Goal: Task Accomplishment & Management: Complete application form

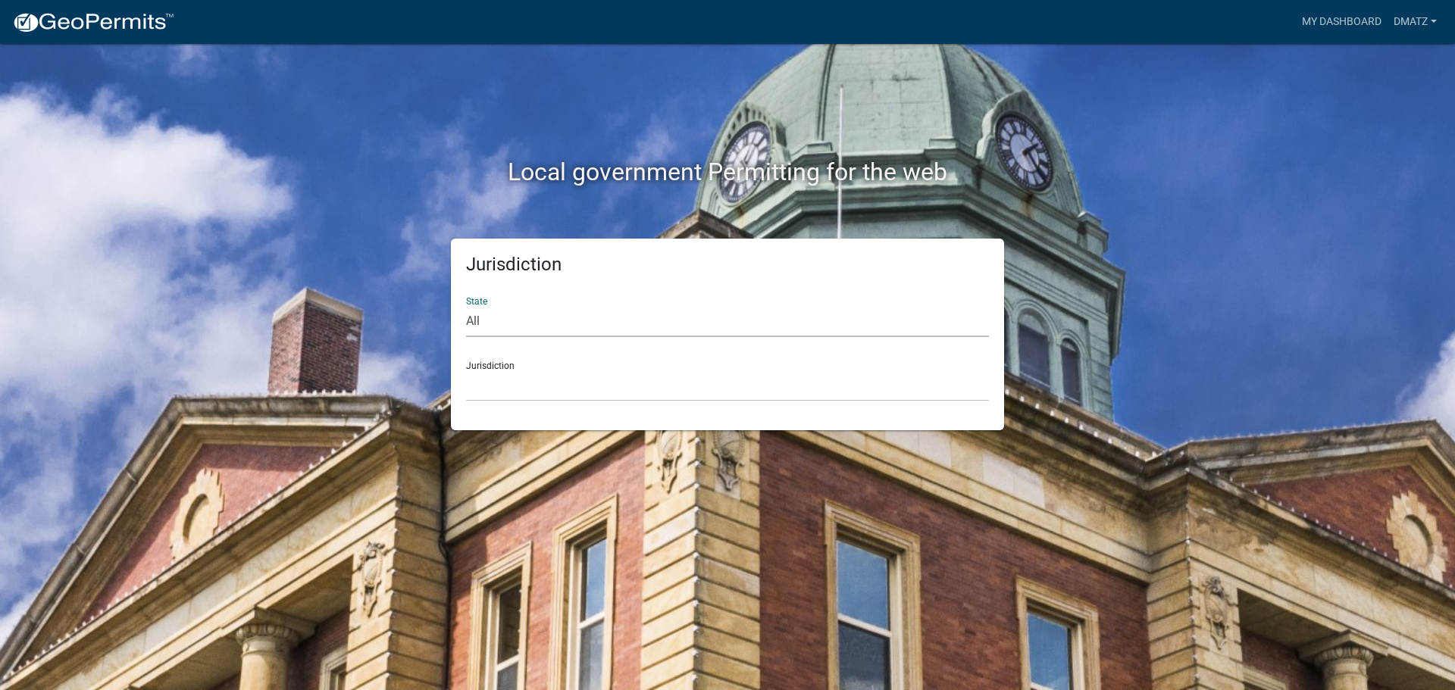
click at [621, 323] on select "All Colorado Georgia Indiana Iowa Kansas Minnesota Ohio South Carolina Wisconsin" at bounding box center [727, 321] width 523 height 31
select select "[US_STATE]"
click at [466, 306] on select "All Colorado Georgia Indiana Iowa Kansas Minnesota Ohio South Carolina Wisconsin" at bounding box center [727, 321] width 523 height 31
click at [571, 384] on select "Becker County, Minnesota Benton County, Minnesota Carlton County, Minnesota Cit…" at bounding box center [727, 386] width 523 height 31
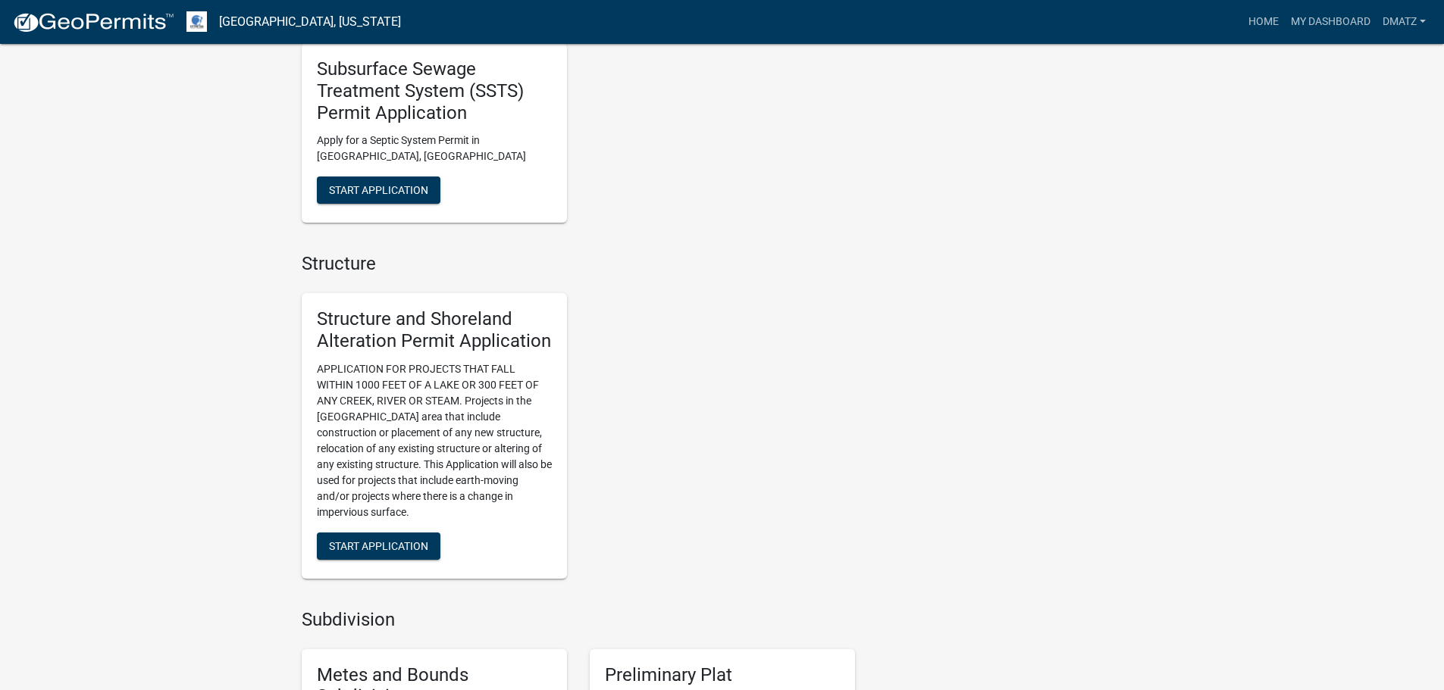
scroll to position [1137, 0]
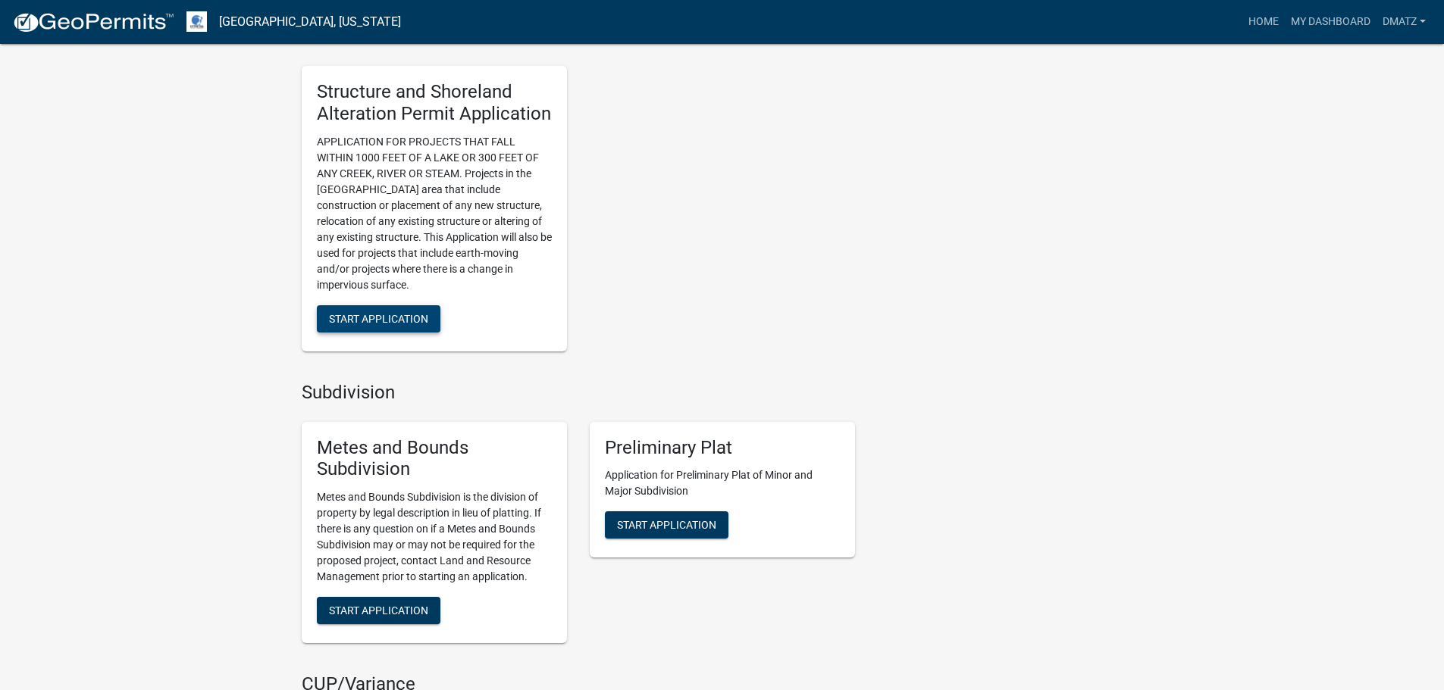
click at [398, 324] on span "Start Application" at bounding box center [378, 318] width 99 height 12
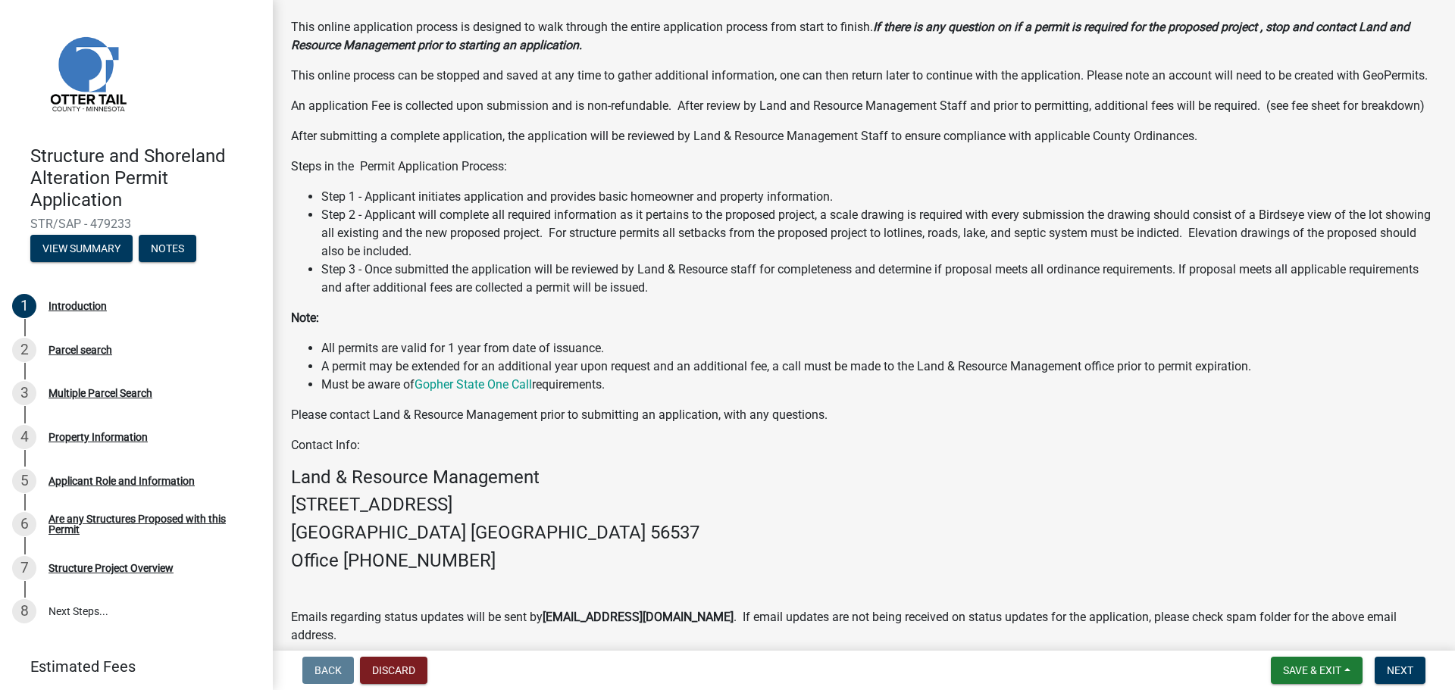
scroll to position [218, 0]
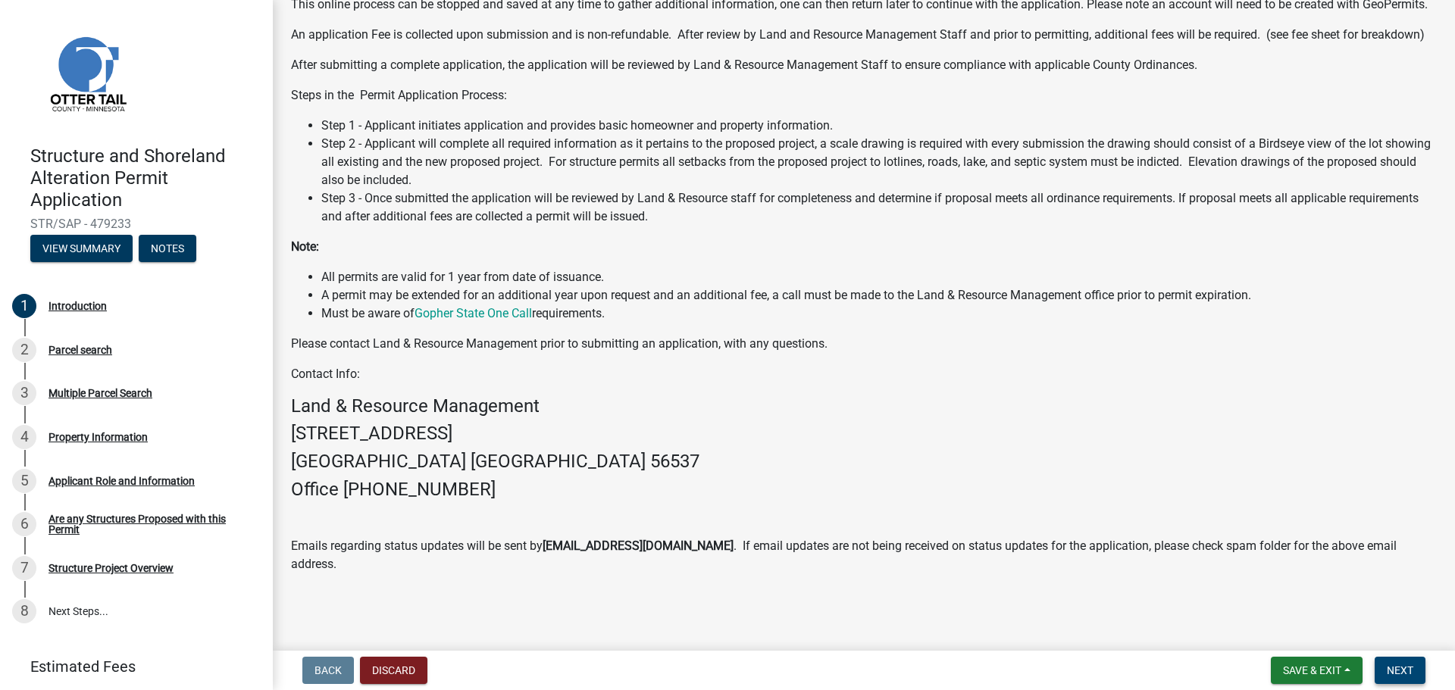
click at [1398, 669] on span "Next" at bounding box center [1400, 671] width 27 height 12
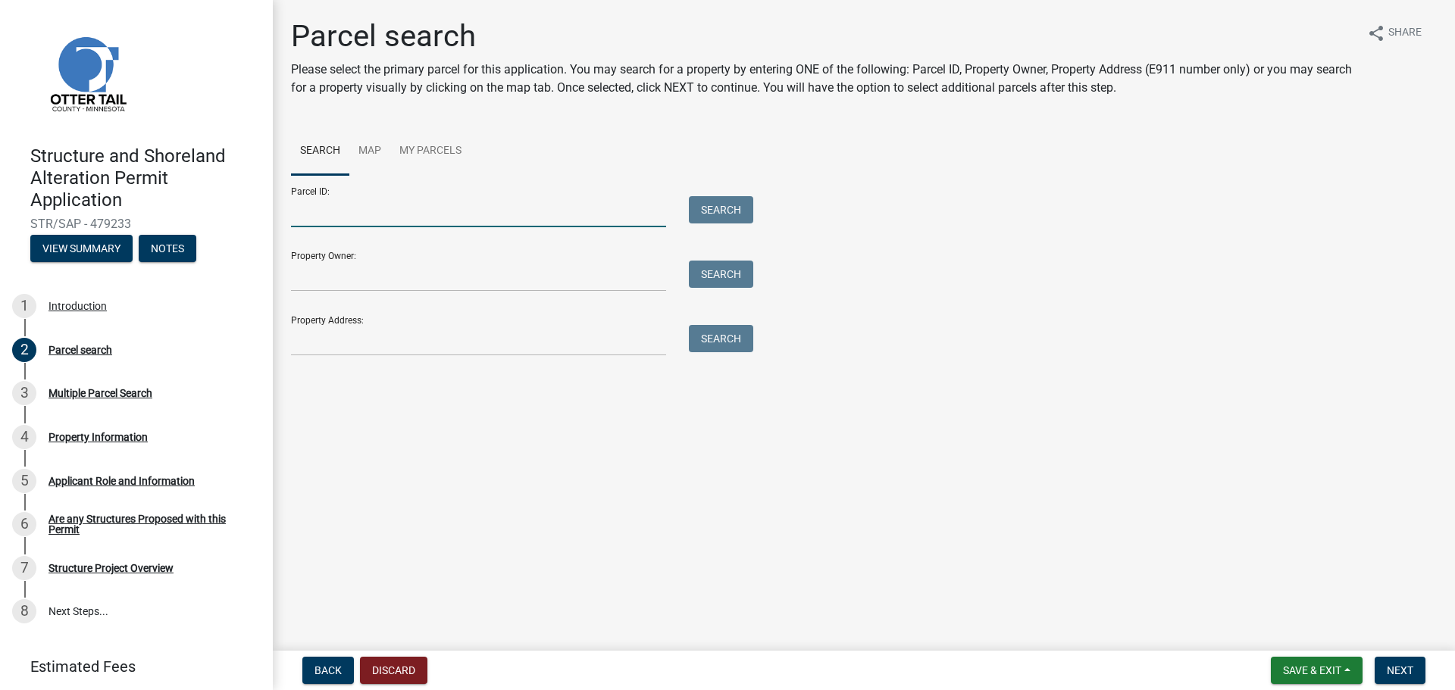
click at [360, 213] on input "Parcel ID:" at bounding box center [478, 211] width 375 height 31
paste input "52000090036000"
type input "52000090036000"
click at [717, 202] on button "Search" at bounding box center [721, 209] width 64 height 27
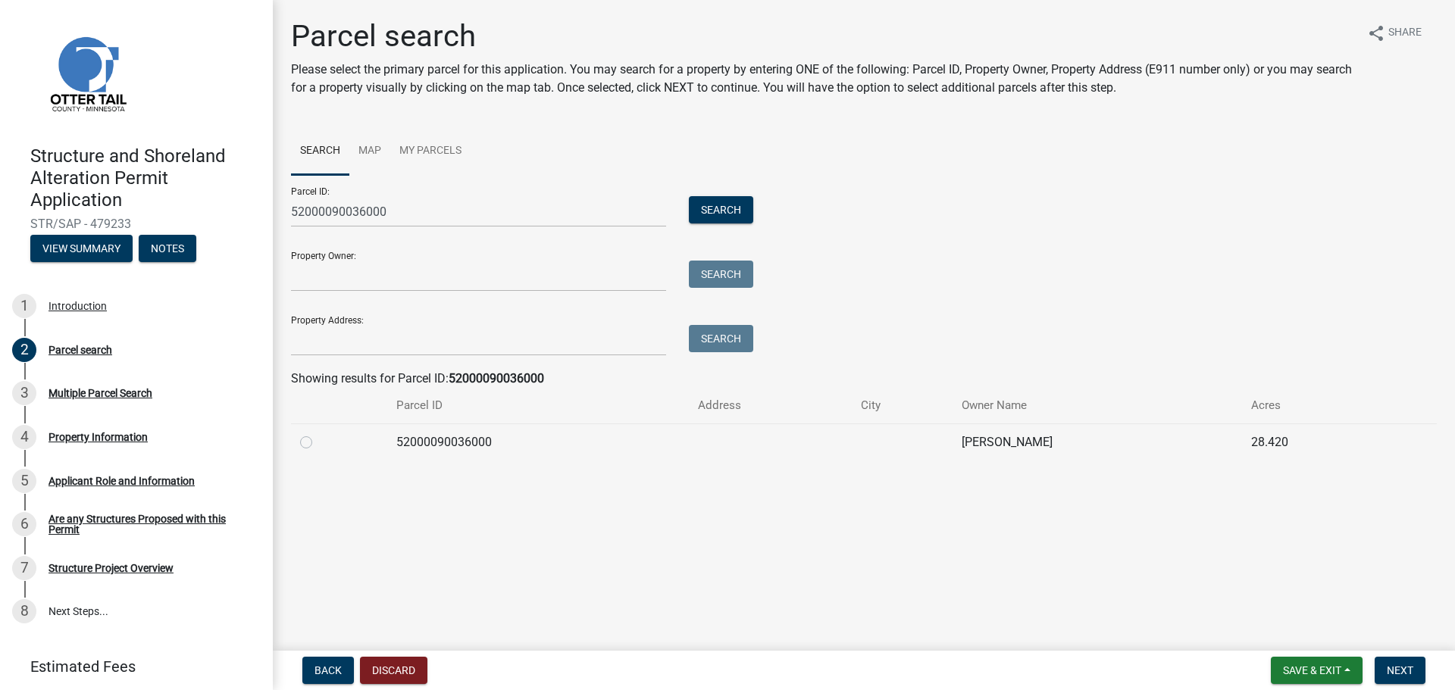
click at [318, 434] on label at bounding box center [318, 434] width 0 height 0
click at [318, 443] on input "radio" at bounding box center [323, 439] width 10 height 10
radio input "true"
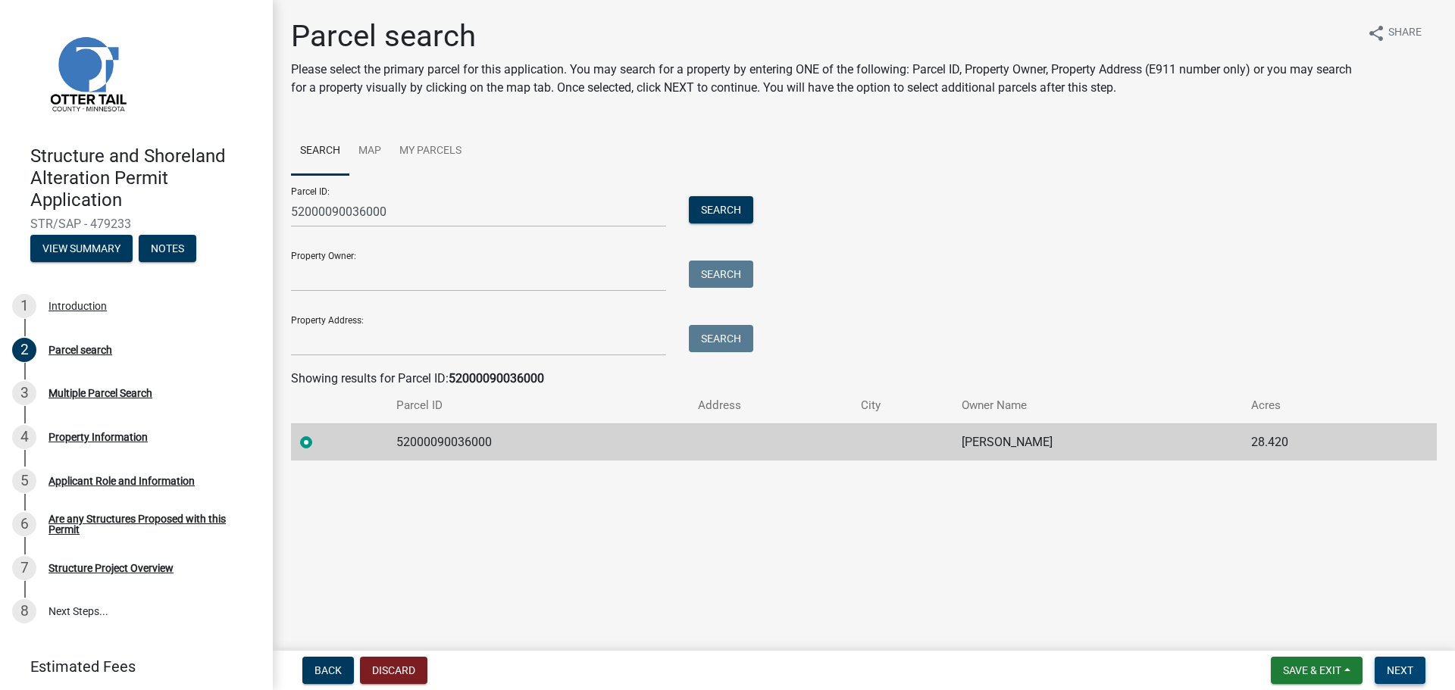
click at [1411, 668] on span "Next" at bounding box center [1400, 671] width 27 height 12
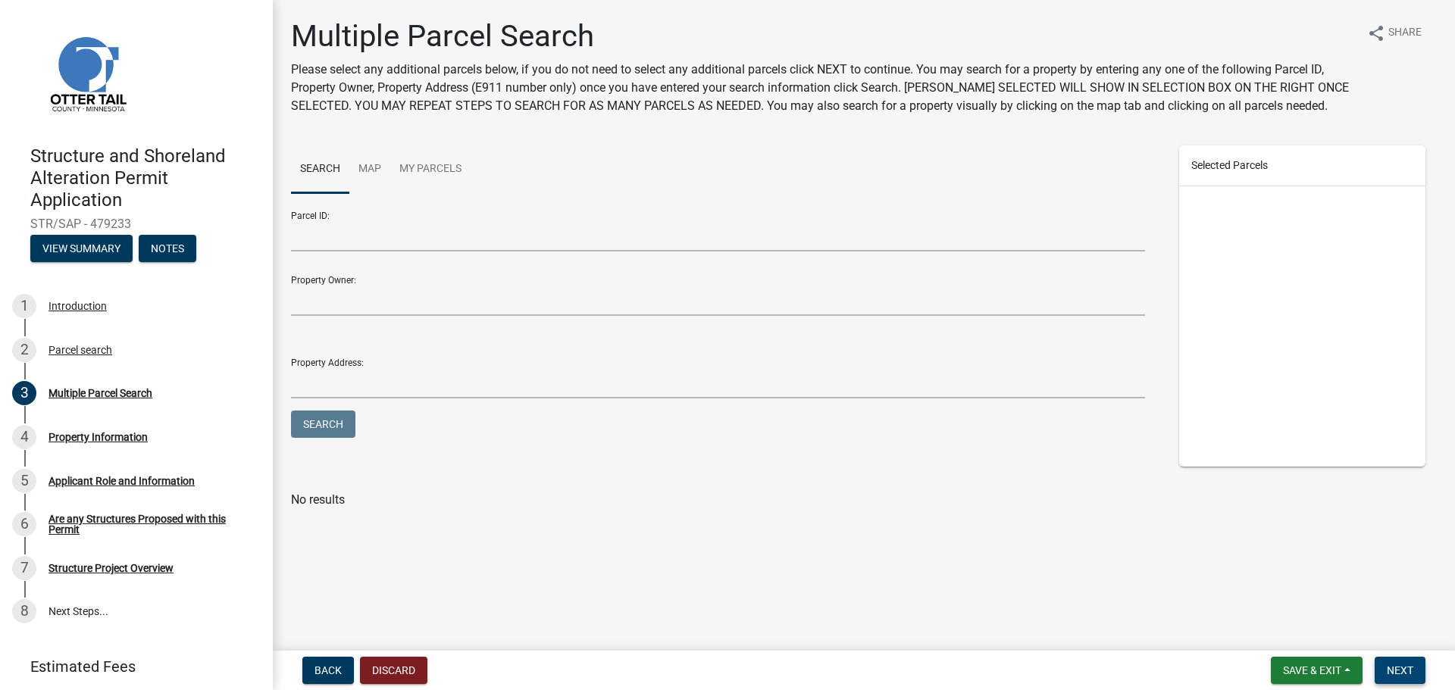
click at [1394, 670] on span "Next" at bounding box center [1400, 671] width 27 height 12
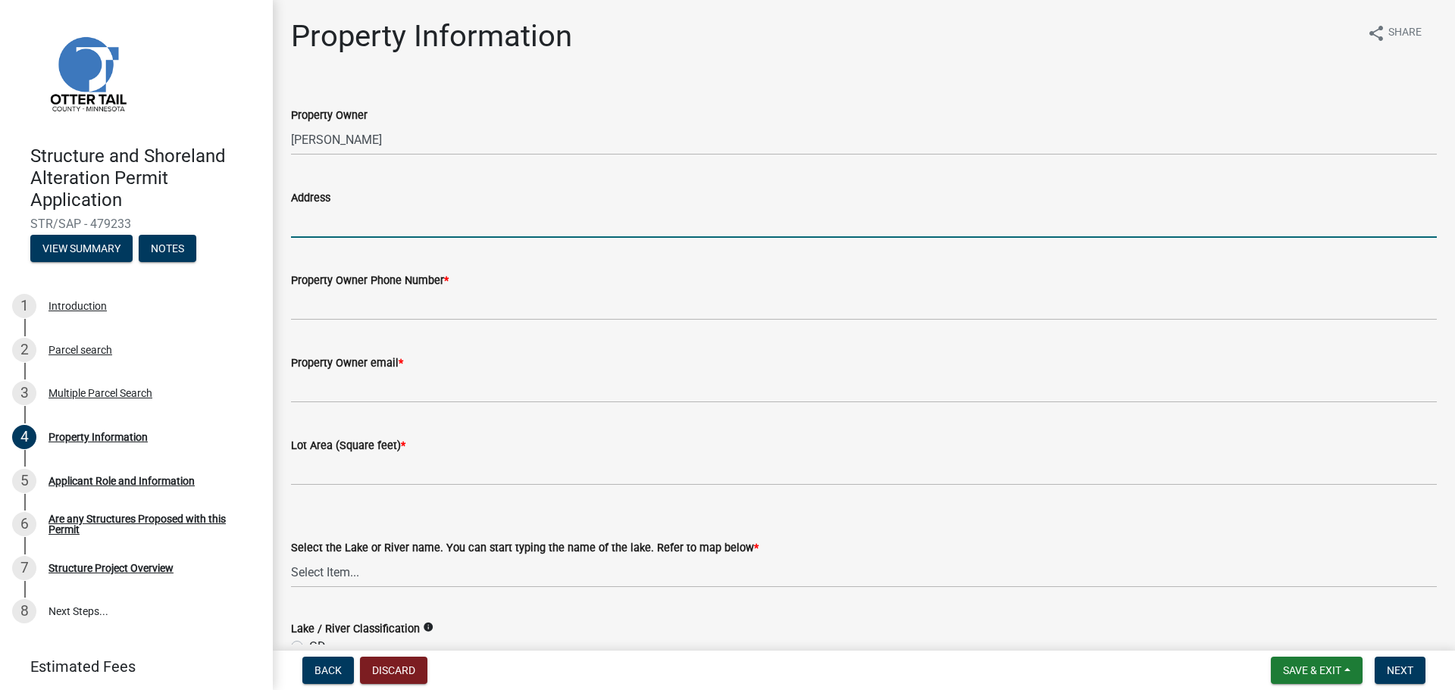
click at [374, 224] on input "Address" at bounding box center [864, 222] width 1146 height 31
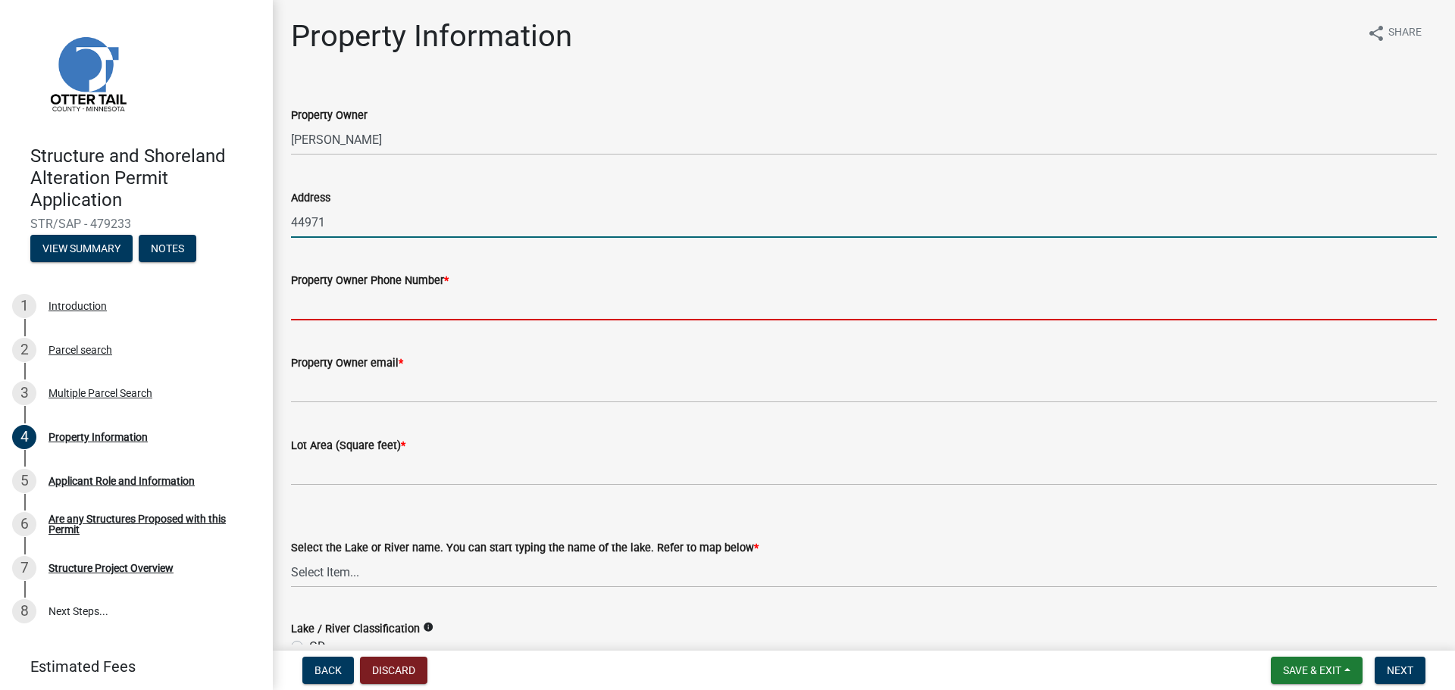
click at [373, 224] on input "44971" at bounding box center [864, 222] width 1146 height 31
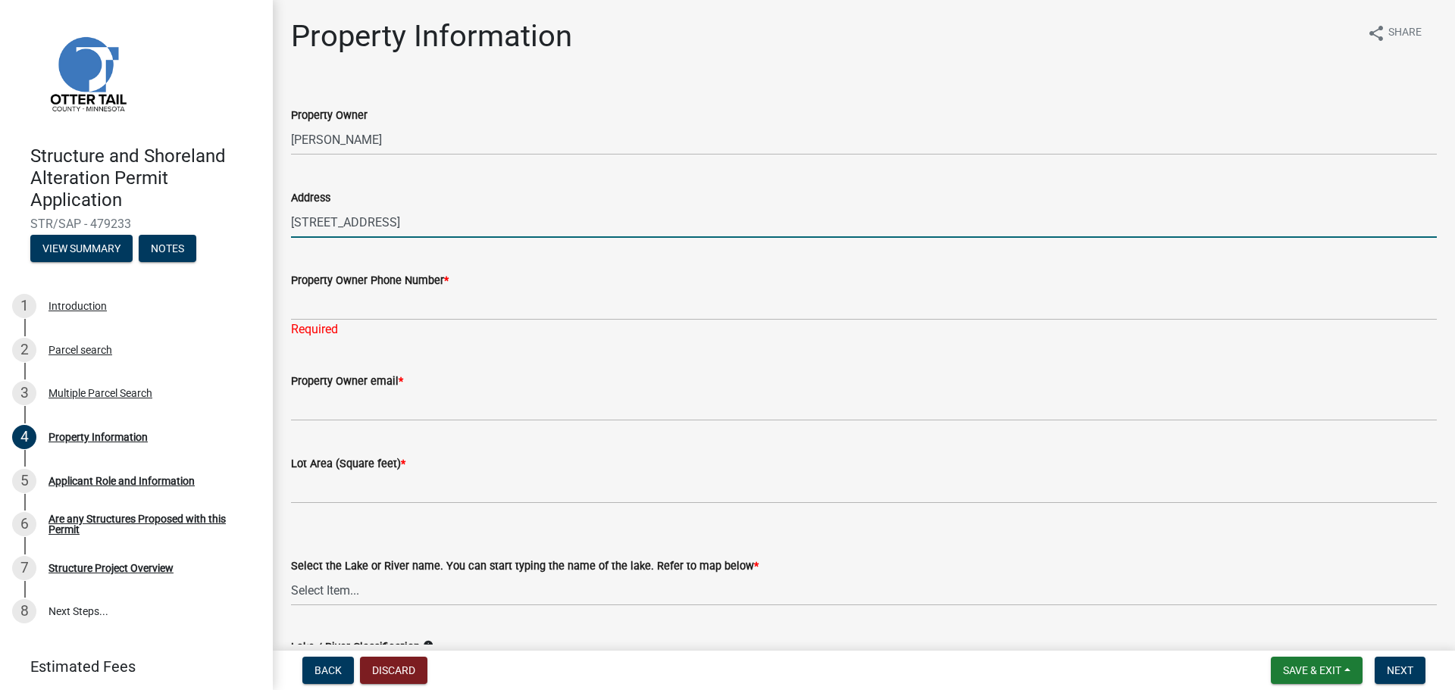
type input "44971 Ntiche Lake Rd"
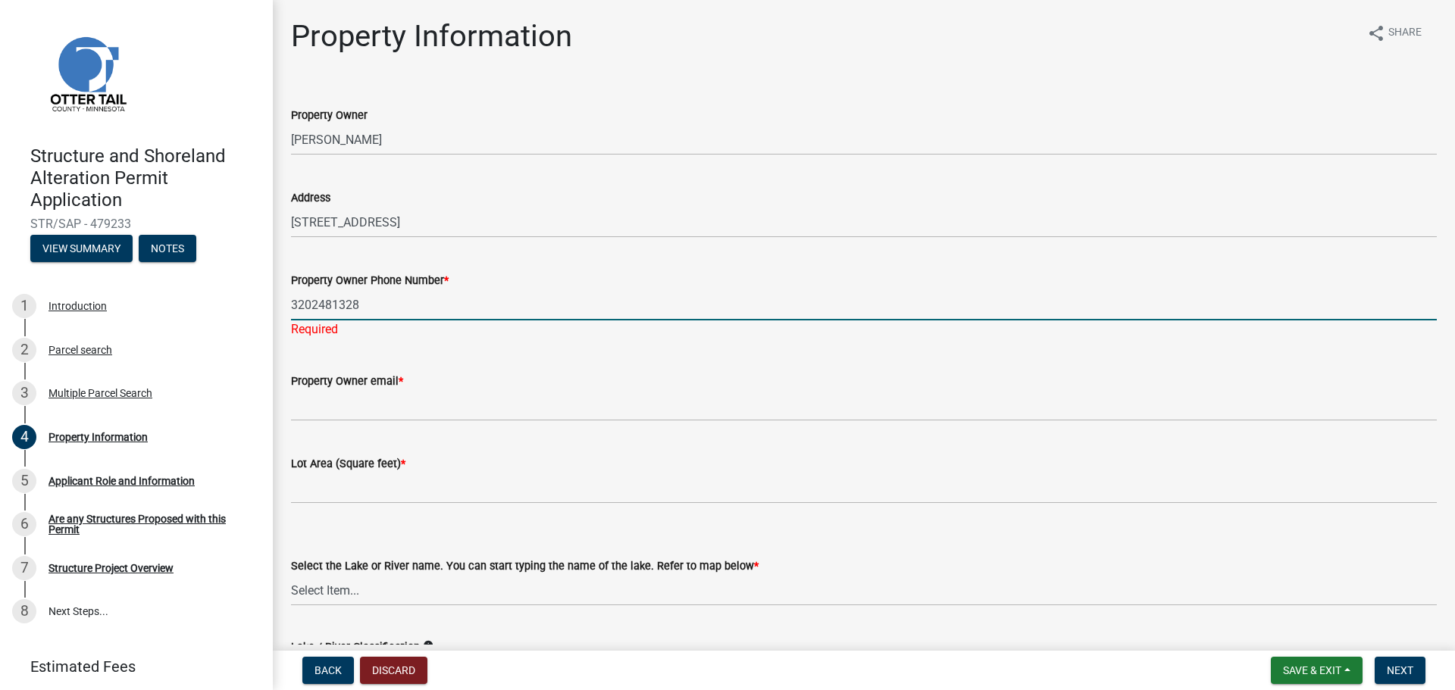
type input "3202481328"
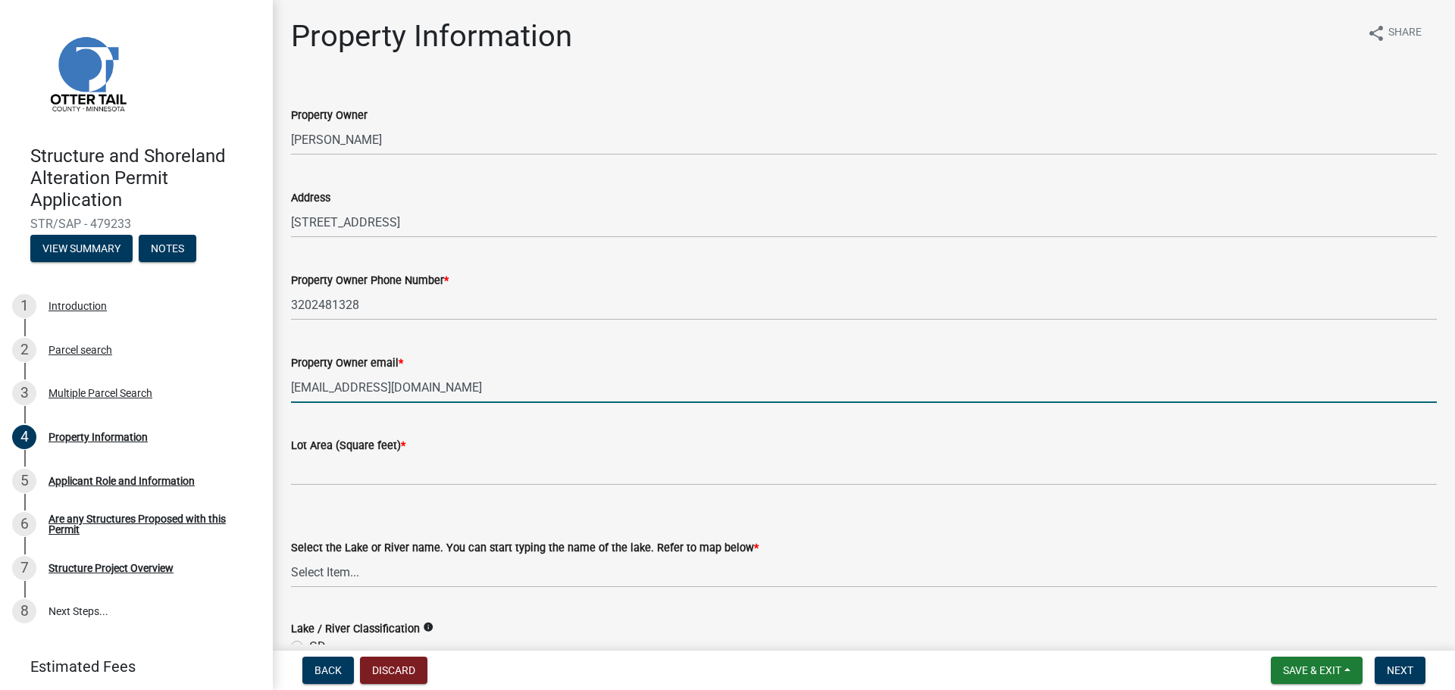
type input "matz49@hotmail.com"
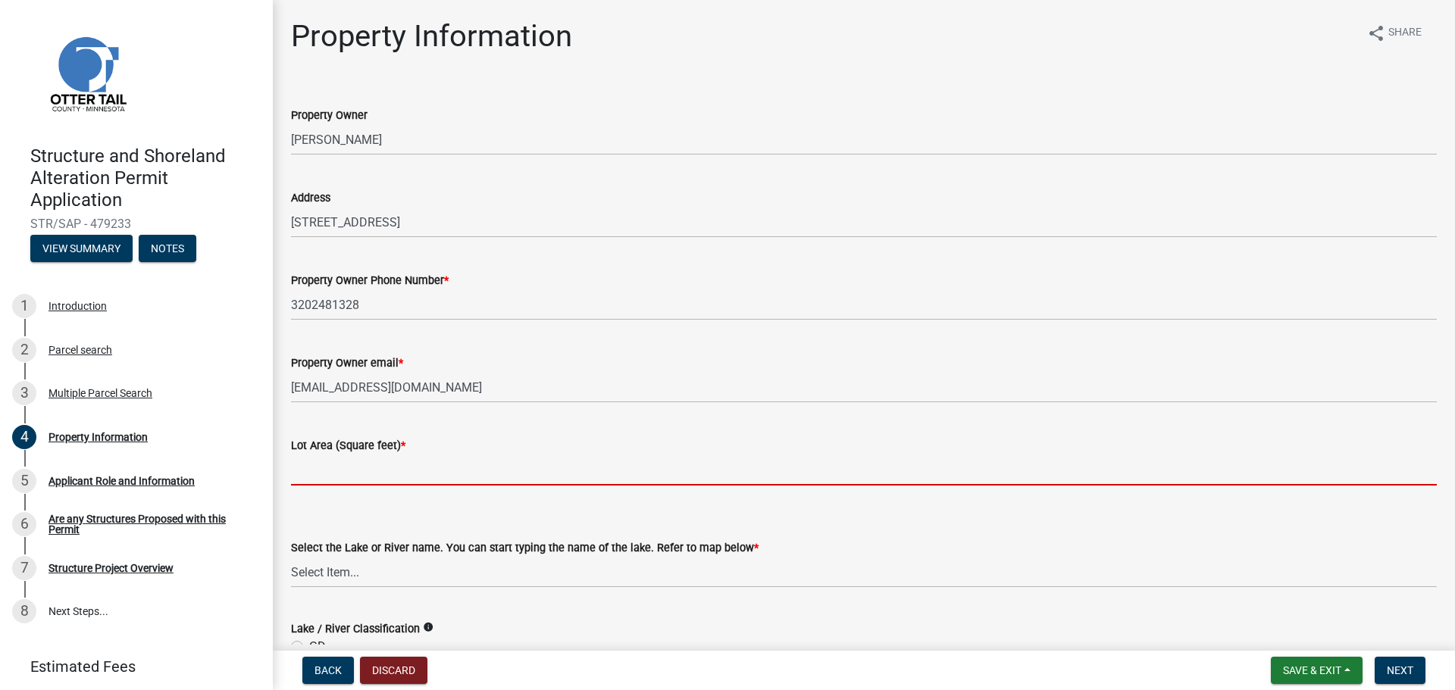
click at [396, 463] on input "text" at bounding box center [864, 470] width 1146 height 31
paste input "1,705,199"
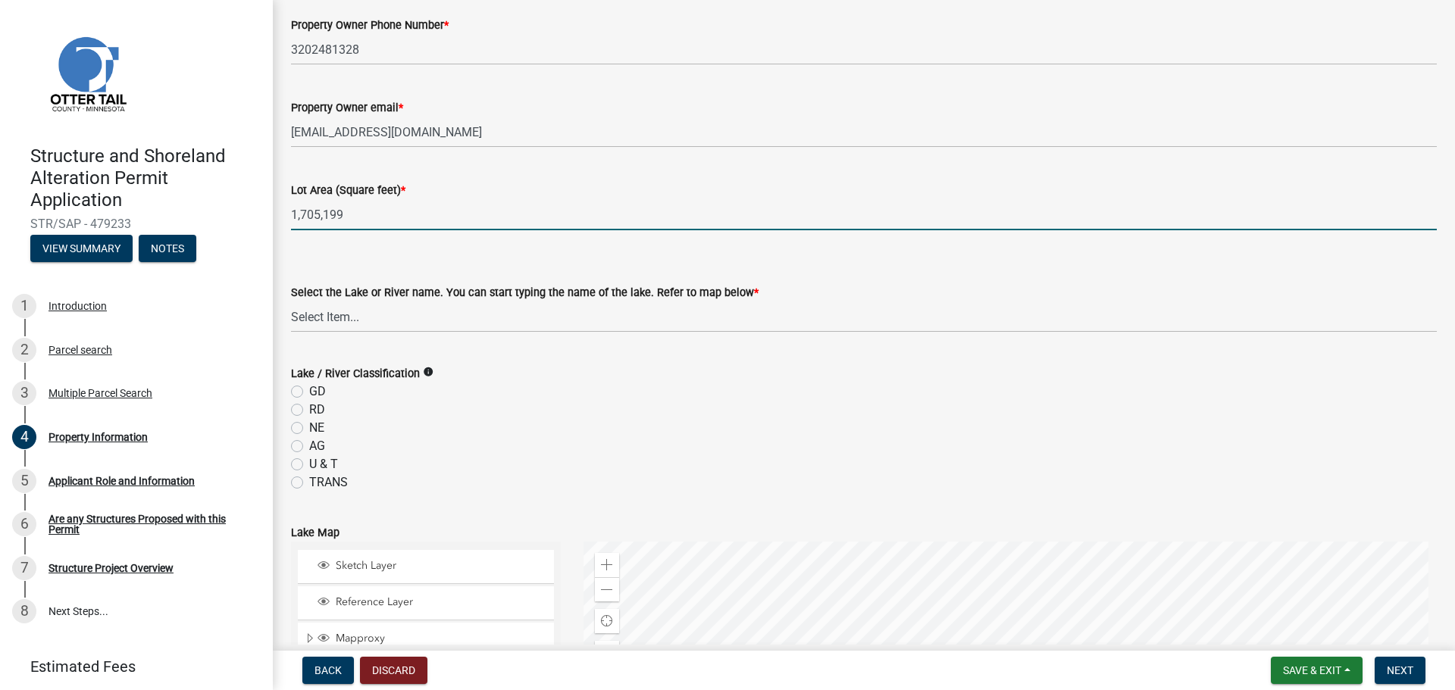
scroll to position [303, 0]
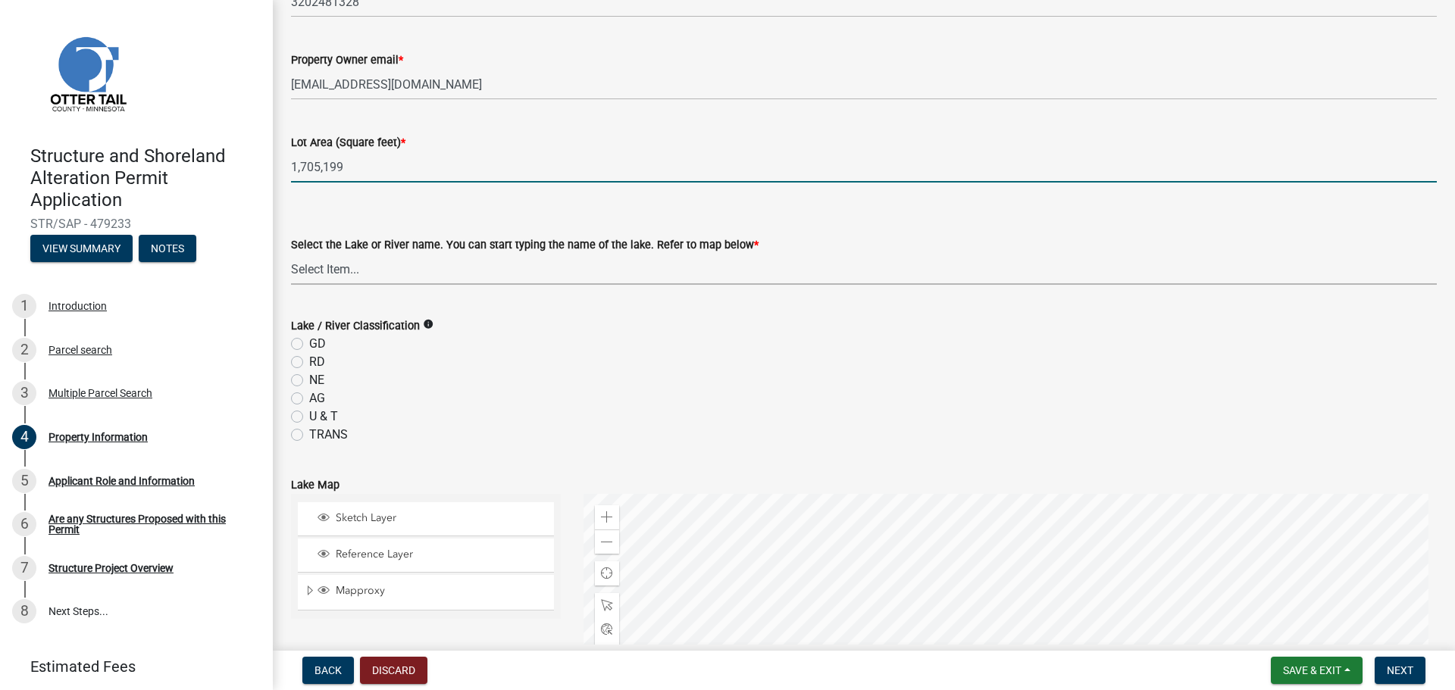
type input "1705199"
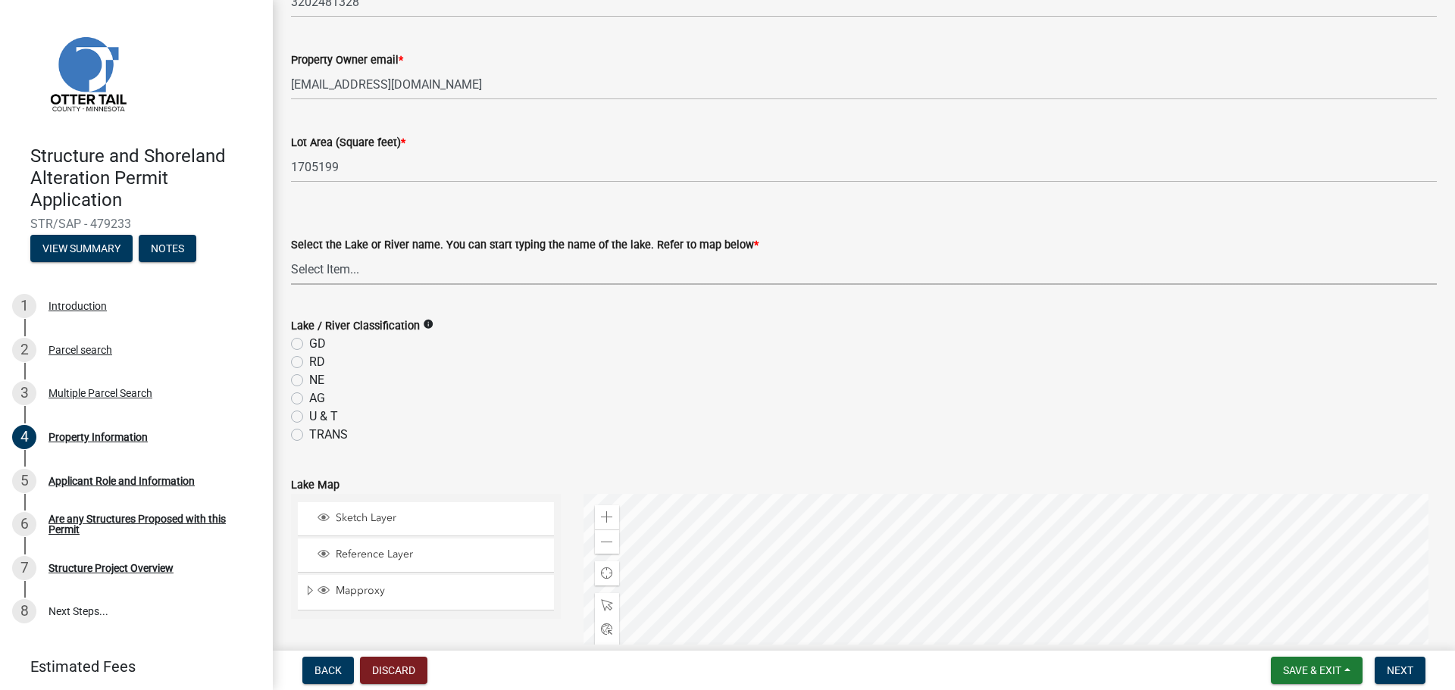
click at [386, 272] on select "Select Item... None Adley 56-031 Albert 56-118 Alfred 56-600 Alice 56-244 Alice…" at bounding box center [864, 269] width 1146 height 31
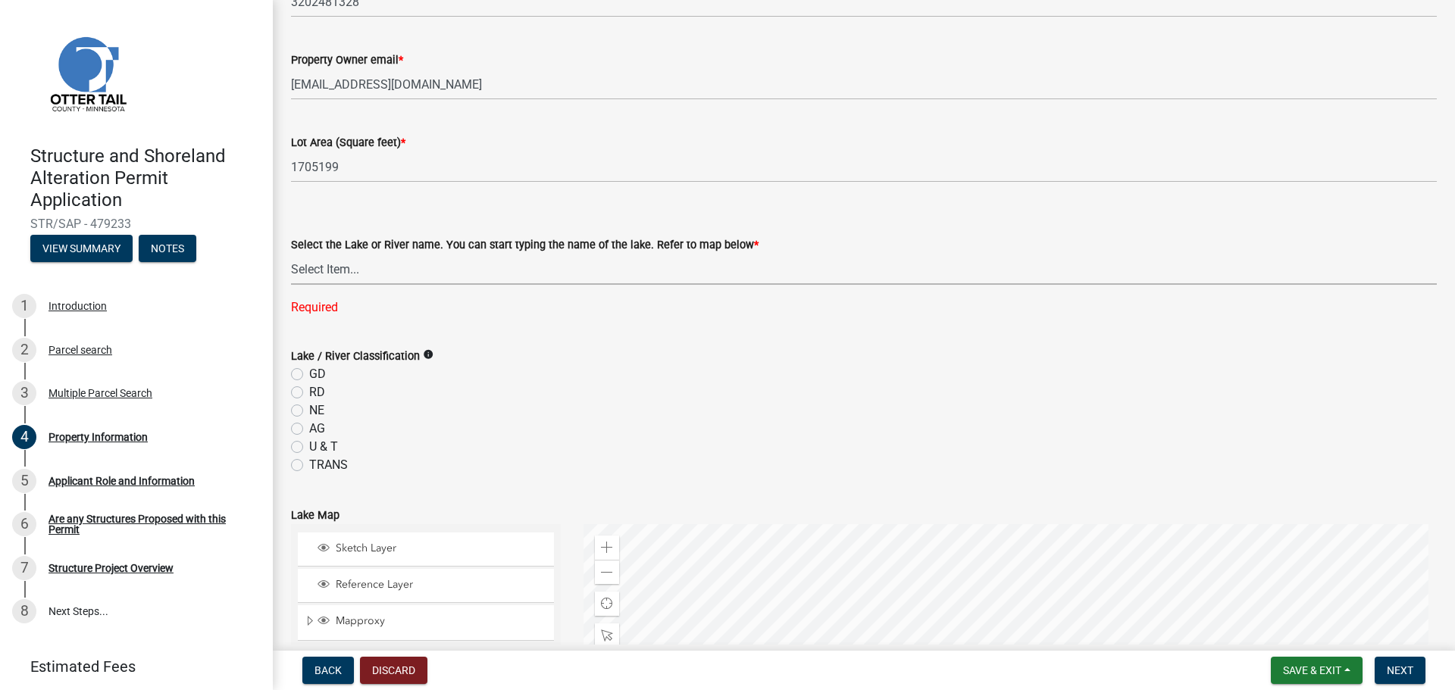
click at [309, 376] on label "GD" at bounding box center [317, 374] width 17 height 18
click at [309, 375] on input "GD" at bounding box center [314, 370] width 10 height 10
radio input "true"
click at [342, 271] on select "Select Item... None Adley 56-031 Albert 56-118 Alfred 56-600 Alice 56-244 Alice…" at bounding box center [864, 269] width 1146 height 31
click at [291, 254] on select "Select Item... None Adley 56-031 Albert 56-118 Alfred 56-600 Alice 56-244 Alice…" at bounding box center [864, 269] width 1146 height 31
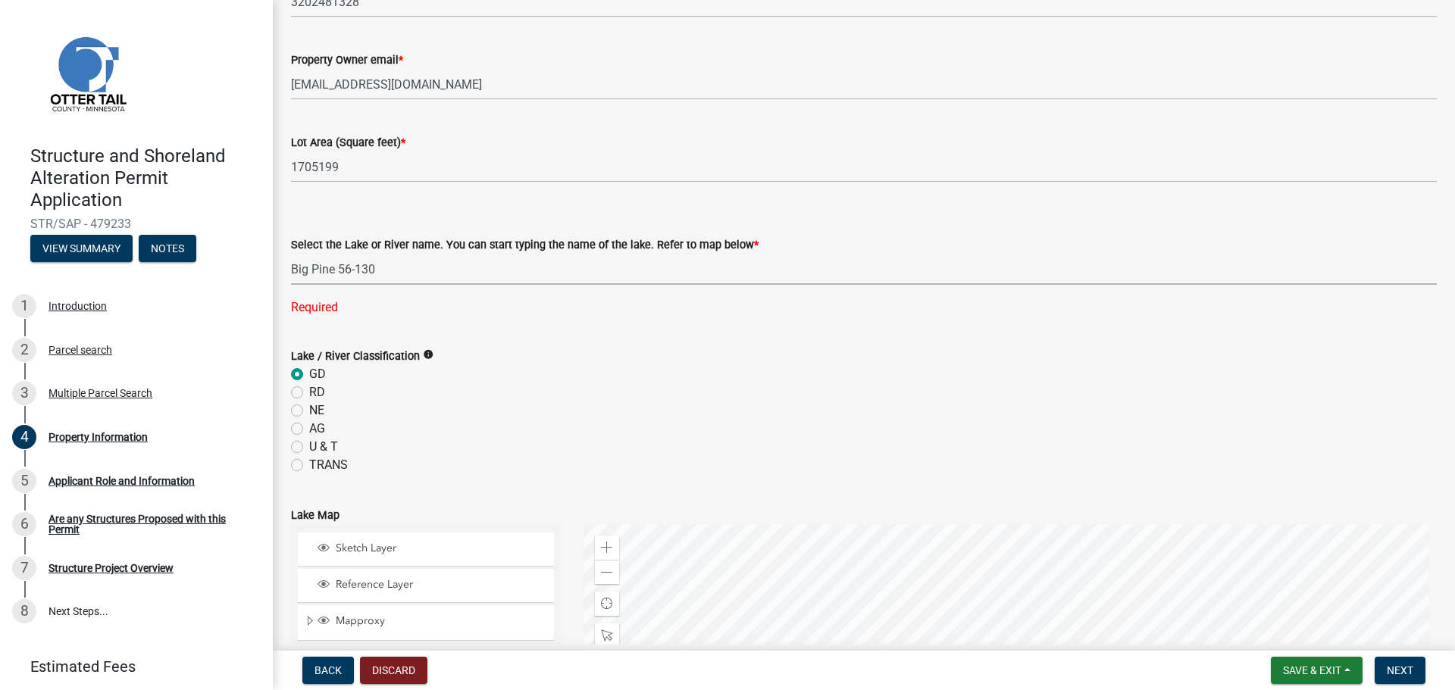
select select "7a383bc9-1ab3-45d1-a8e2-10abd99d8c01"
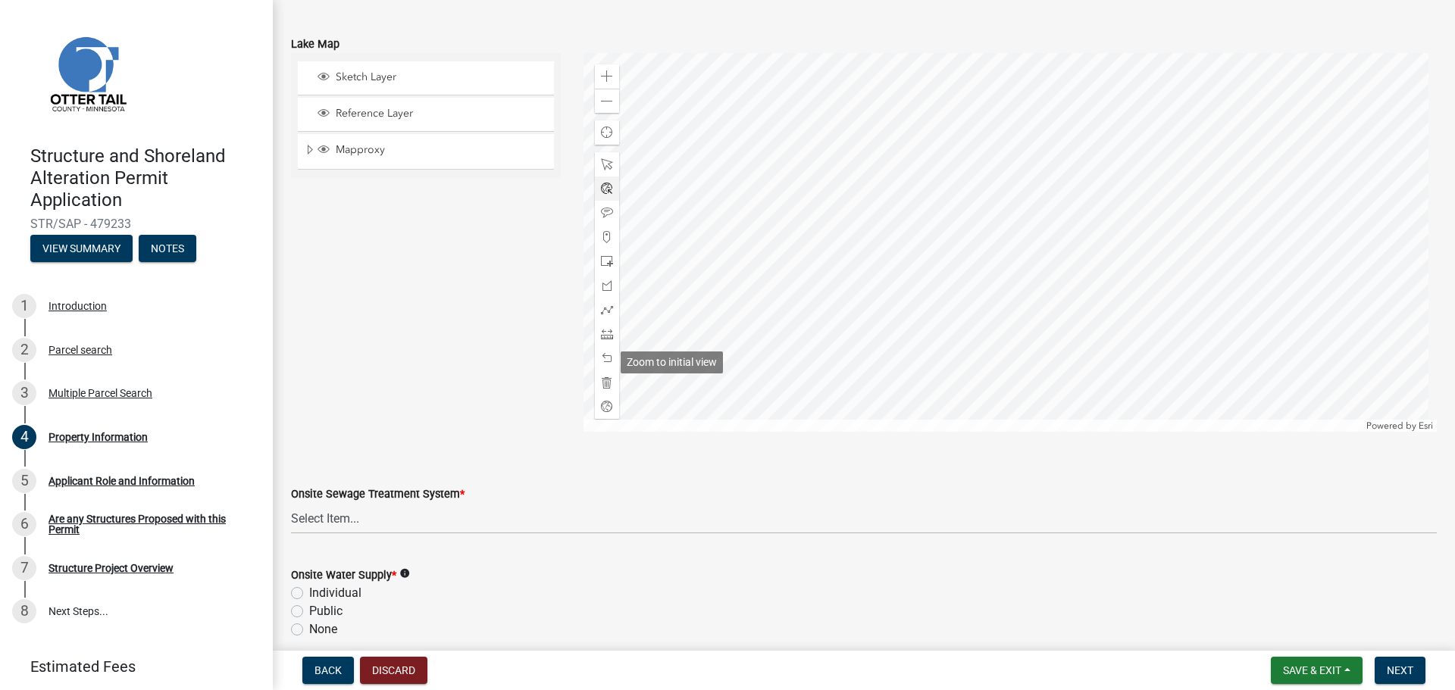
scroll to position [894, 0]
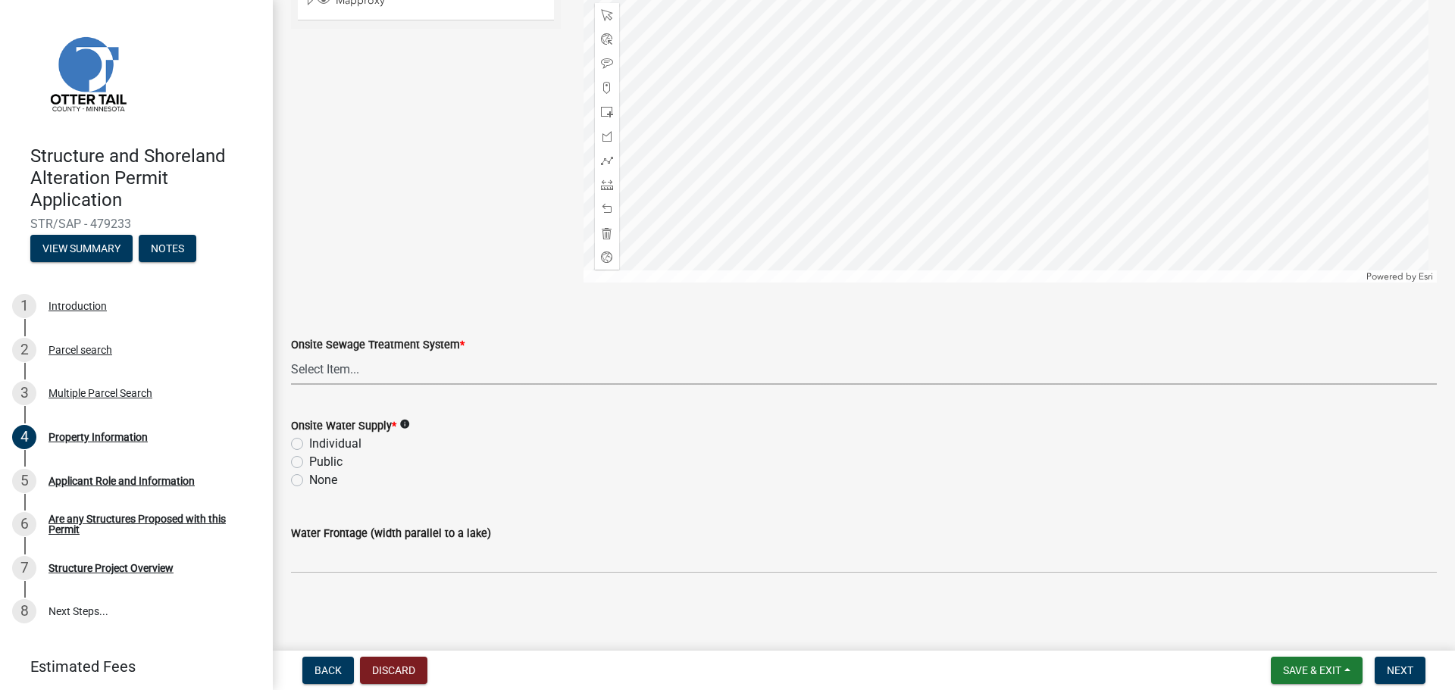
click at [337, 372] on select "Select Item... L&R Certificate of Compliance within 5yrs Compliance Inspection …" at bounding box center [864, 369] width 1146 height 31
click at [291, 354] on select "Select Item... L&R Certificate of Compliance within 5yrs Compliance Inspection …" at bounding box center [864, 369] width 1146 height 31
select select "91995f90-6606-463b-bec3-c5862f147548"
click at [309, 449] on label "Individual" at bounding box center [335, 444] width 52 height 18
click at [309, 445] on input "Individual" at bounding box center [314, 440] width 10 height 10
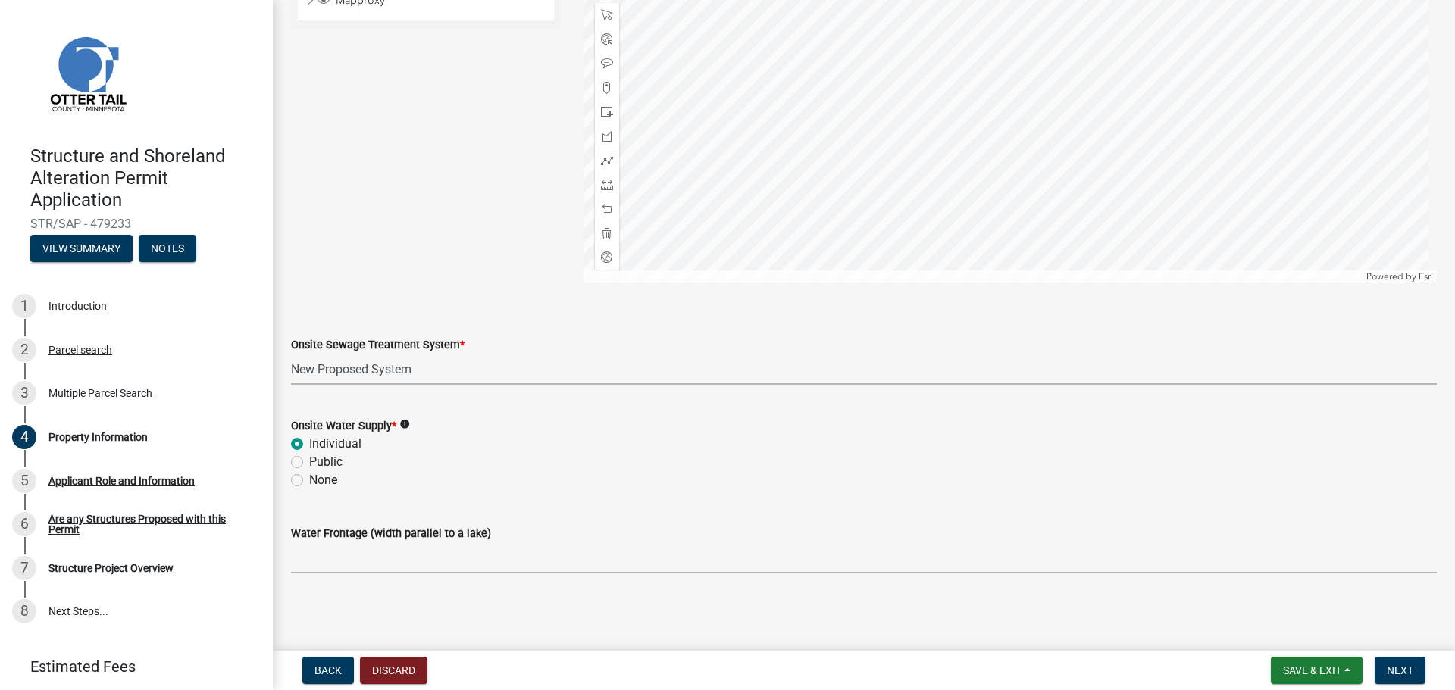
radio input "true"
click at [1394, 662] on button "Next" at bounding box center [1400, 670] width 51 height 27
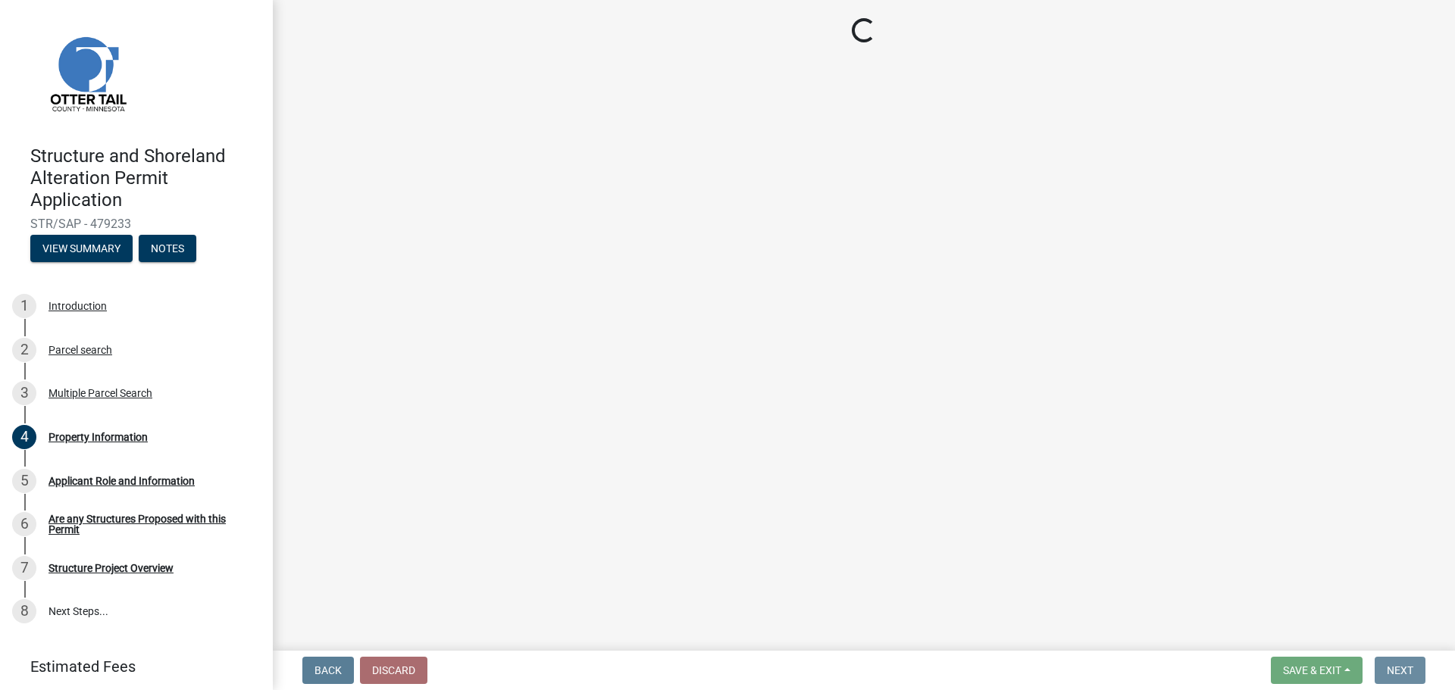
scroll to position [0, 0]
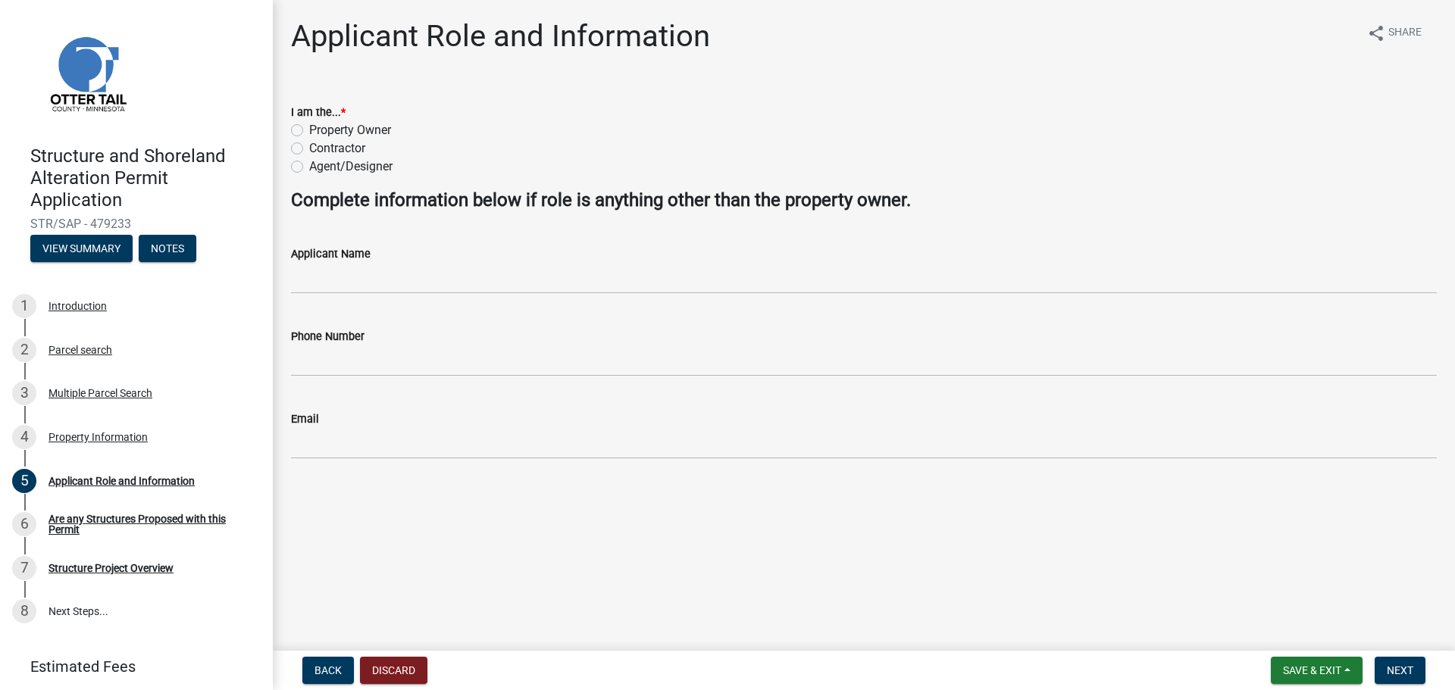
click at [309, 129] on label "Property Owner" at bounding box center [350, 130] width 82 height 18
click at [309, 129] on input "Property Owner" at bounding box center [314, 126] width 10 height 10
radio input "true"
click at [1387, 673] on span "Next" at bounding box center [1400, 671] width 27 height 12
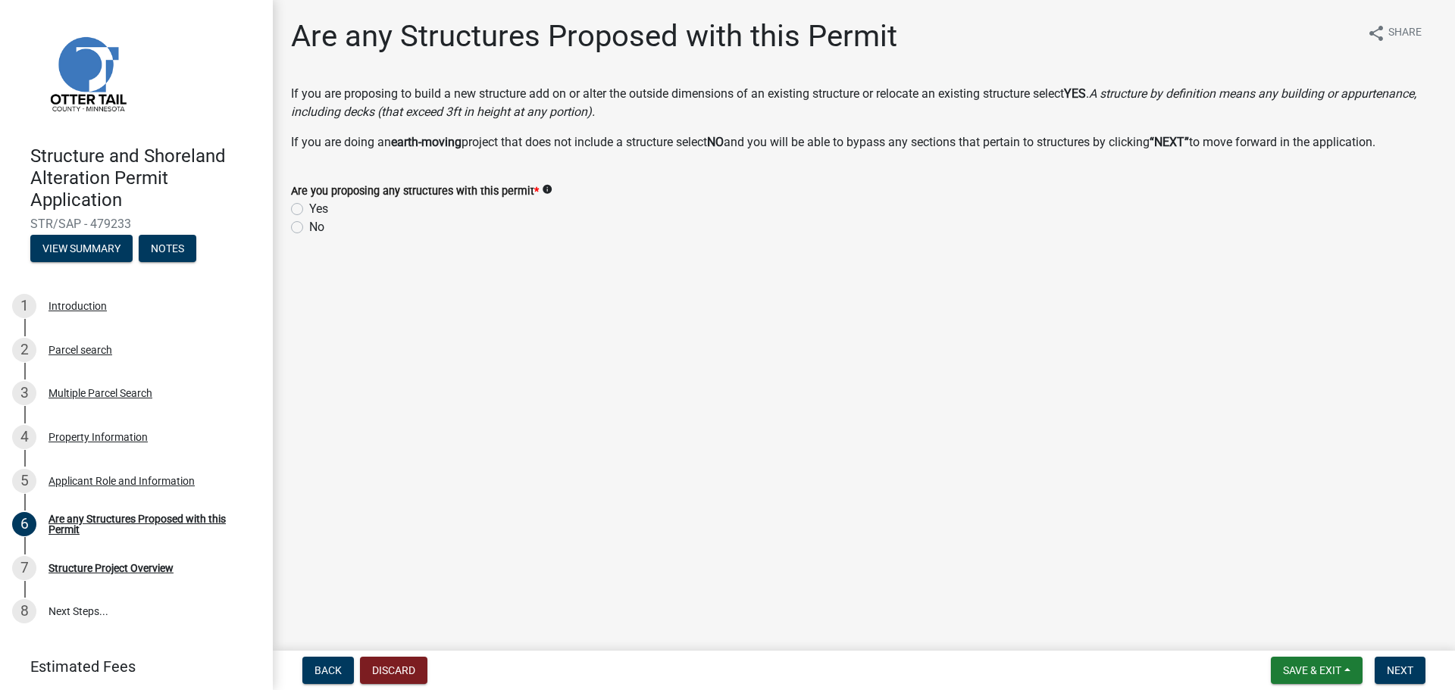
click at [309, 211] on label "Yes" at bounding box center [318, 209] width 19 height 18
click at [309, 210] on input "Yes" at bounding box center [314, 205] width 10 height 10
radio input "true"
click at [1400, 672] on span "Next" at bounding box center [1400, 671] width 27 height 12
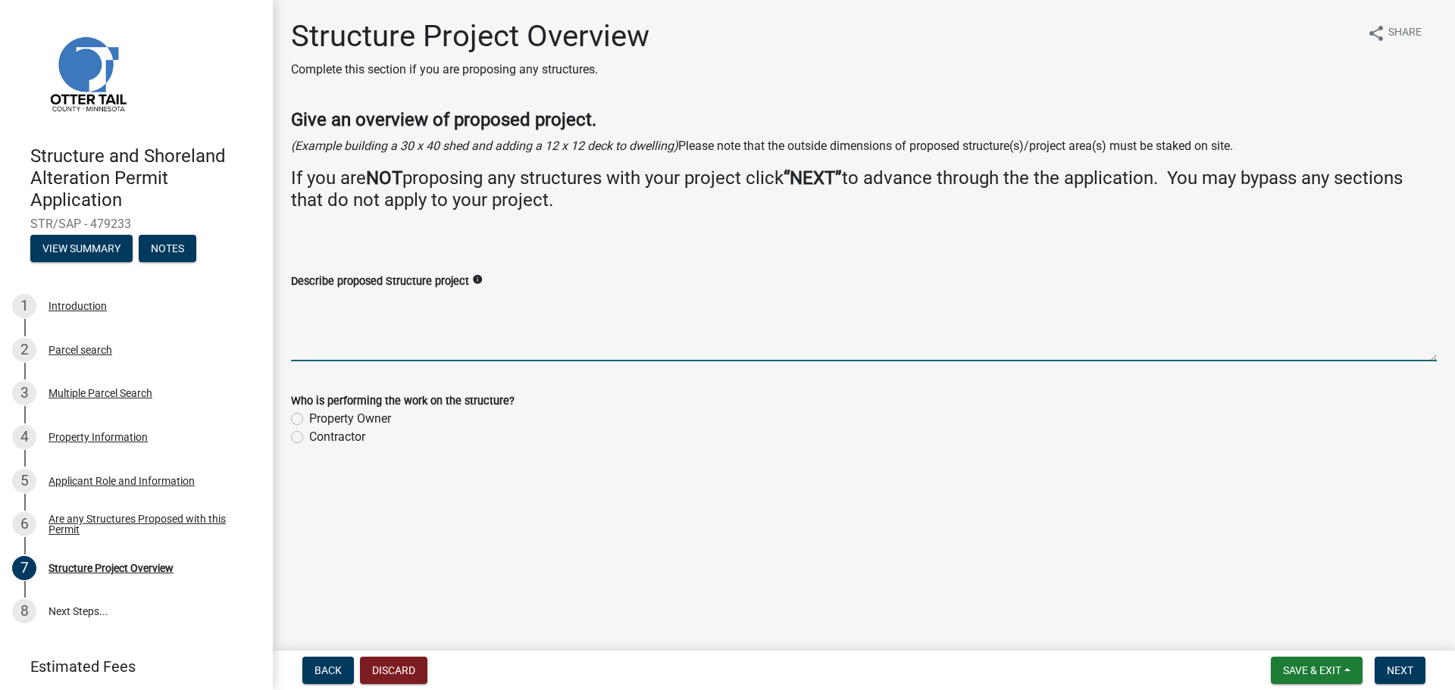
click at [421, 337] on textarea "Describe proposed Structure project" at bounding box center [864, 325] width 1146 height 71
type textarea "18'x36' cabin to be moved in and 8'x12' shed"
click at [309, 415] on label "Property Owner" at bounding box center [350, 419] width 82 height 18
click at [309, 415] on input "Property Owner" at bounding box center [314, 415] width 10 height 10
radio input "true"
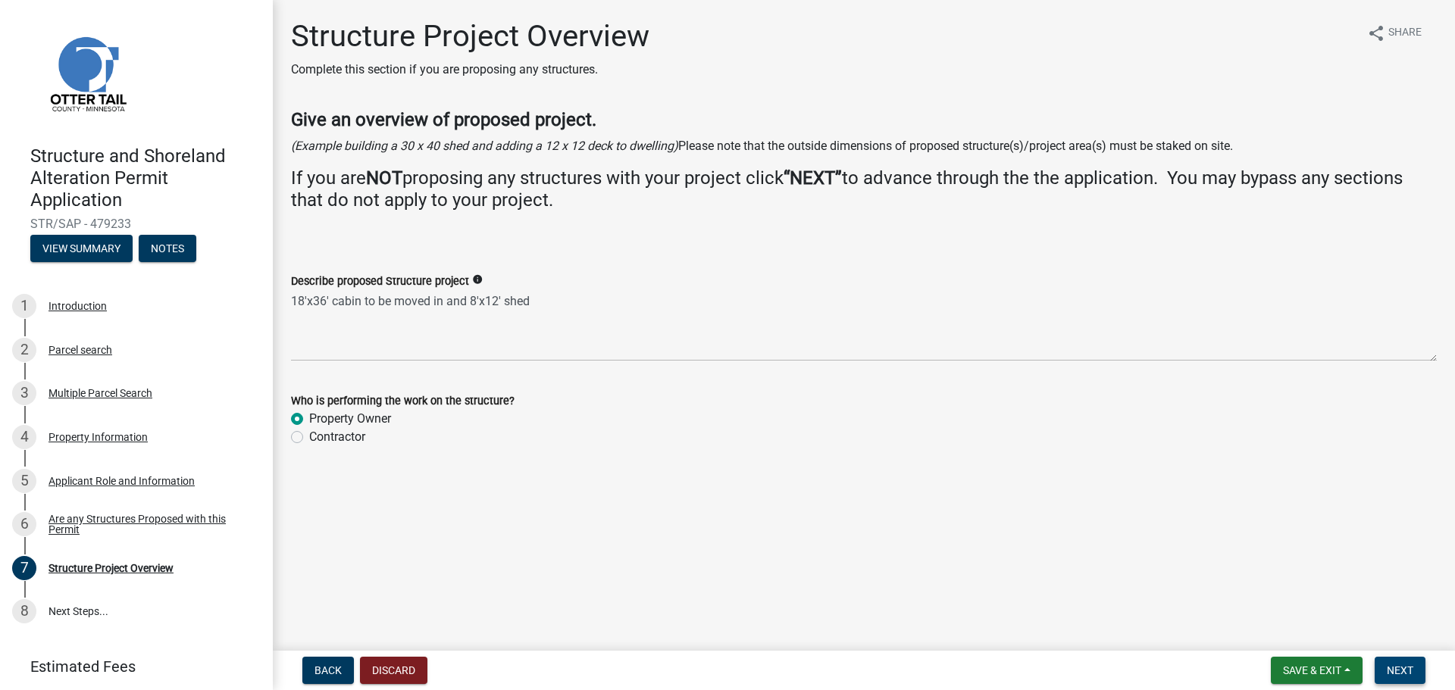
click at [1403, 661] on button "Next" at bounding box center [1400, 670] width 51 height 27
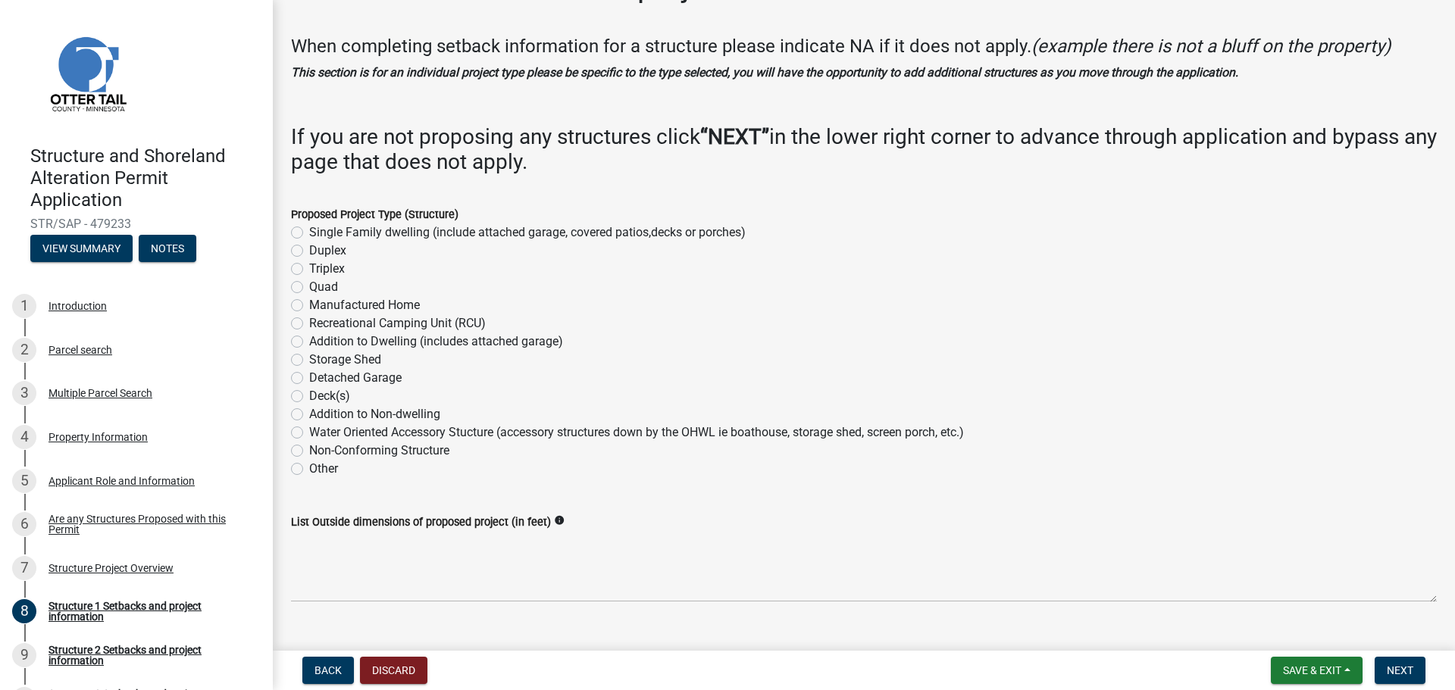
scroll to position [76, 0]
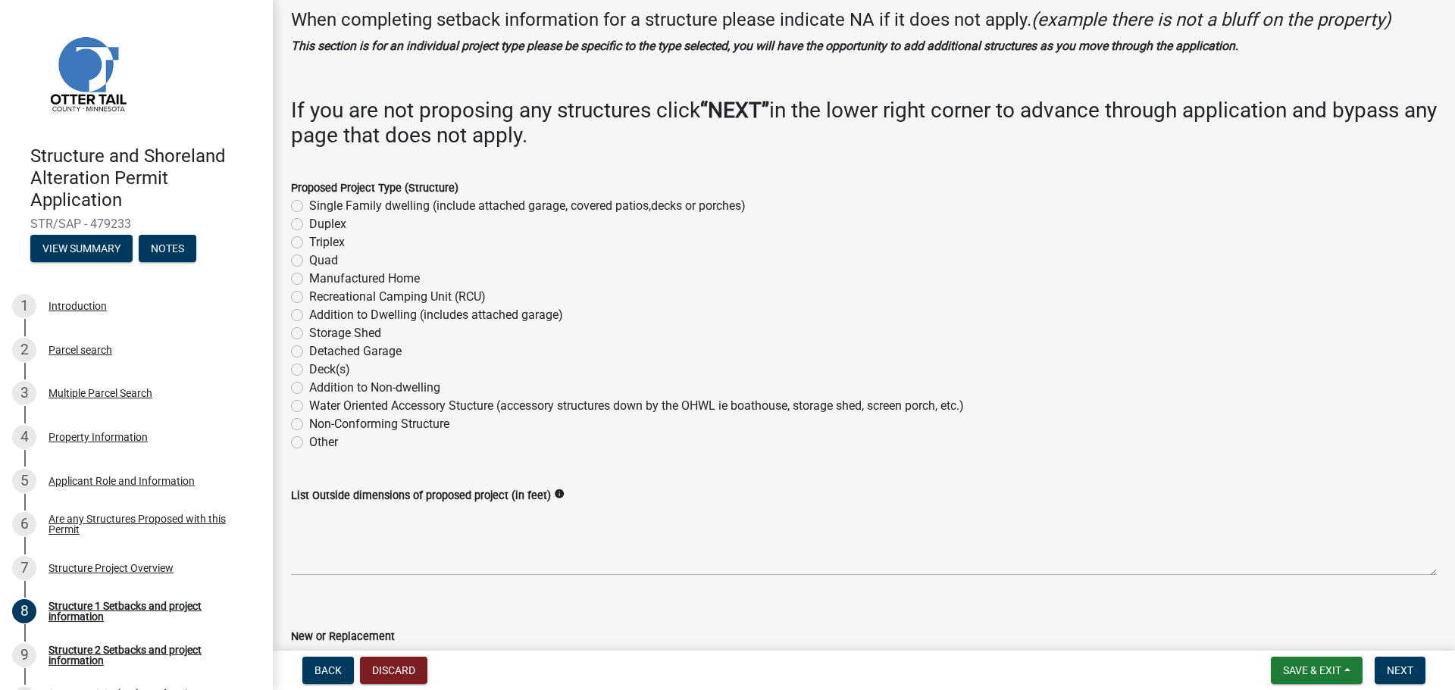
click at [309, 205] on label "Single Family dwelling (include attached garage, covered patios,decks or porche…" at bounding box center [527, 206] width 437 height 18
click at [309, 205] on input "Single Family dwelling (include attached garage, covered patios,decks or porche…" at bounding box center [314, 202] width 10 height 10
radio input "true"
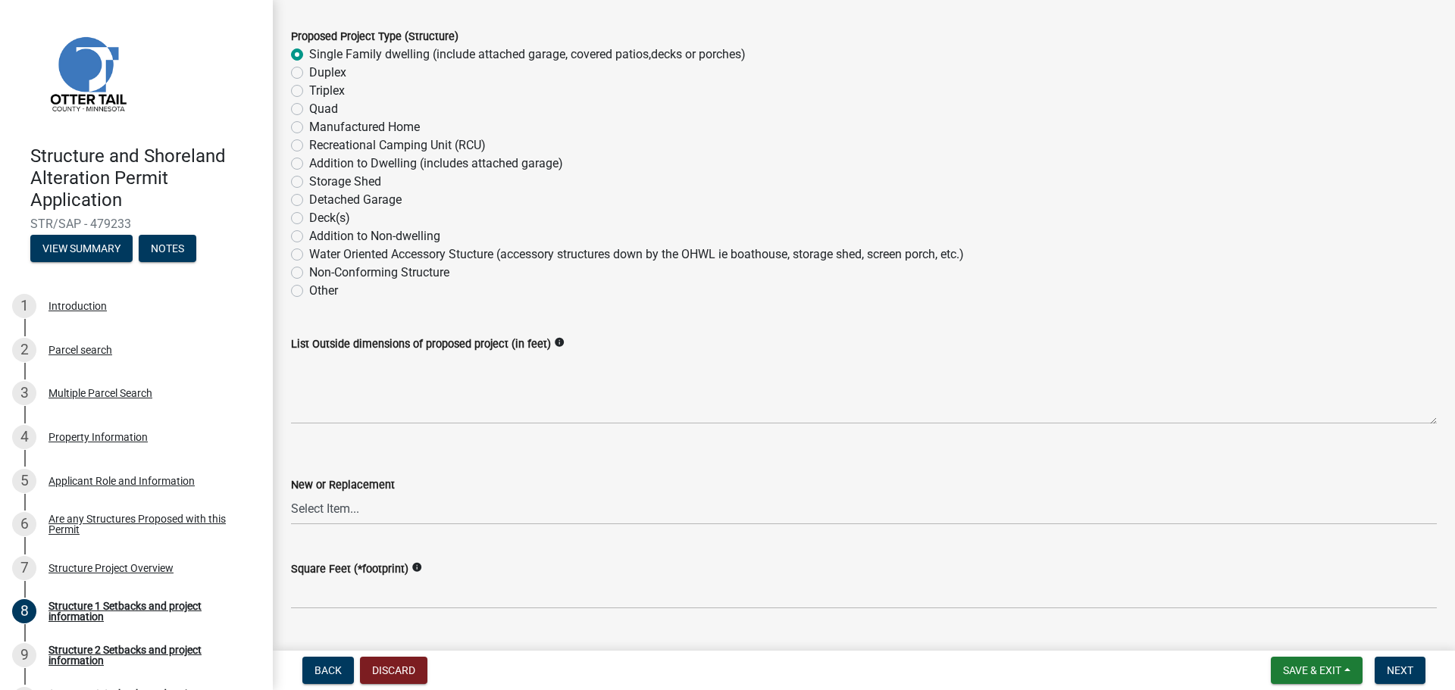
scroll to position [379, 0]
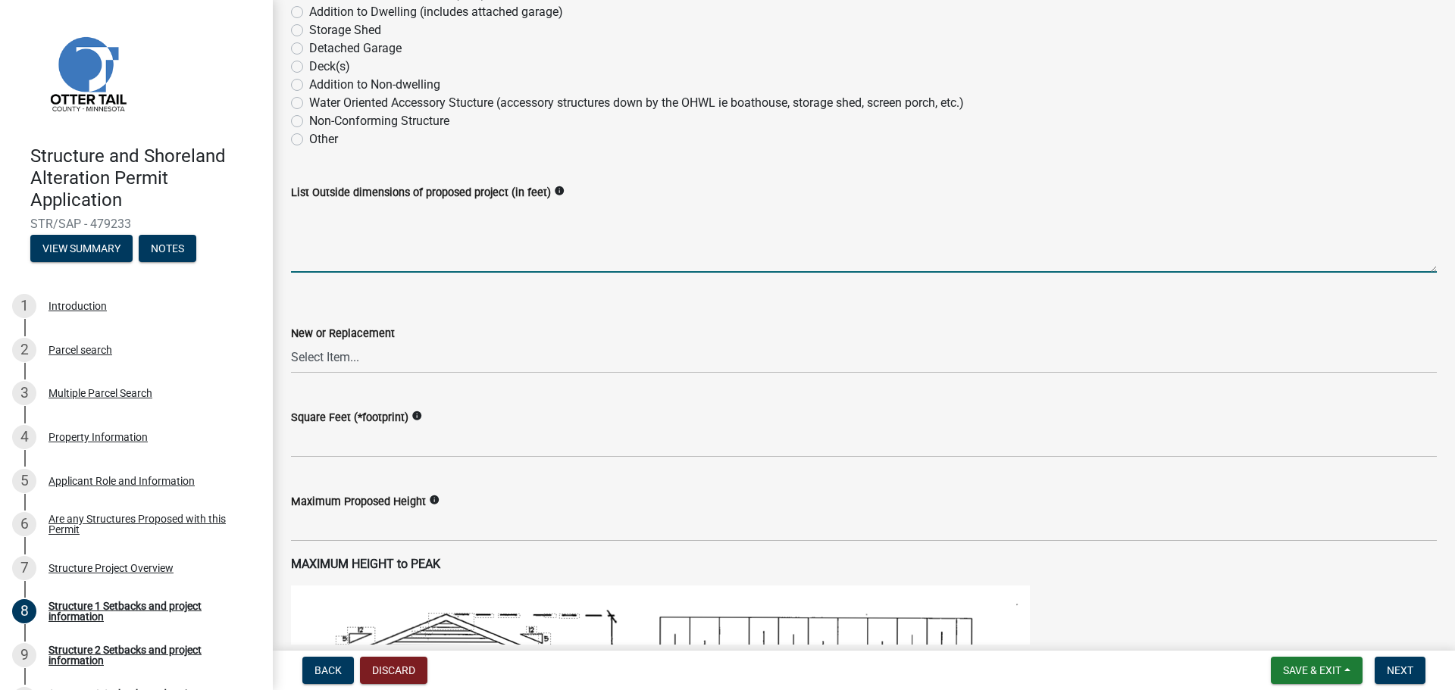
click at [380, 205] on textarea "List Outside dimensions of proposed project (in feet)" at bounding box center [864, 237] width 1146 height 71
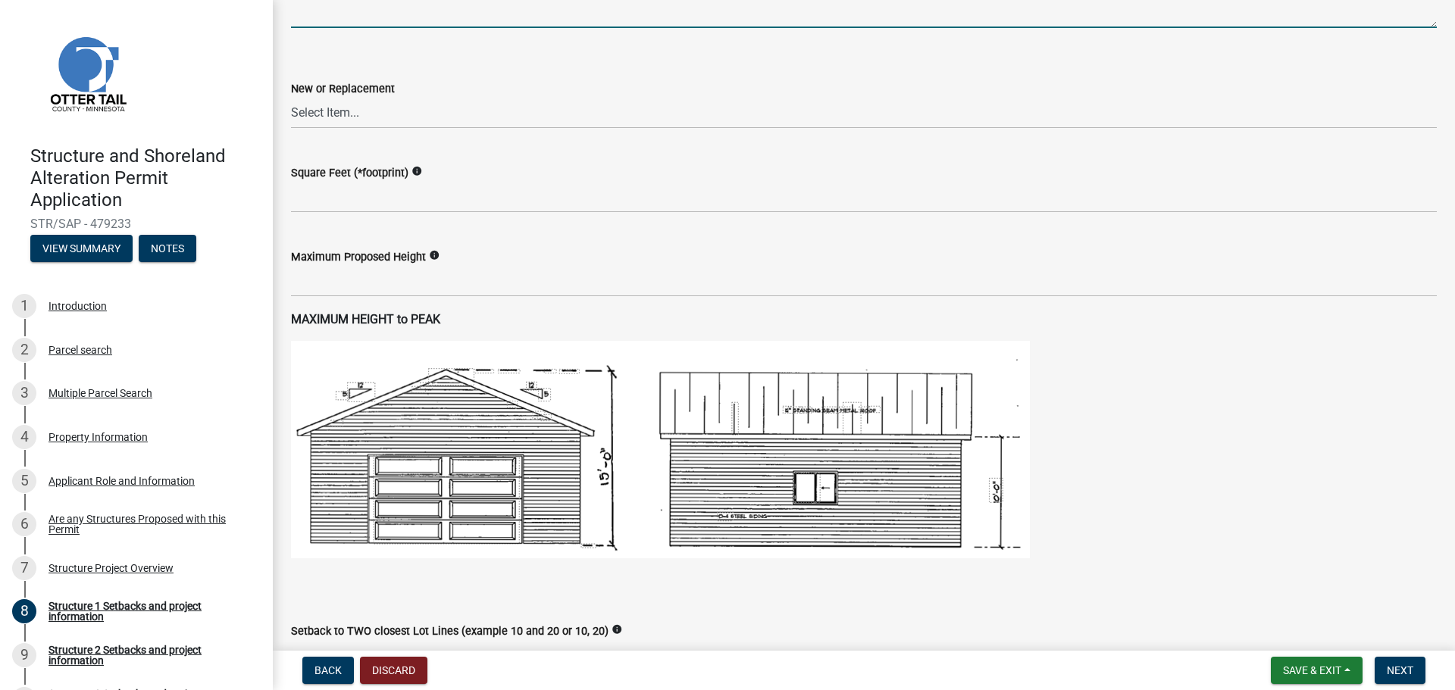
scroll to position [606, 0]
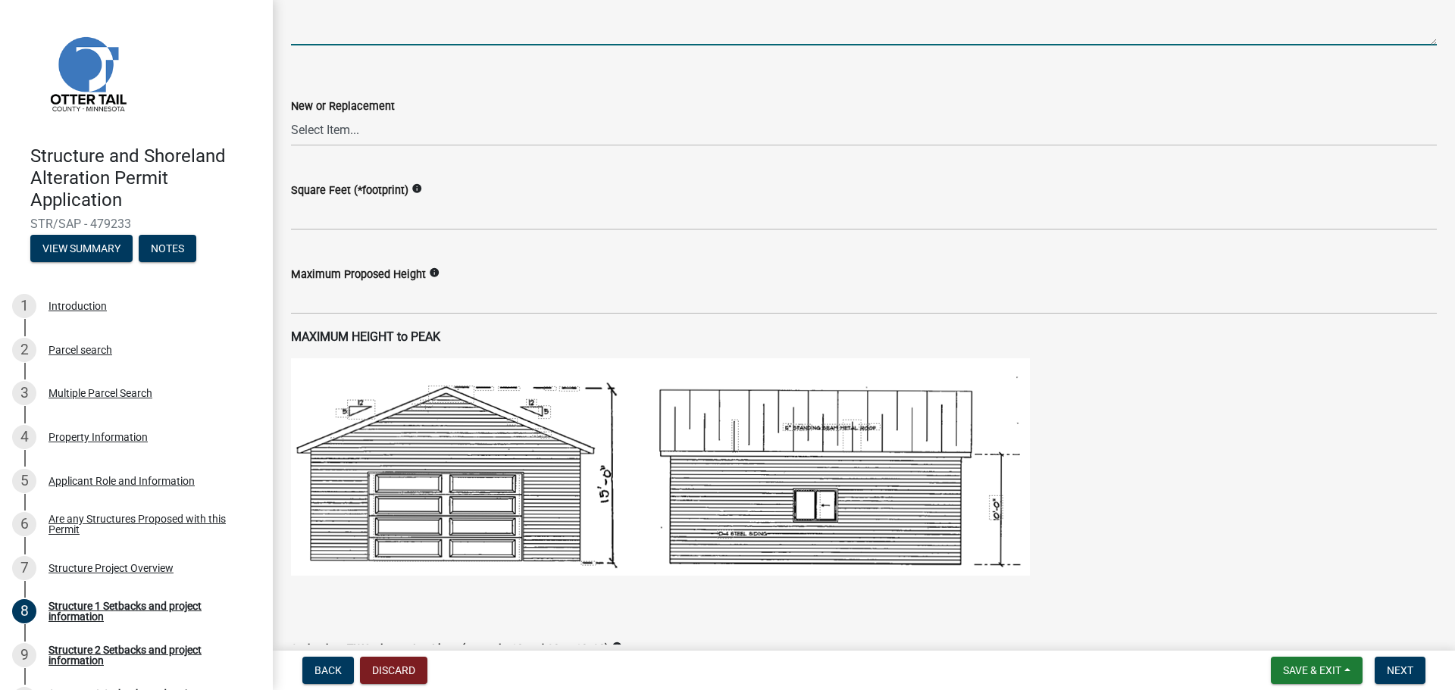
type textarea "18'x36' cabin"
click at [319, 130] on select "Select Item... New Replacement" at bounding box center [864, 130] width 1146 height 31
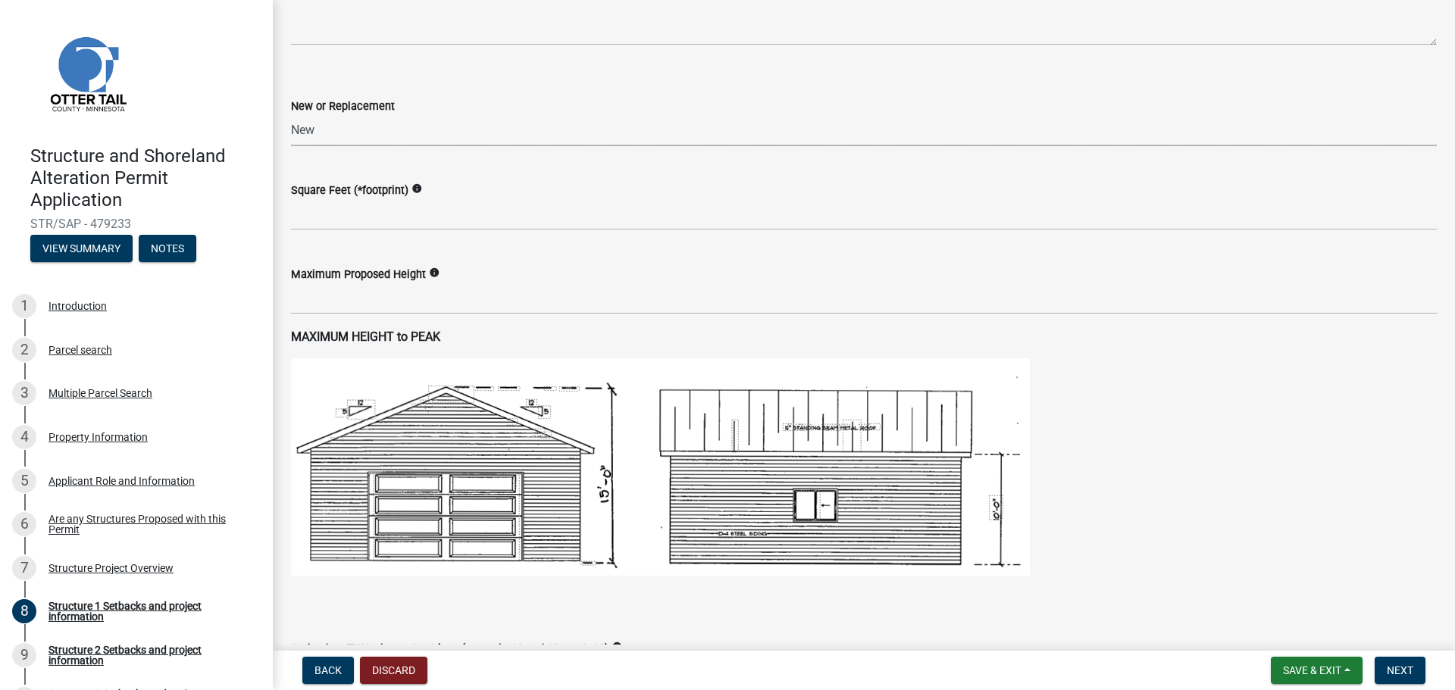
click at [291, 115] on select "Select Item... New Replacement" at bounding box center [864, 130] width 1146 height 31
select select "c185e313-3403-4239-bd61-bb563c58a77a"
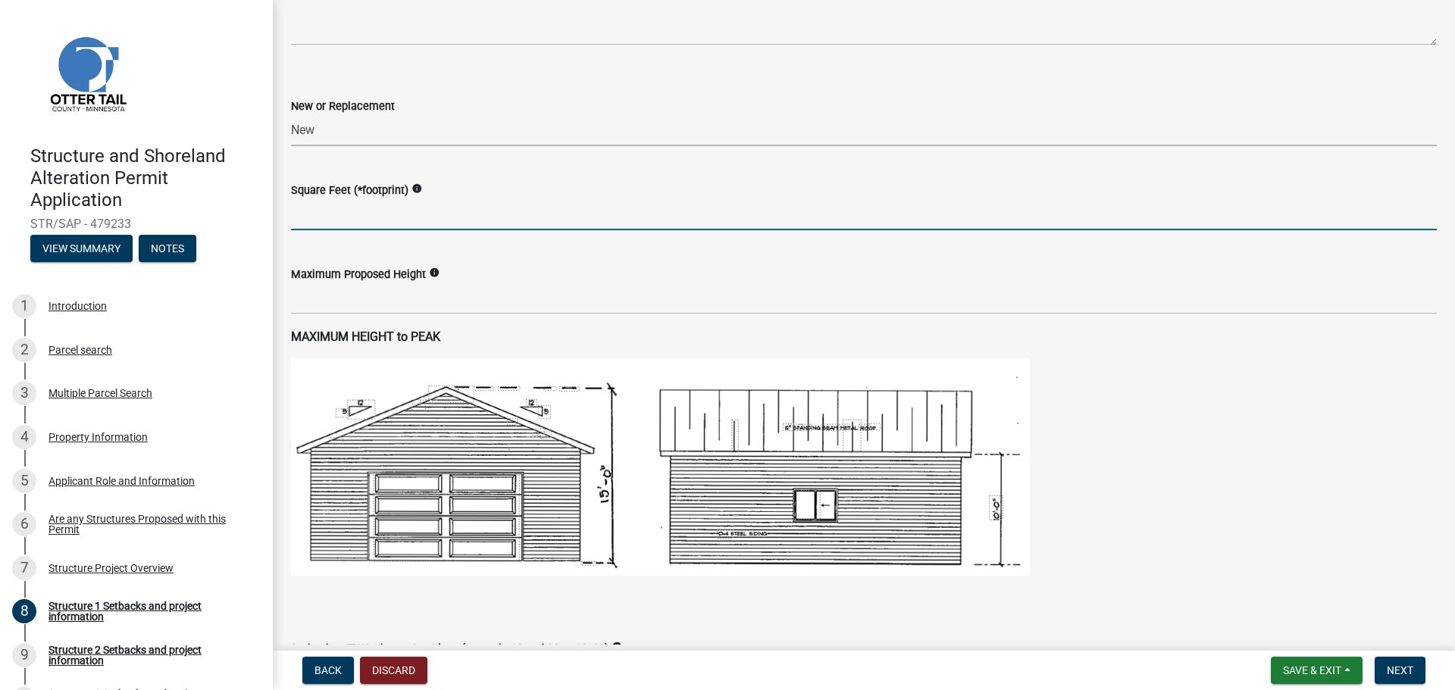
click at [324, 218] on input "text" at bounding box center [864, 214] width 1146 height 31
type input "648"
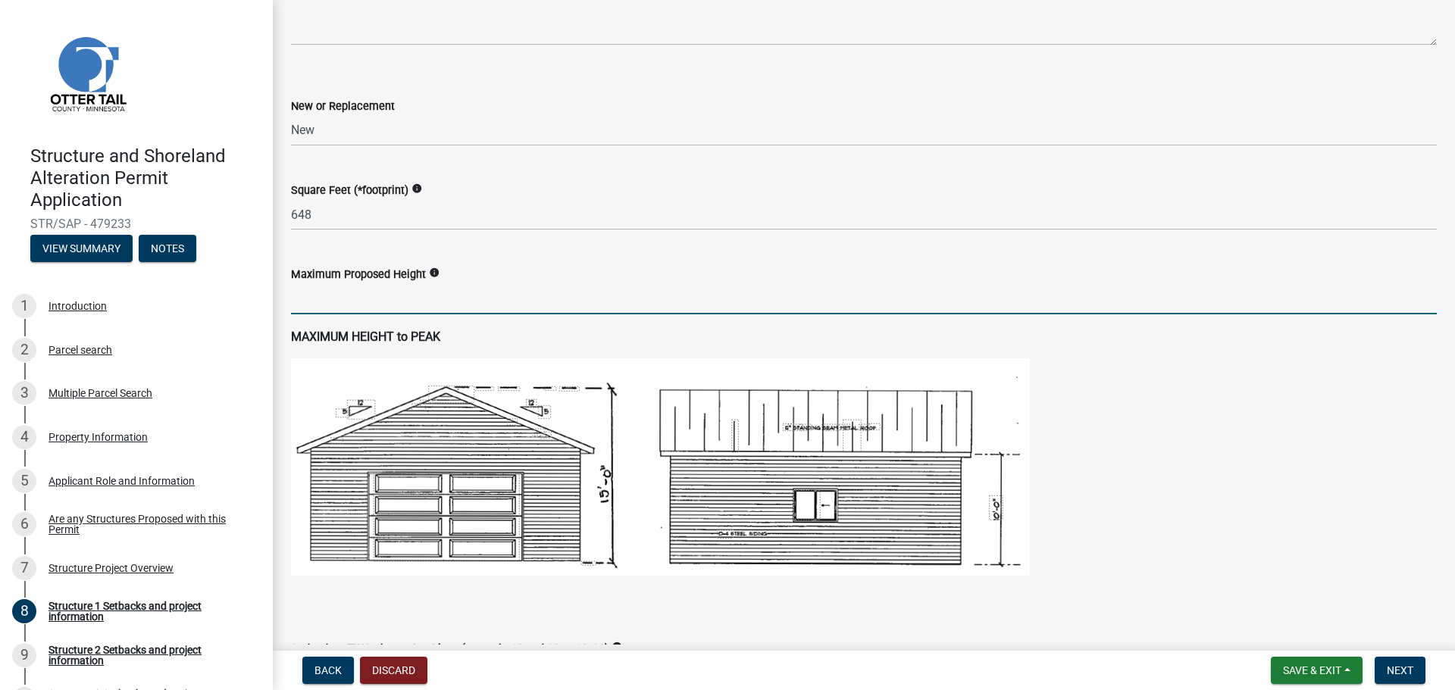
click at [310, 301] on input "text" at bounding box center [864, 298] width 1146 height 31
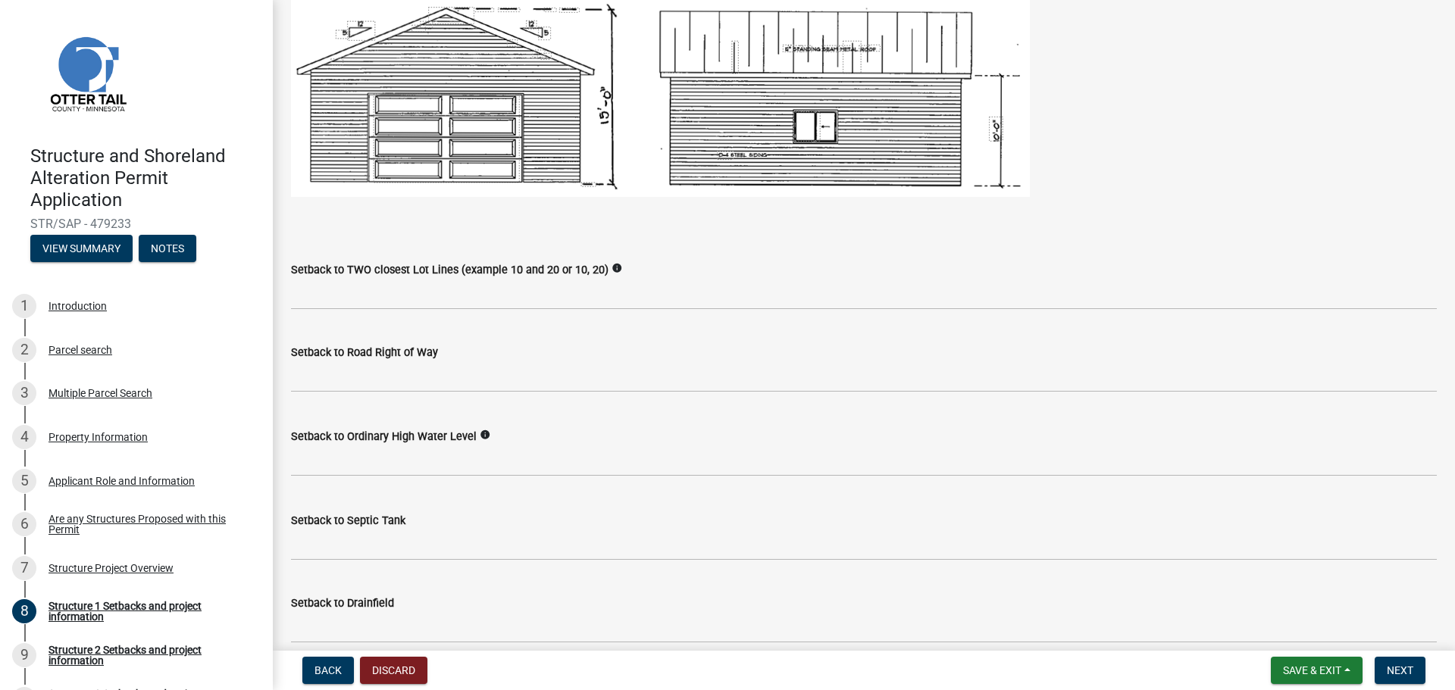
scroll to position [1061, 0]
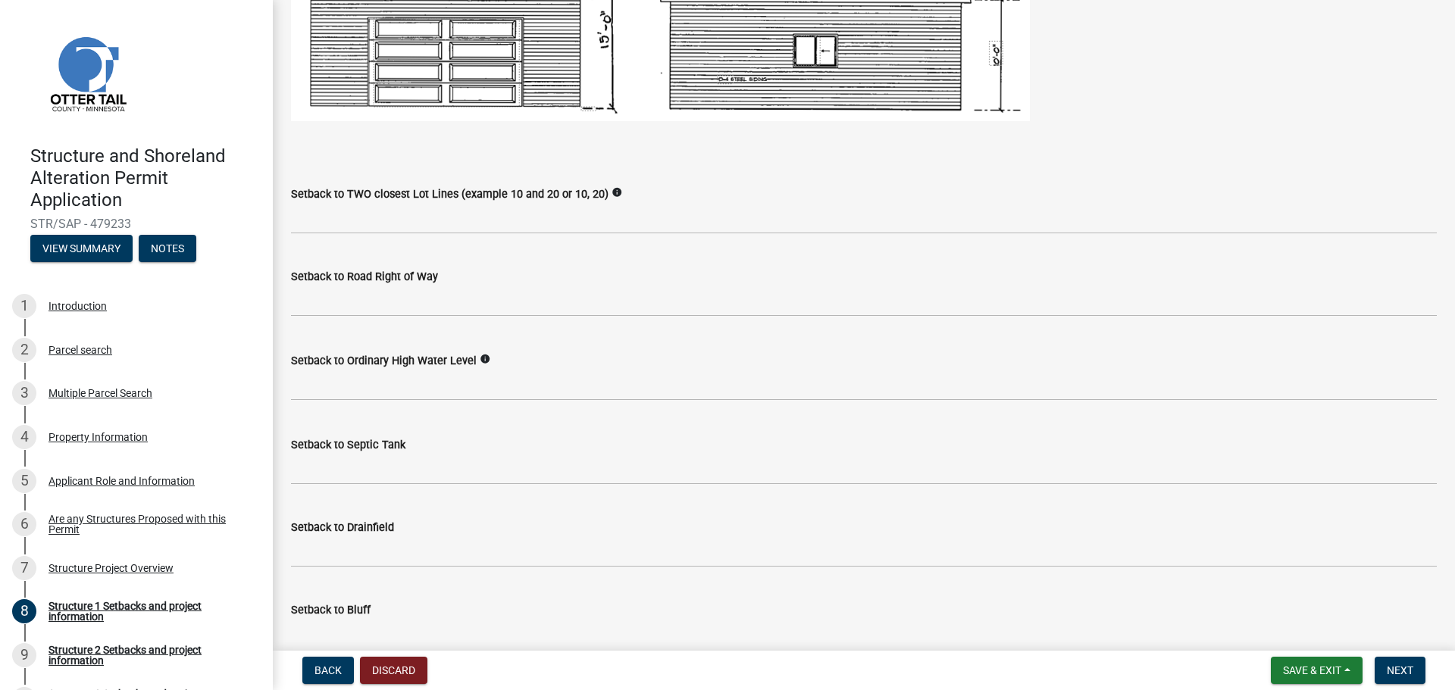
type input "14"
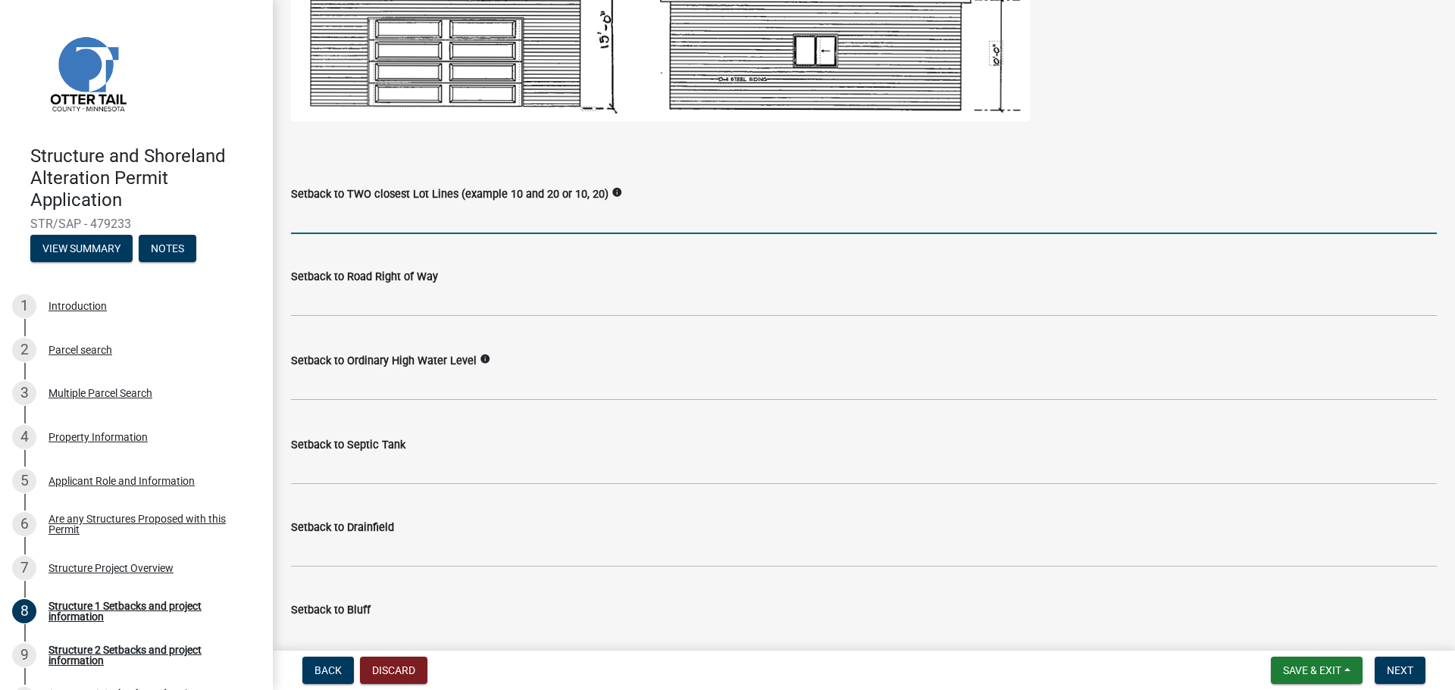
click at [410, 223] on input "Setback to TWO closest Lot Lines (example 10 and 20 or 10, 20)" at bounding box center [864, 218] width 1146 height 31
type input "250, 150"
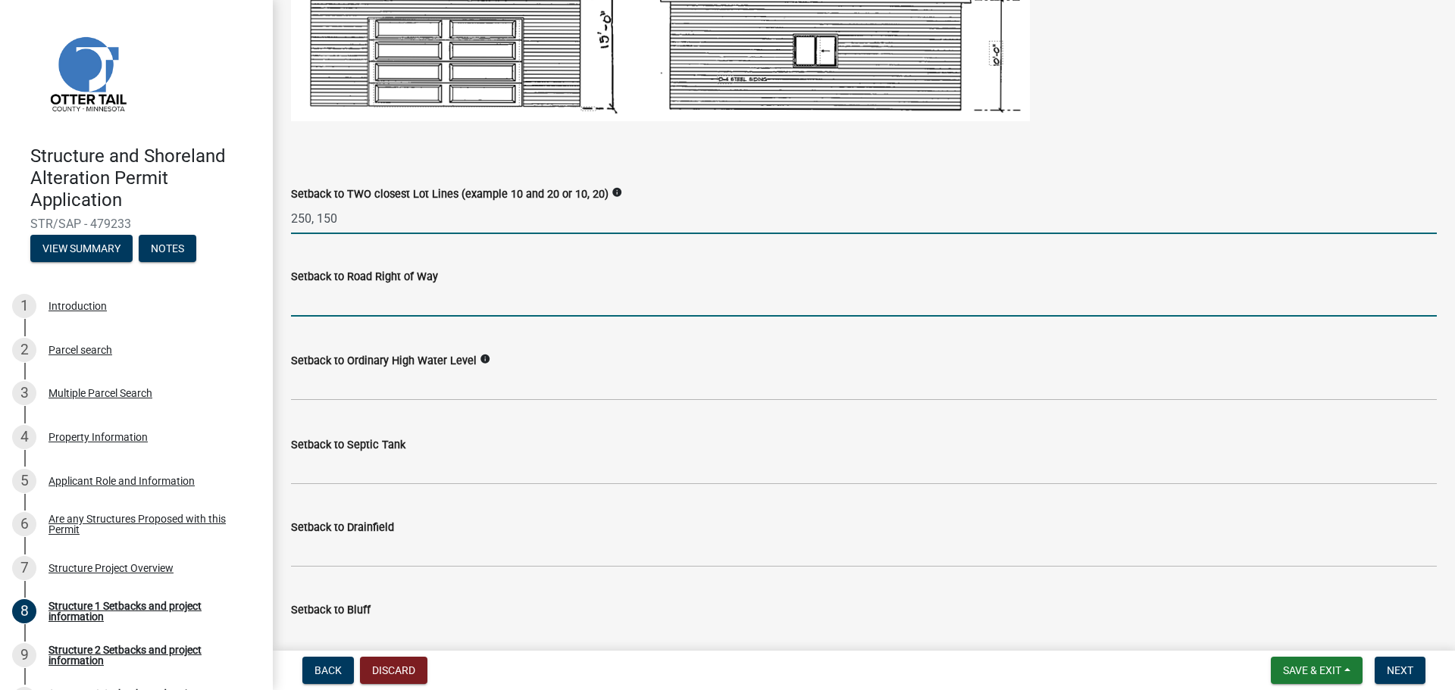
click at [362, 307] on input "text" at bounding box center [864, 301] width 1146 height 31
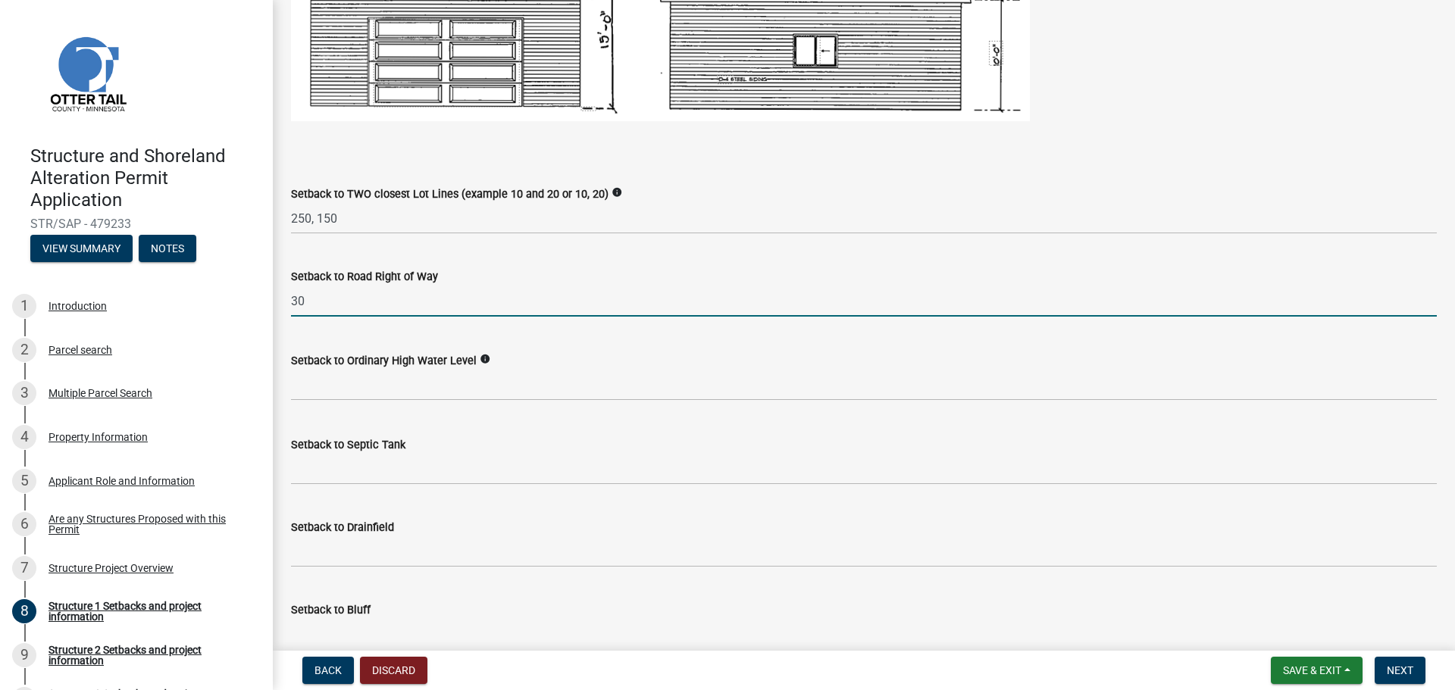
type input "30"
click at [626, 367] on div "Setback to Ordinary High Water Level info" at bounding box center [864, 361] width 1146 height 18
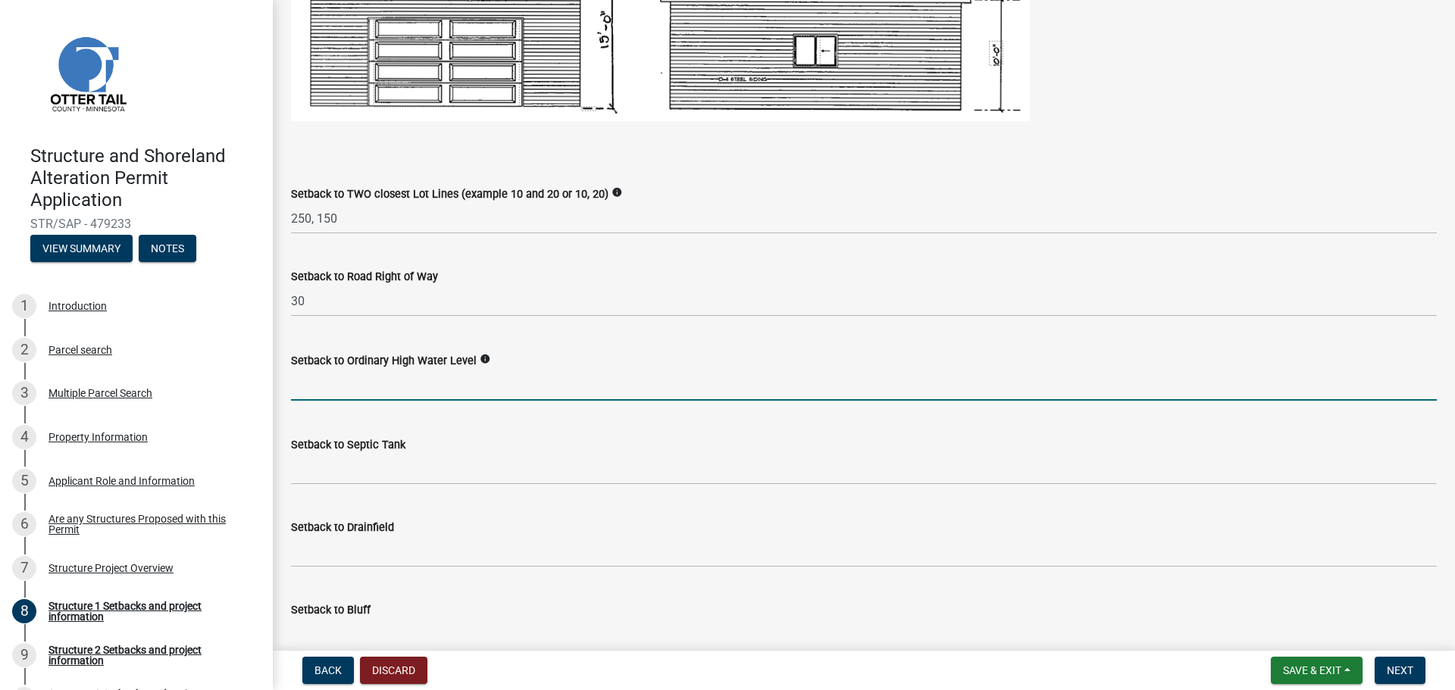
click at [618, 378] on input "text" at bounding box center [864, 385] width 1146 height 31
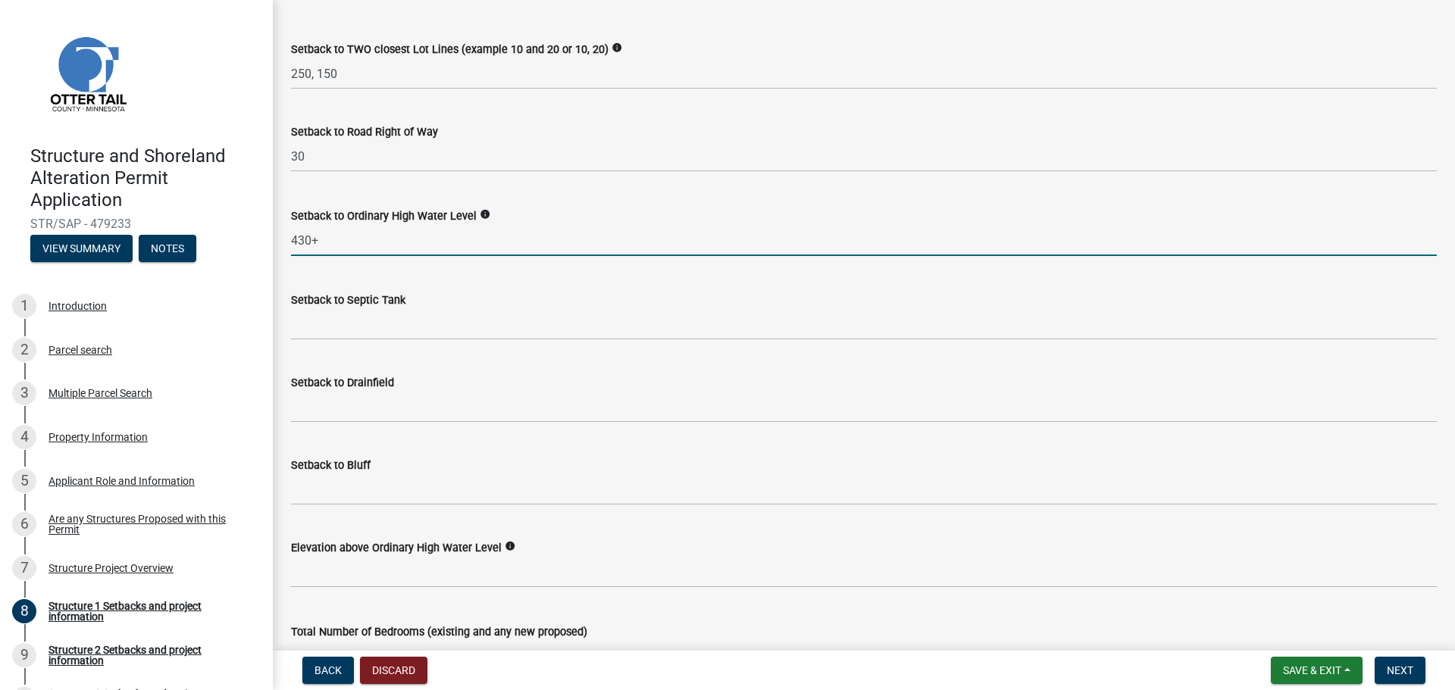
scroll to position [1213, 0]
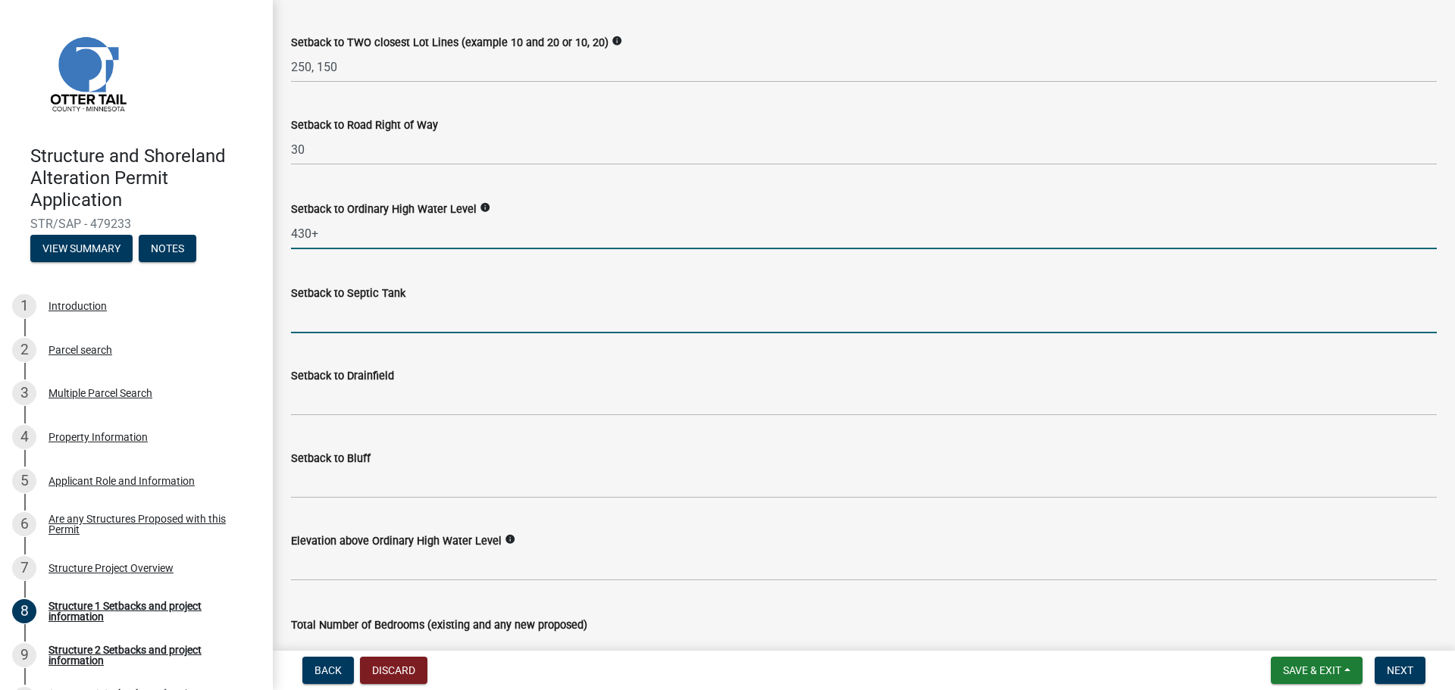
type input "430"
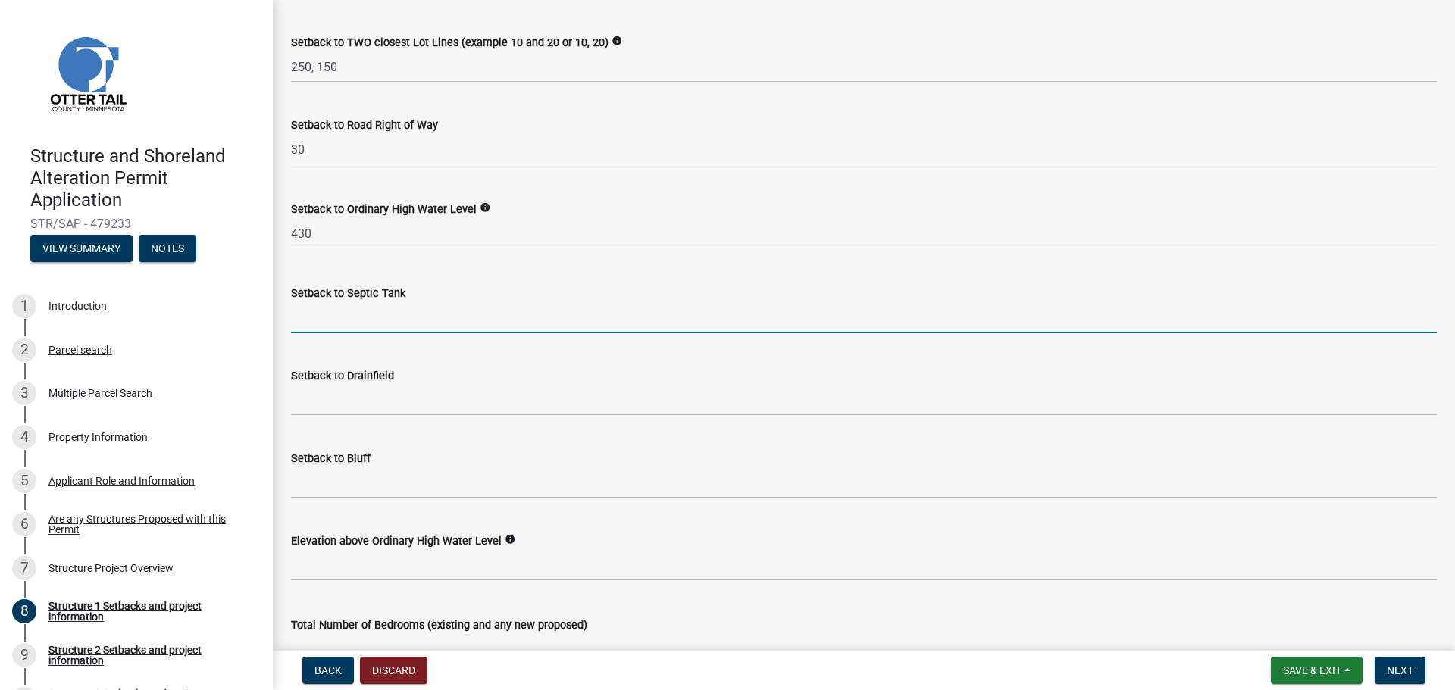
click at [388, 319] on input "Setback to Septic Tank" at bounding box center [864, 317] width 1146 height 31
type input "TBI"
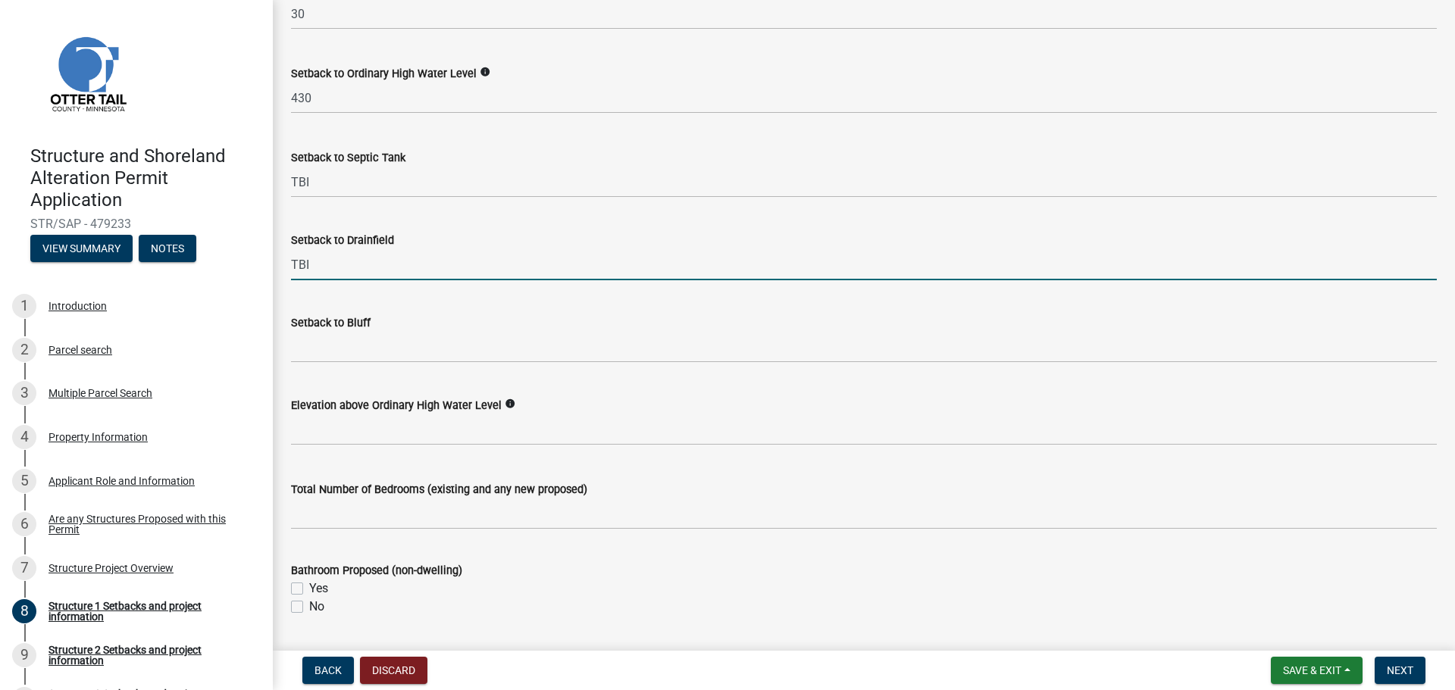
scroll to position [1516, 0]
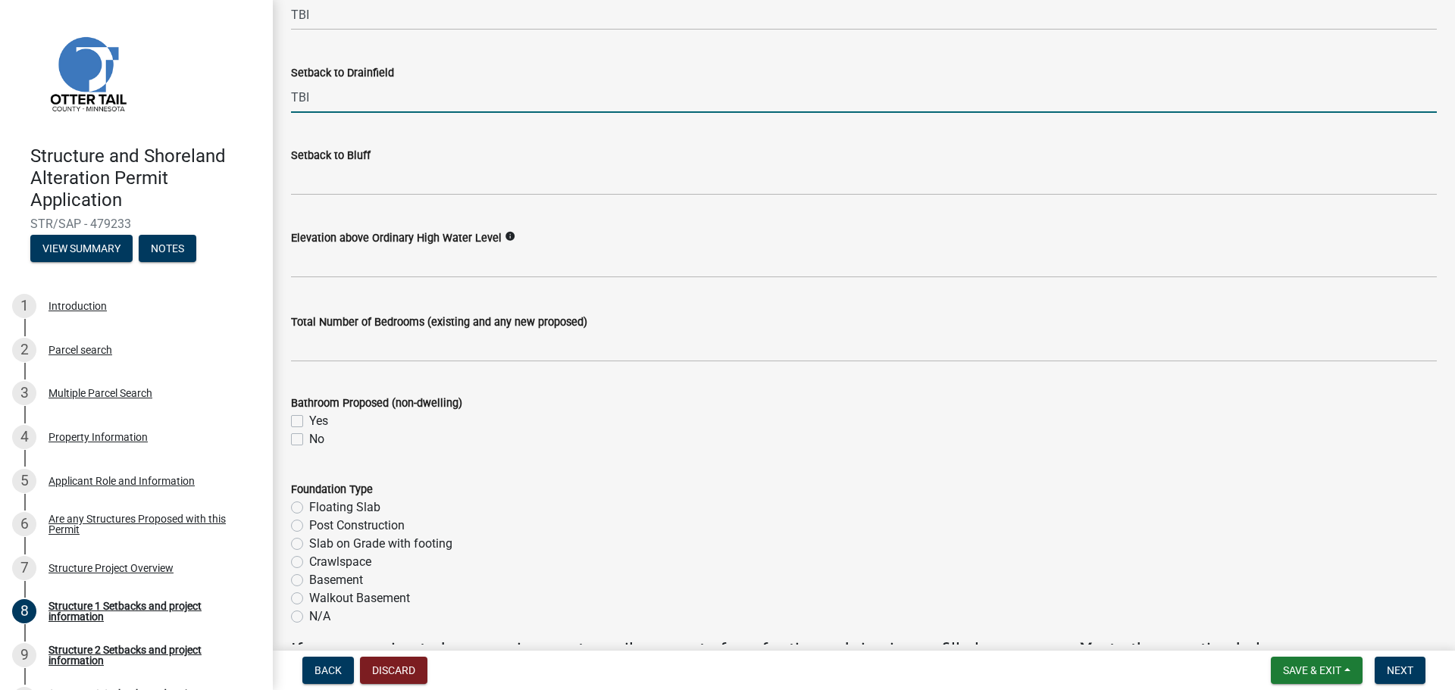
type input "TBI"
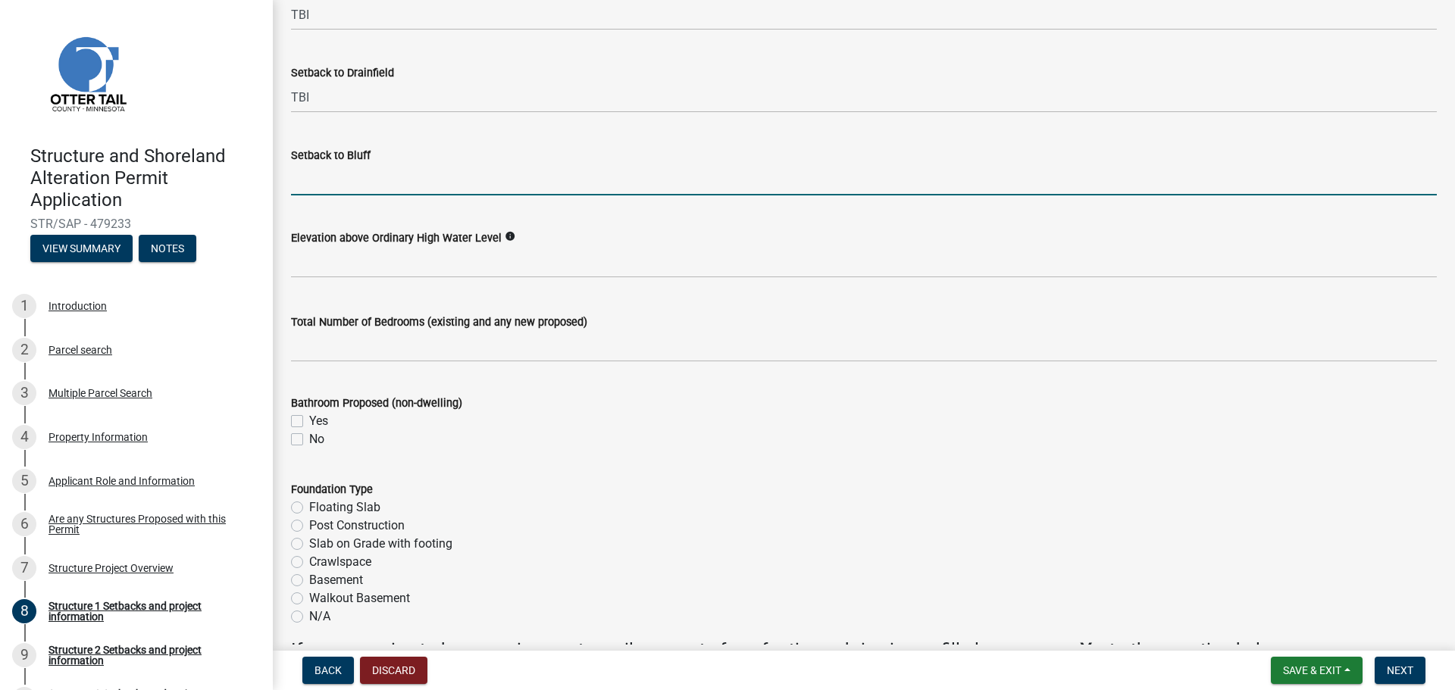
click at [328, 166] on input "Setback to Bluff" at bounding box center [864, 179] width 1146 height 31
type input "N/A"
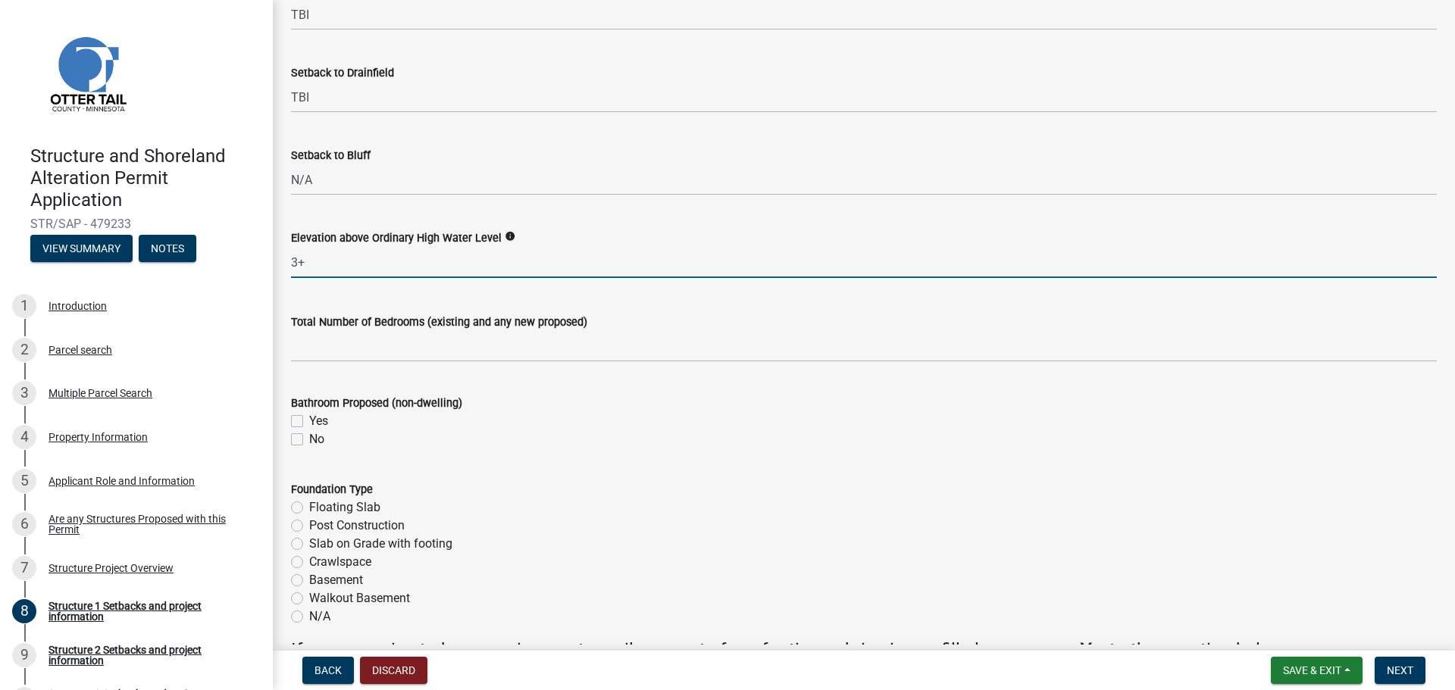
scroll to position [1667, 0]
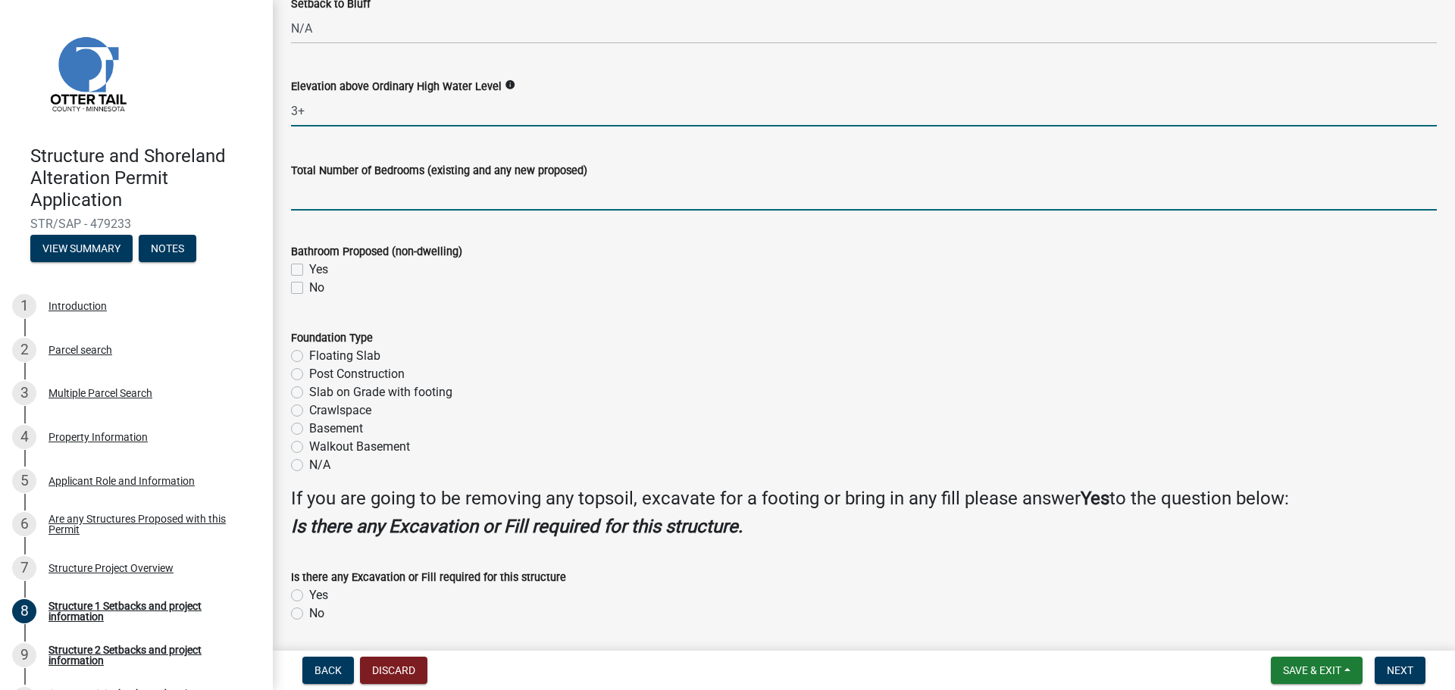
type input "3"
click at [342, 201] on input "text" at bounding box center [864, 195] width 1146 height 31
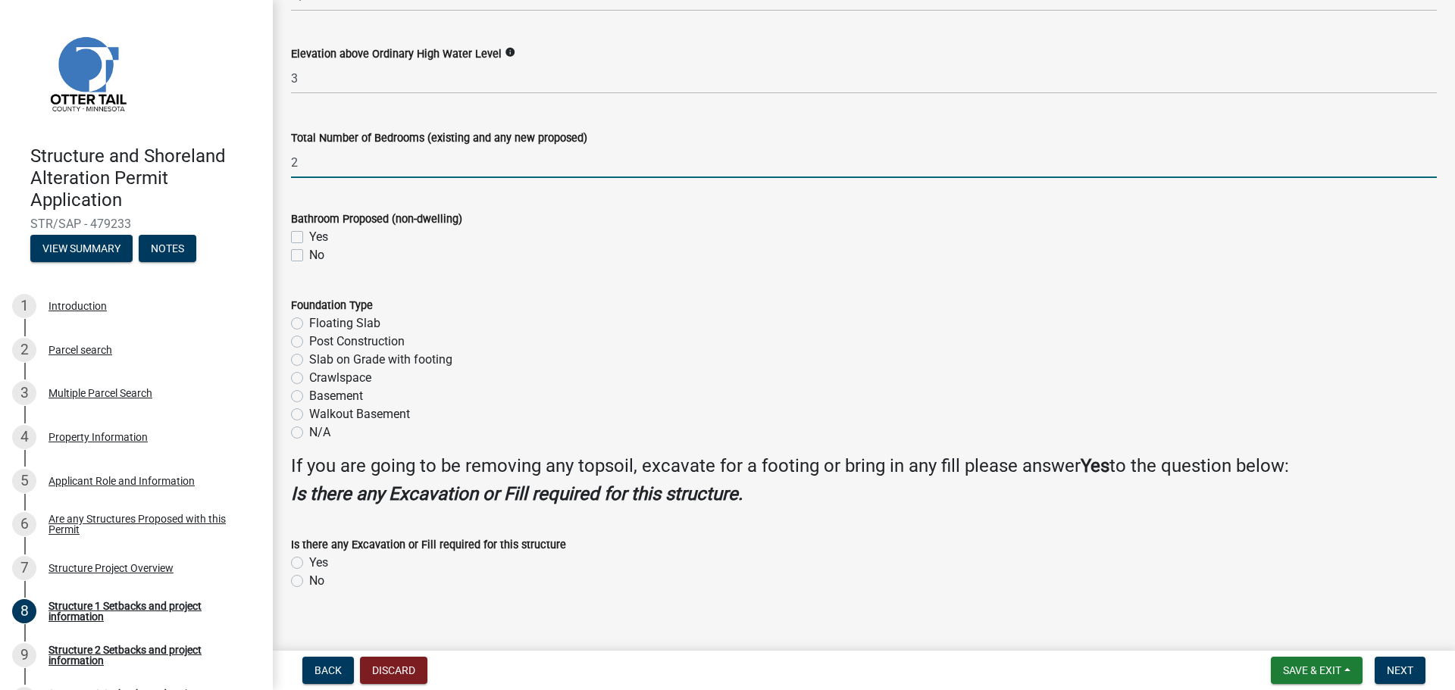
scroll to position [1718, 0]
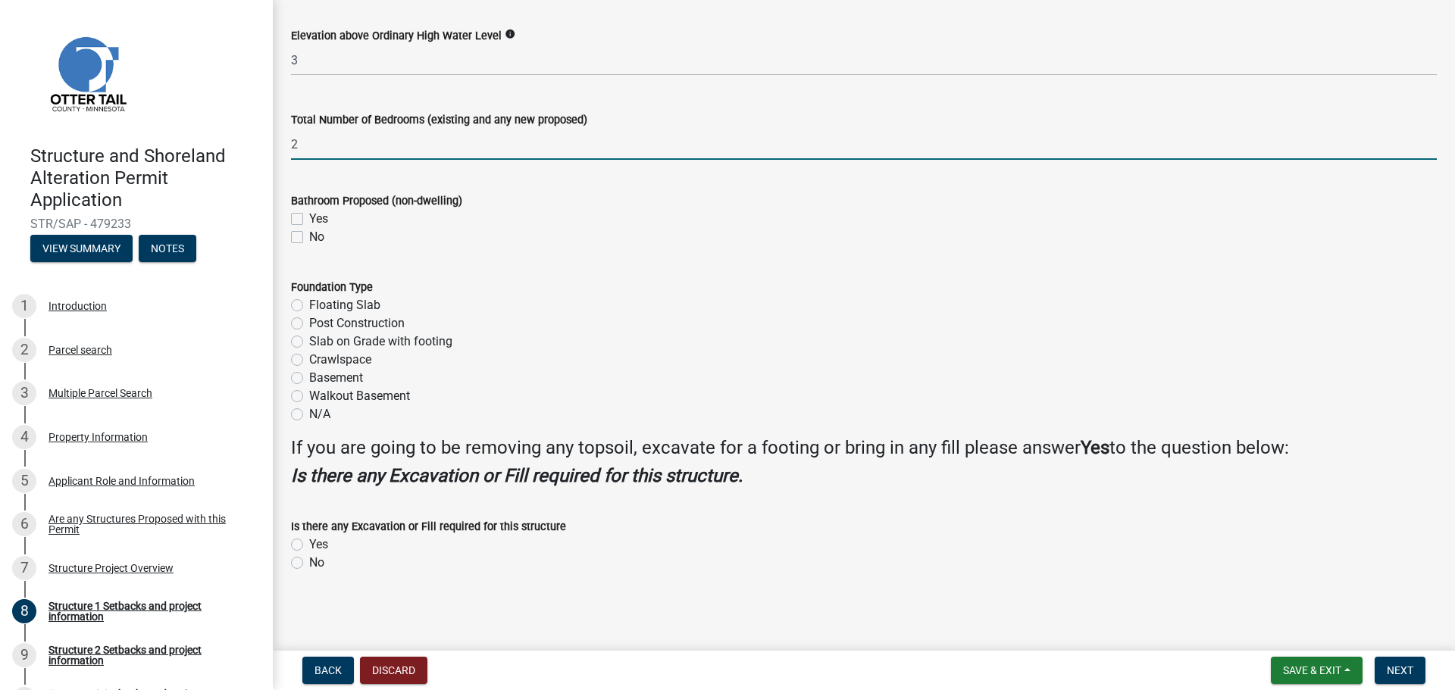
type input "2"
click at [708, 348] on div "Slab on Grade with footing" at bounding box center [864, 342] width 1146 height 18
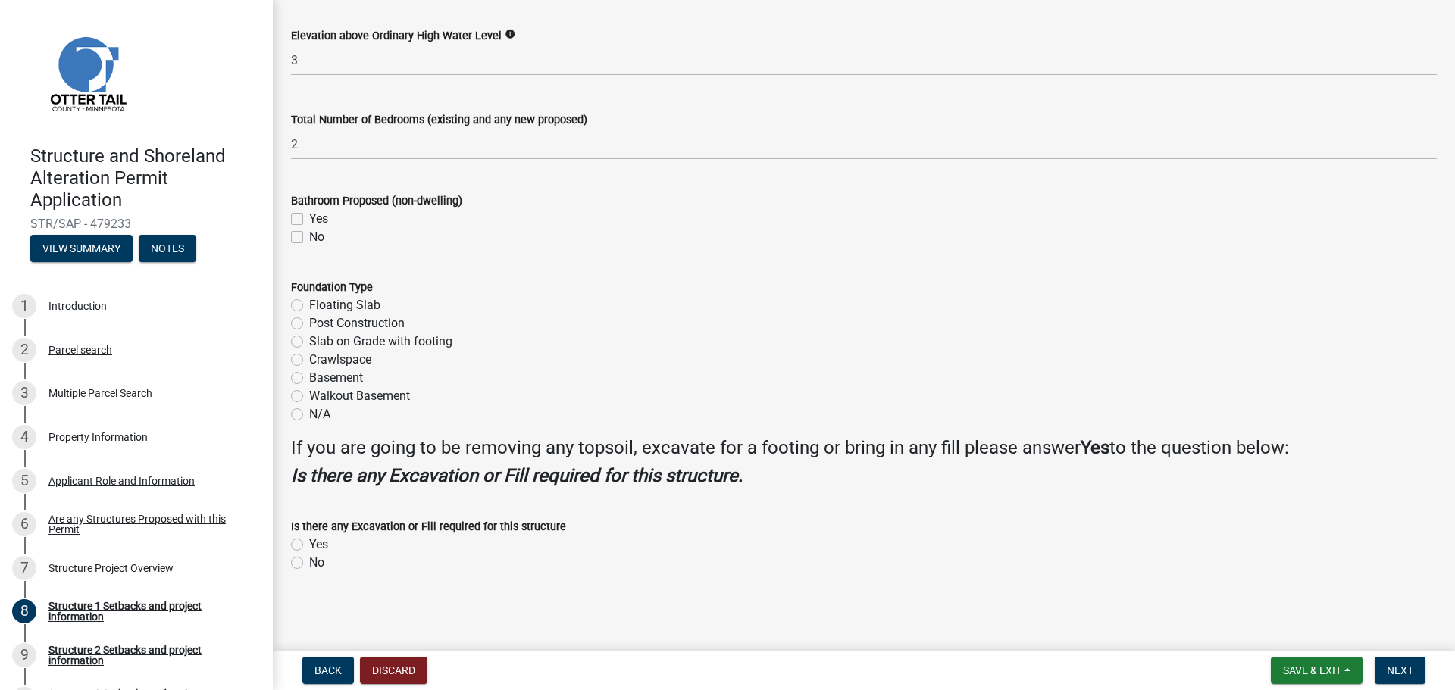
click at [309, 361] on label "Crawlspace" at bounding box center [340, 360] width 62 height 18
click at [309, 361] on input "Crawlspace" at bounding box center [314, 356] width 10 height 10
radio input "true"
click at [309, 543] on label "Yes" at bounding box center [318, 545] width 19 height 18
click at [309, 543] on input "Yes" at bounding box center [314, 541] width 10 height 10
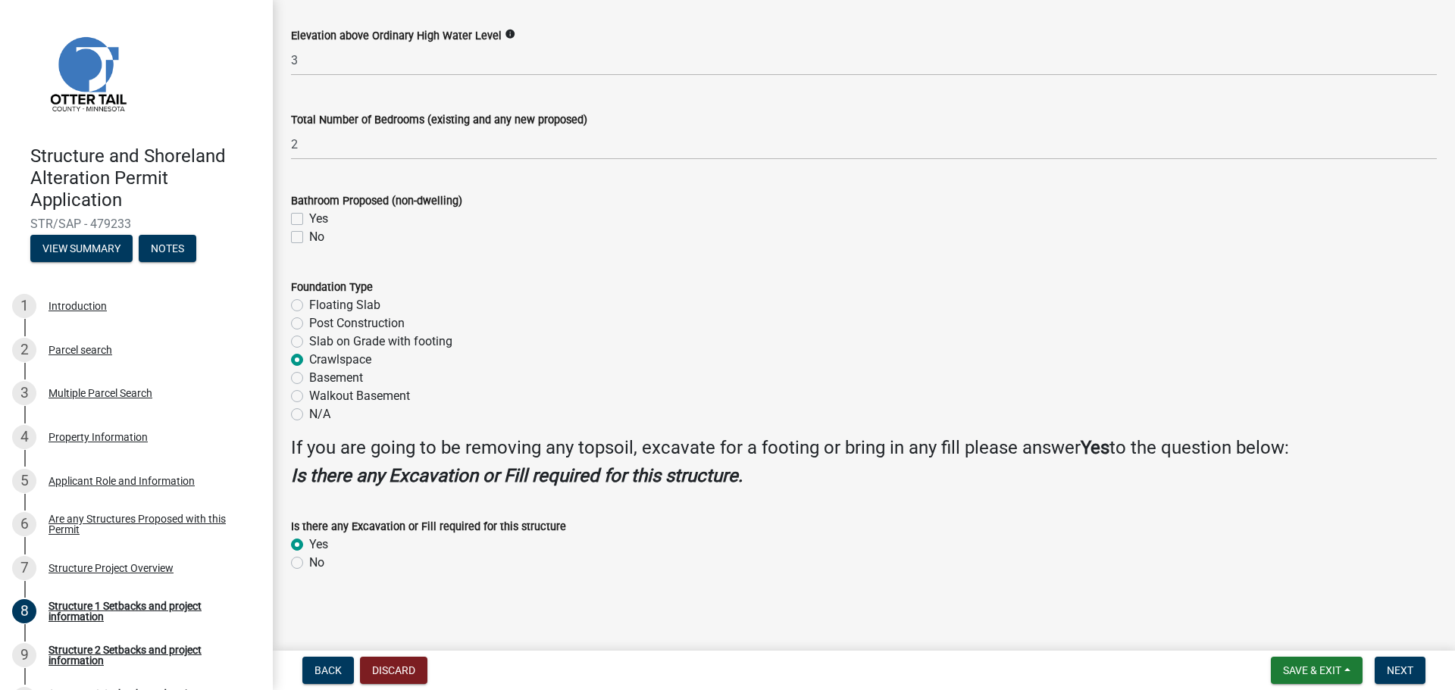
radio input "true"
drag, startPoint x: 1384, startPoint y: 662, endPoint x: 1374, endPoint y: 645, distance: 20.0
click at [1385, 662] on button "Next" at bounding box center [1400, 670] width 51 height 27
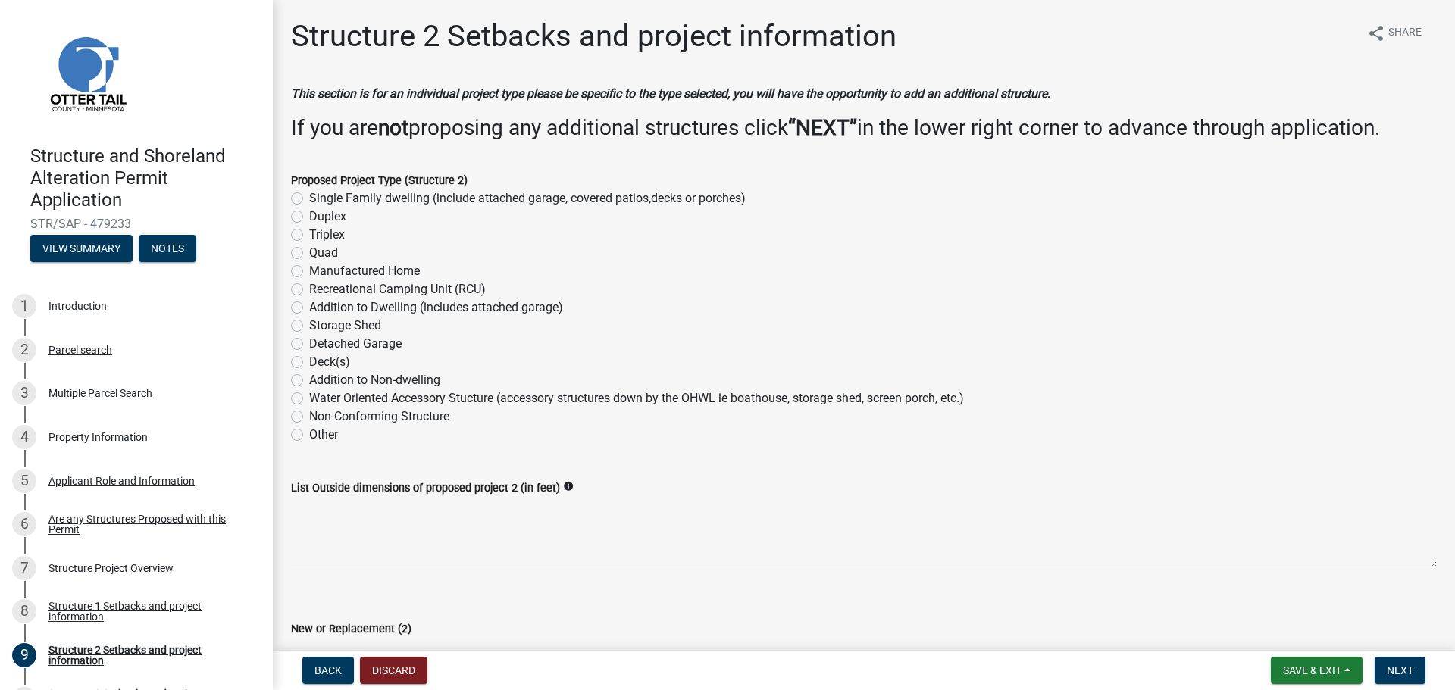
click at [309, 328] on label "Storage Shed" at bounding box center [345, 326] width 72 height 18
click at [309, 327] on input "Storage Shed" at bounding box center [314, 322] width 10 height 10
radio input "true"
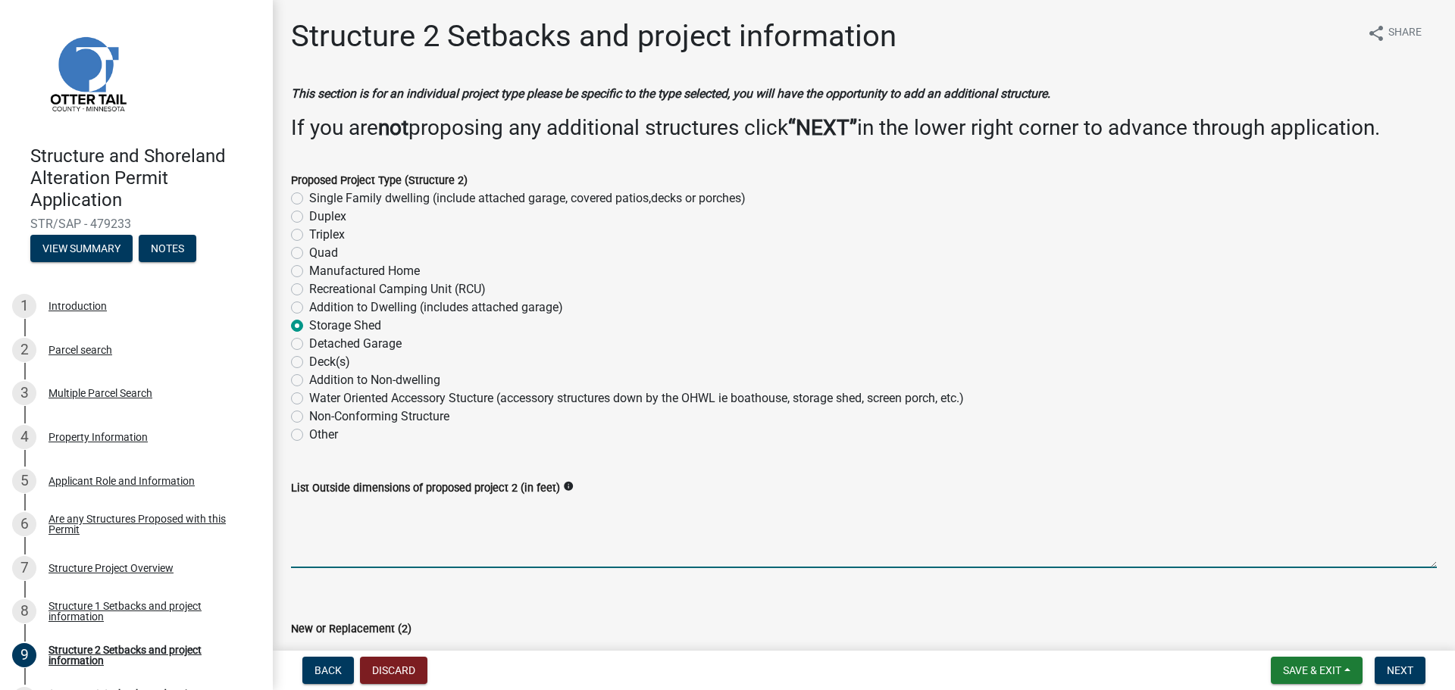
click at [342, 514] on textarea "List Outside dimensions of proposed project 2 (in feet)" at bounding box center [864, 532] width 1146 height 71
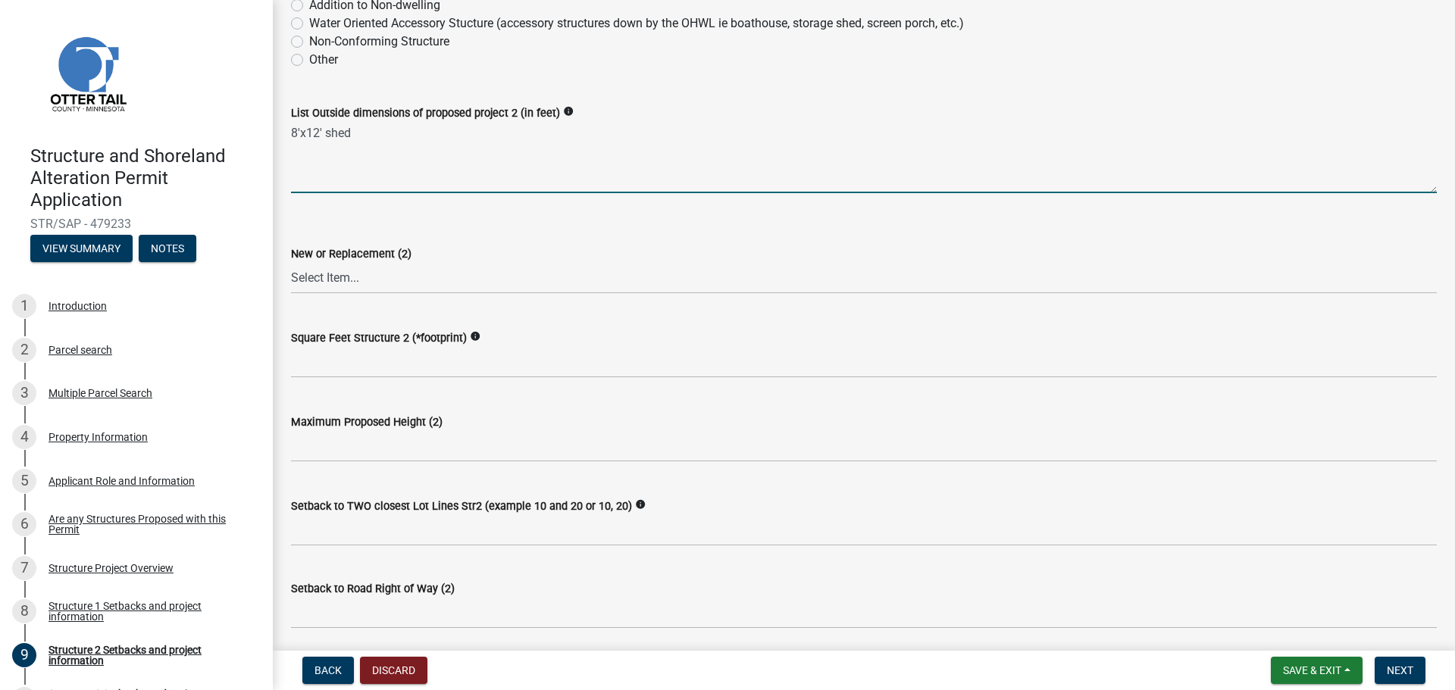
scroll to position [379, 0]
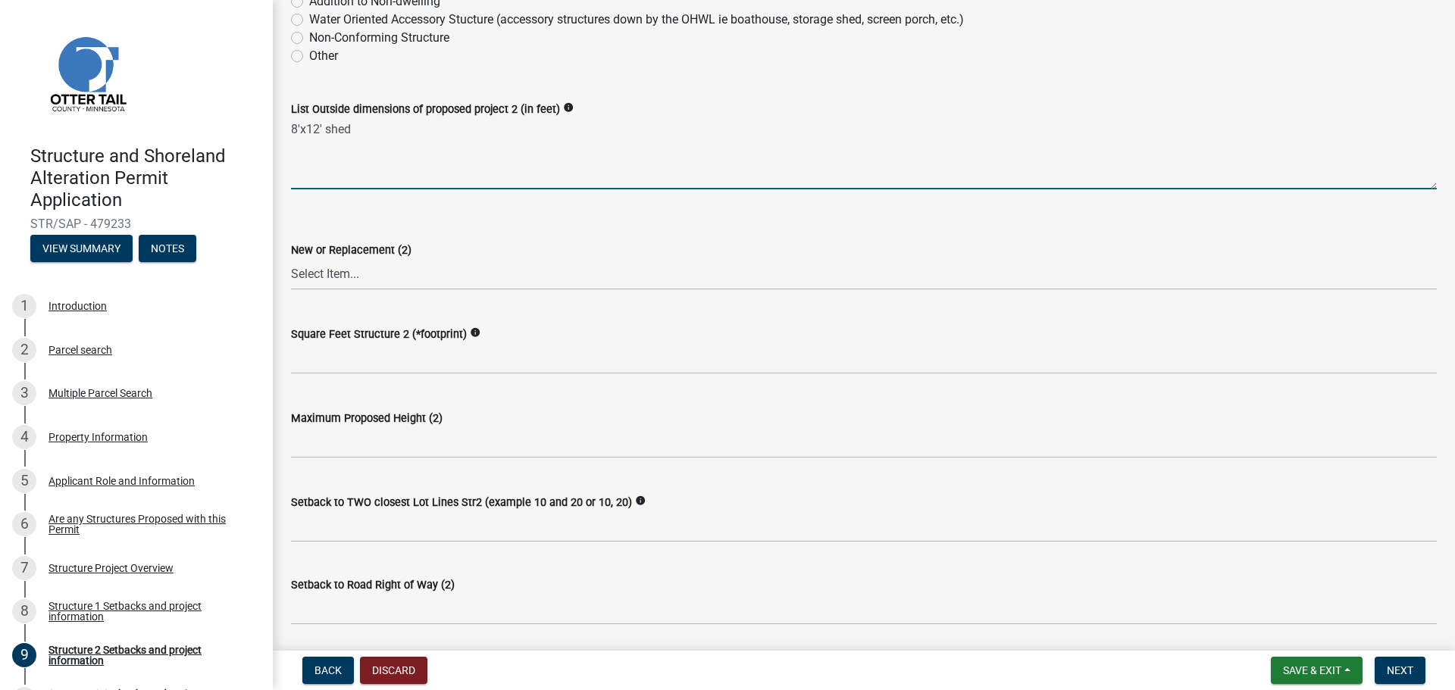
type textarea "8'x12' shed"
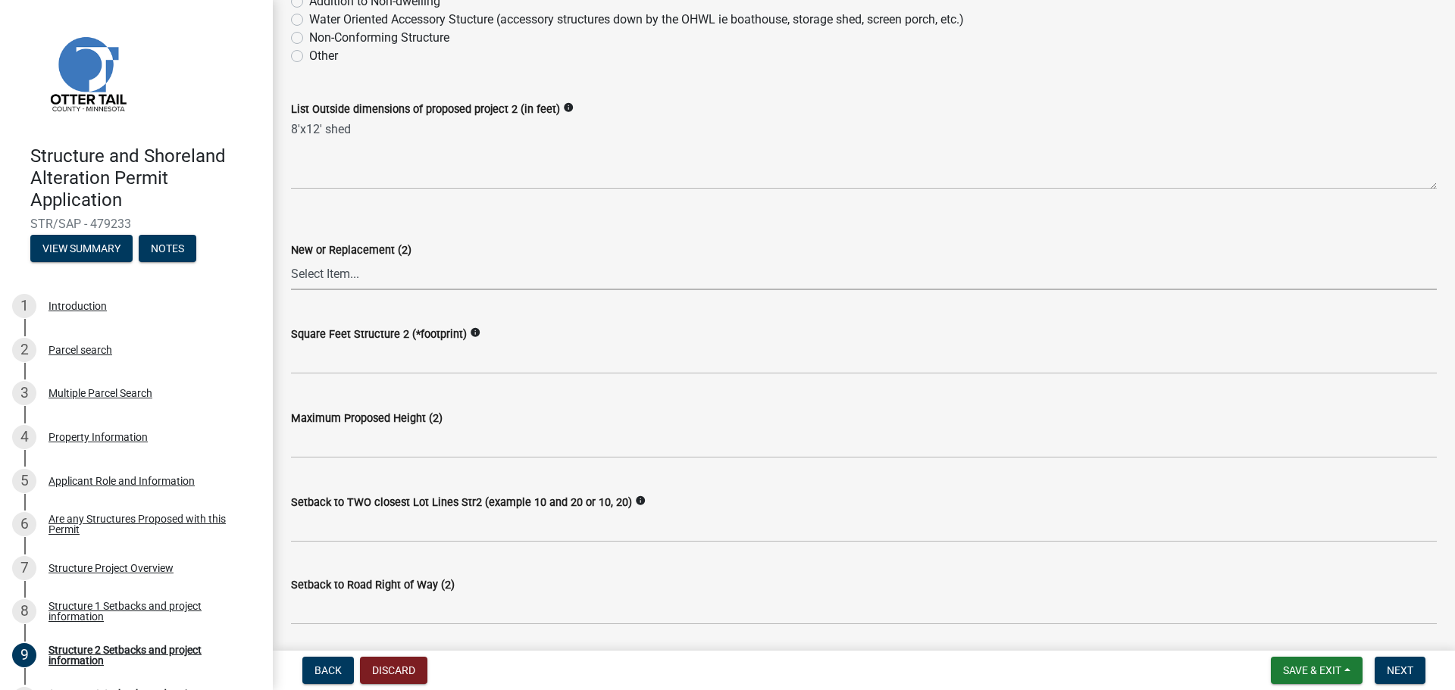
click at [337, 283] on select "Select Item... New Replacement" at bounding box center [864, 274] width 1146 height 31
click at [291, 259] on select "Select Item... New Replacement" at bounding box center [864, 274] width 1146 height 31
select select "c185e313-3403-4239-bd61-bb563c58a77a"
click at [338, 340] on label "Square Feet Structure 2 (*footprint)" at bounding box center [379, 335] width 176 height 11
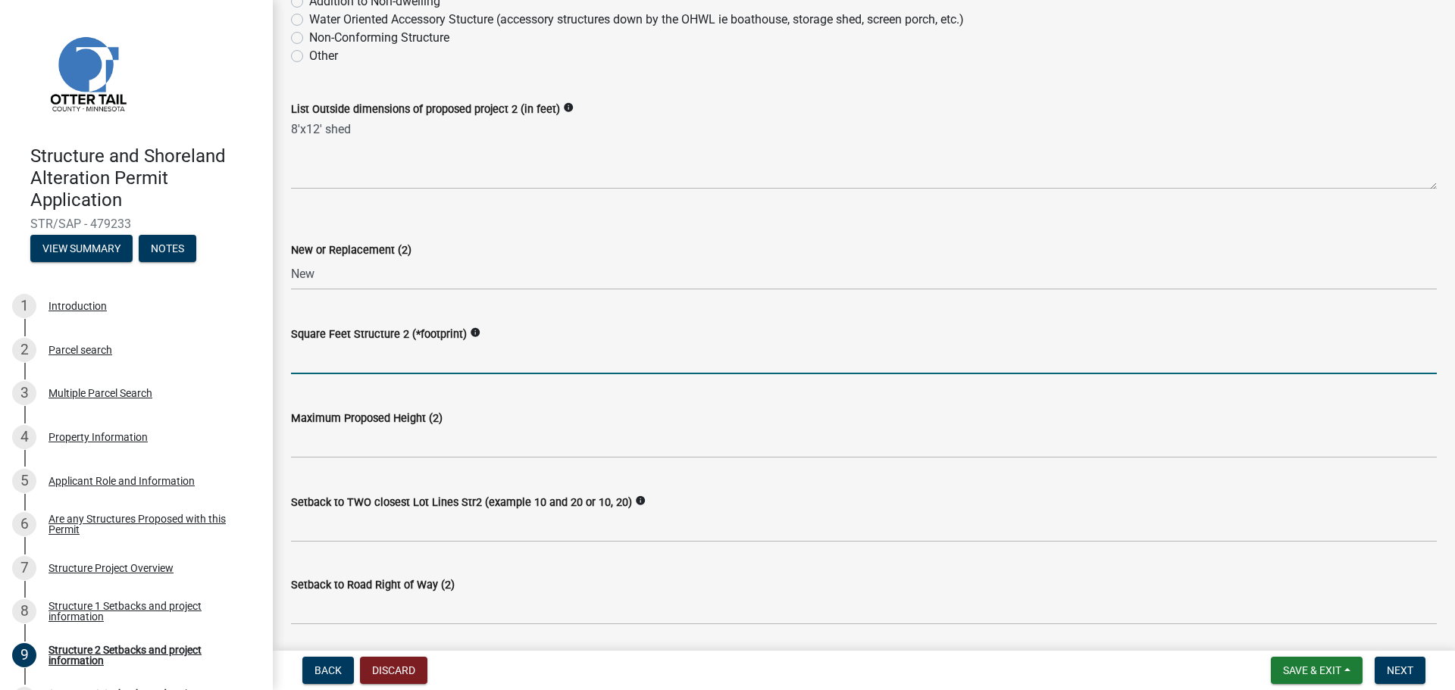
click at [335, 356] on input "text" at bounding box center [864, 358] width 1146 height 31
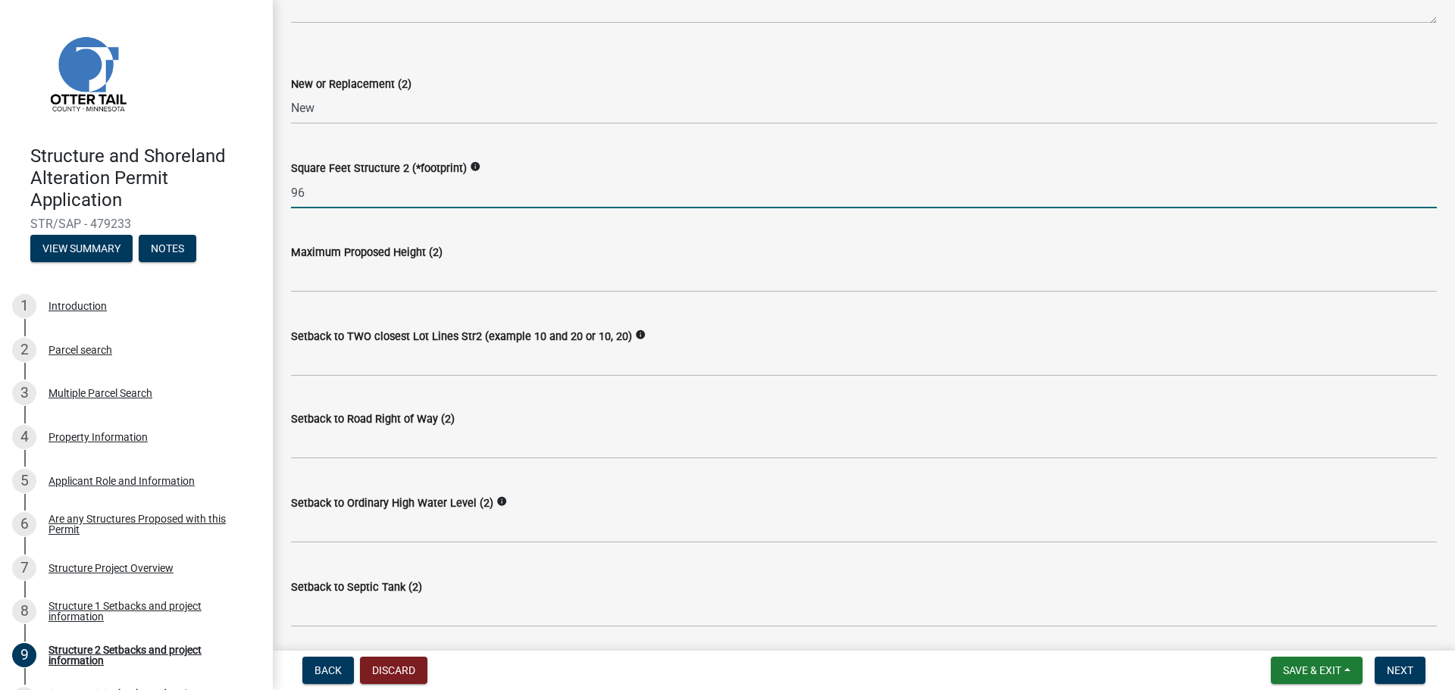
scroll to position [606, 0]
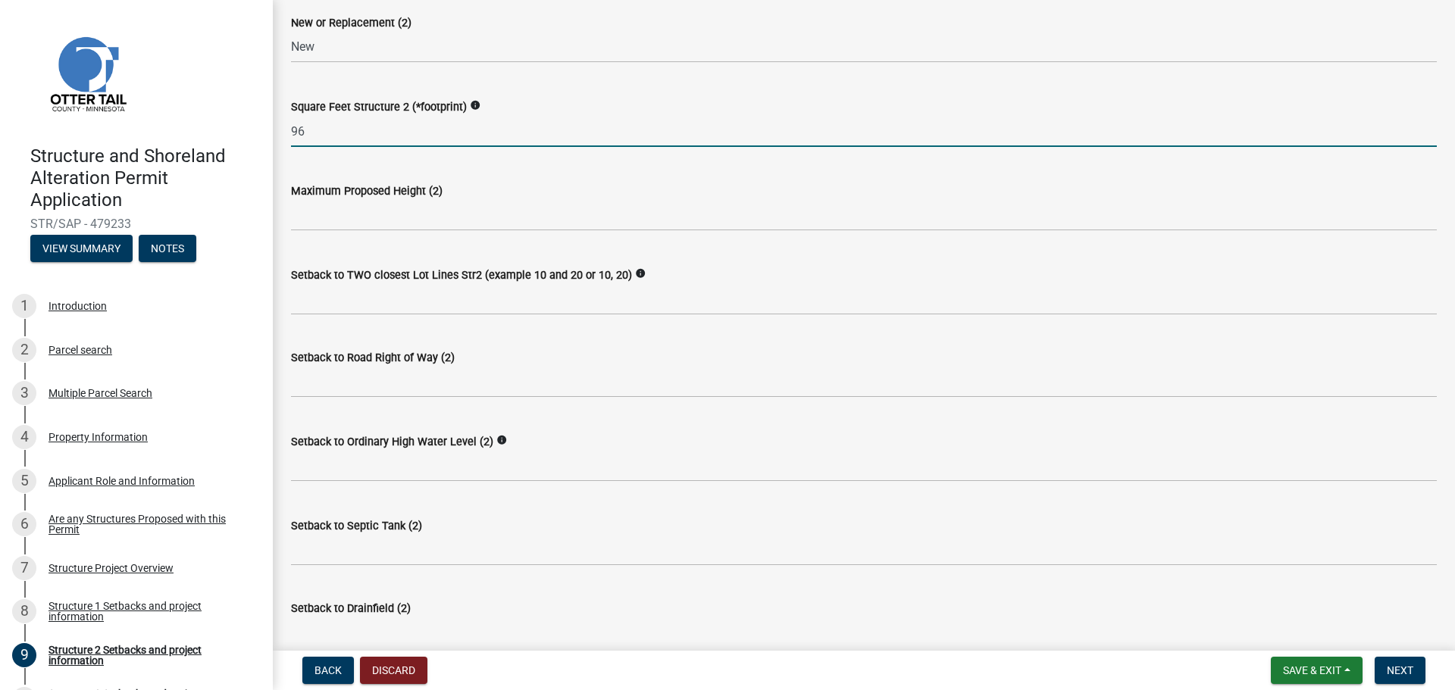
type input "96"
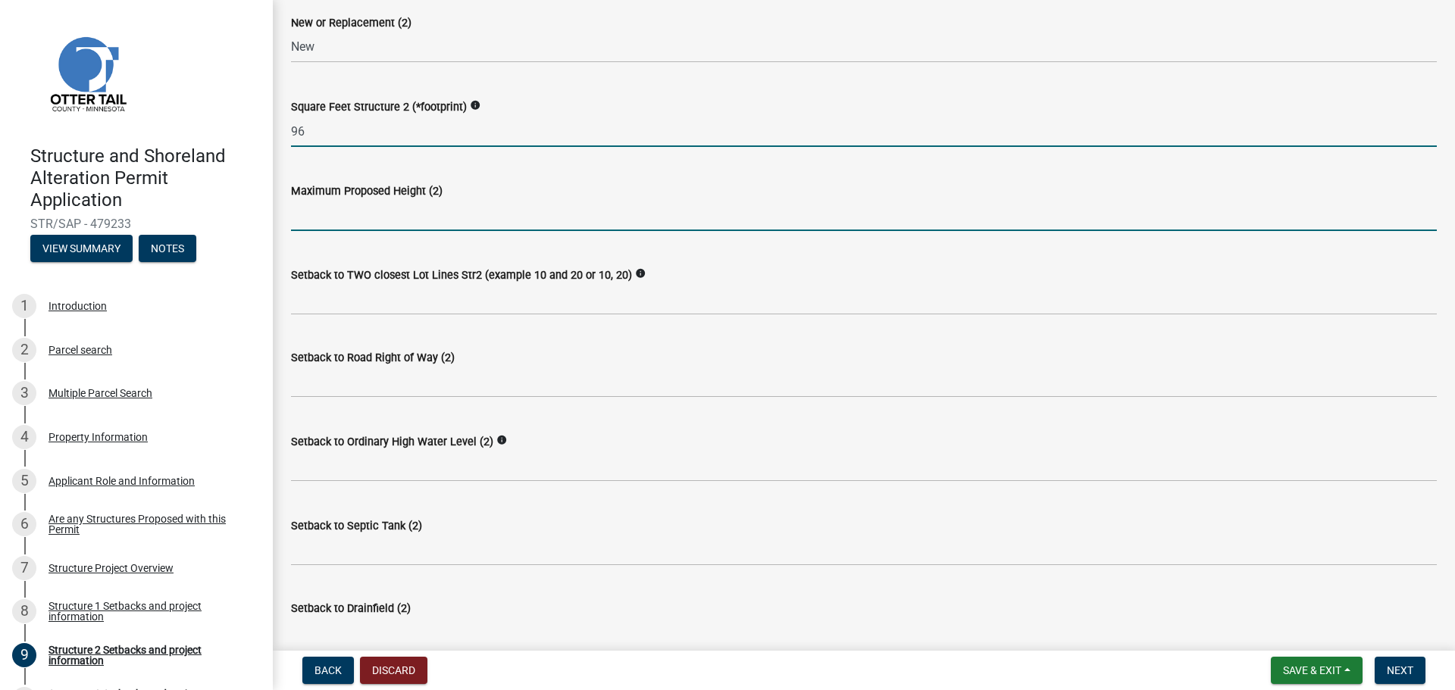
click at [338, 210] on input "text" at bounding box center [864, 215] width 1146 height 31
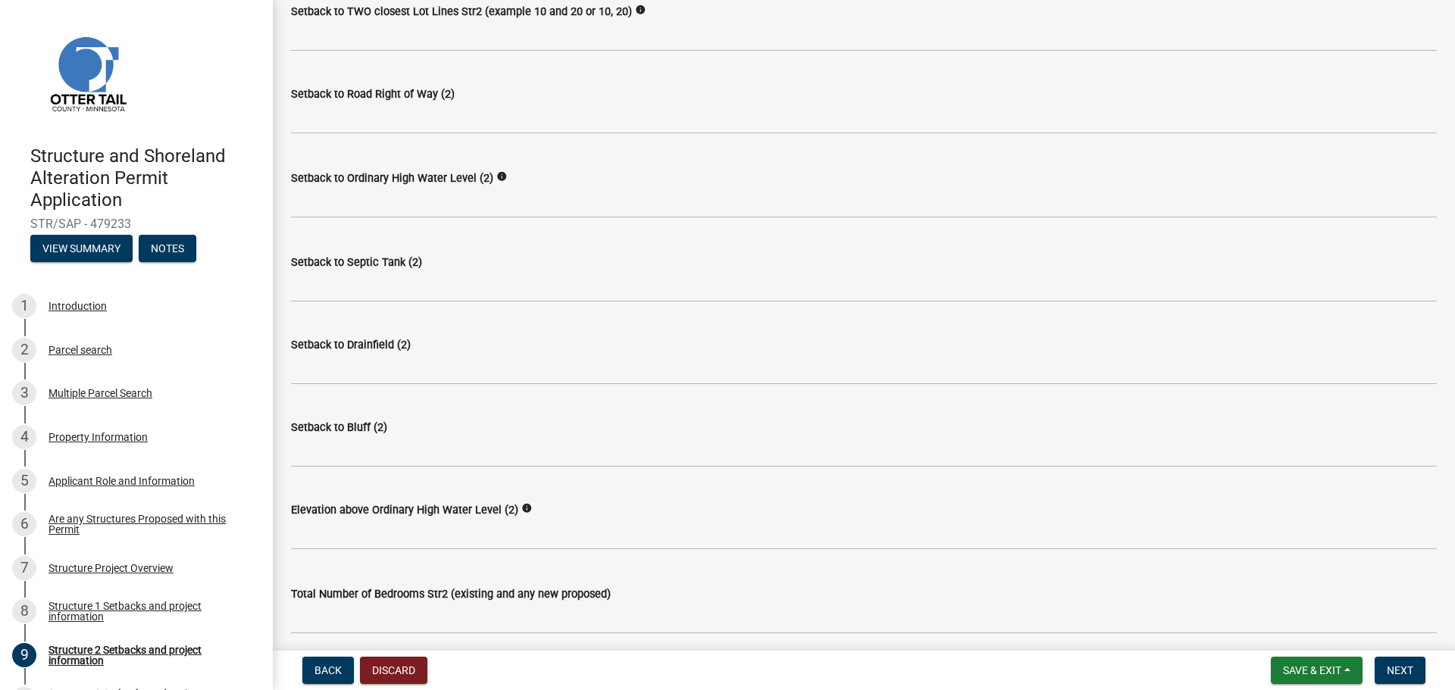
scroll to position [834, 0]
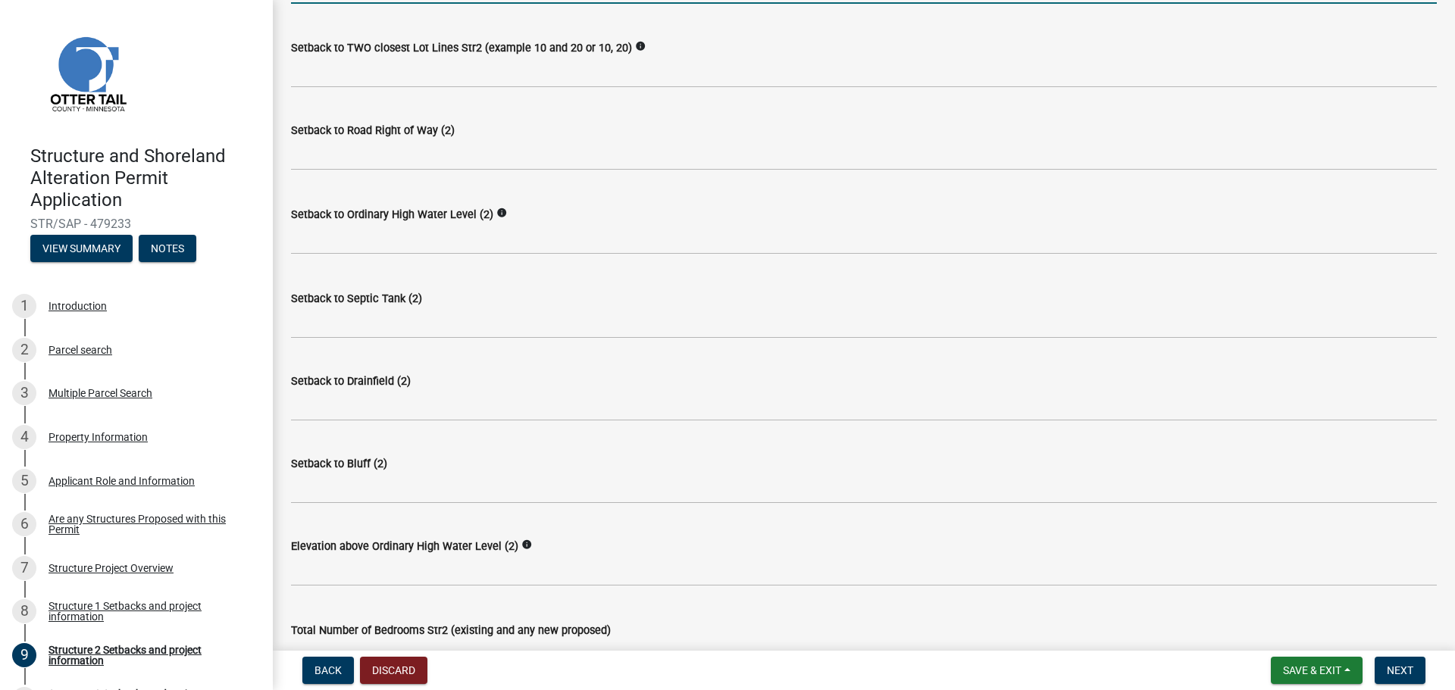
type input "8"
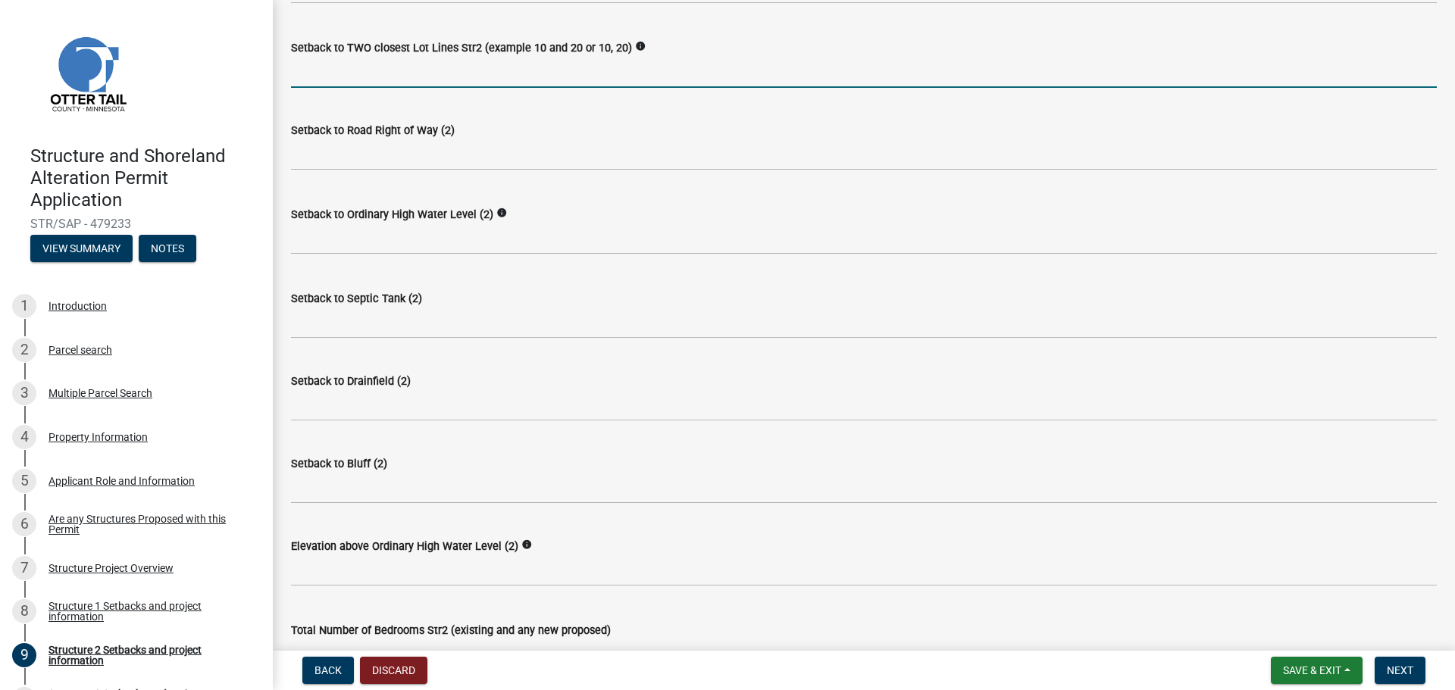
click at [393, 67] on input "Setback to TWO closest Lot Lines Str2 (example 10 and 20 or 10, 20)" at bounding box center [864, 72] width 1146 height 31
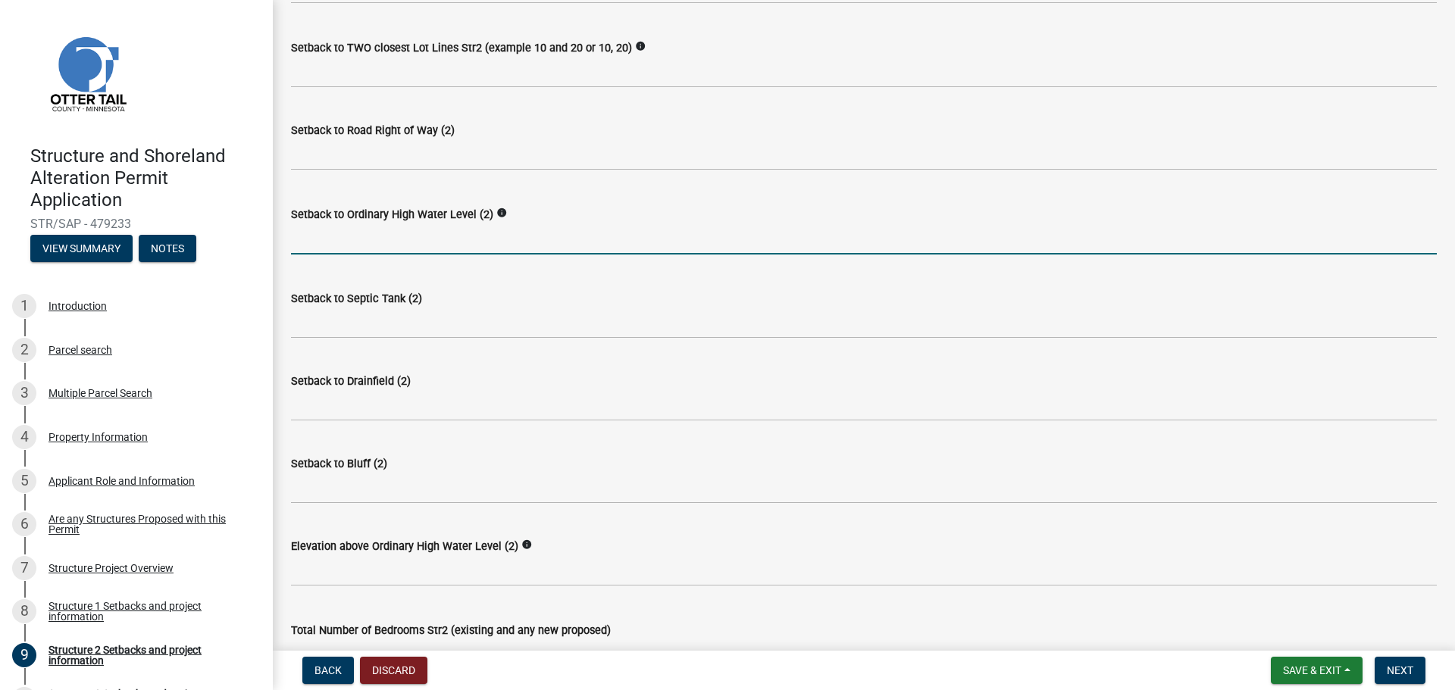
click at [301, 246] on input "text" at bounding box center [864, 239] width 1146 height 31
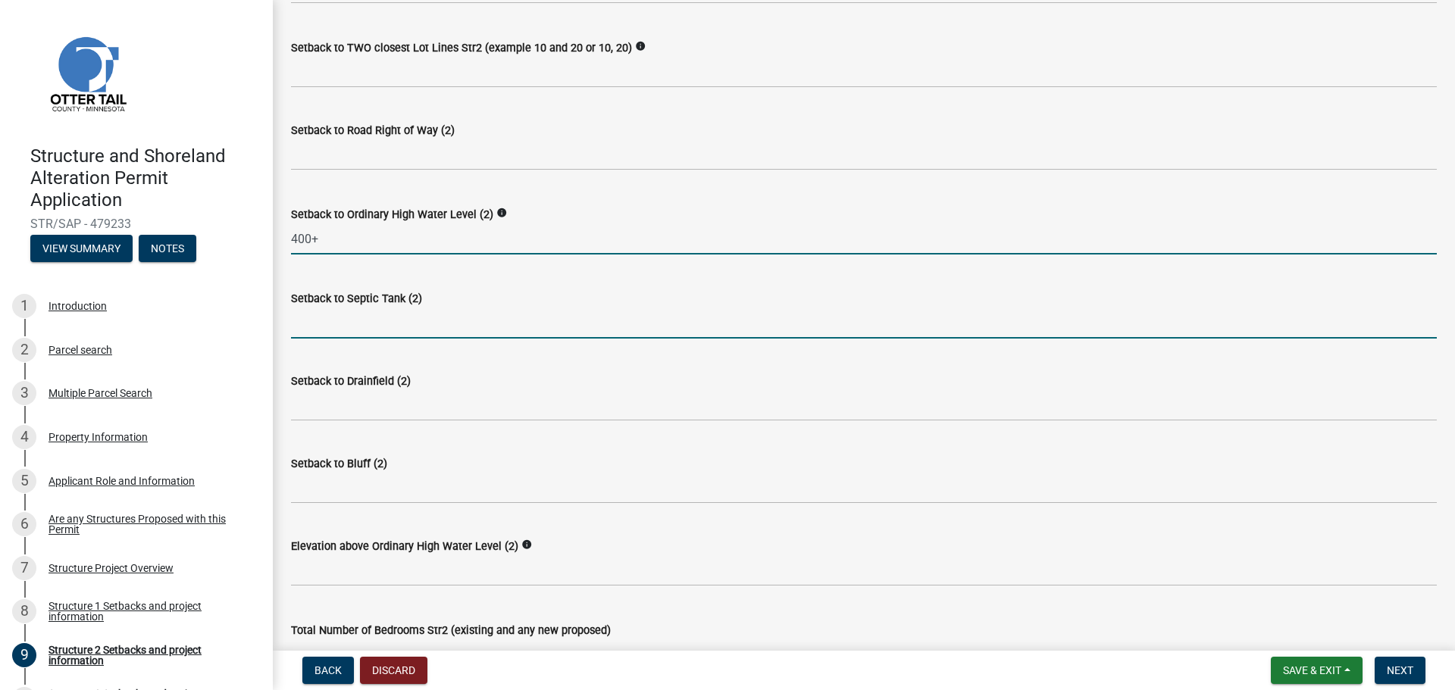
type input "400"
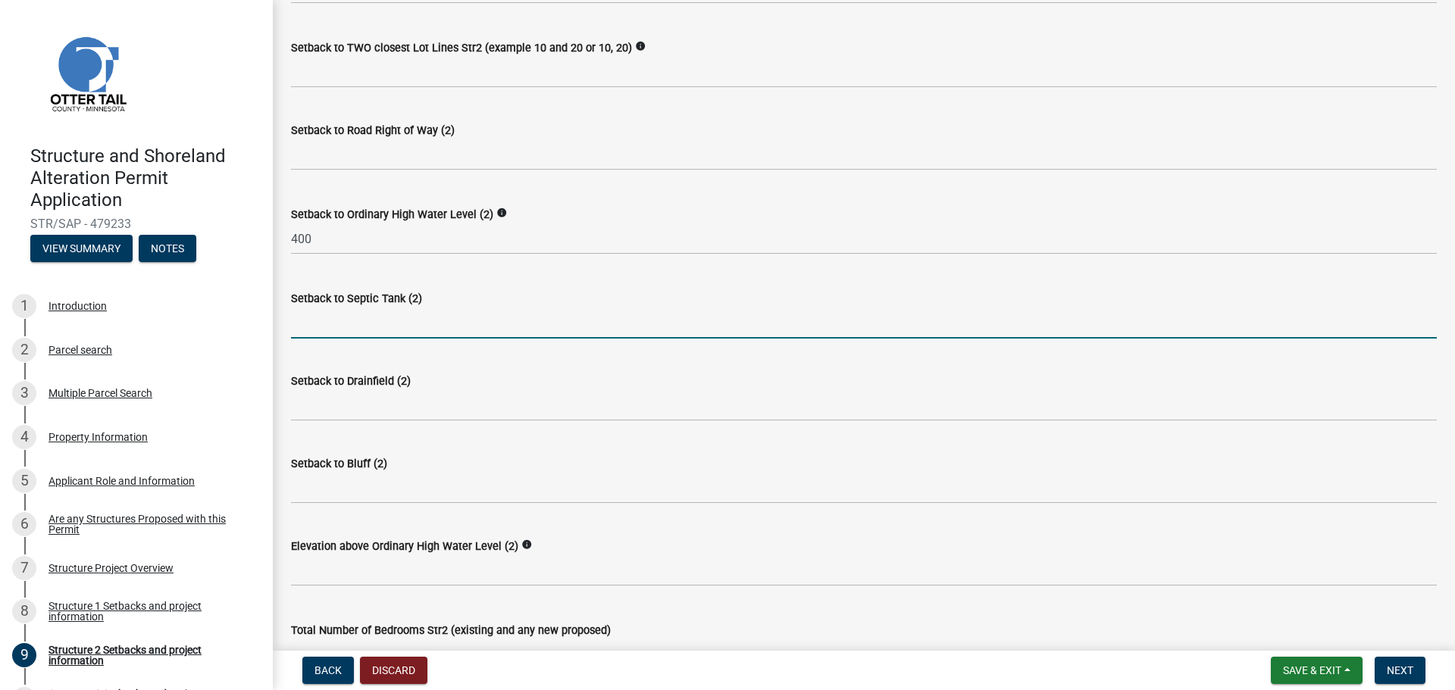
click at [322, 318] on input "Setback to Septic Tank (2)" at bounding box center [864, 323] width 1146 height 31
type input "TBI"
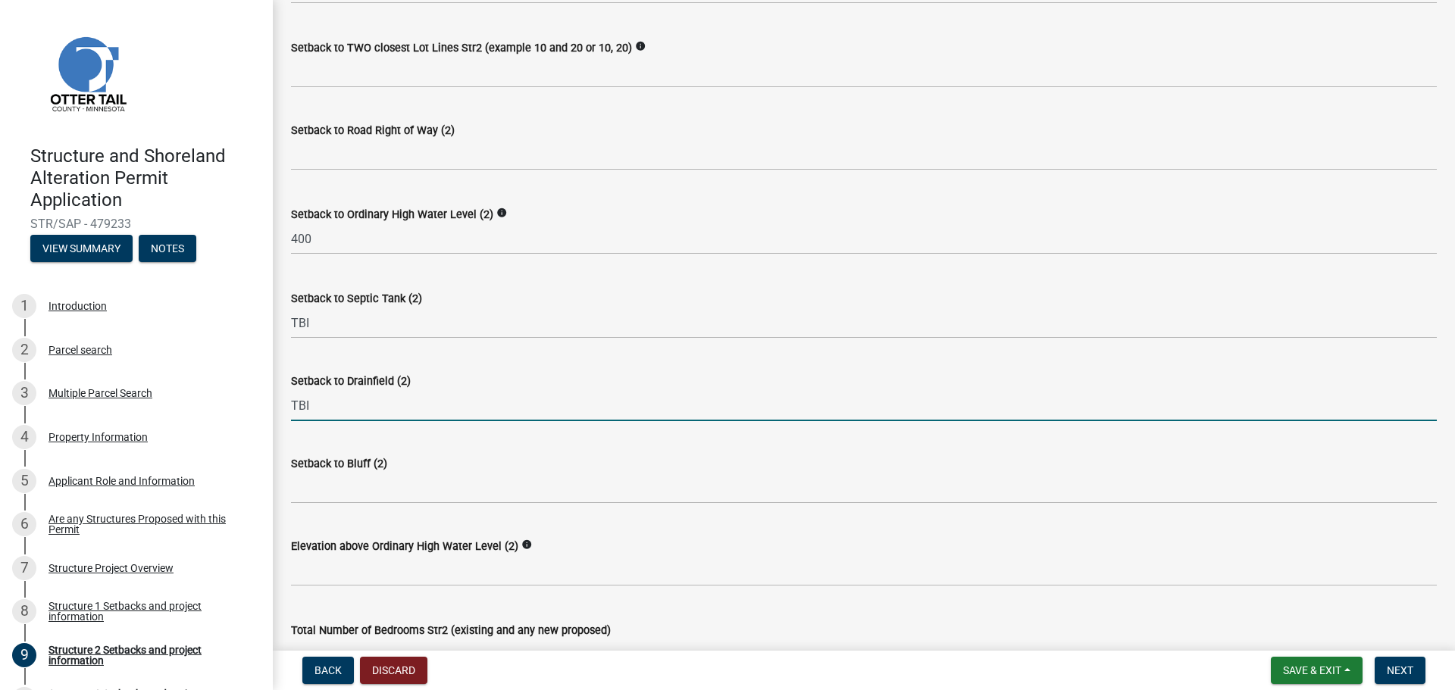
type input "TBI"
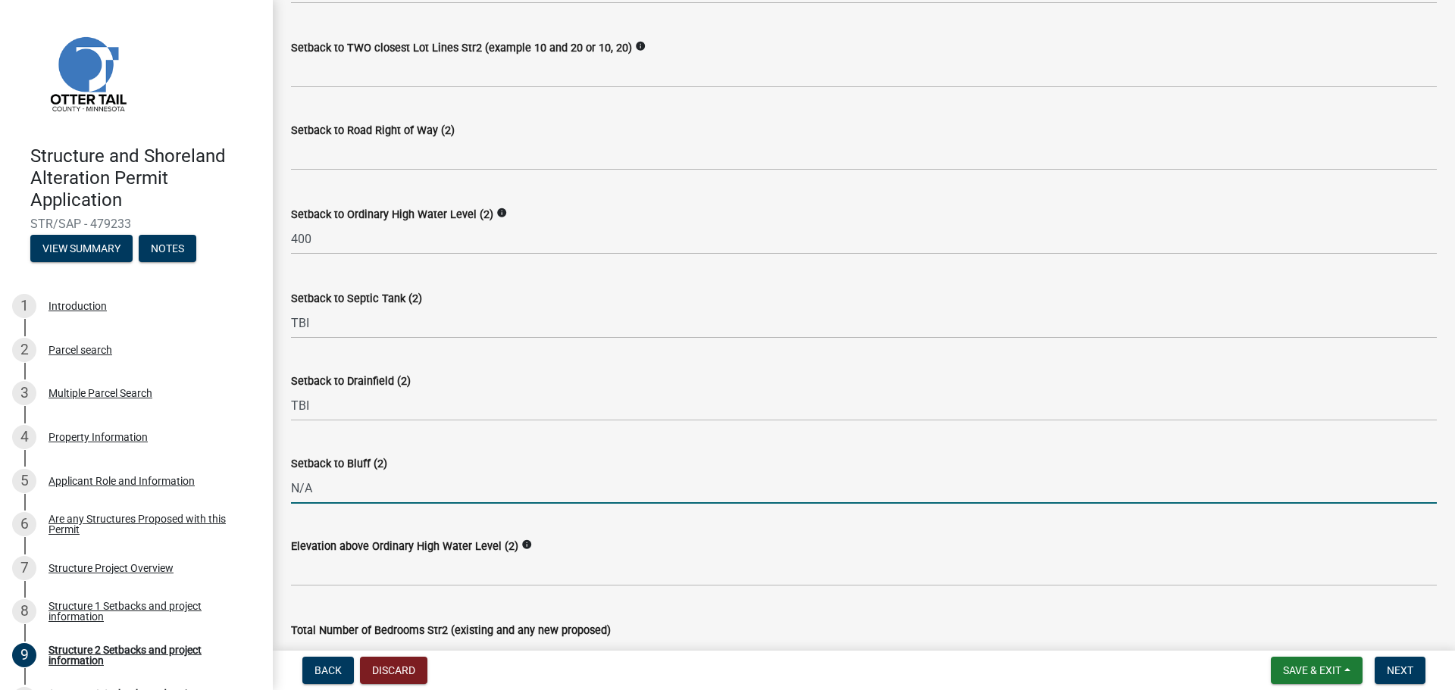
type input "N/A"
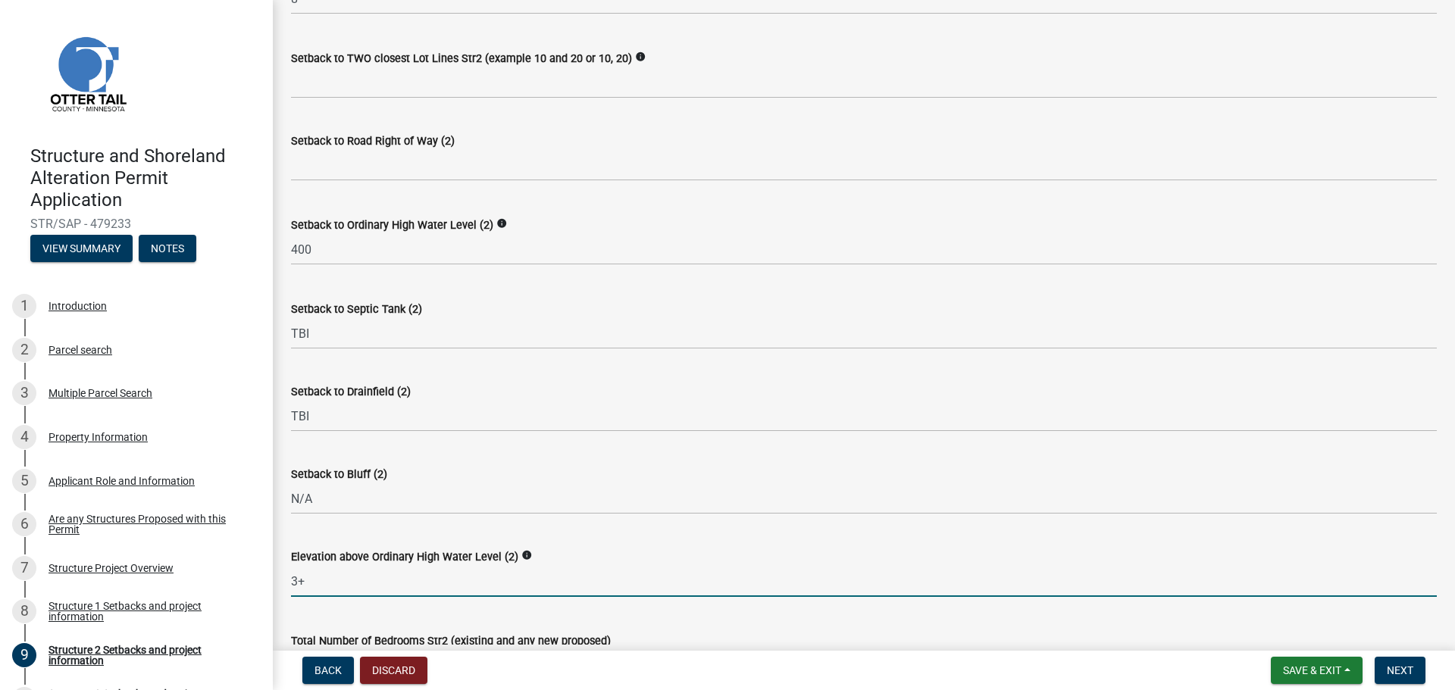
scroll to position [606, 0]
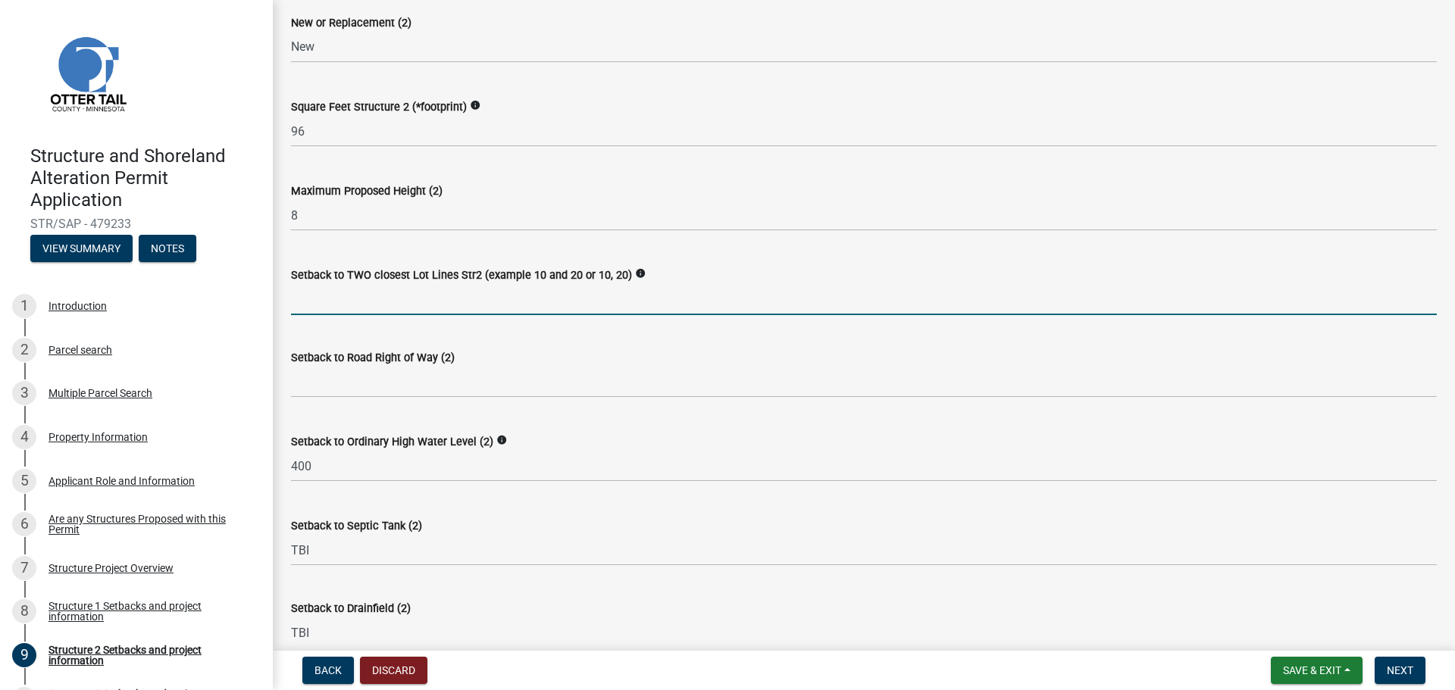
type input "3"
click at [324, 299] on input "Setback to TWO closest Lot Lines Str2 (example 10 and 20 or 10, 20)" at bounding box center [864, 299] width 1146 height 31
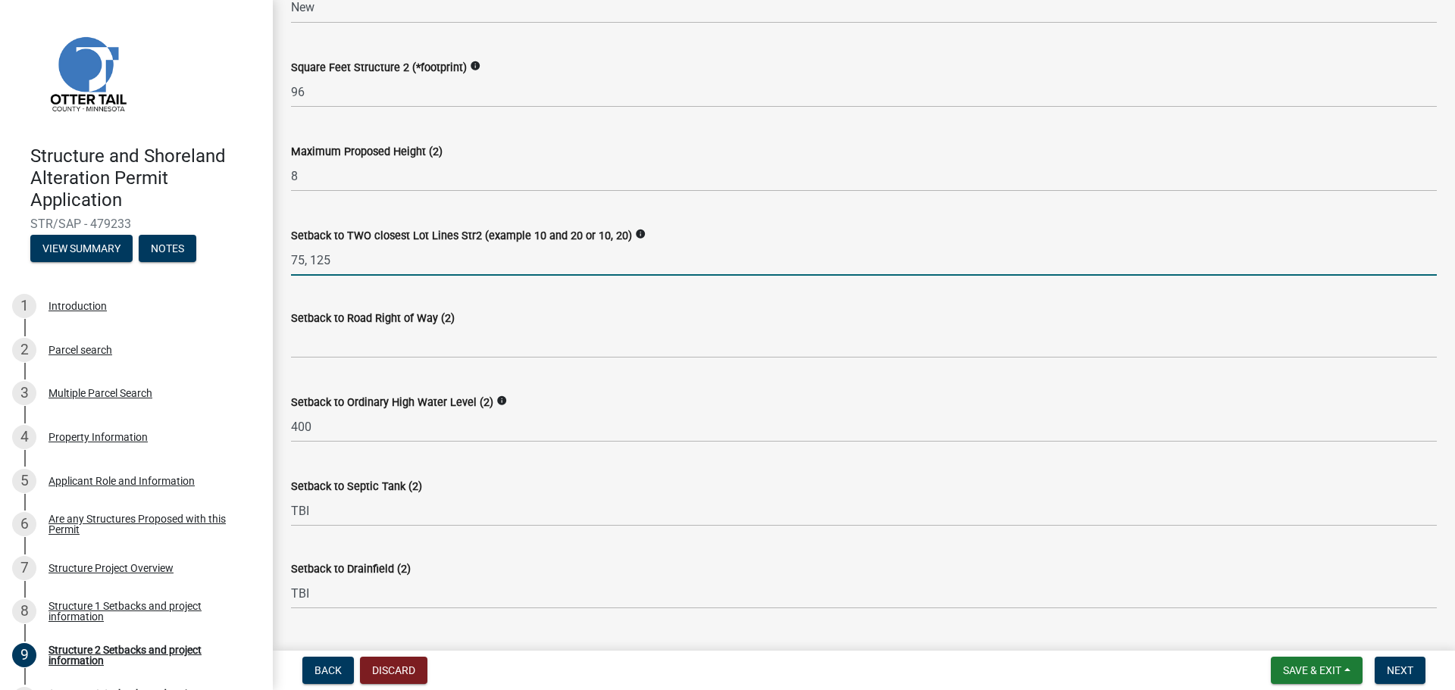
scroll to position [682, 0]
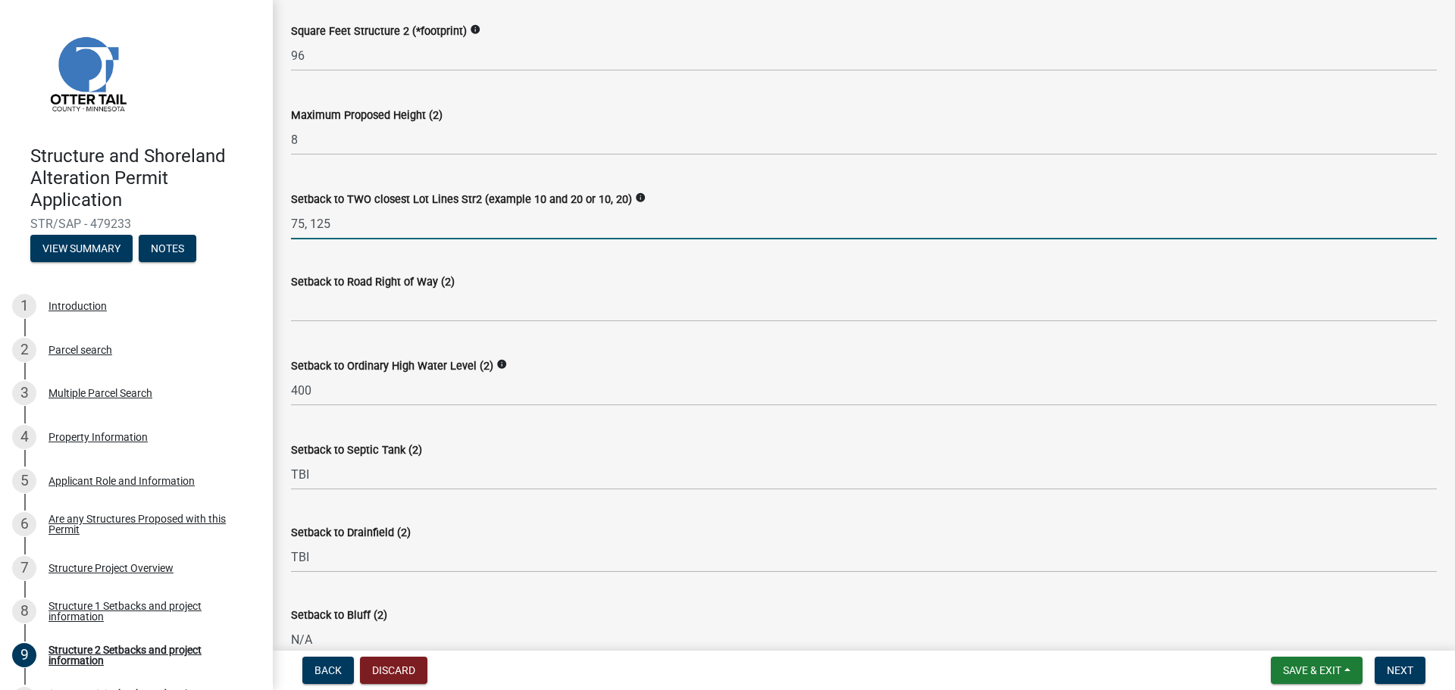
type input "75, 125"
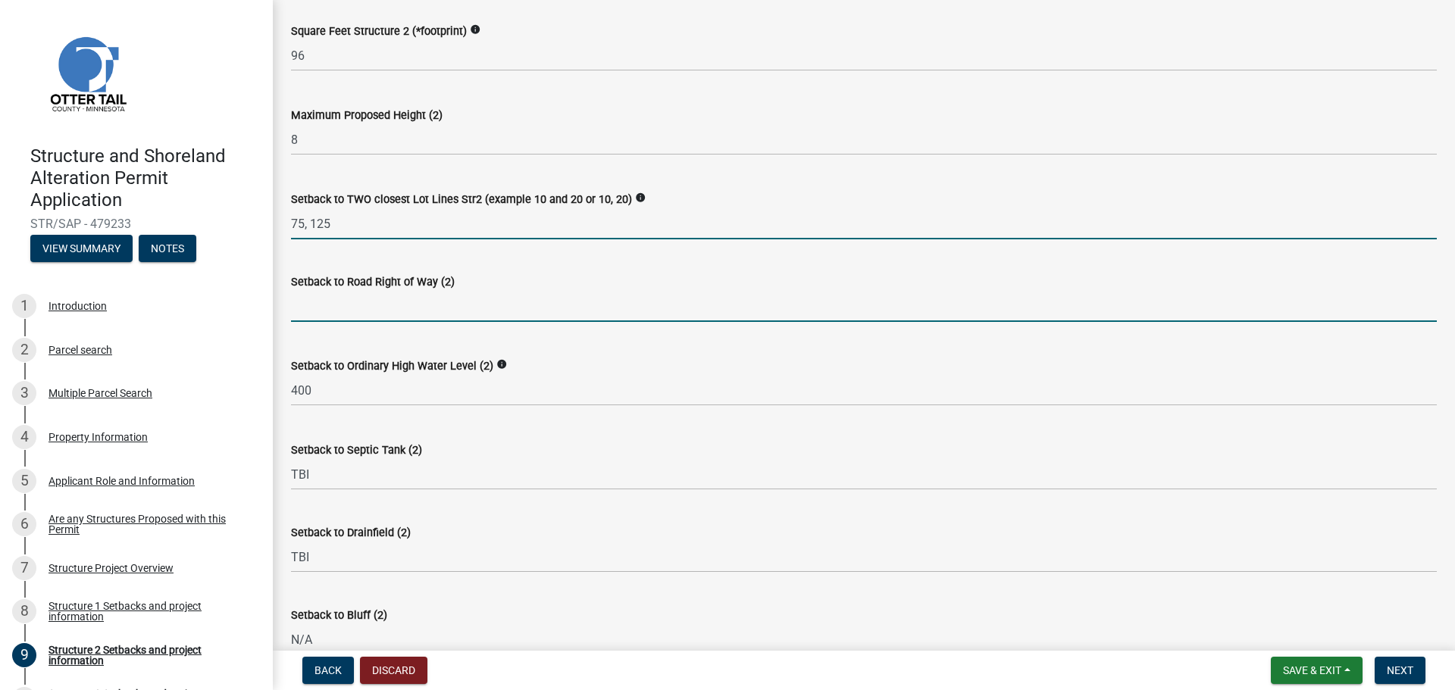
click at [335, 296] on input "text" at bounding box center [864, 306] width 1146 height 31
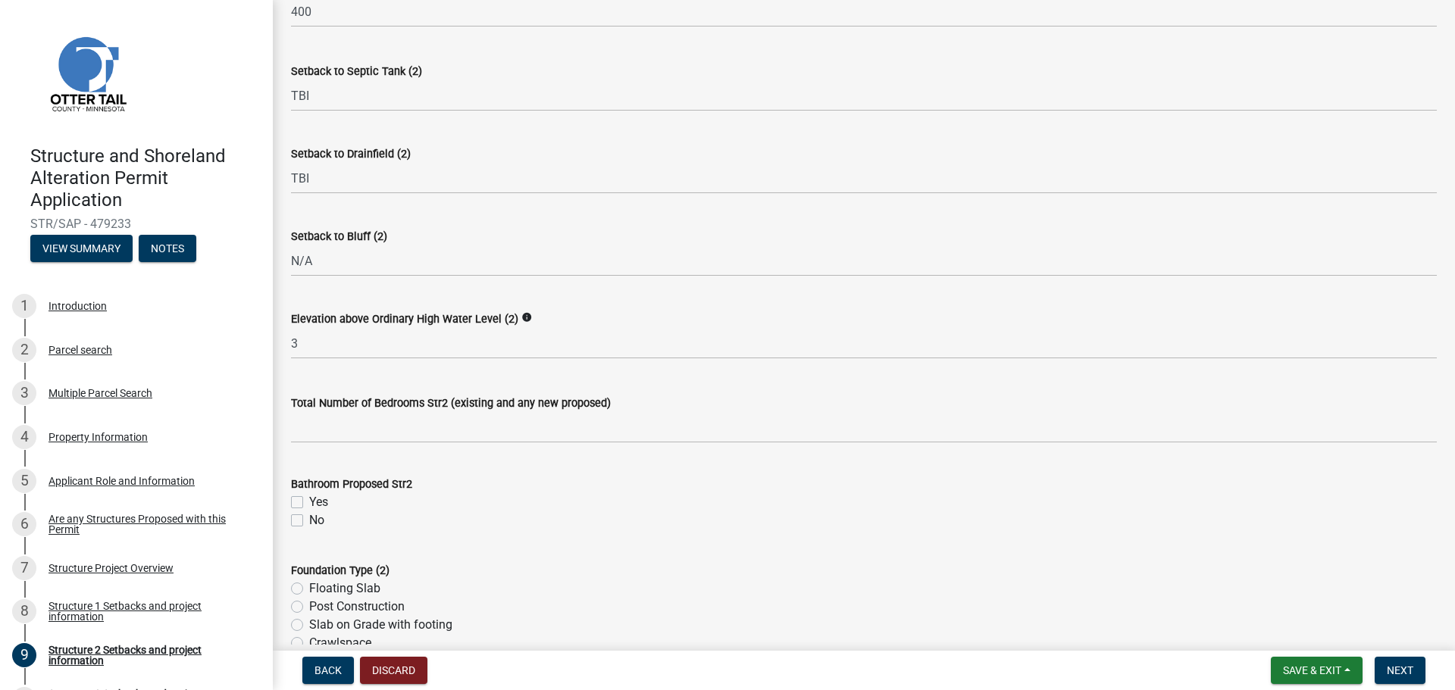
scroll to position [1344, 0]
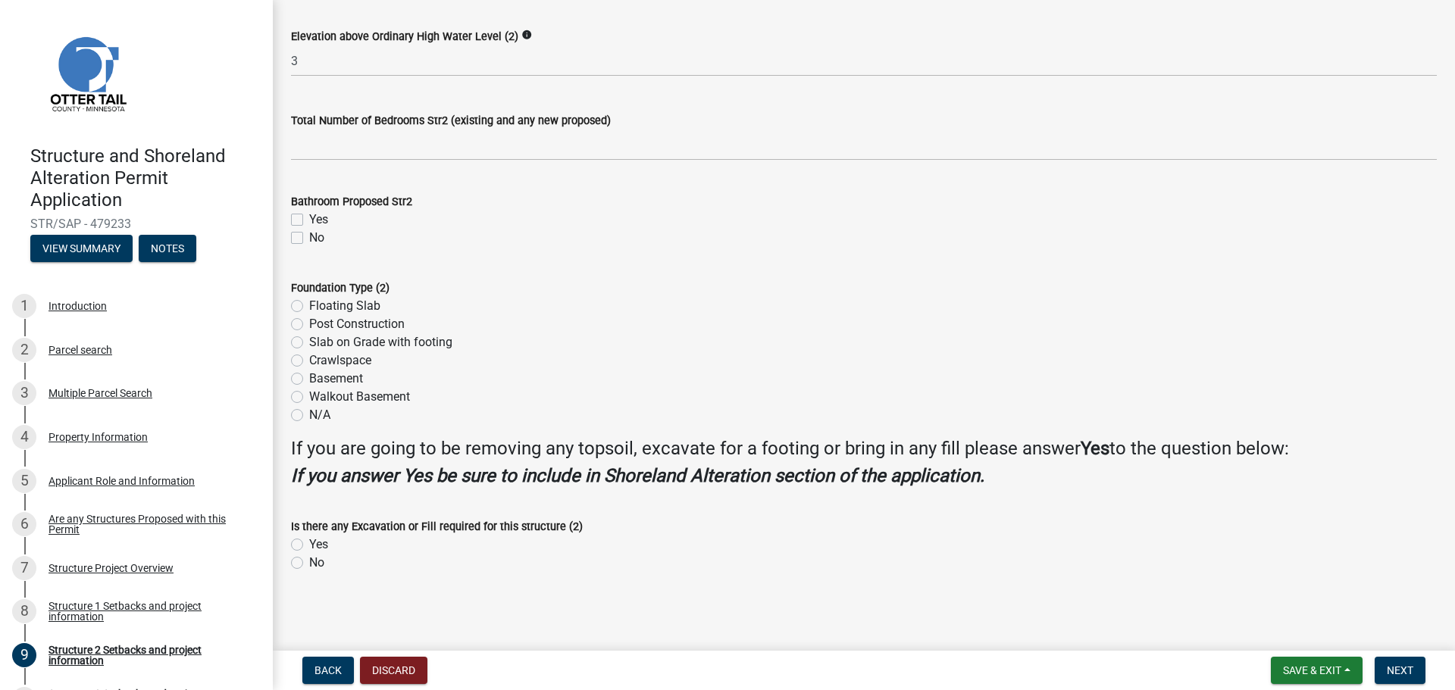
type input "30"
click at [309, 235] on label "No" at bounding box center [316, 238] width 15 height 18
click at [309, 235] on input "No" at bounding box center [314, 234] width 10 height 10
checkbox input "true"
checkbox input "false"
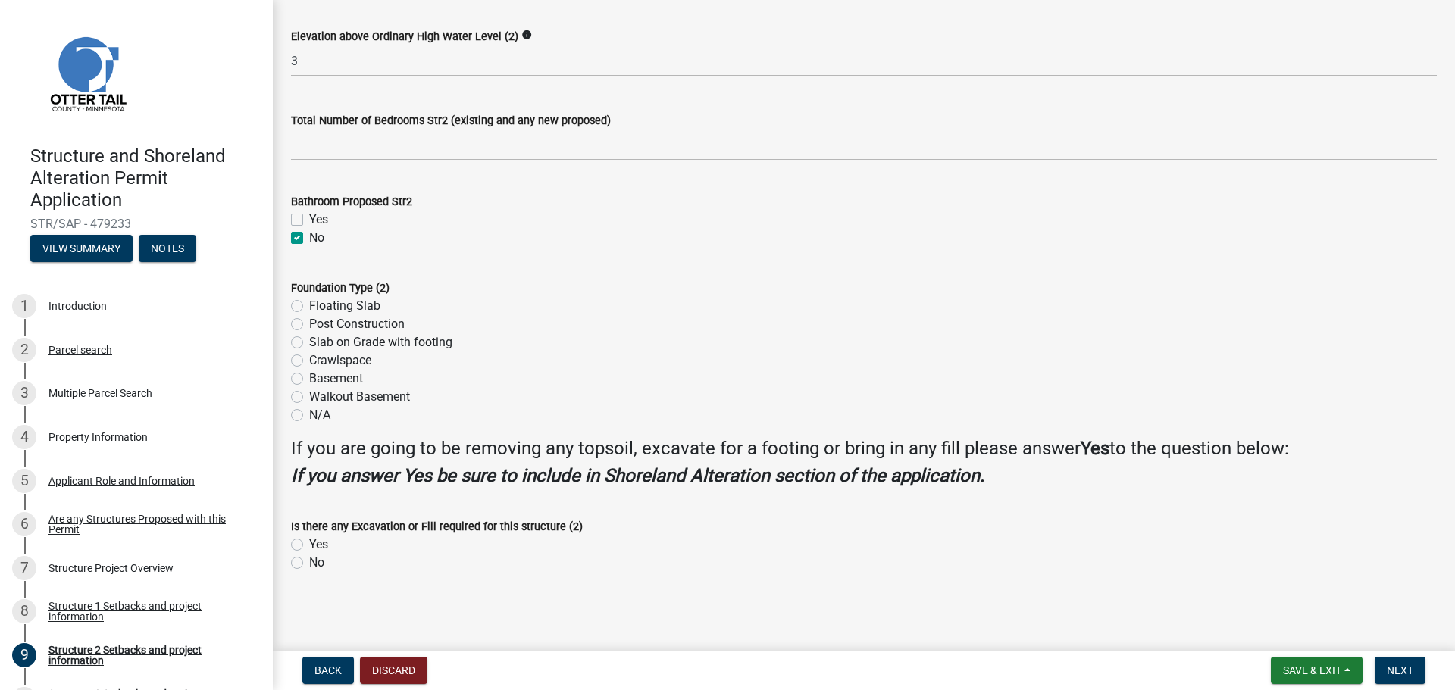
checkbox input "true"
click at [309, 563] on label "No" at bounding box center [316, 563] width 15 height 18
click at [309, 563] on input "No" at bounding box center [314, 559] width 10 height 10
radio input "true"
click at [1405, 669] on span "Next" at bounding box center [1400, 671] width 27 height 12
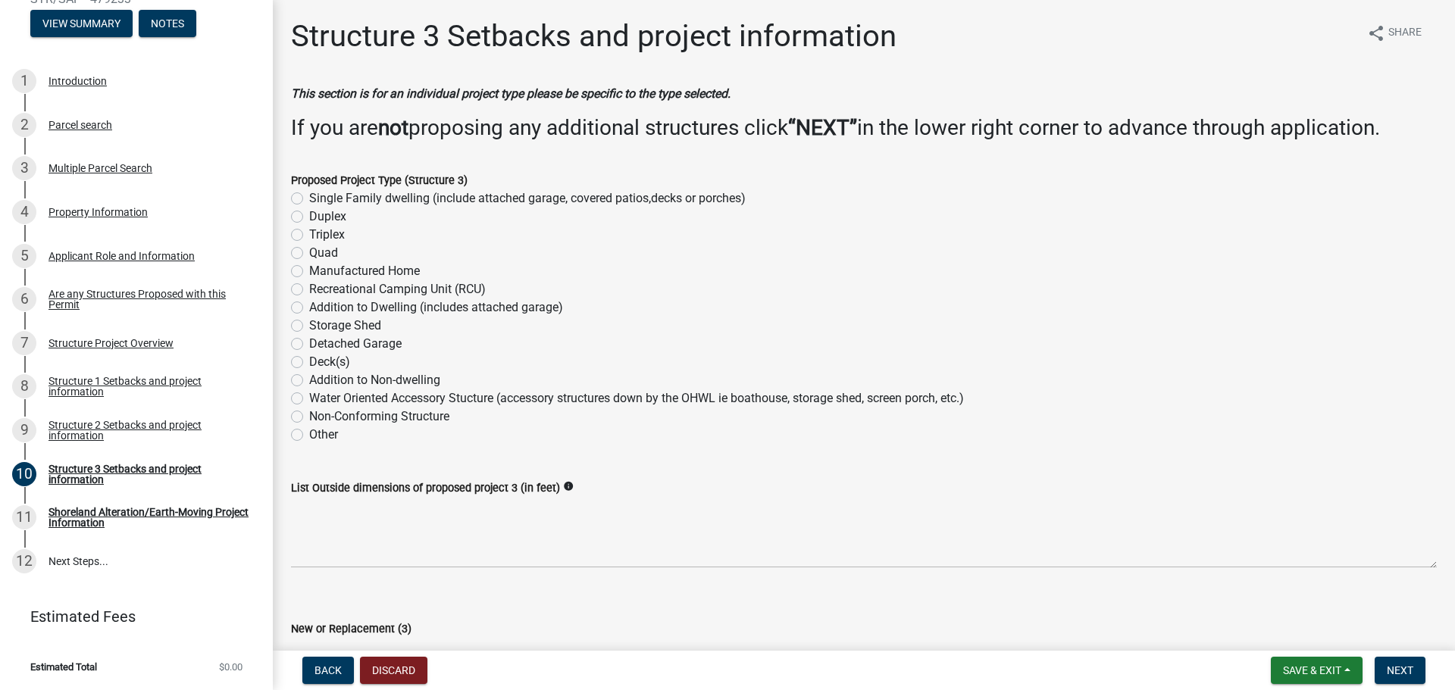
scroll to position [379, 0]
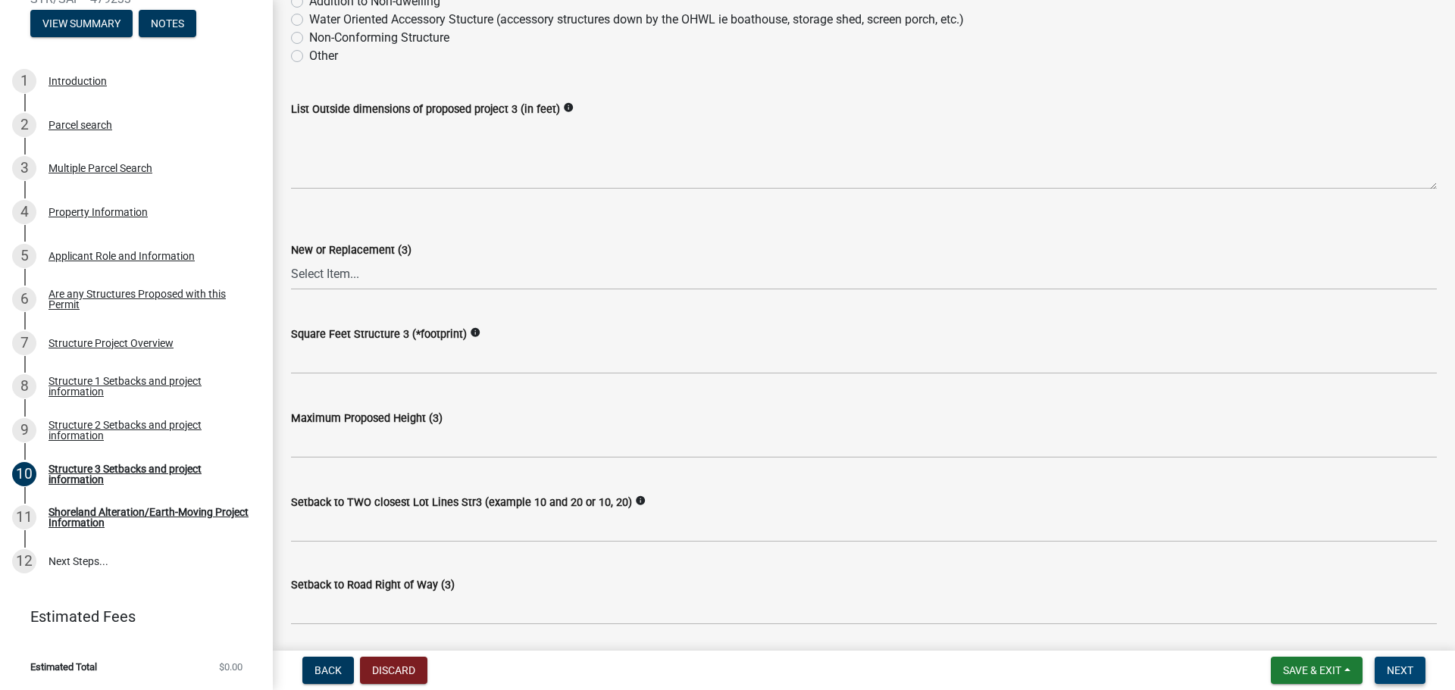
click at [1398, 675] on span "Next" at bounding box center [1400, 671] width 27 height 12
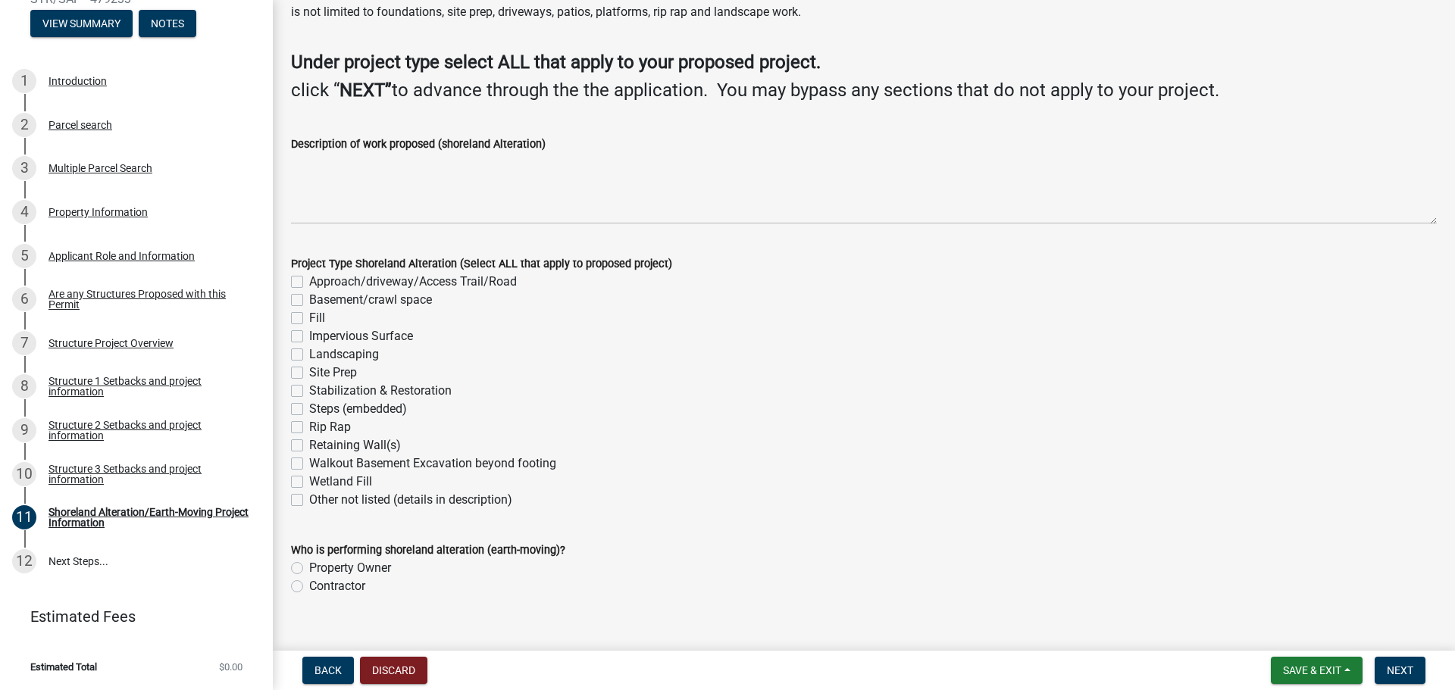
scroll to position [99, 0]
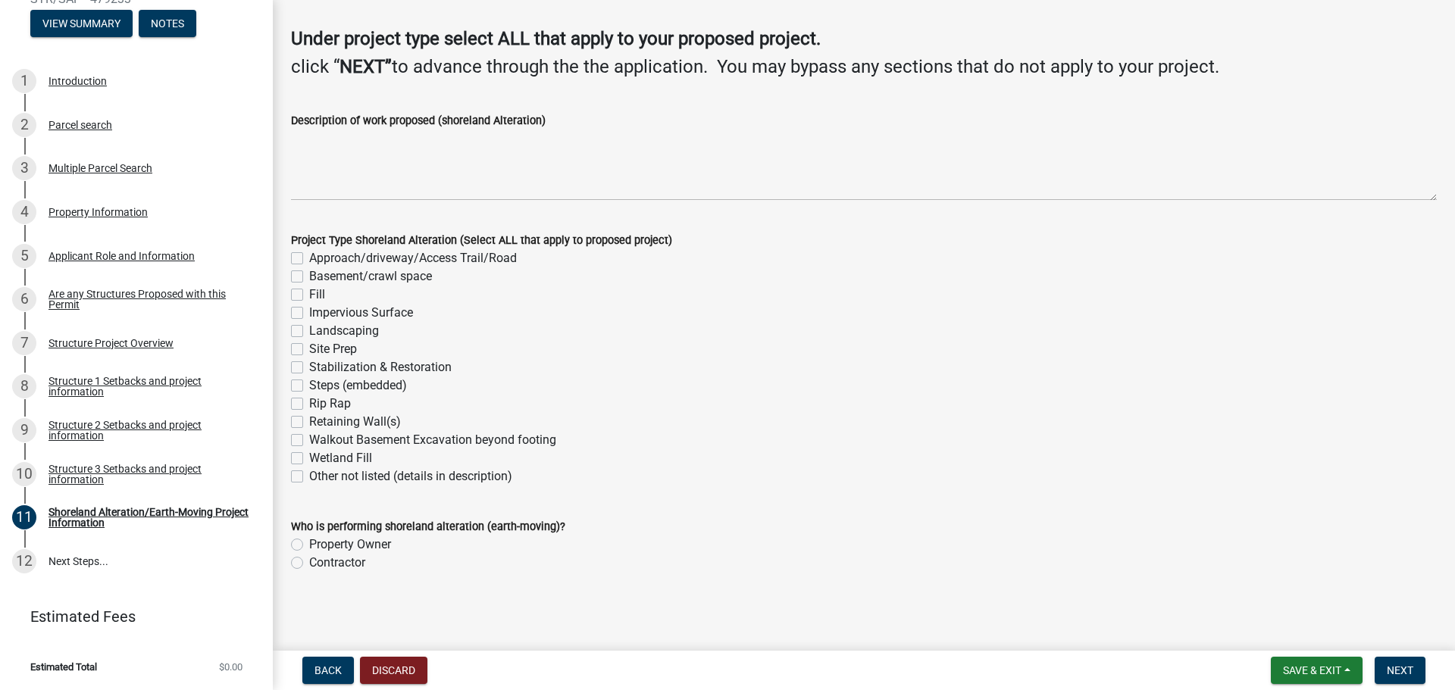
click at [309, 348] on label "Site Prep" at bounding box center [333, 349] width 48 height 18
click at [309, 348] on input "Site Prep" at bounding box center [314, 345] width 10 height 10
checkbox input "true"
checkbox input "false"
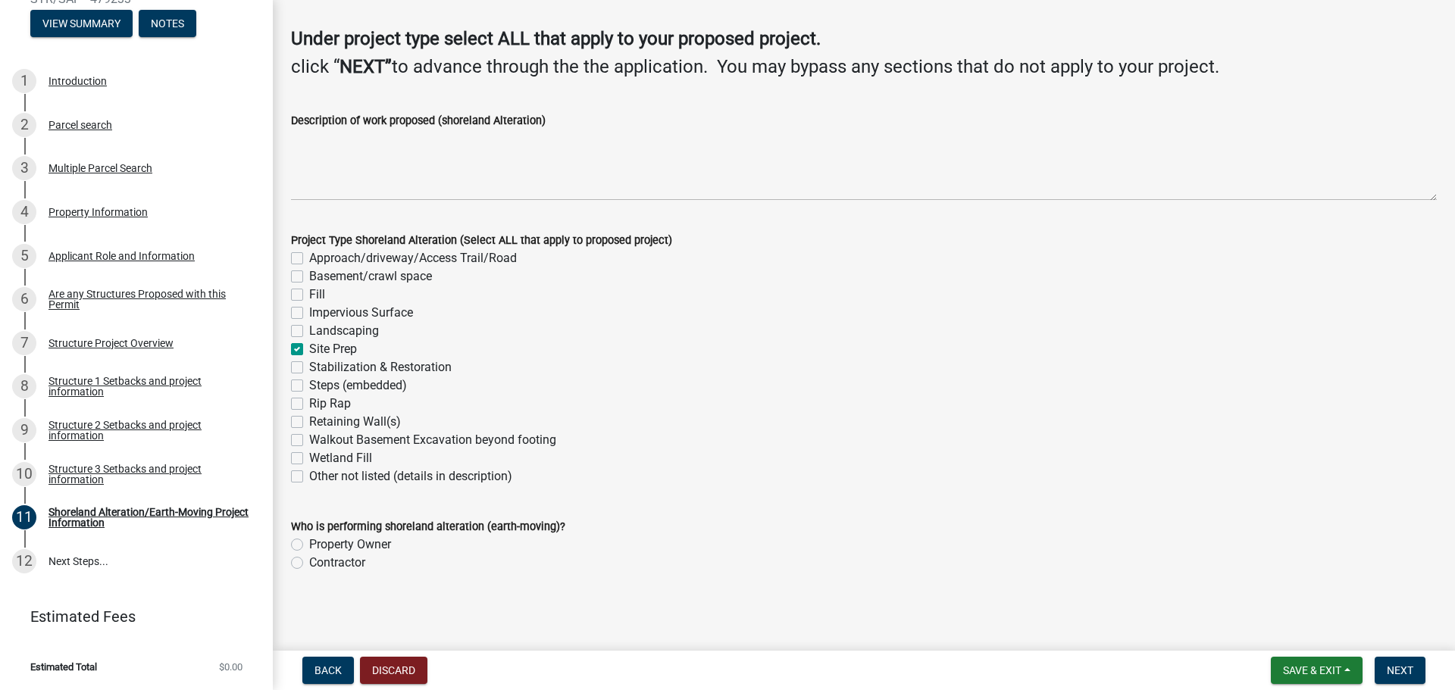
checkbox input "false"
checkbox input "true"
checkbox input "false"
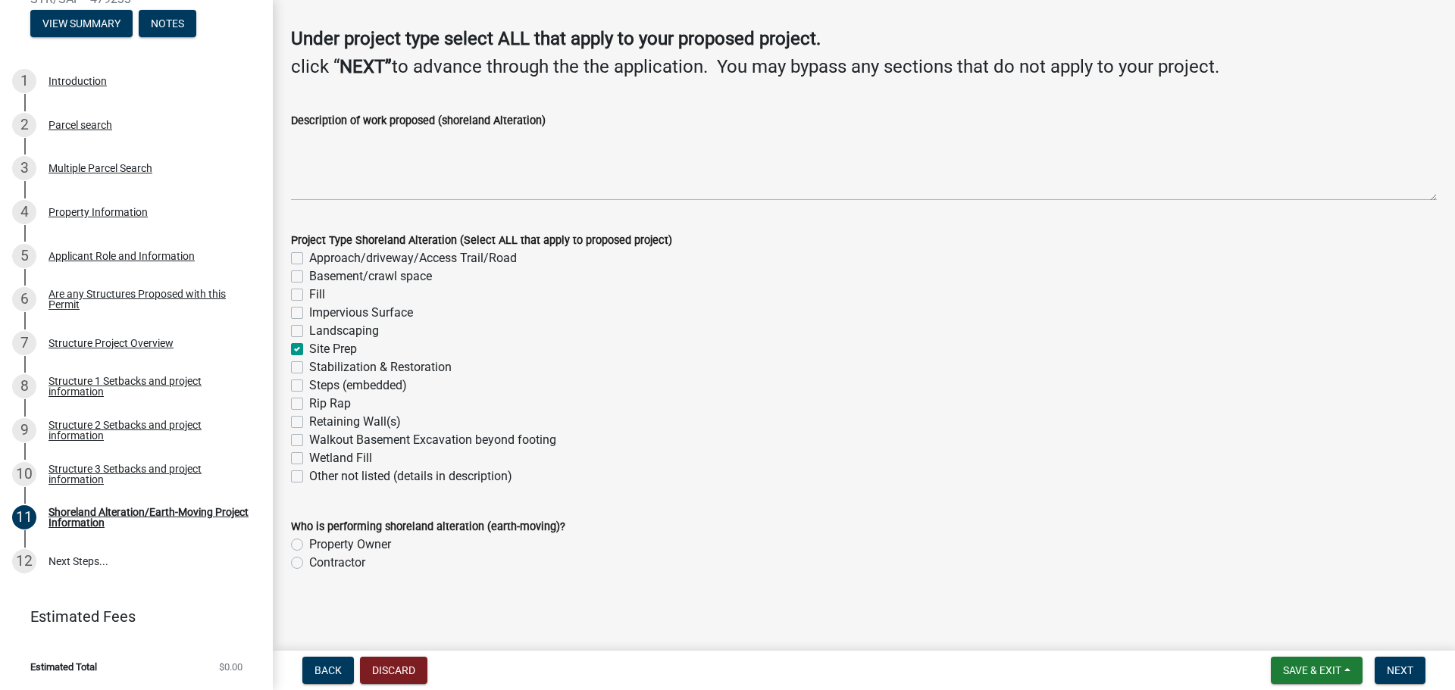
checkbox input "false"
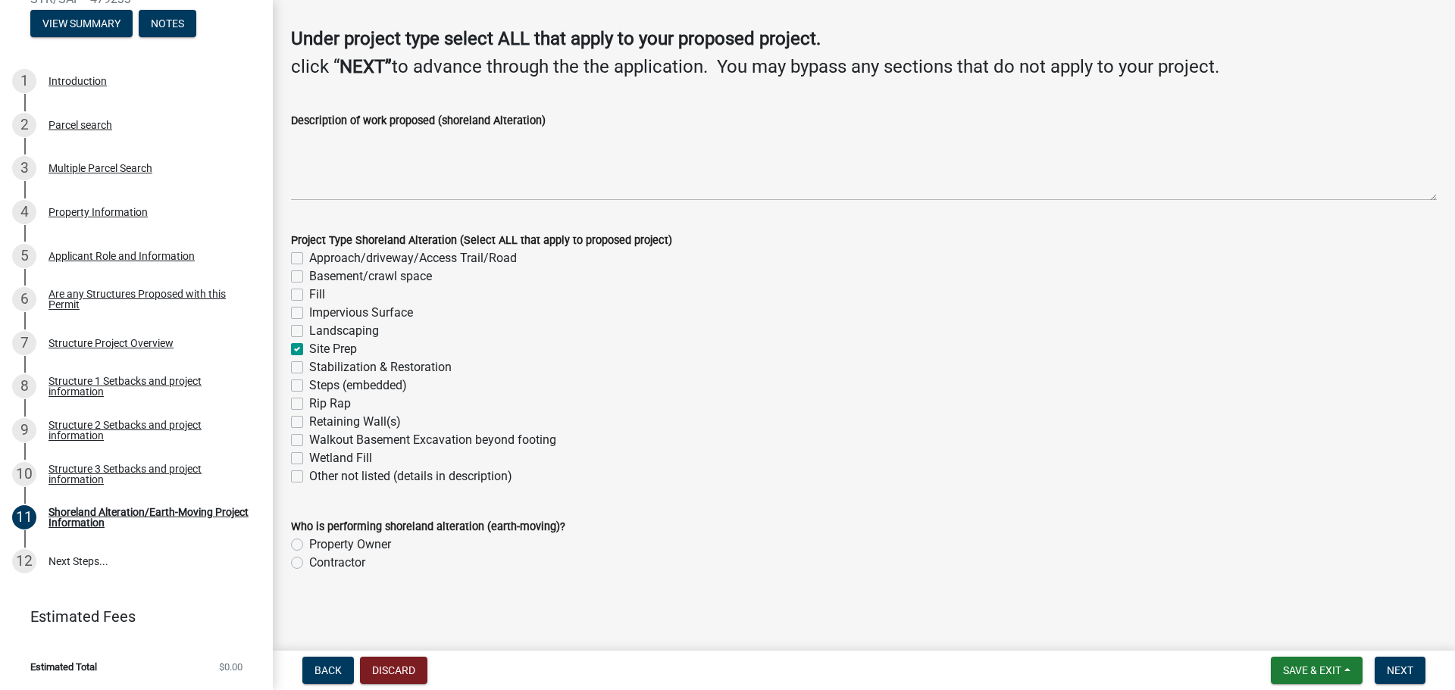
checkbox input "false"
click at [309, 274] on label "Basement/crawl space" at bounding box center [370, 277] width 123 height 18
click at [309, 274] on input "Basement/crawl space" at bounding box center [314, 273] width 10 height 10
checkbox input "true"
checkbox input "false"
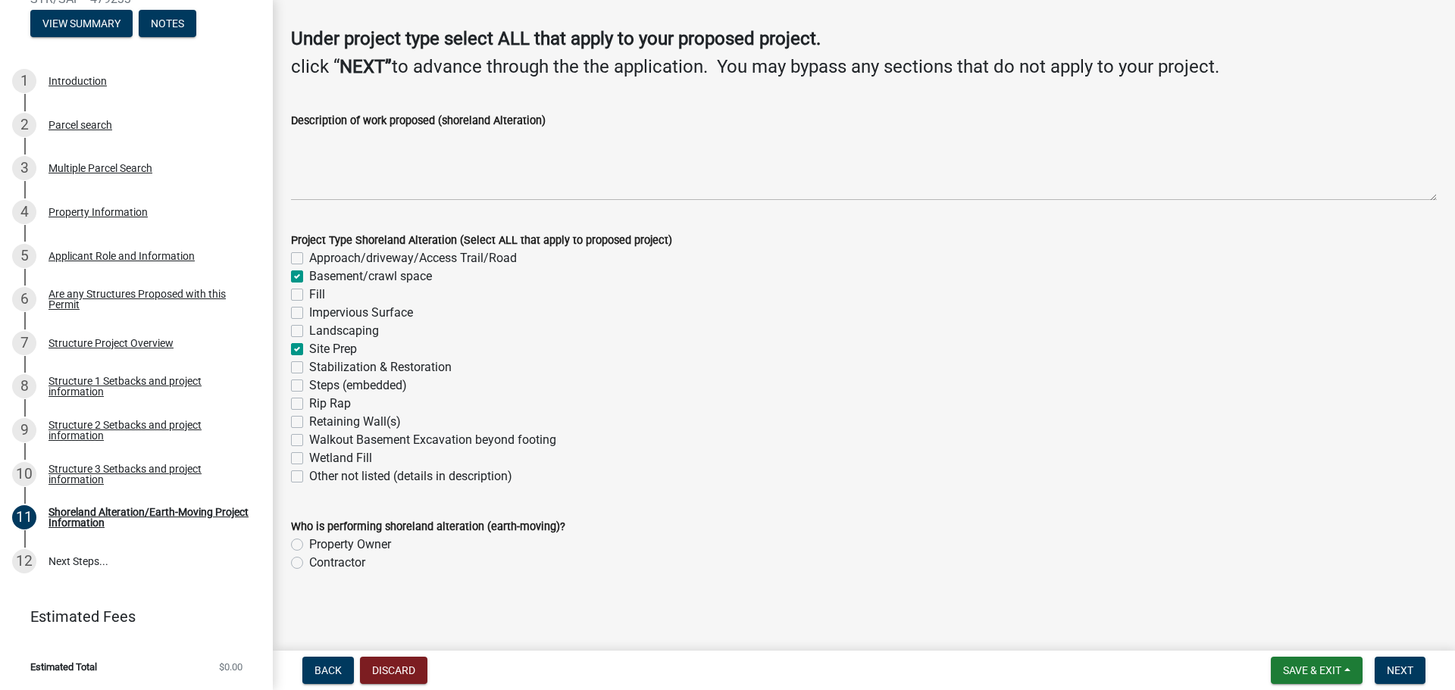
checkbox input "true"
checkbox input "false"
checkbox input "true"
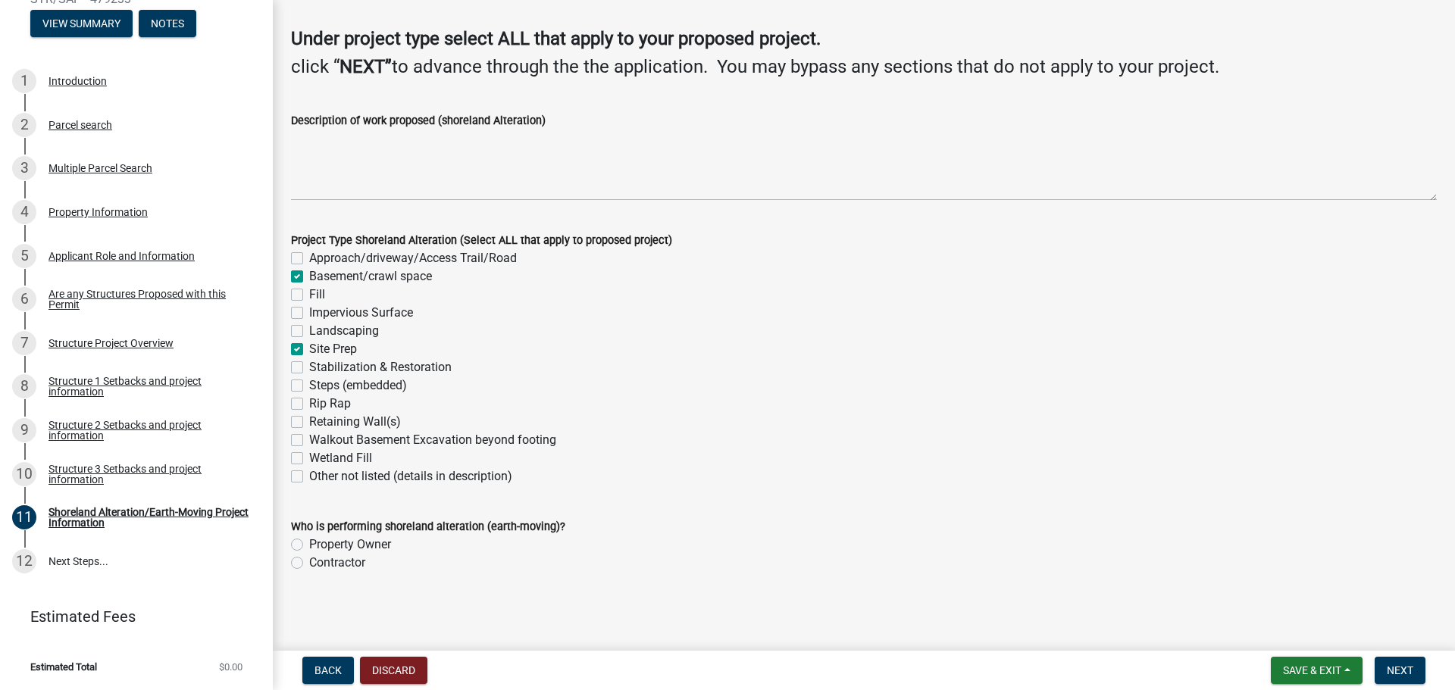
checkbox input "false"
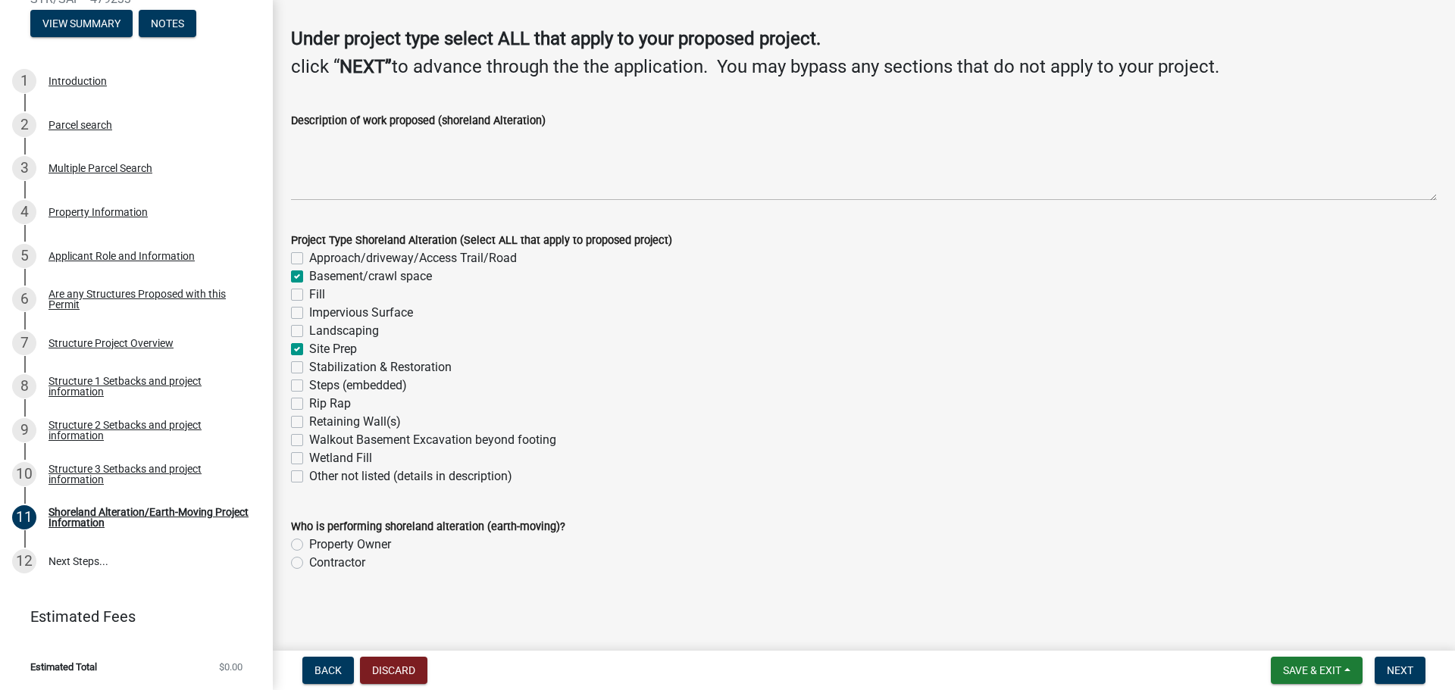
checkbox input "false"
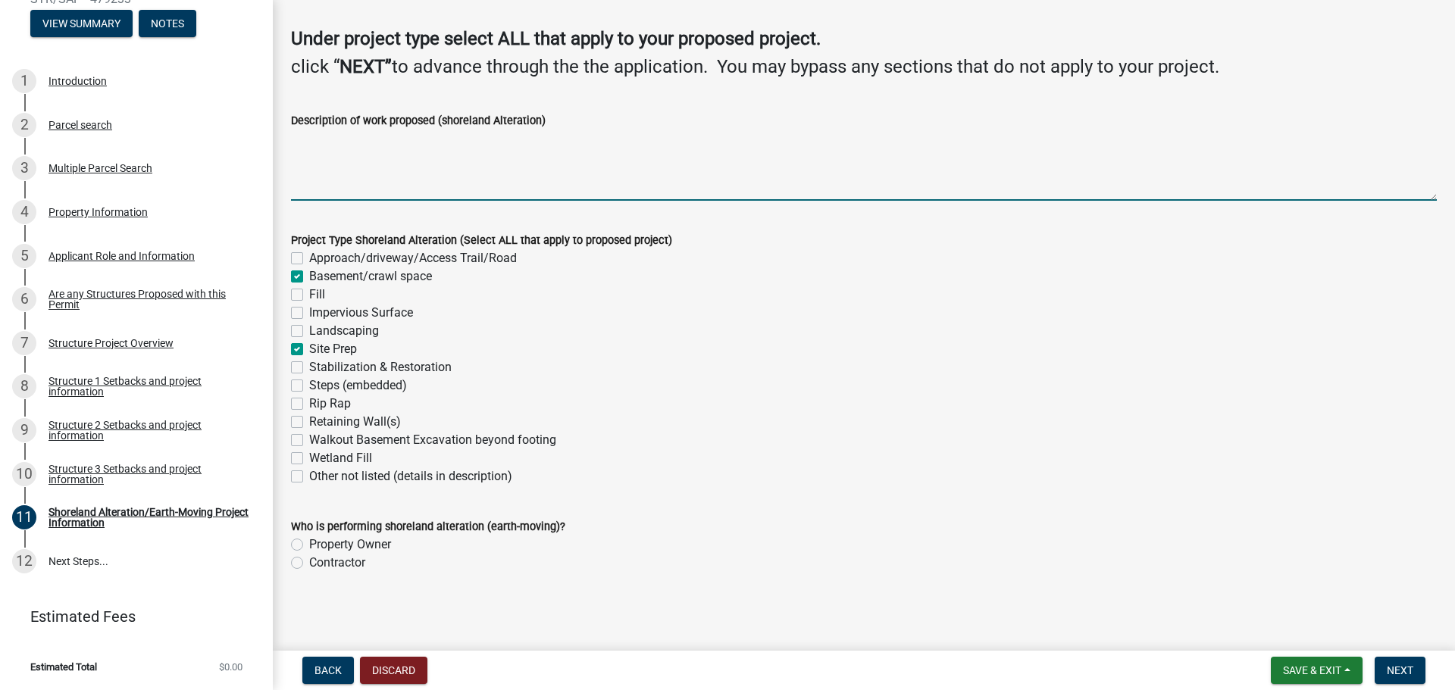
click at [474, 183] on textarea "Description of work proposed (shoreland Alteration)" at bounding box center [864, 165] width 1146 height 71
type textarea "Site prep and excavation for crawlspace"
click at [309, 542] on label "Property Owner" at bounding box center [350, 545] width 82 height 18
click at [309, 542] on input "Property Owner" at bounding box center [314, 541] width 10 height 10
radio input "true"
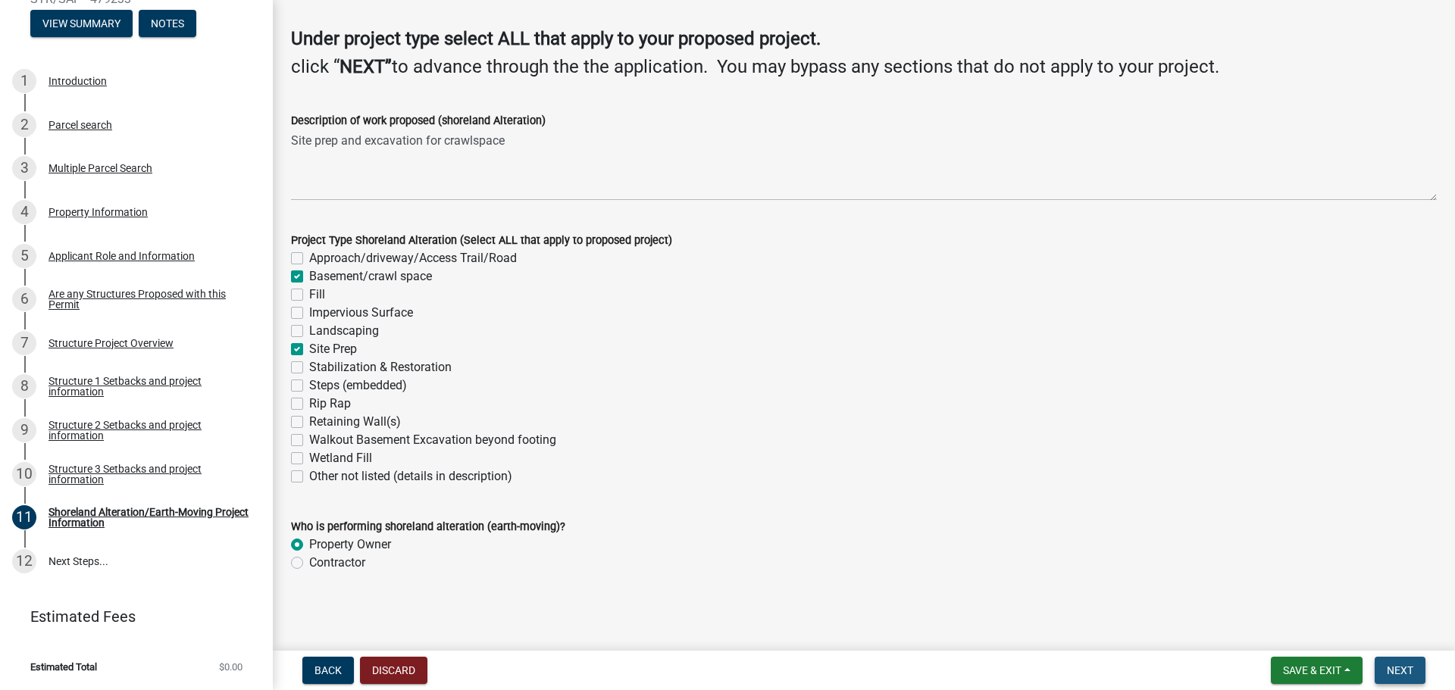
click at [1399, 679] on button "Next" at bounding box center [1400, 670] width 51 height 27
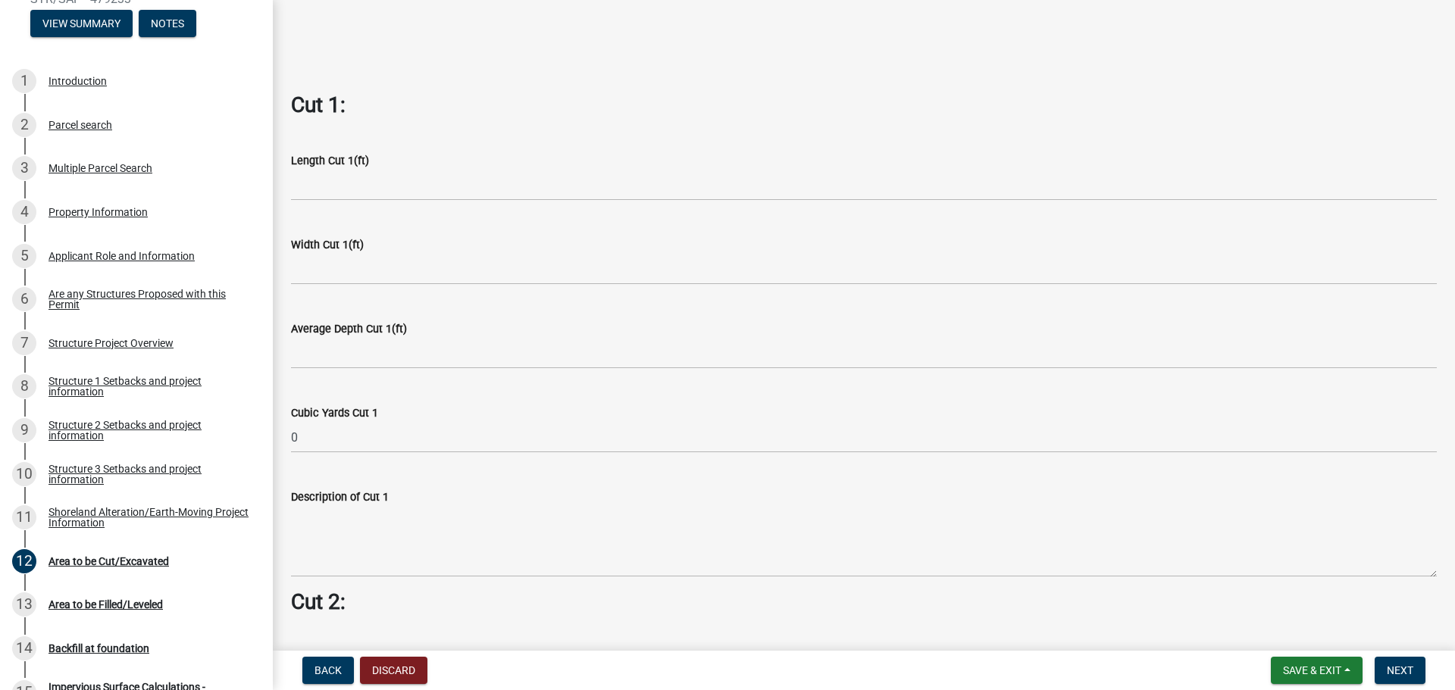
scroll to position [910, 0]
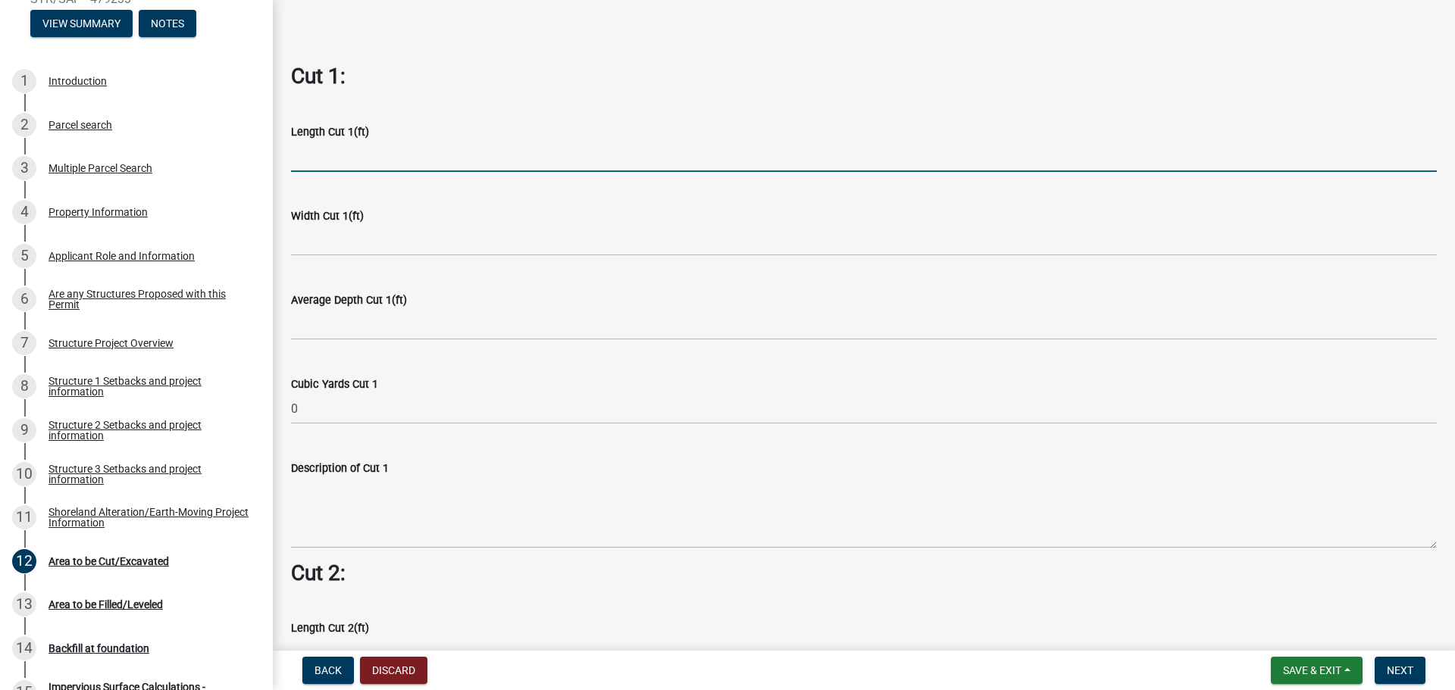
click at [381, 157] on input "text" at bounding box center [864, 156] width 1146 height 31
type input "36"
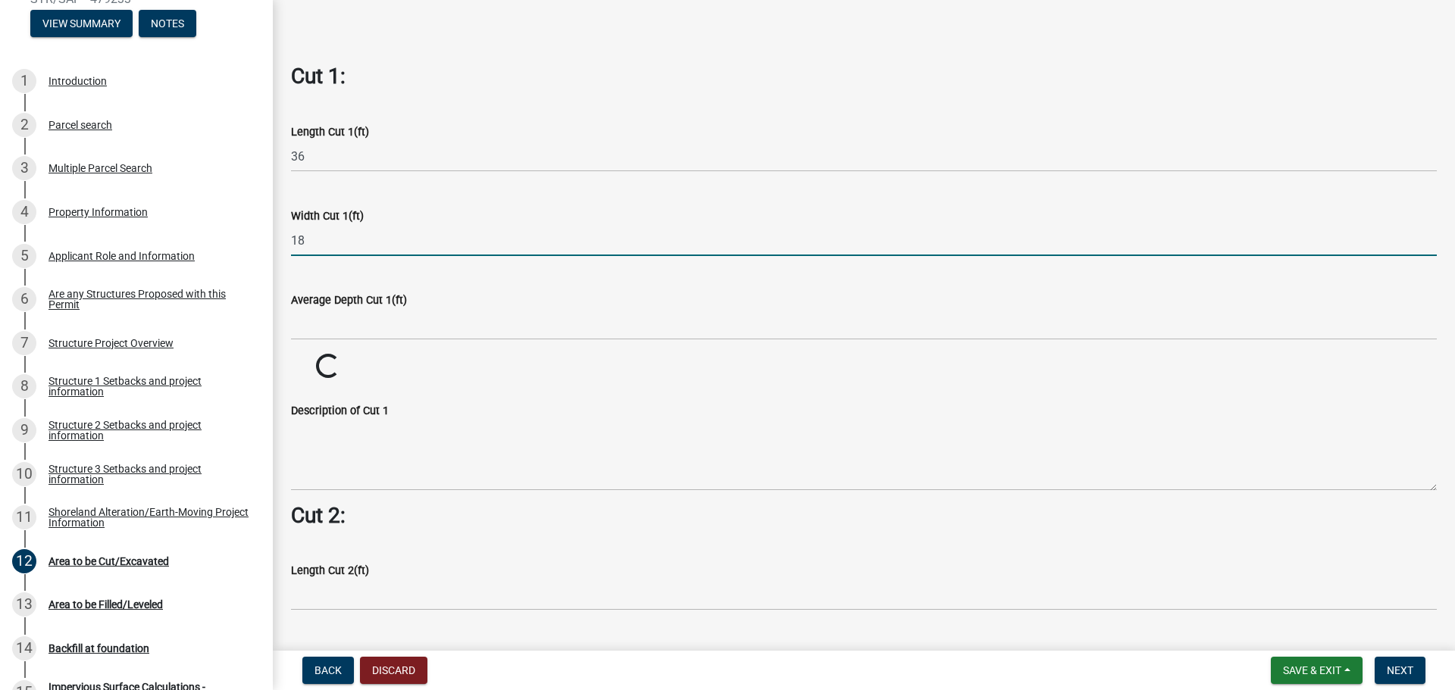
type input "18"
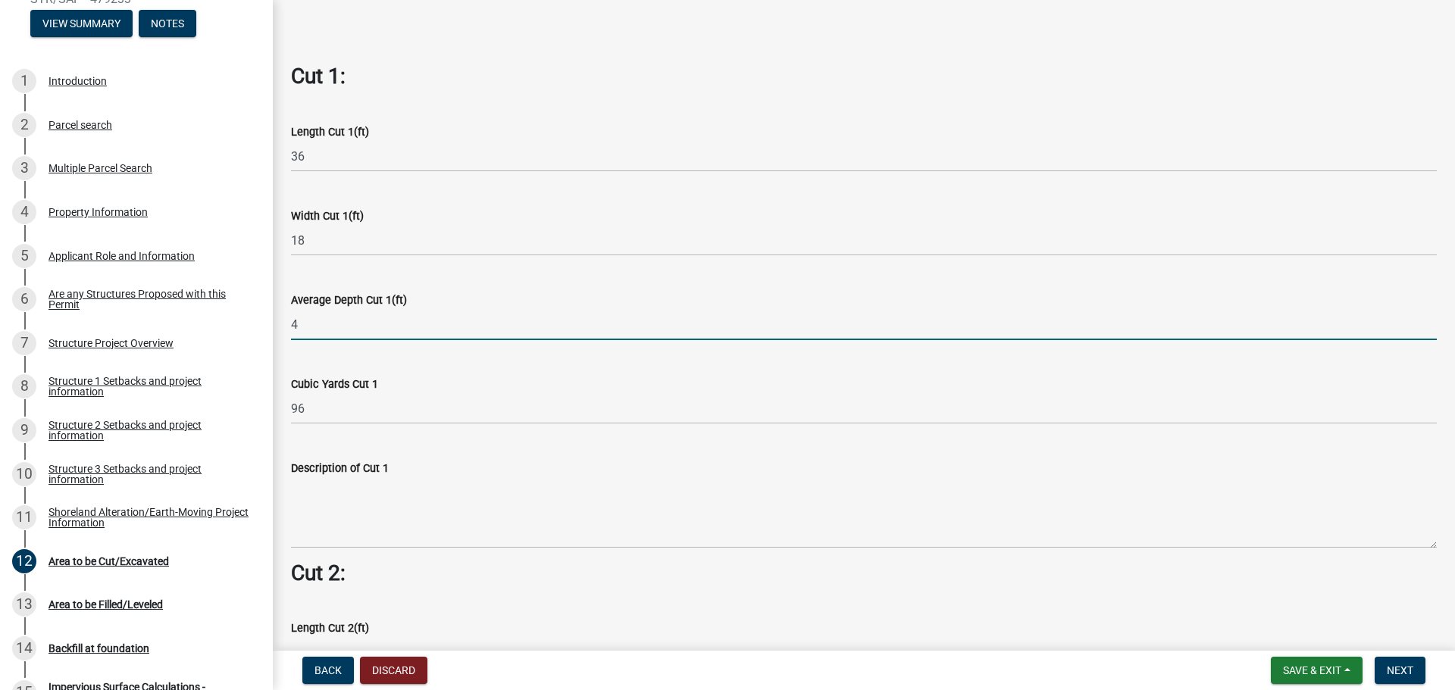
click at [342, 323] on input "4" at bounding box center [864, 324] width 1146 height 31
type input "2"
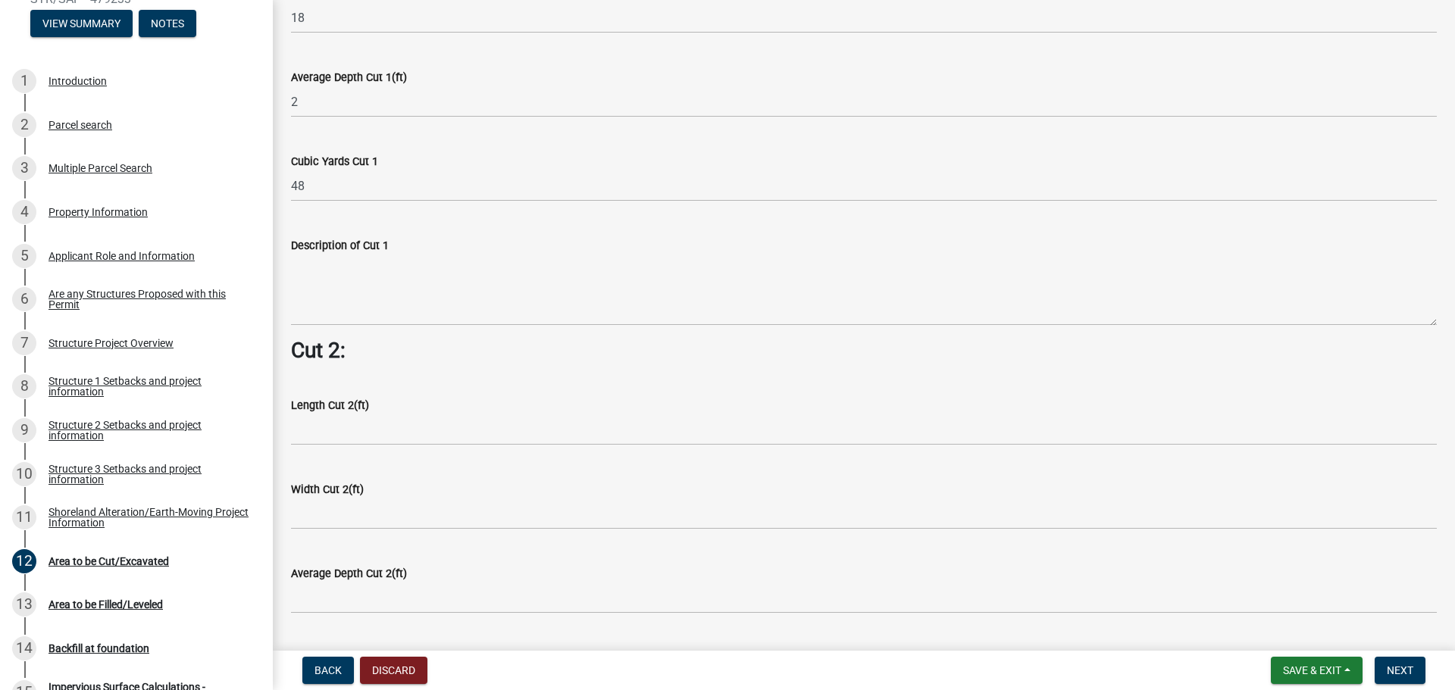
scroll to position [1137, 0]
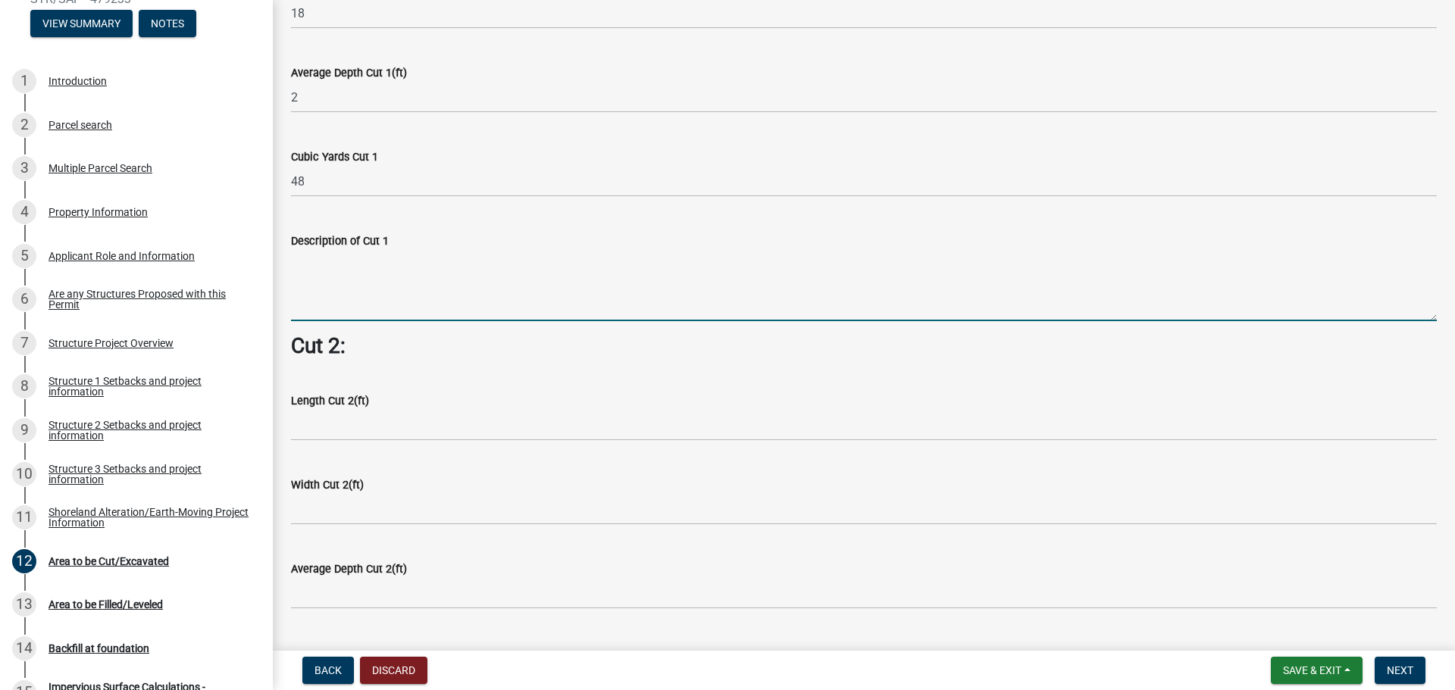
click at [382, 250] on textarea "Description of Cut 1" at bounding box center [864, 285] width 1146 height 71
type textarea "Excavate for crawlspace"
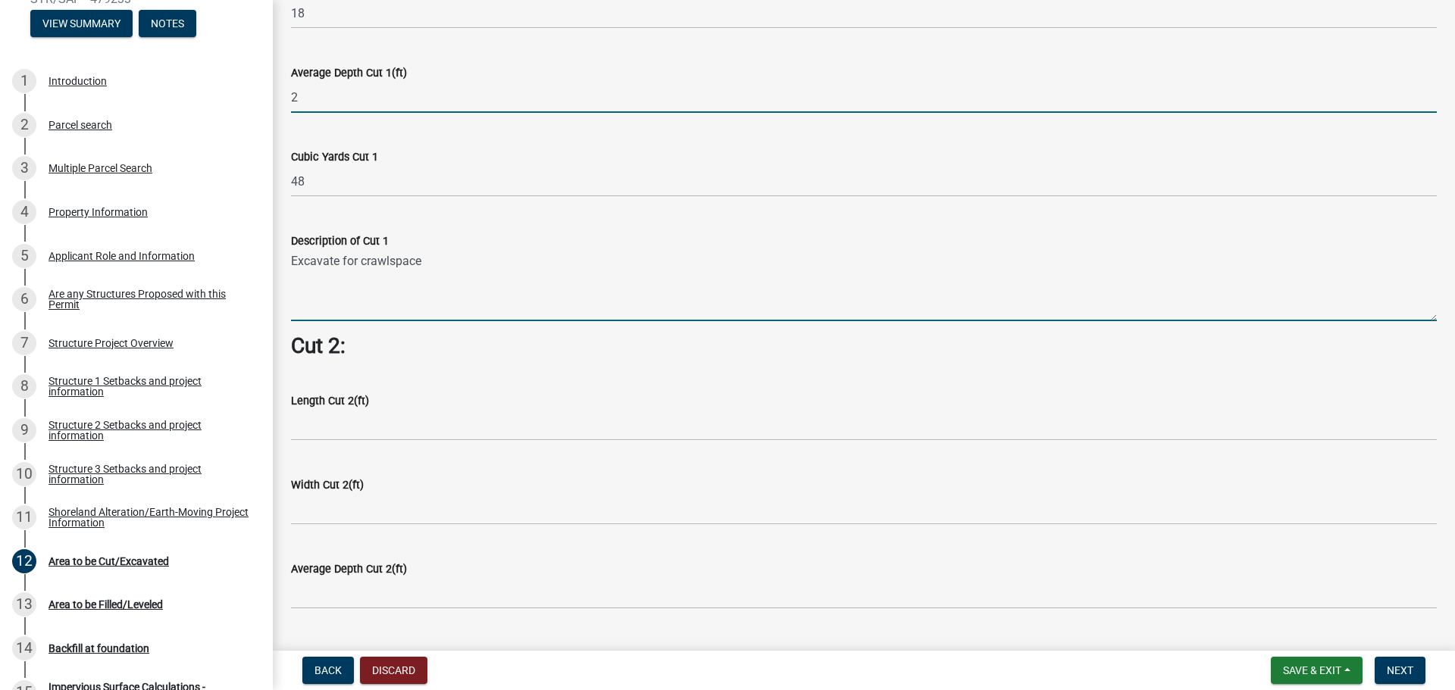
click at [323, 92] on input "2" at bounding box center [864, 97] width 1146 height 31
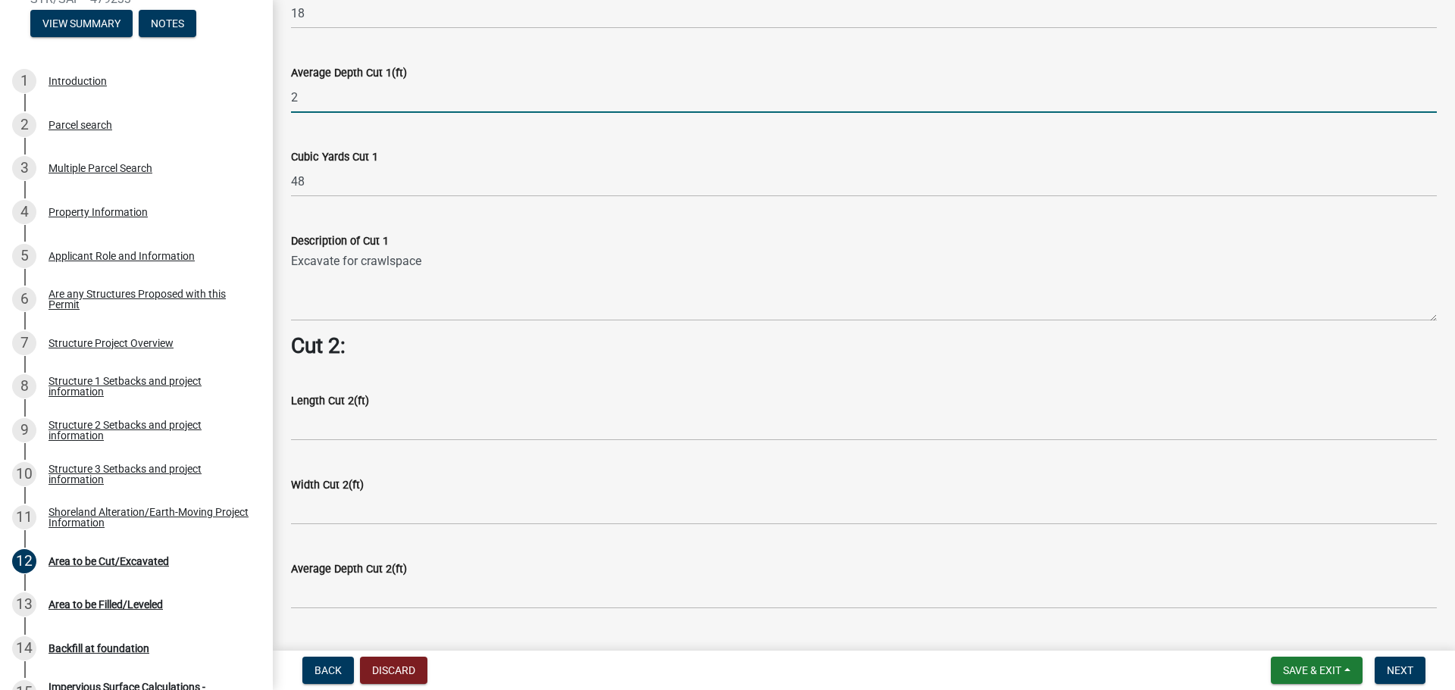
click at [323, 92] on input "2" at bounding box center [864, 97] width 1146 height 31
type input "3"
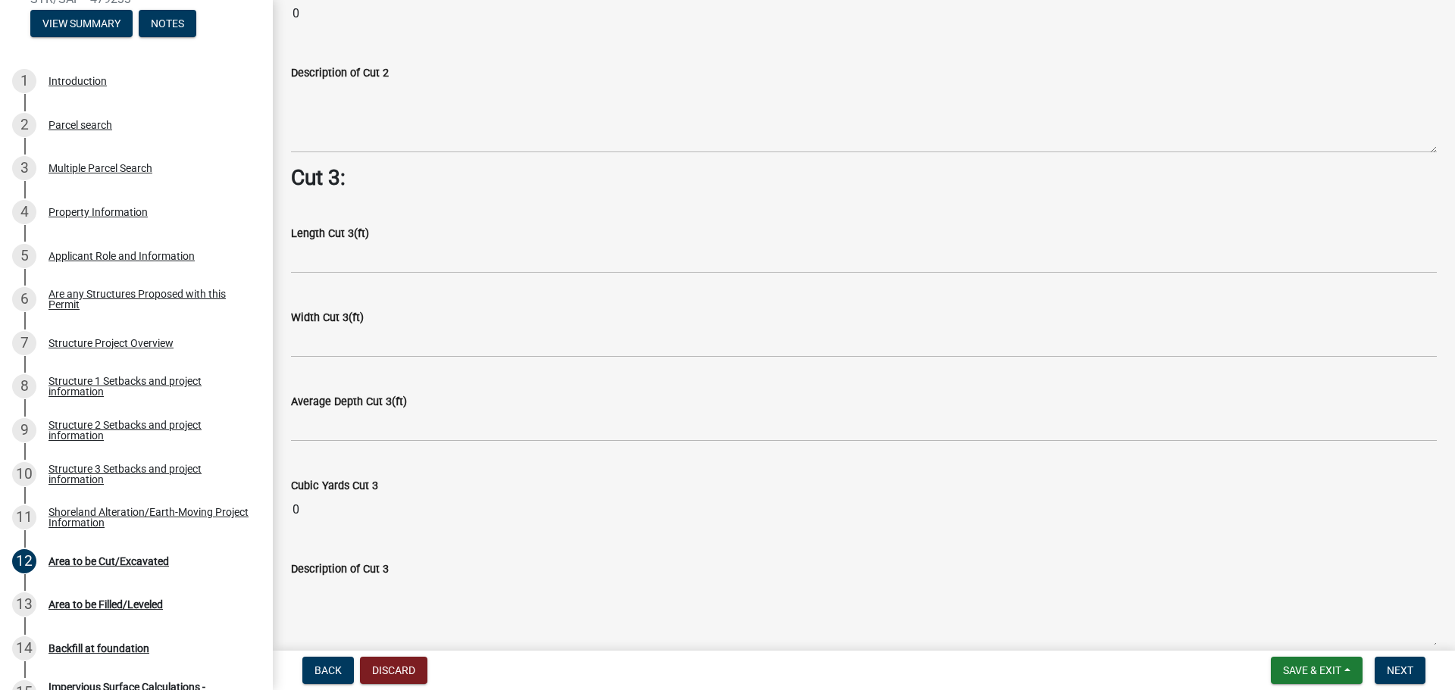
scroll to position [1952, 0]
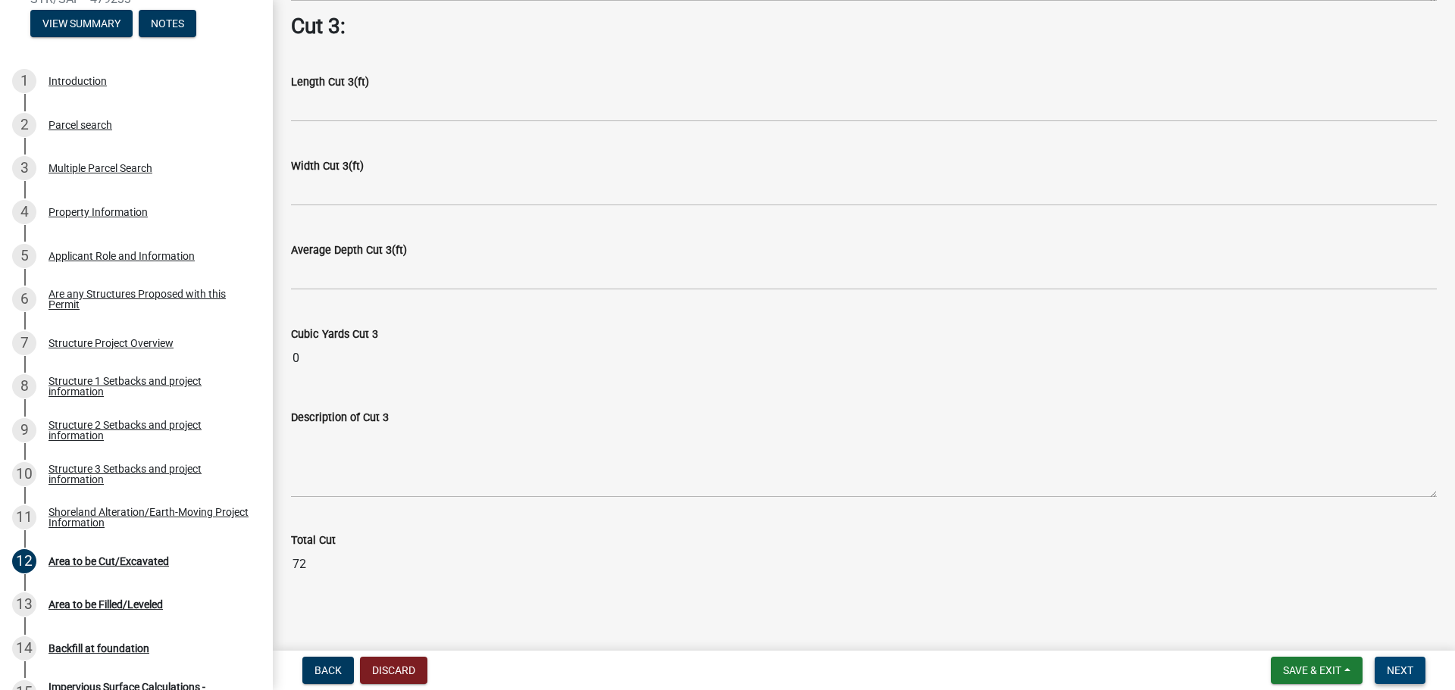
click at [1405, 659] on button "Next" at bounding box center [1400, 670] width 51 height 27
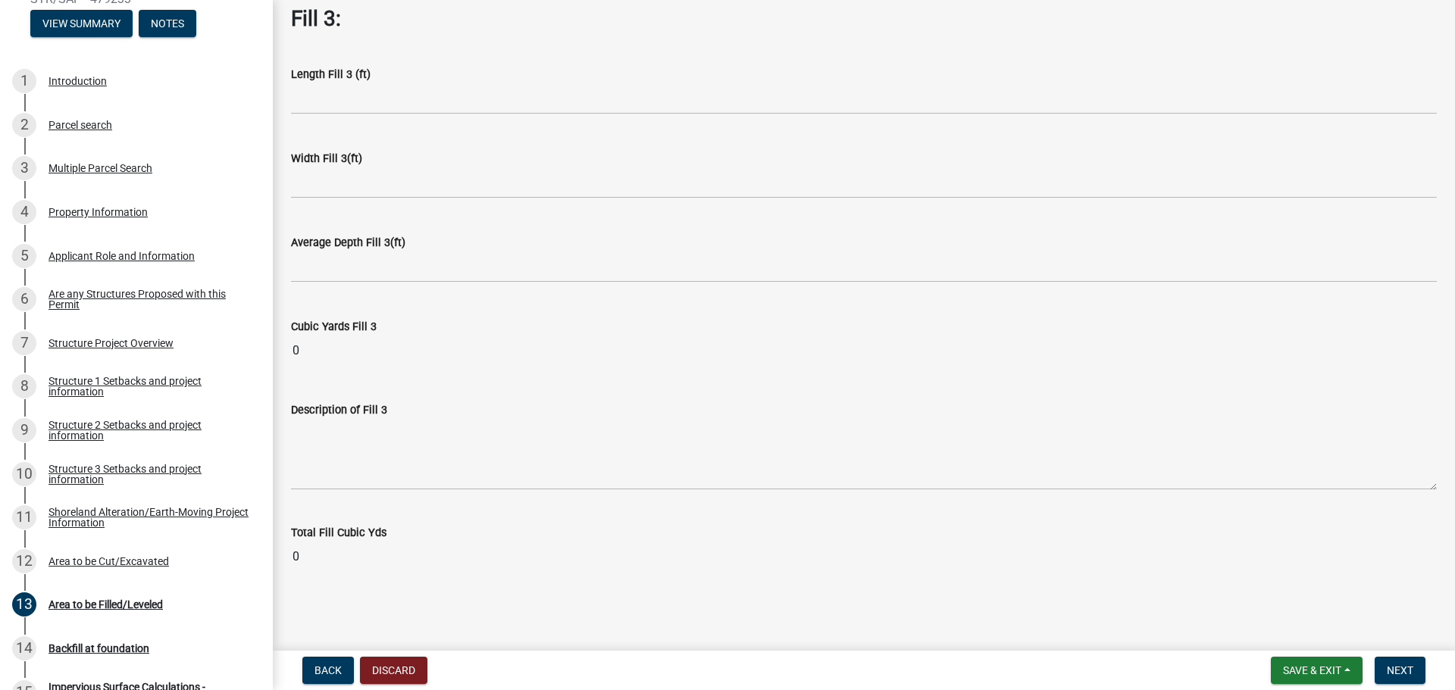
scroll to position [716, 0]
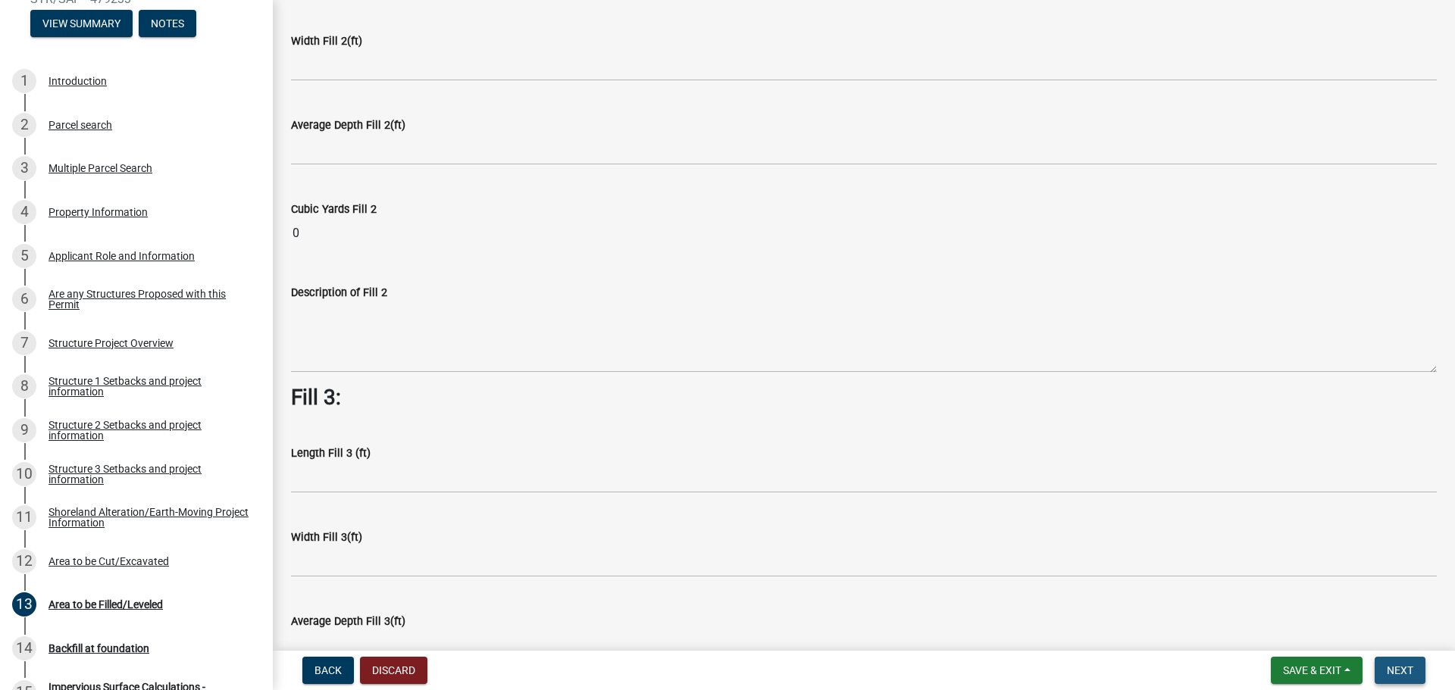
click at [1413, 669] on span "Next" at bounding box center [1400, 671] width 27 height 12
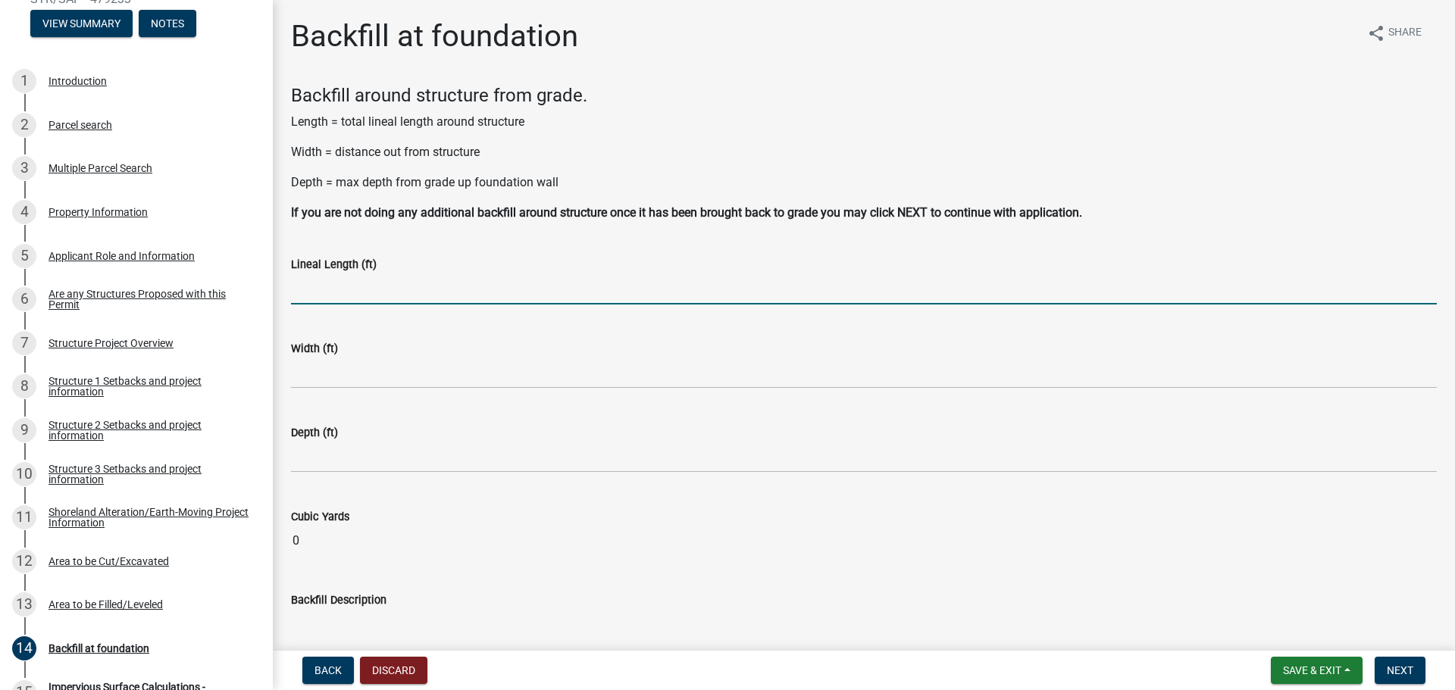
click at [349, 291] on input "text" at bounding box center [864, 289] width 1146 height 31
type input "108"
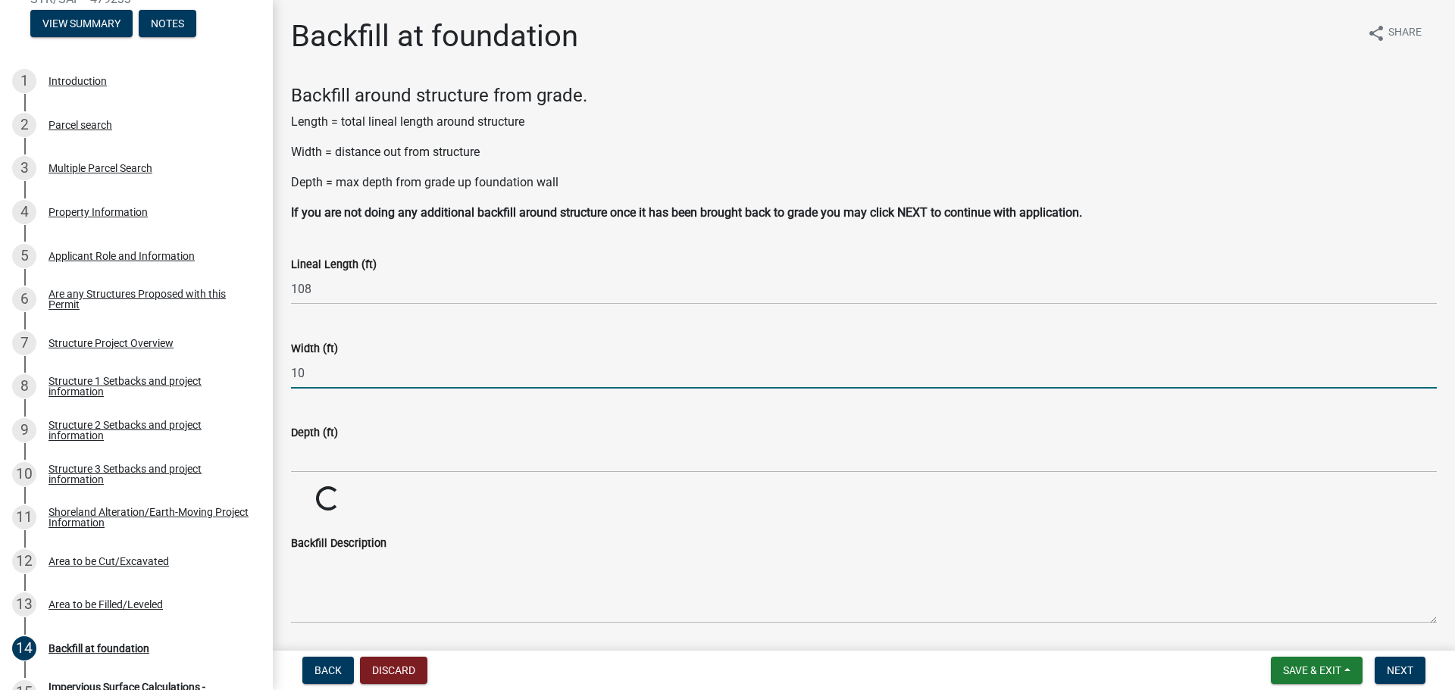
type input "10"
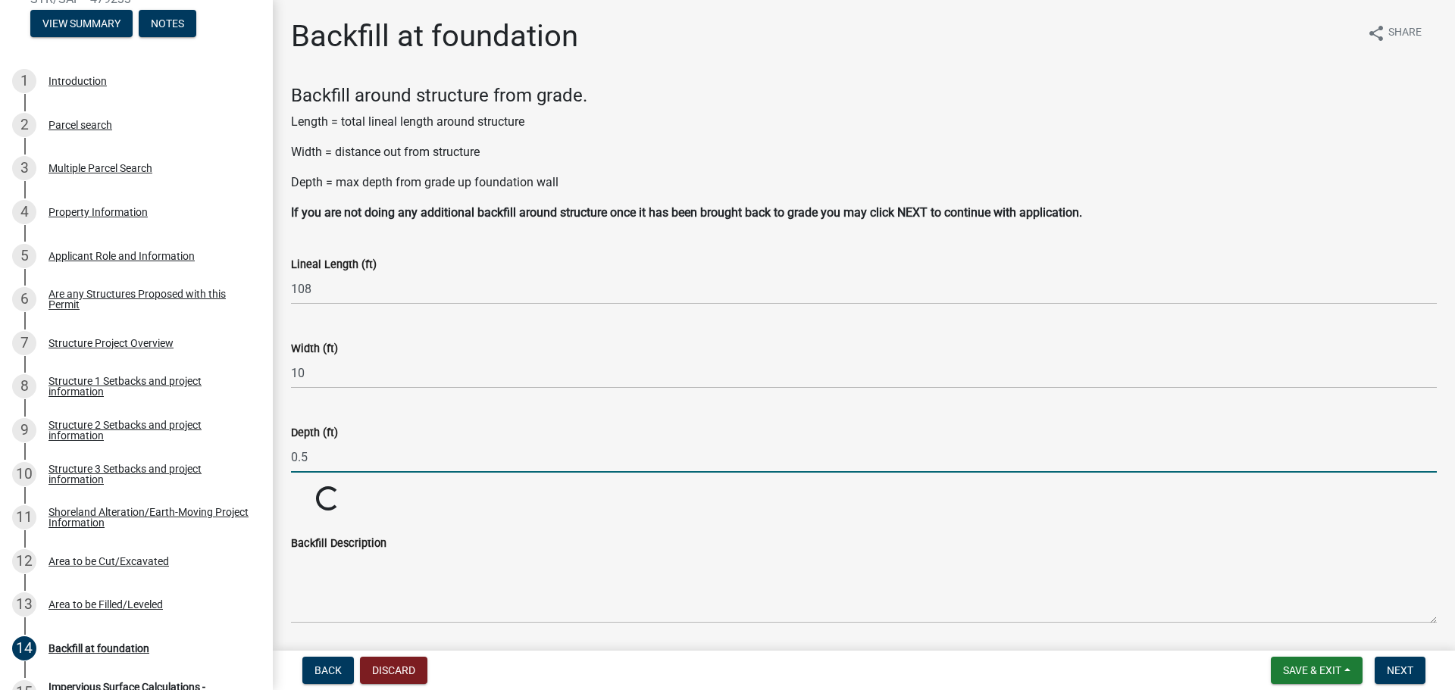
type input "0.5"
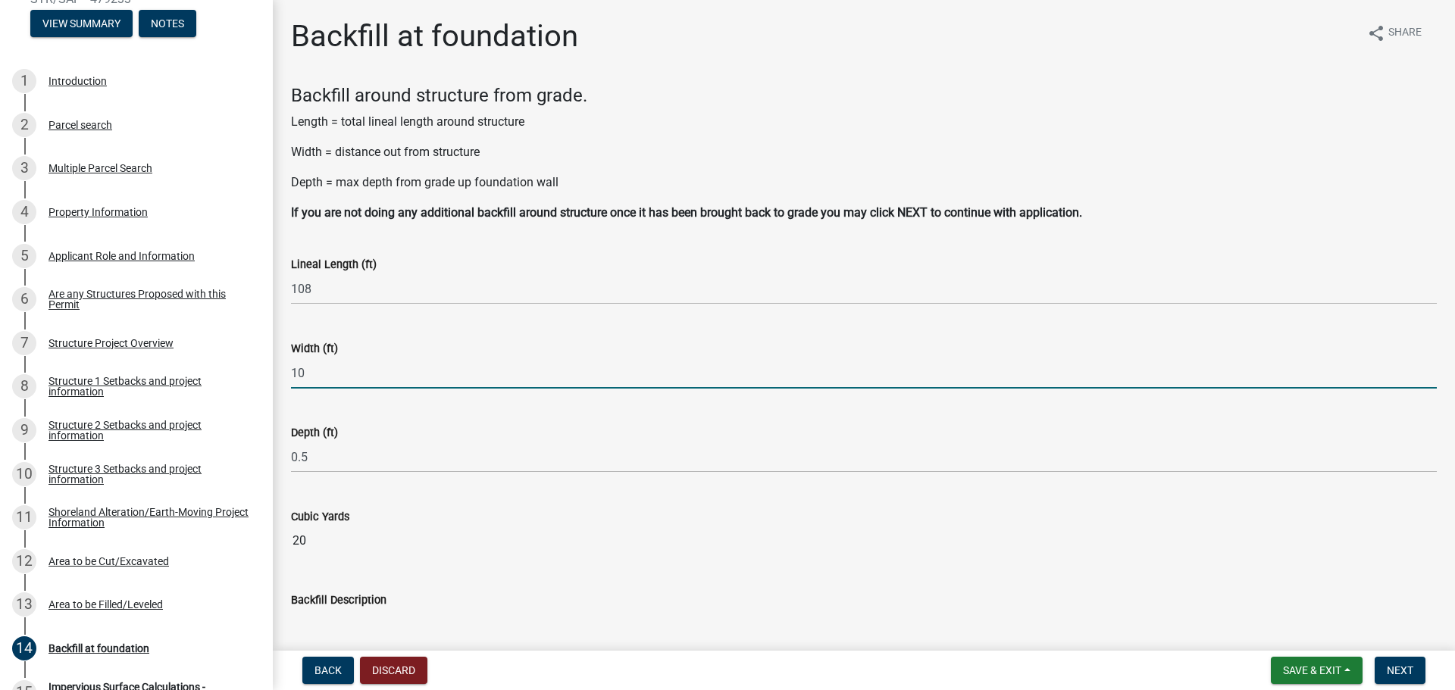
click at [320, 371] on input "10" at bounding box center [864, 373] width 1146 height 31
type input "5"
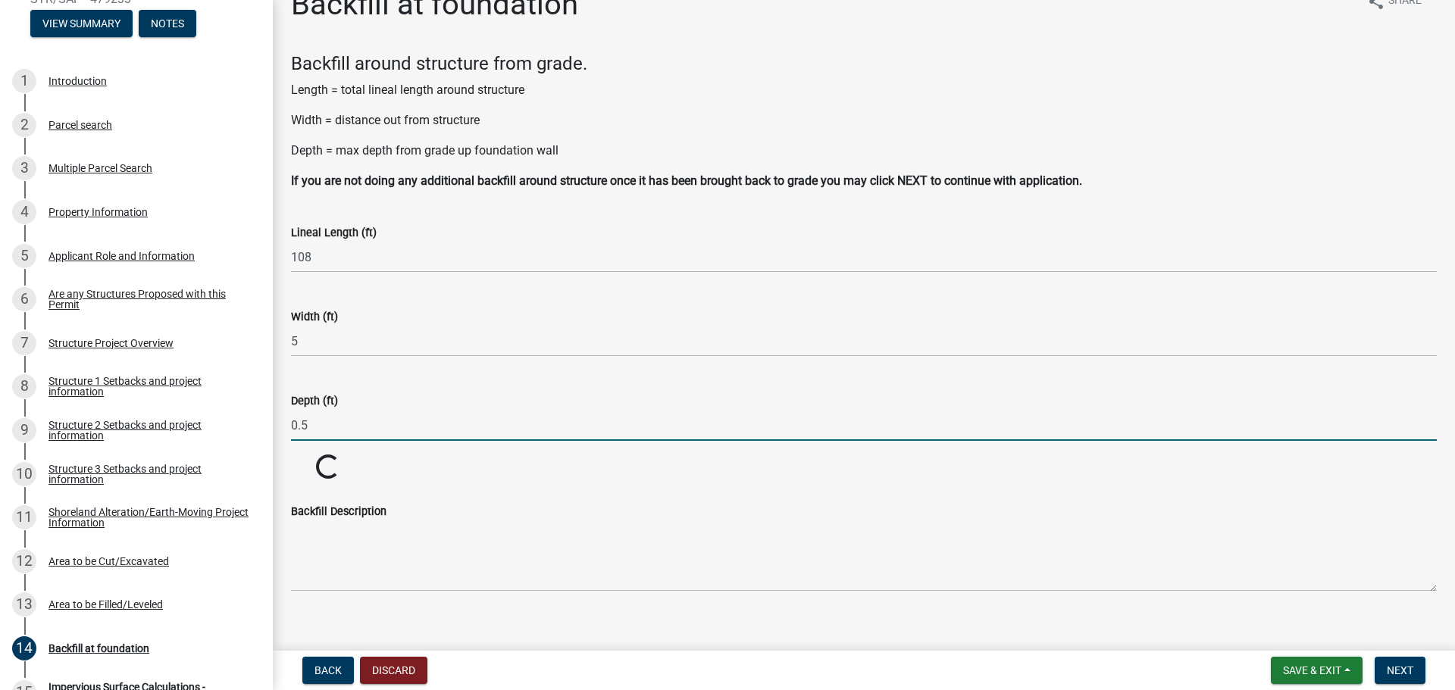
scroll to position [50, 0]
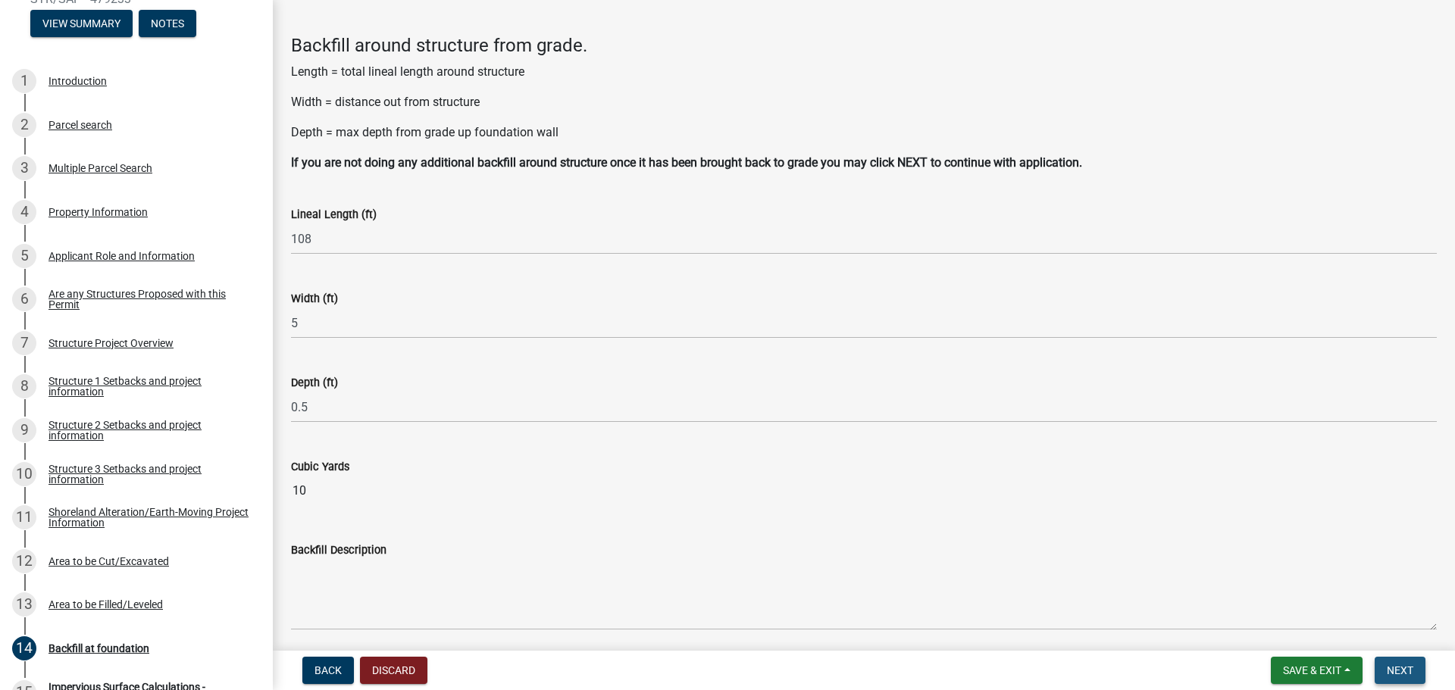
click at [1414, 672] on button "Next" at bounding box center [1400, 670] width 51 height 27
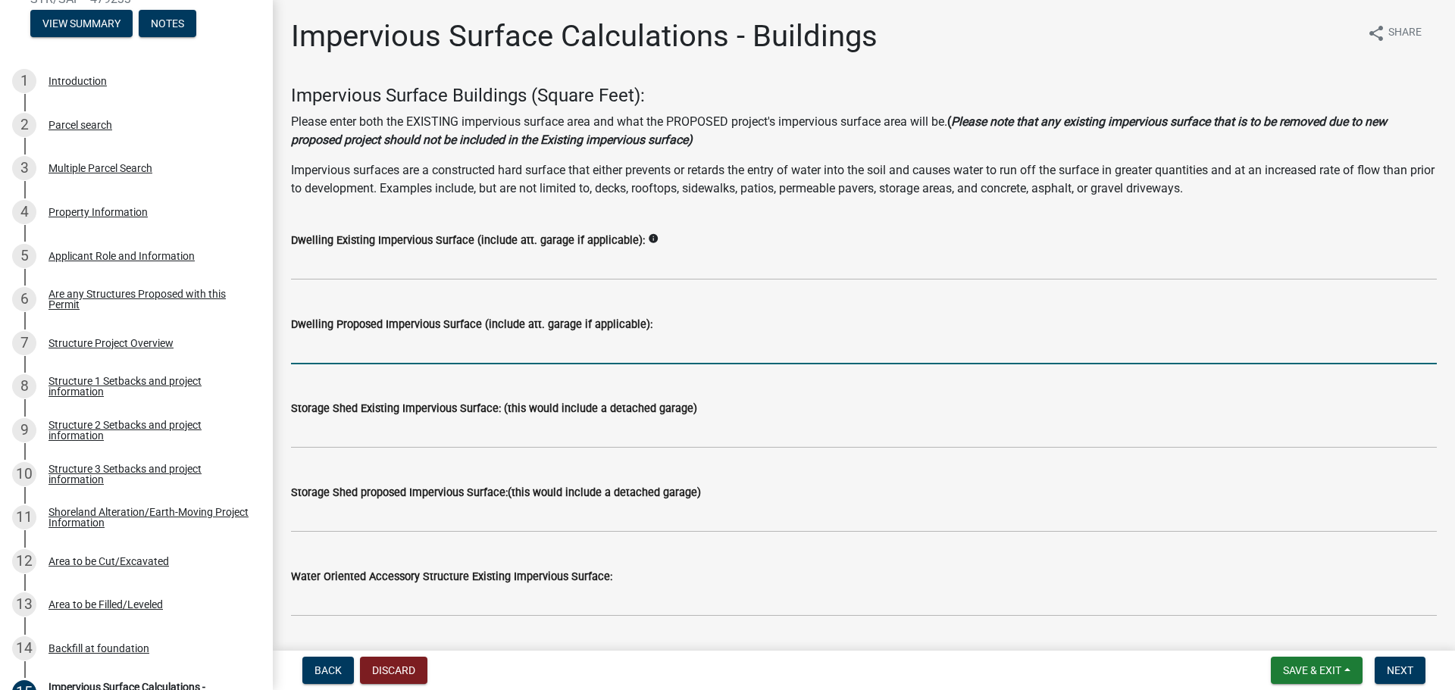
click at [528, 347] on input "text" at bounding box center [864, 348] width 1146 height 31
type input "648"
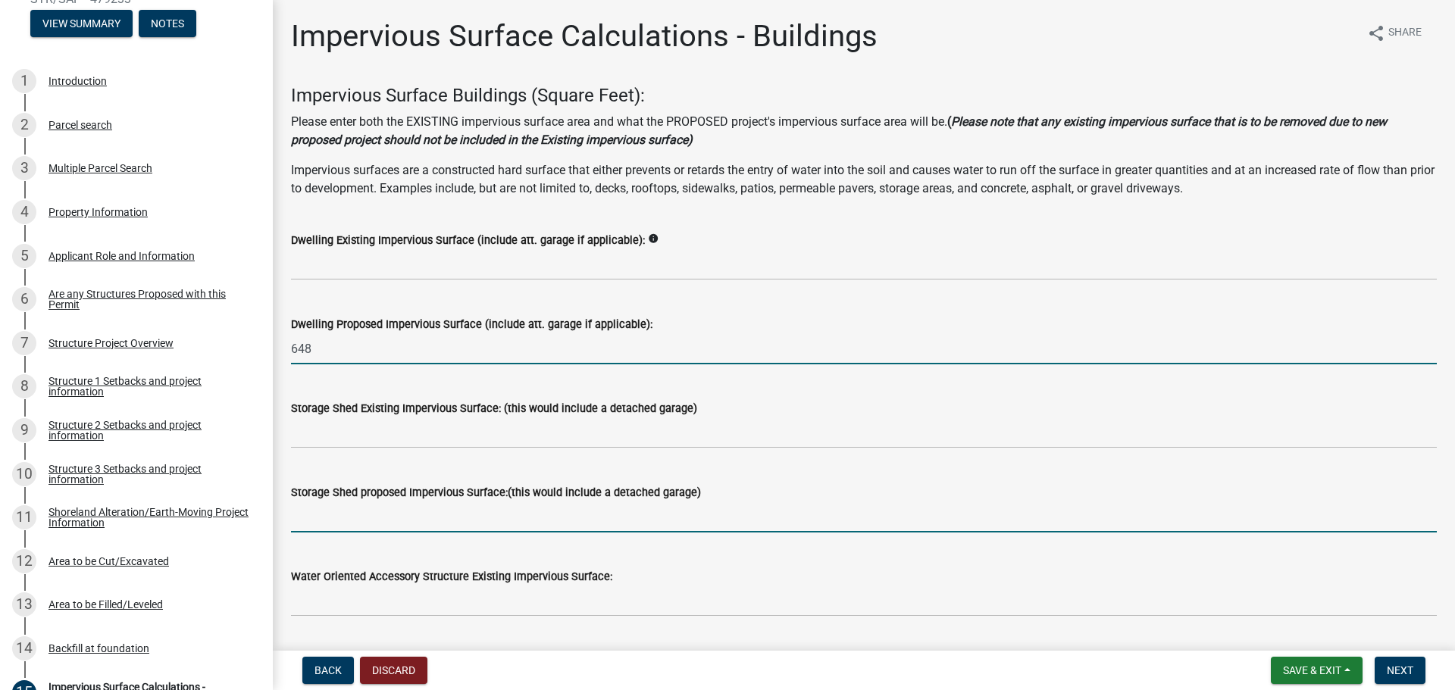
click at [487, 513] on input "text" at bounding box center [864, 517] width 1146 height 31
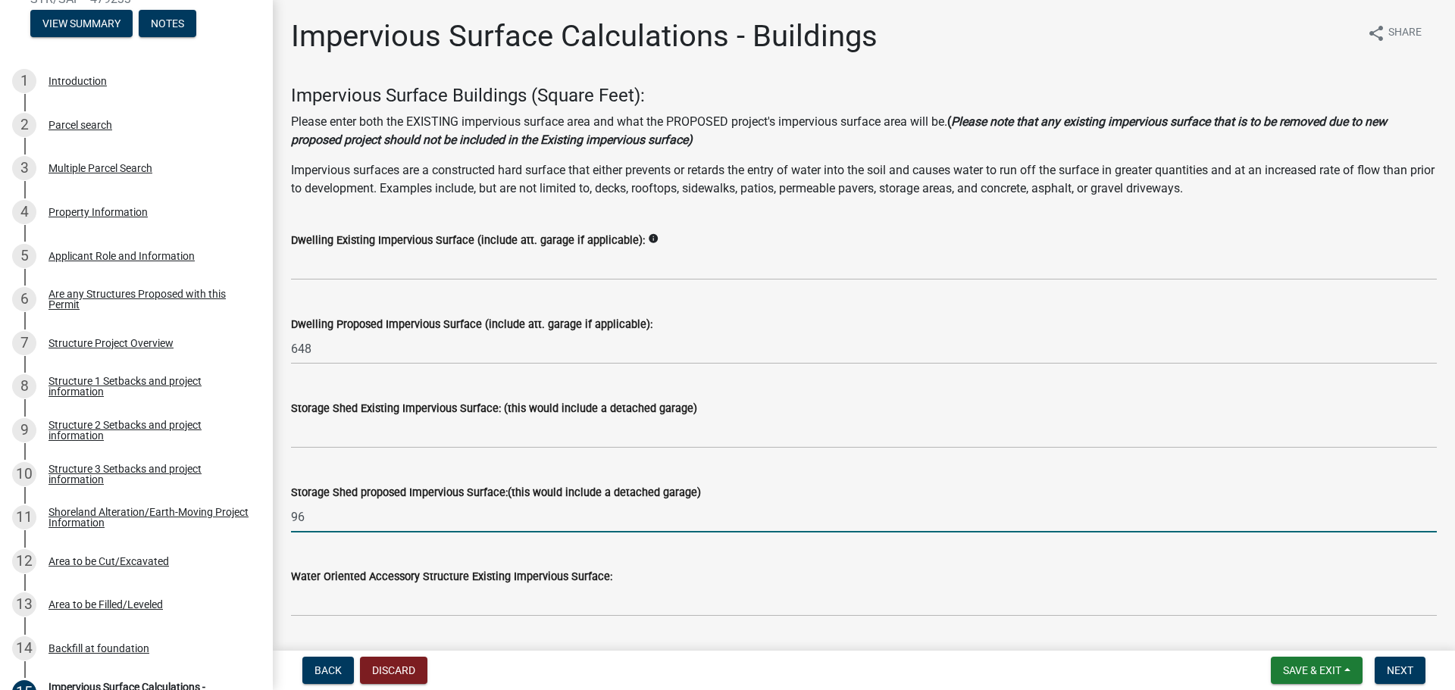
type input "96"
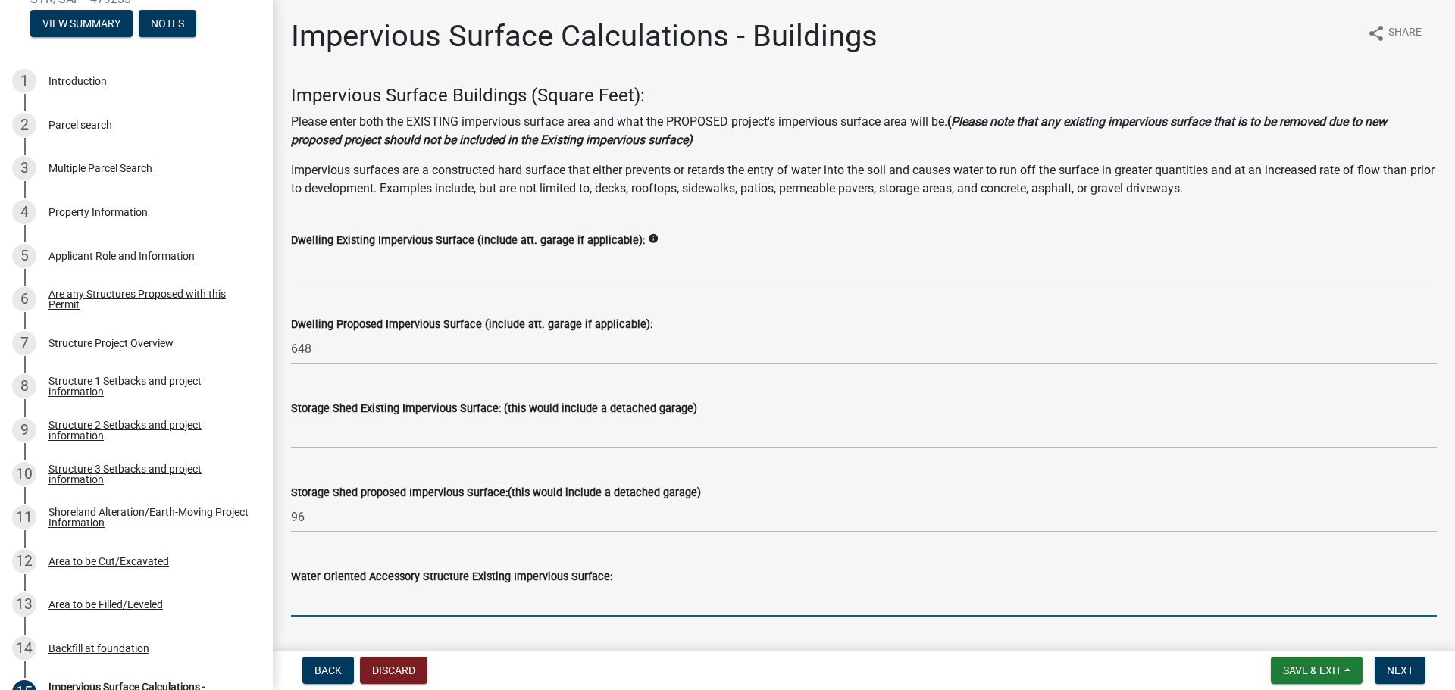
scroll to position [152, 0]
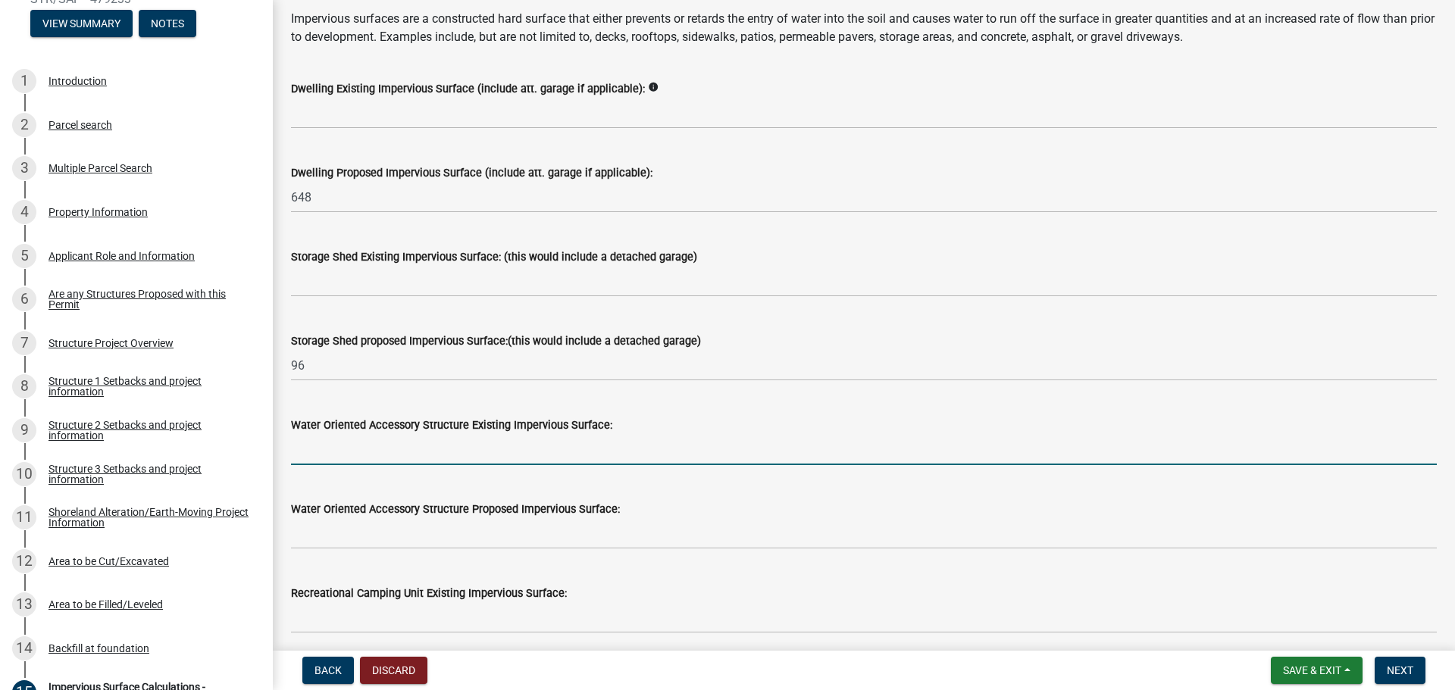
type input "1"
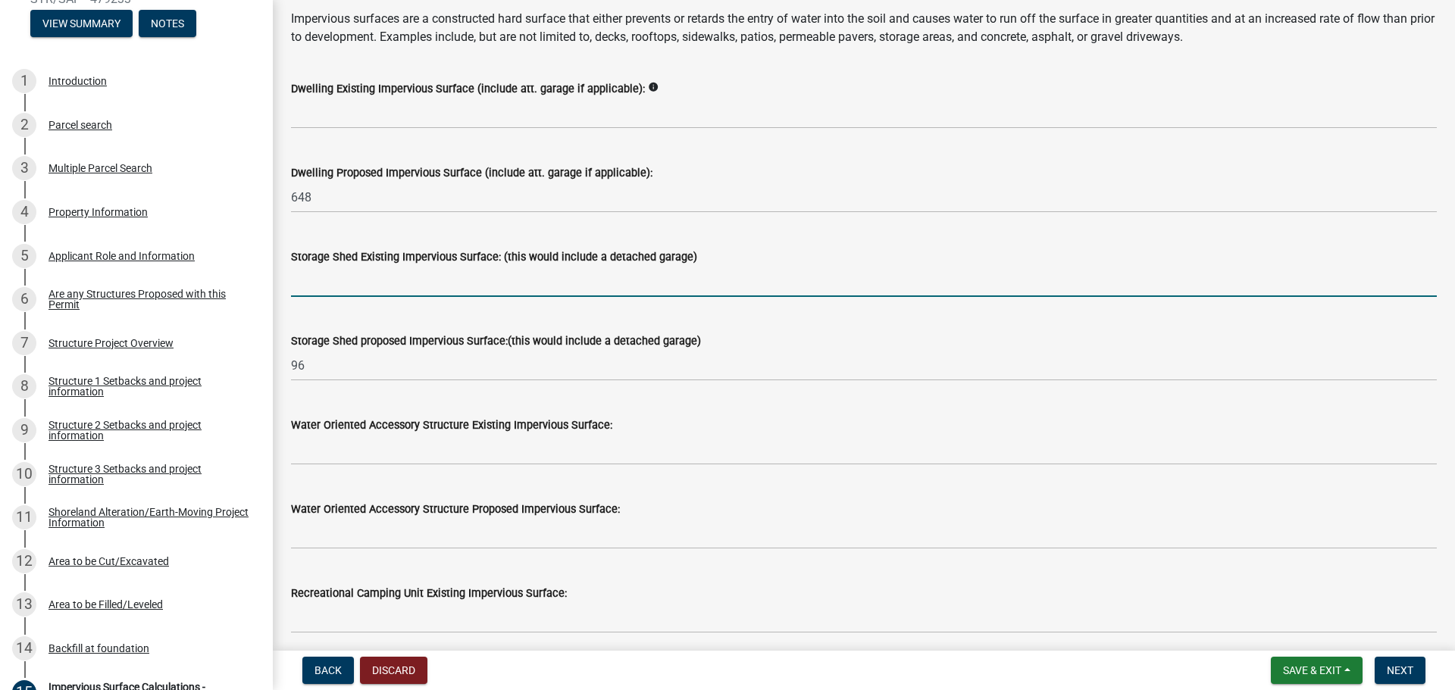
click at [318, 287] on input "text" at bounding box center [864, 281] width 1146 height 31
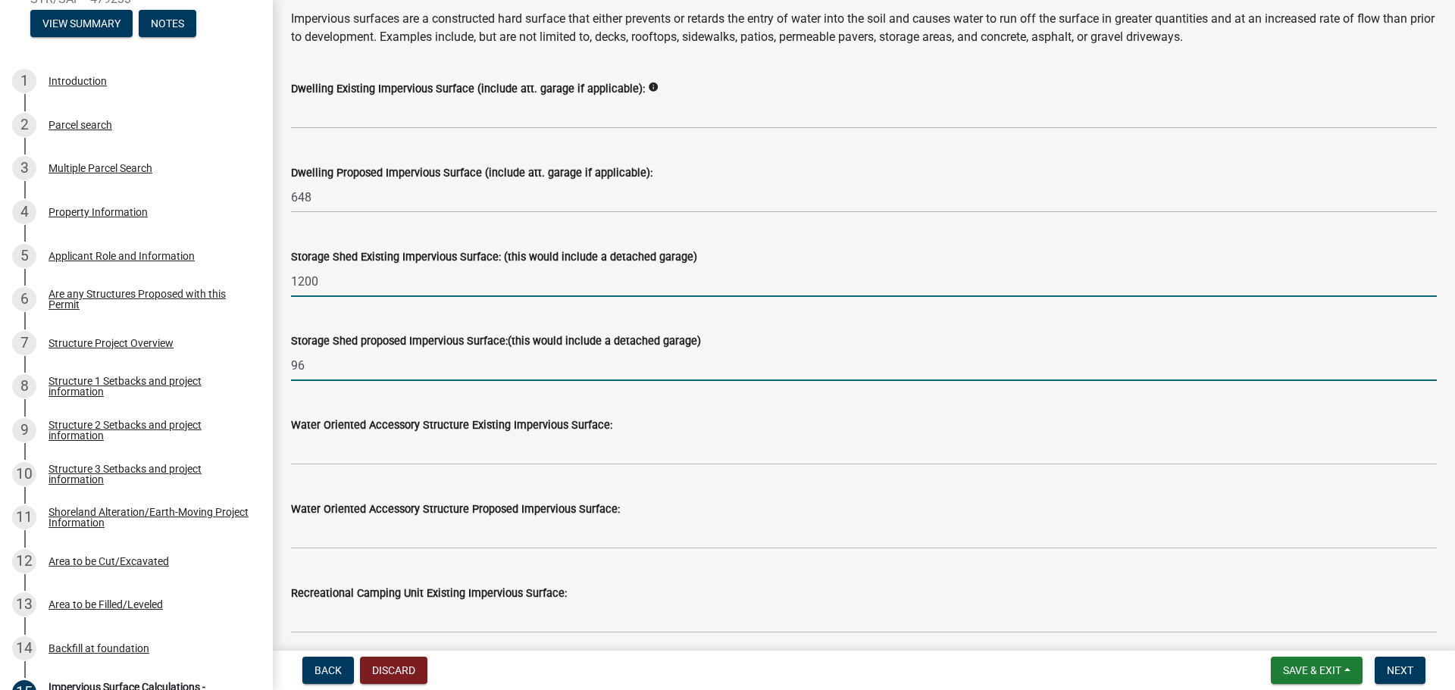
click at [330, 285] on input "1200" at bounding box center [864, 281] width 1146 height 31
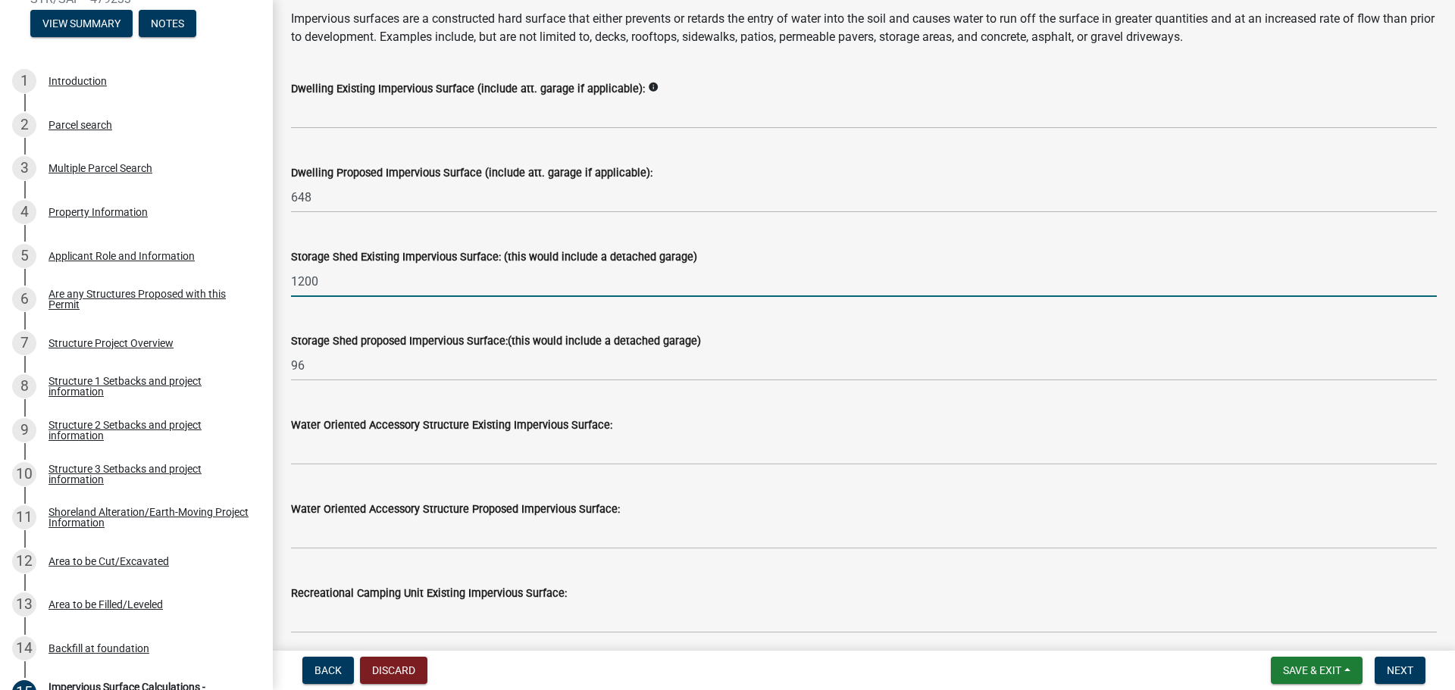
click at [330, 285] on input "1200" at bounding box center [864, 281] width 1146 height 31
type input "1800"
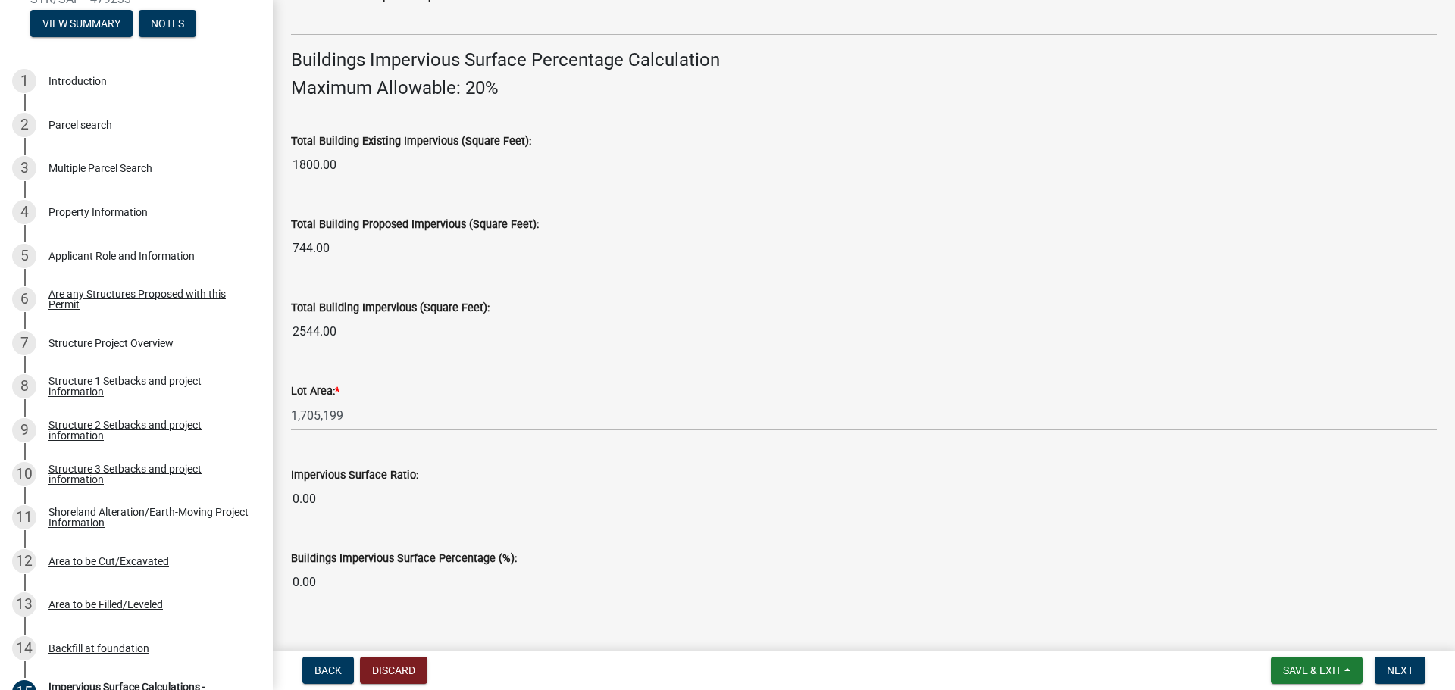
scroll to position [1028, 0]
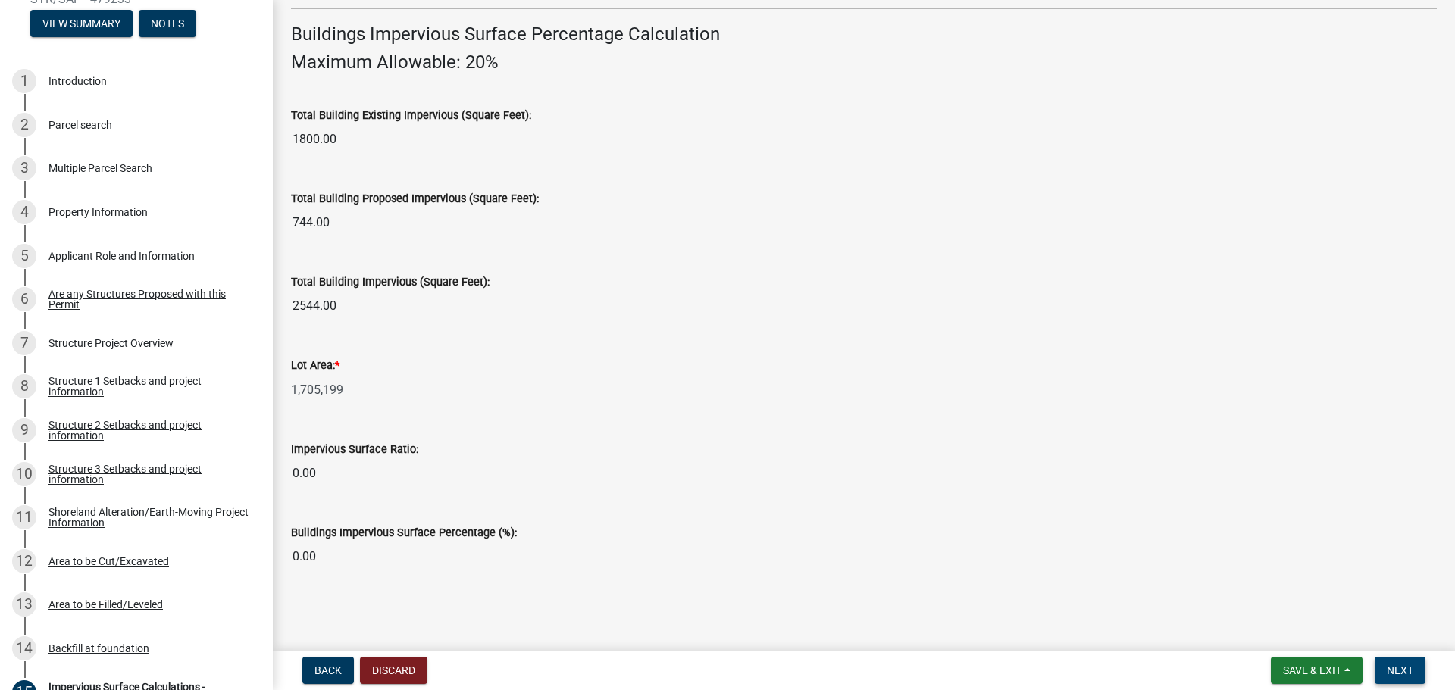
click at [1396, 665] on span "Next" at bounding box center [1400, 671] width 27 height 12
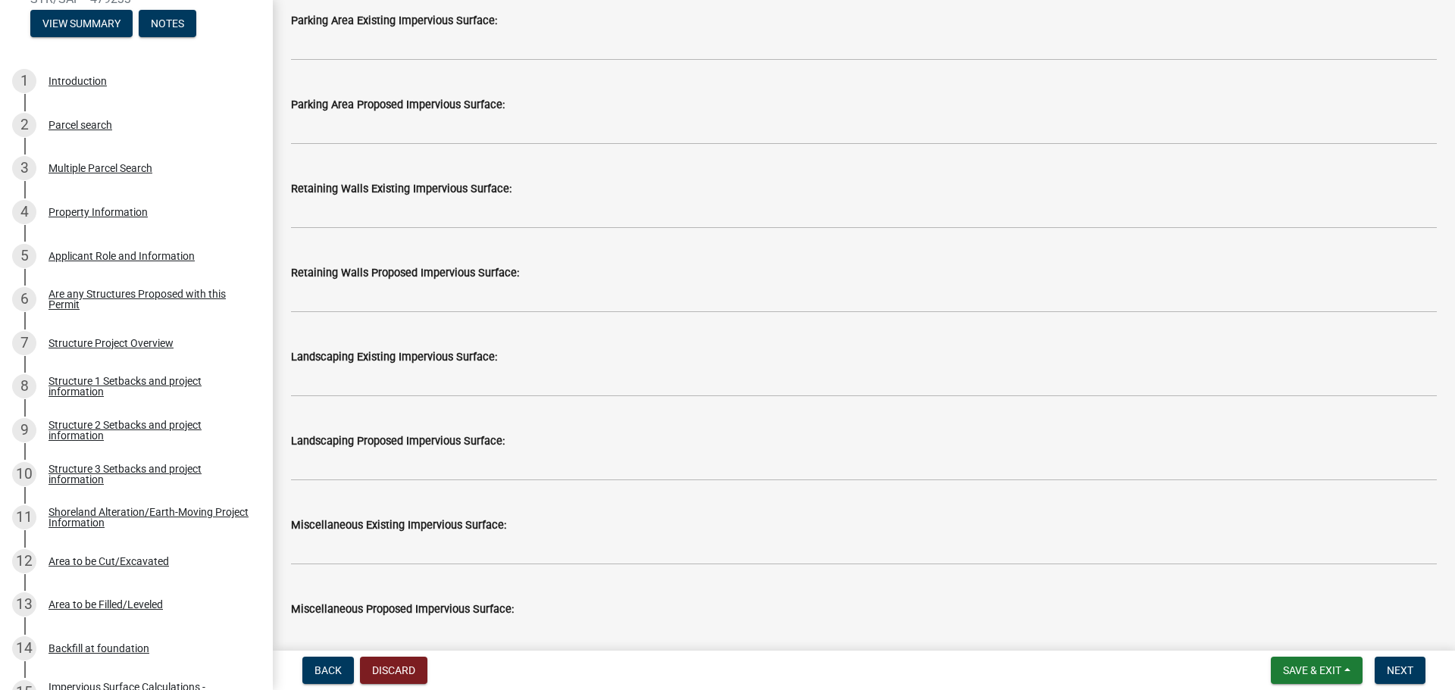
scroll to position [682, 0]
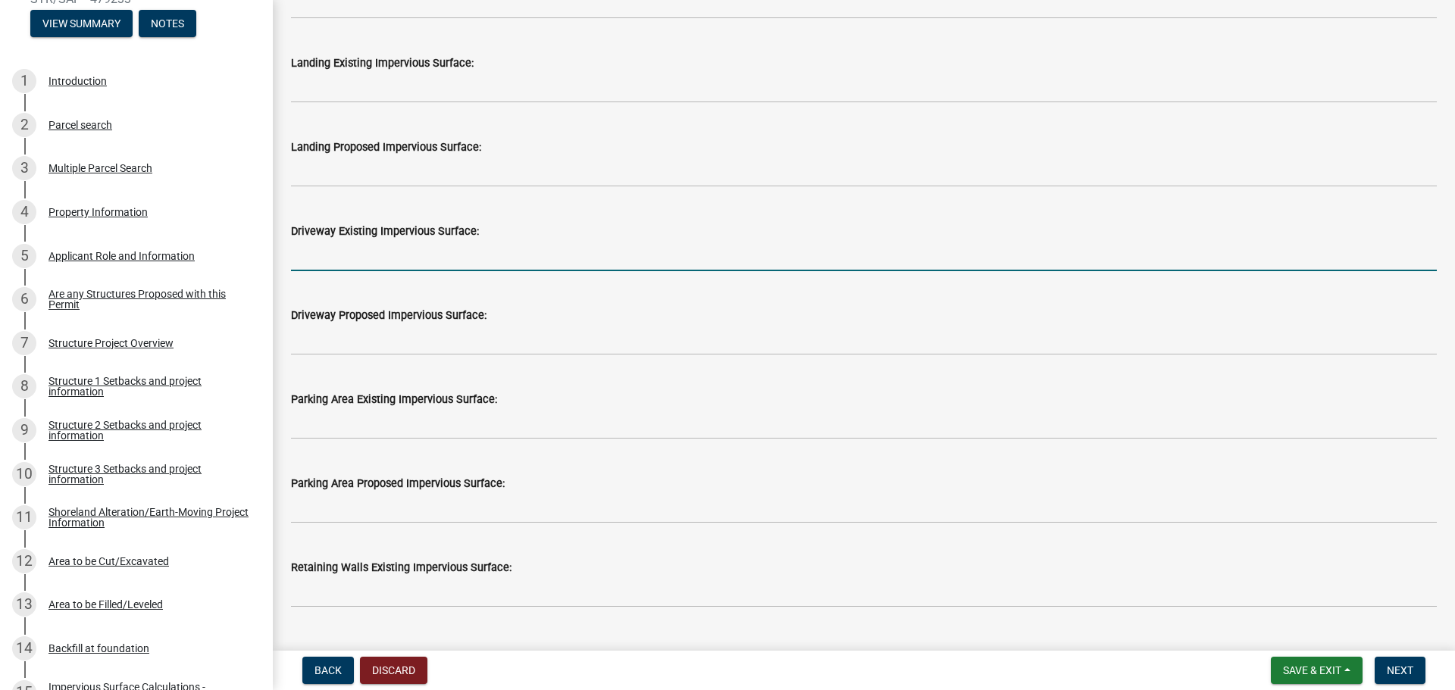
click at [405, 246] on input "text" at bounding box center [864, 255] width 1146 height 31
type input "3368"
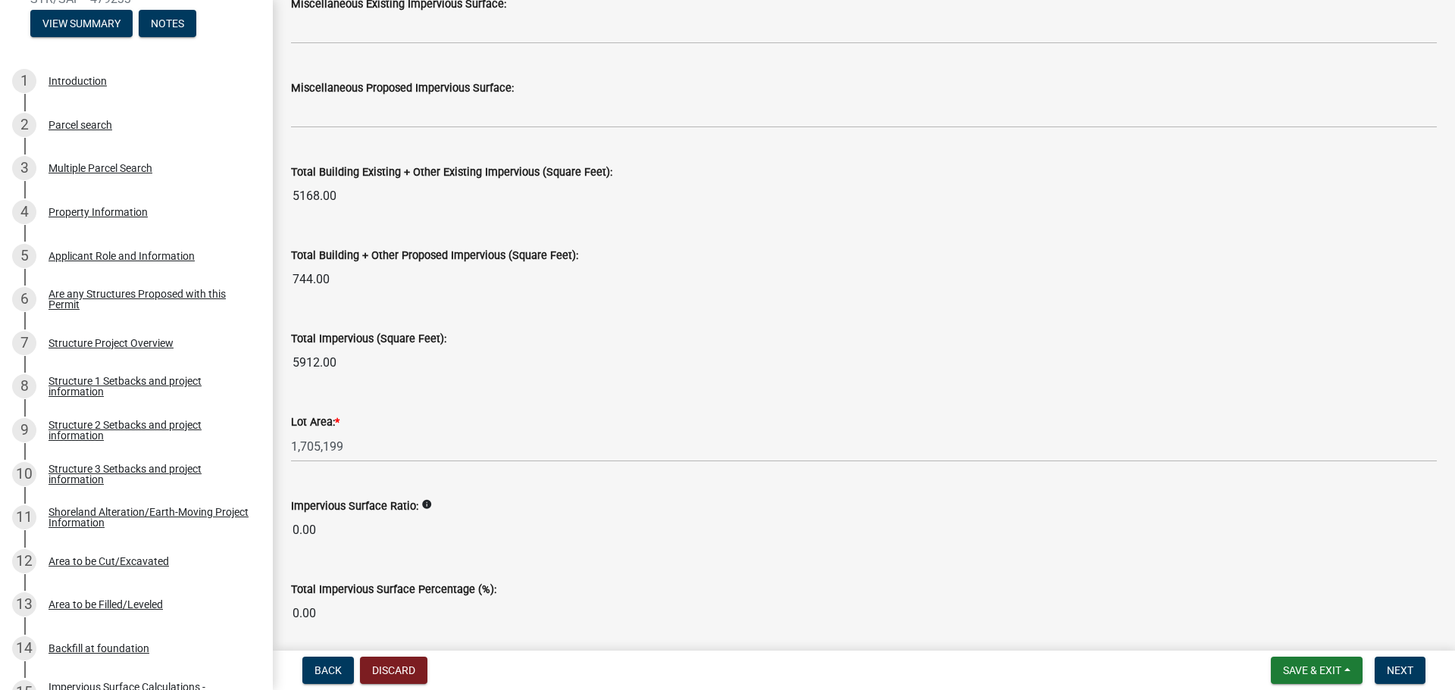
scroll to position [1639, 0]
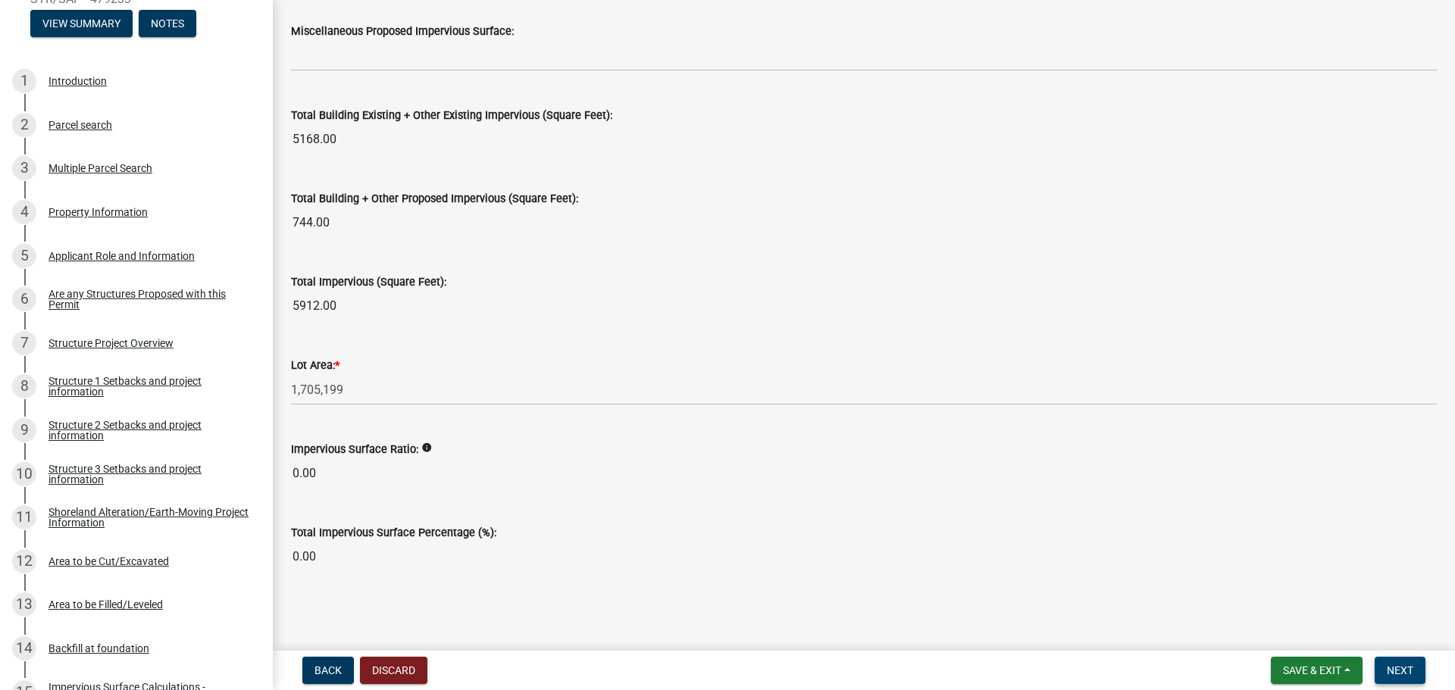
click at [1390, 674] on span "Next" at bounding box center [1400, 671] width 27 height 12
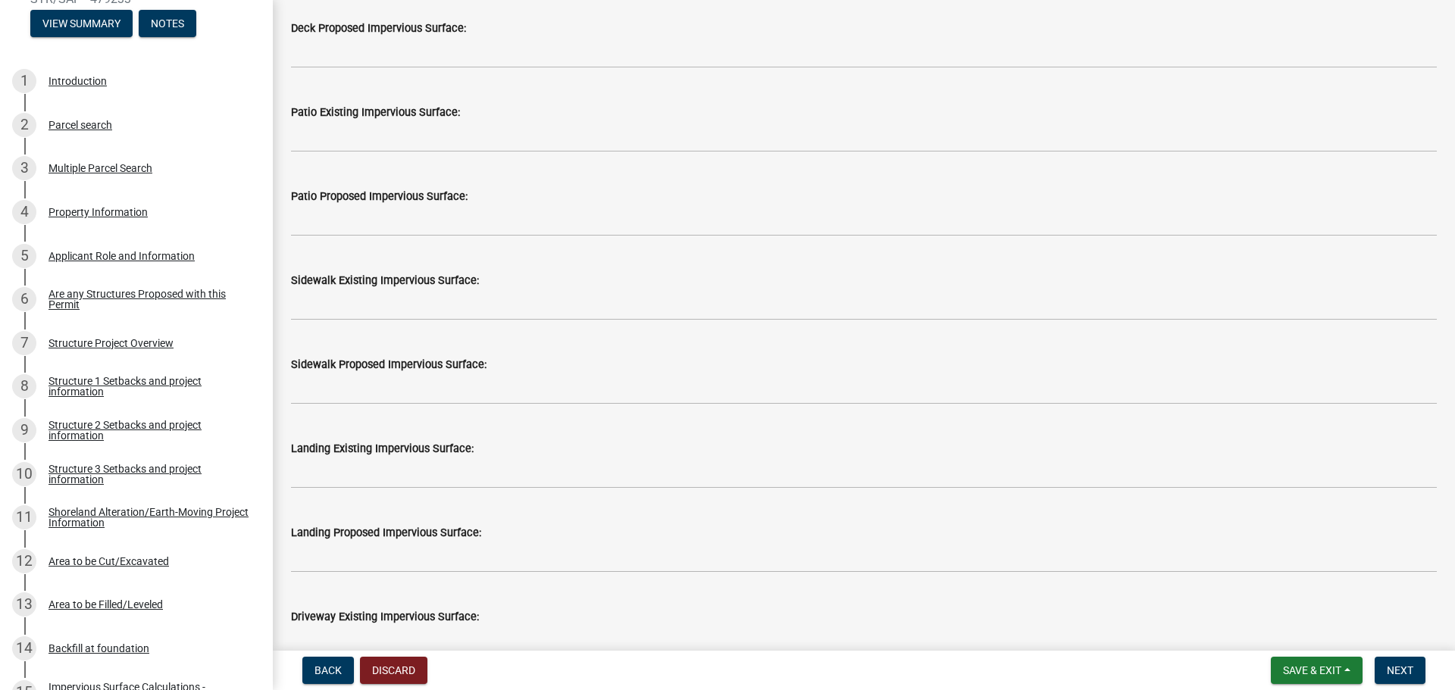
scroll to position [606, 0]
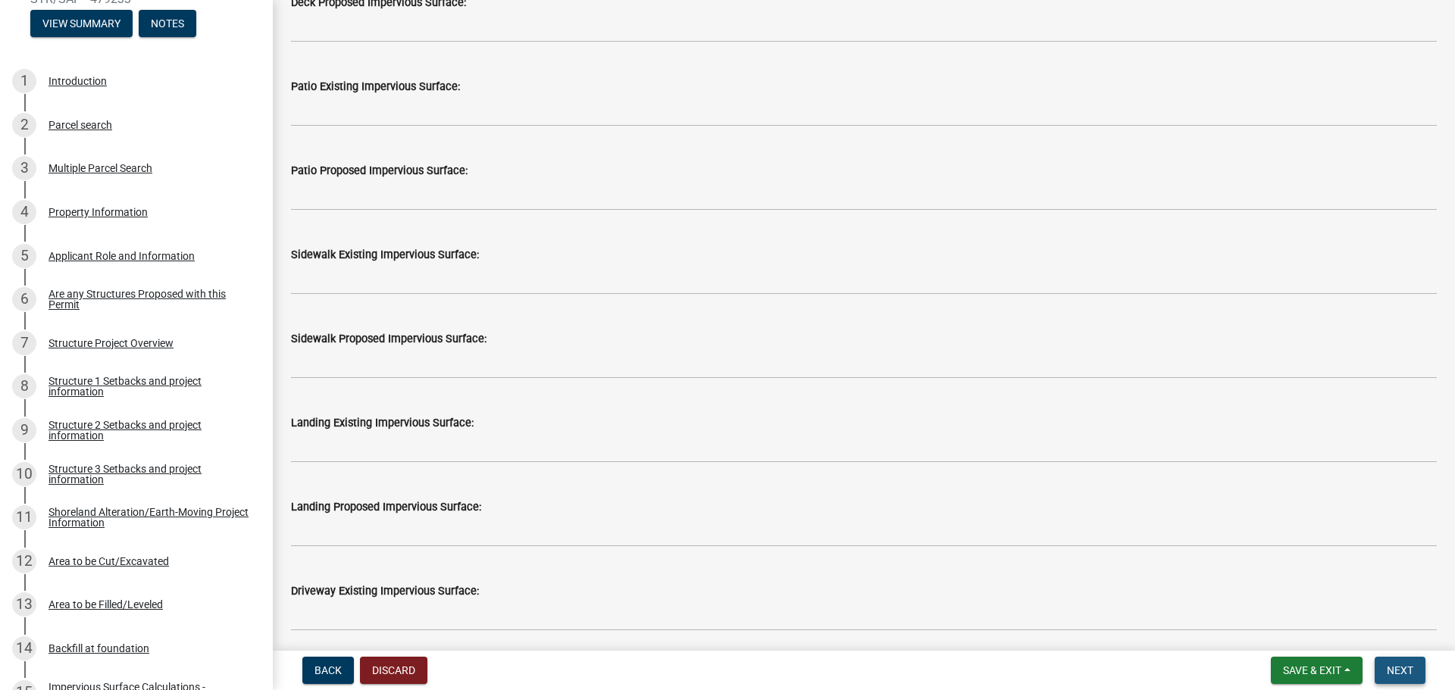
click at [1419, 674] on button "Next" at bounding box center [1400, 670] width 51 height 27
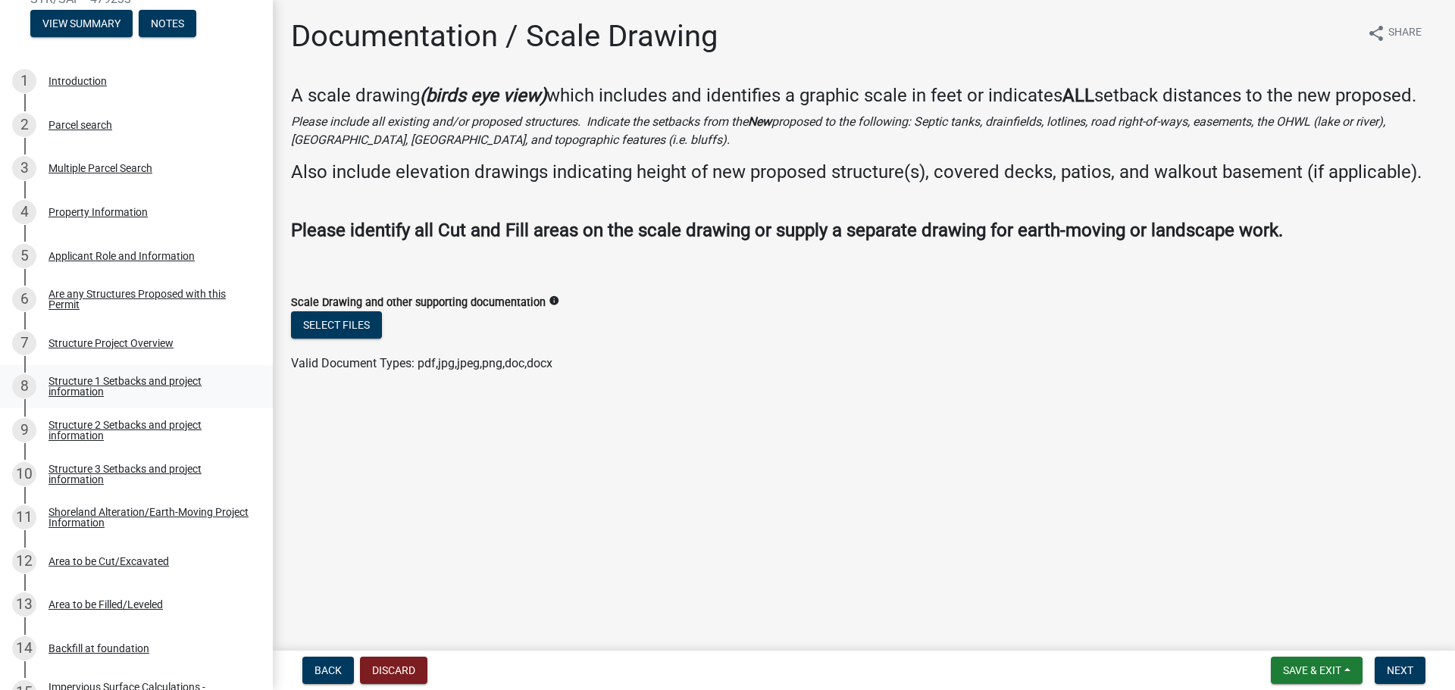
click at [159, 387] on div "Structure 1 Setbacks and project information" at bounding box center [149, 386] width 200 height 21
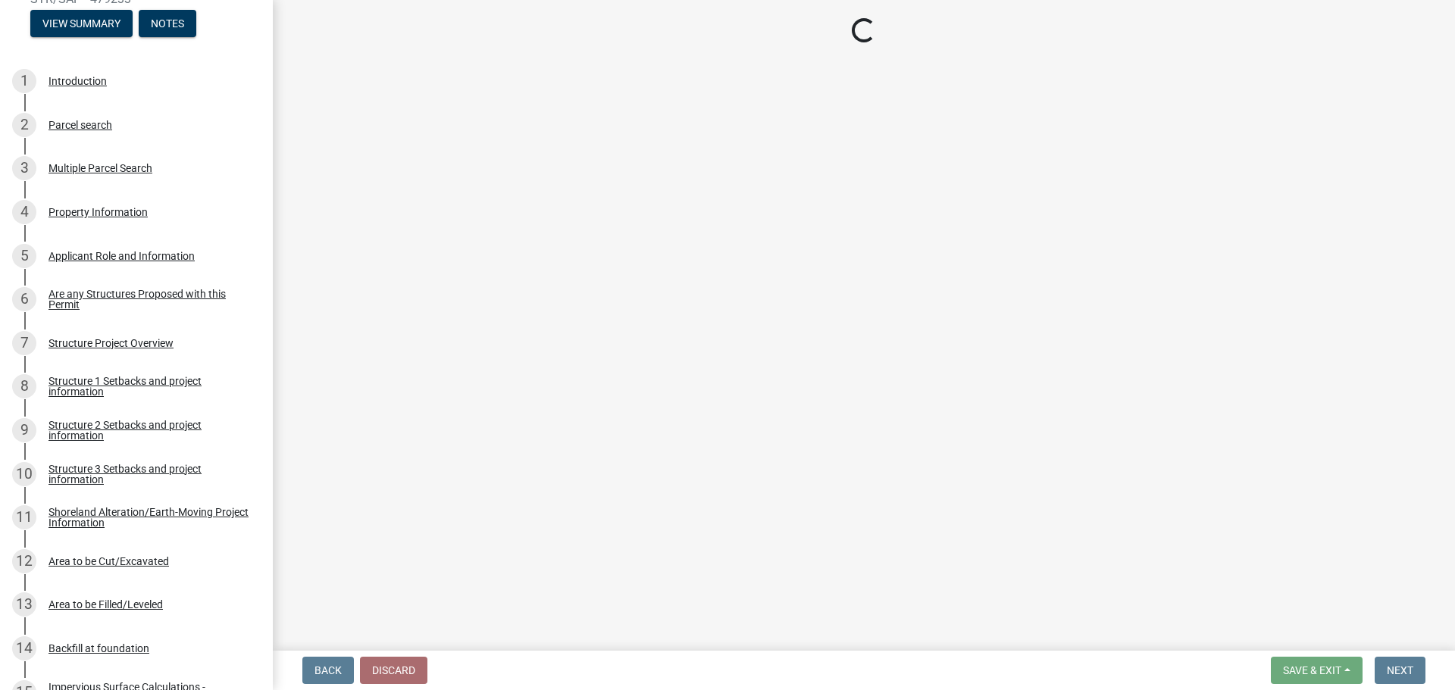
select select "c185e313-3403-4239-bd61-bb563c58a77a"
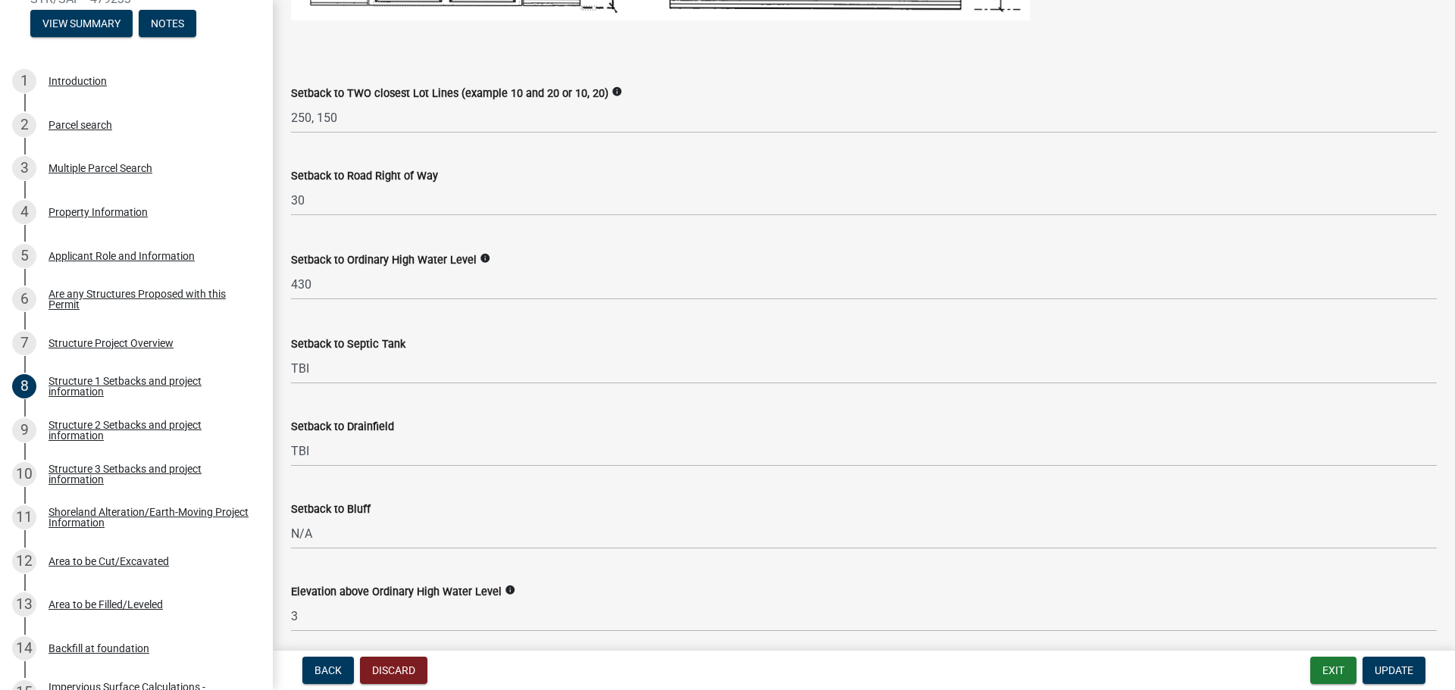
scroll to position [1213, 0]
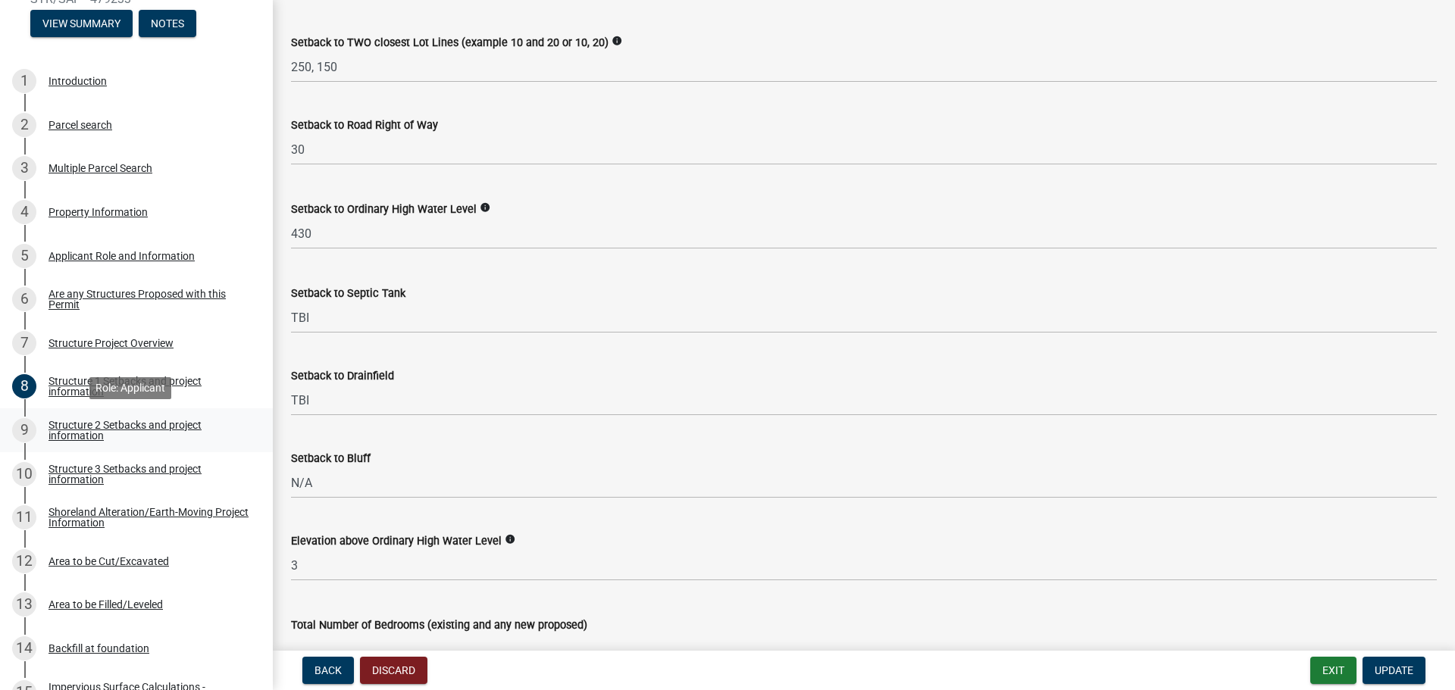
click at [141, 432] on div "Structure 2 Setbacks and project information" at bounding box center [149, 430] width 200 height 21
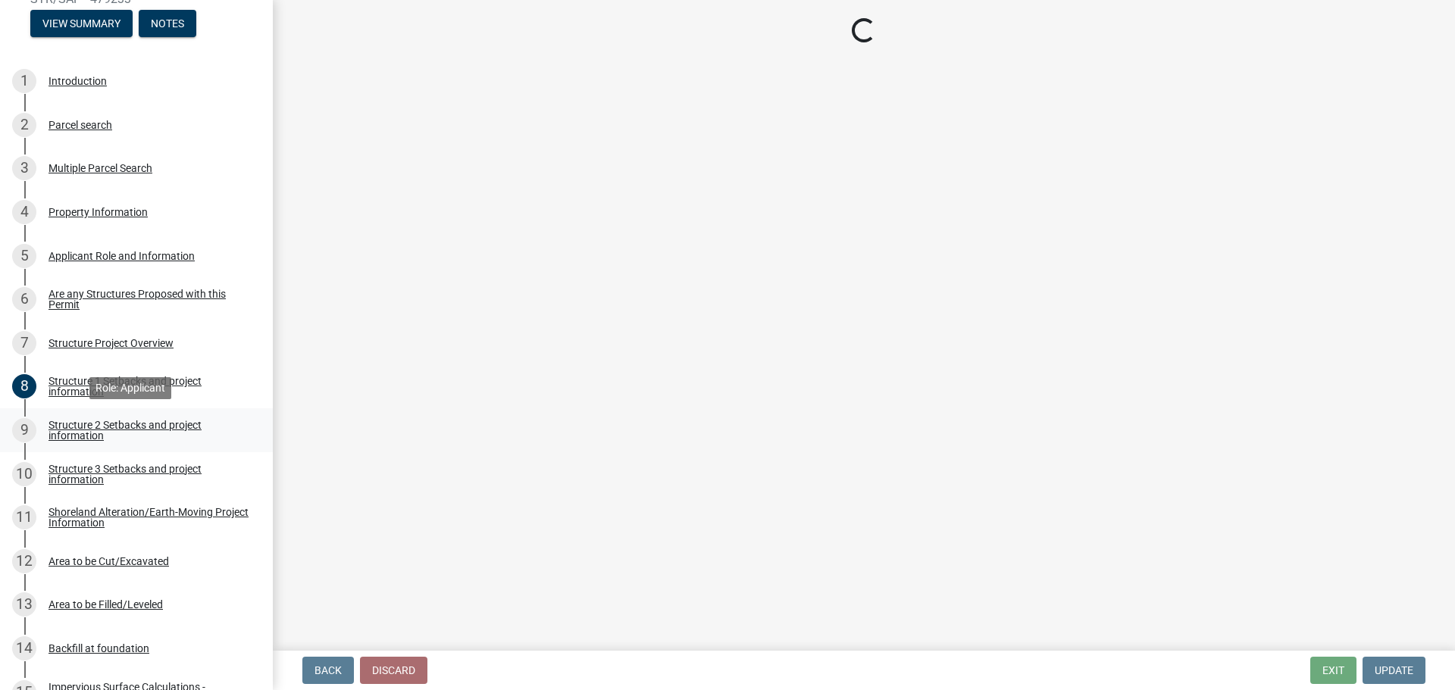
select select "c185e313-3403-4239-bd61-bb563c58a77a"
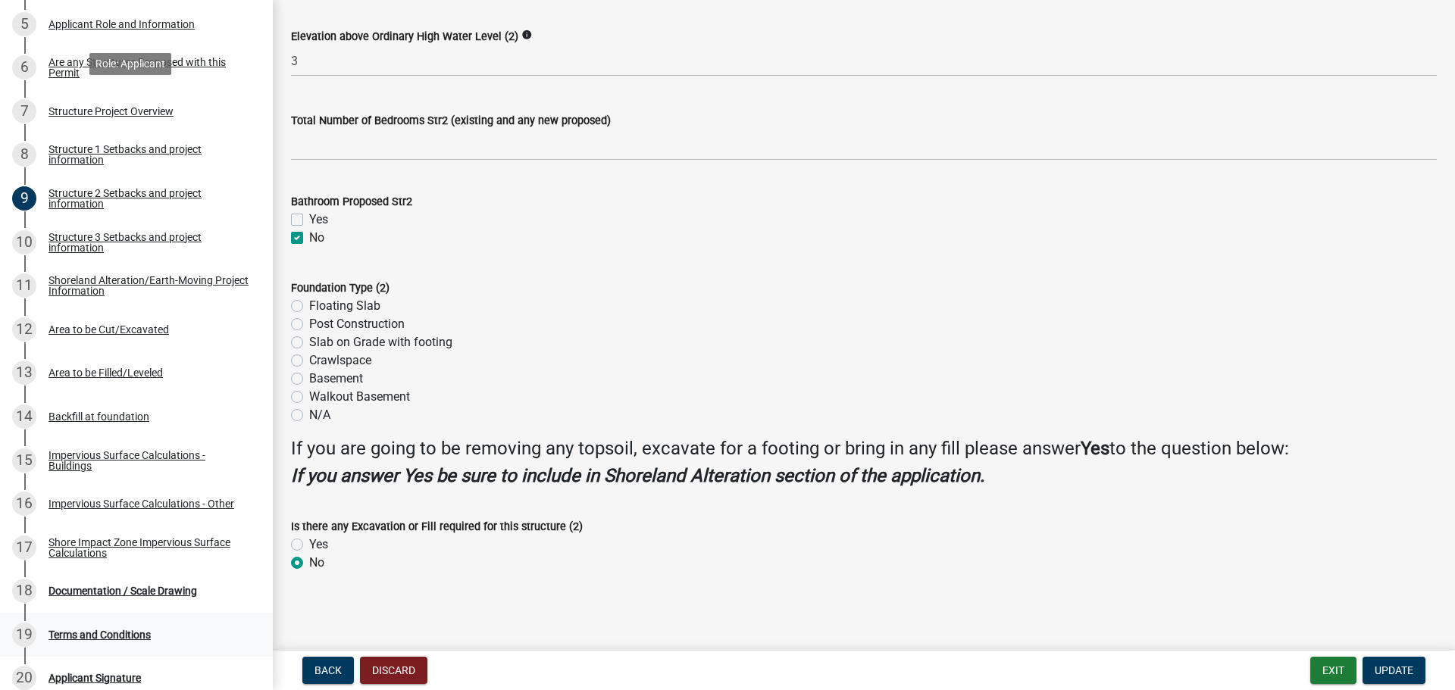
scroll to position [661, 0]
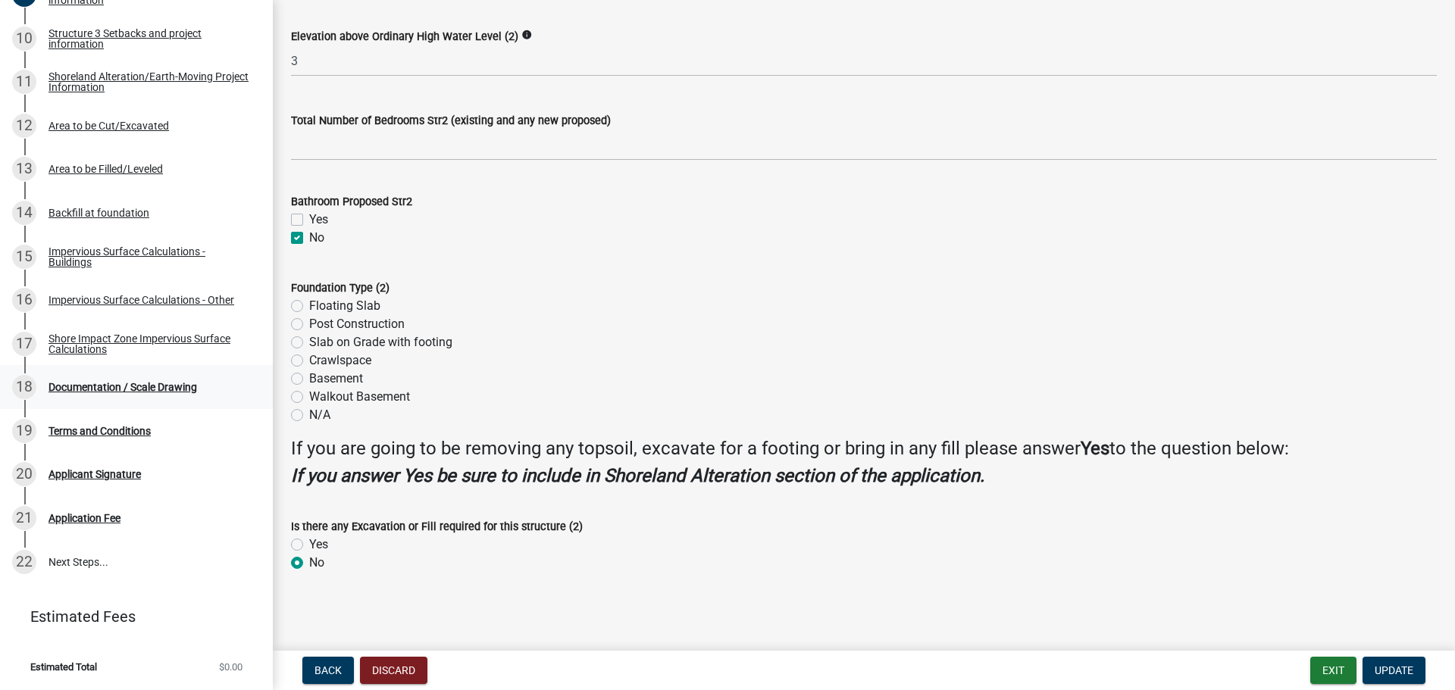
click at [163, 388] on div "Documentation / Scale Drawing" at bounding box center [123, 387] width 149 height 11
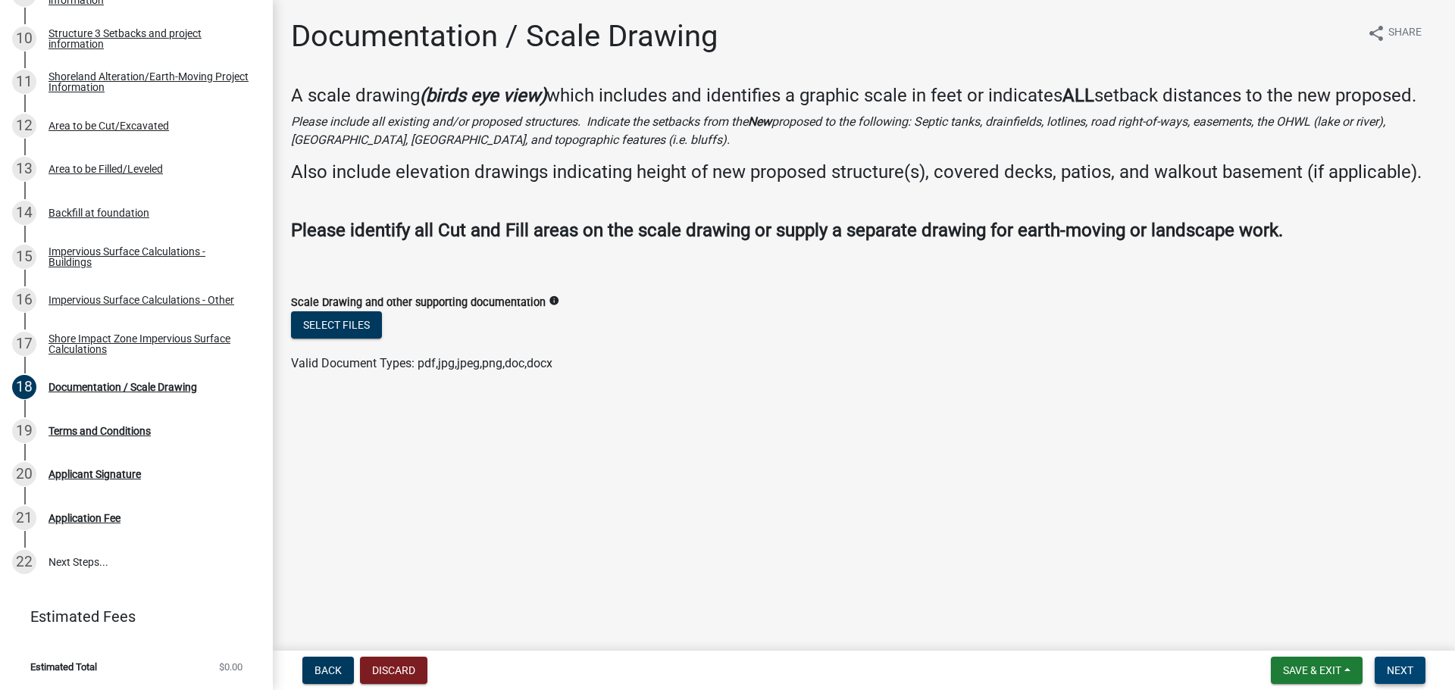
click at [1395, 660] on button "Next" at bounding box center [1400, 670] width 51 height 27
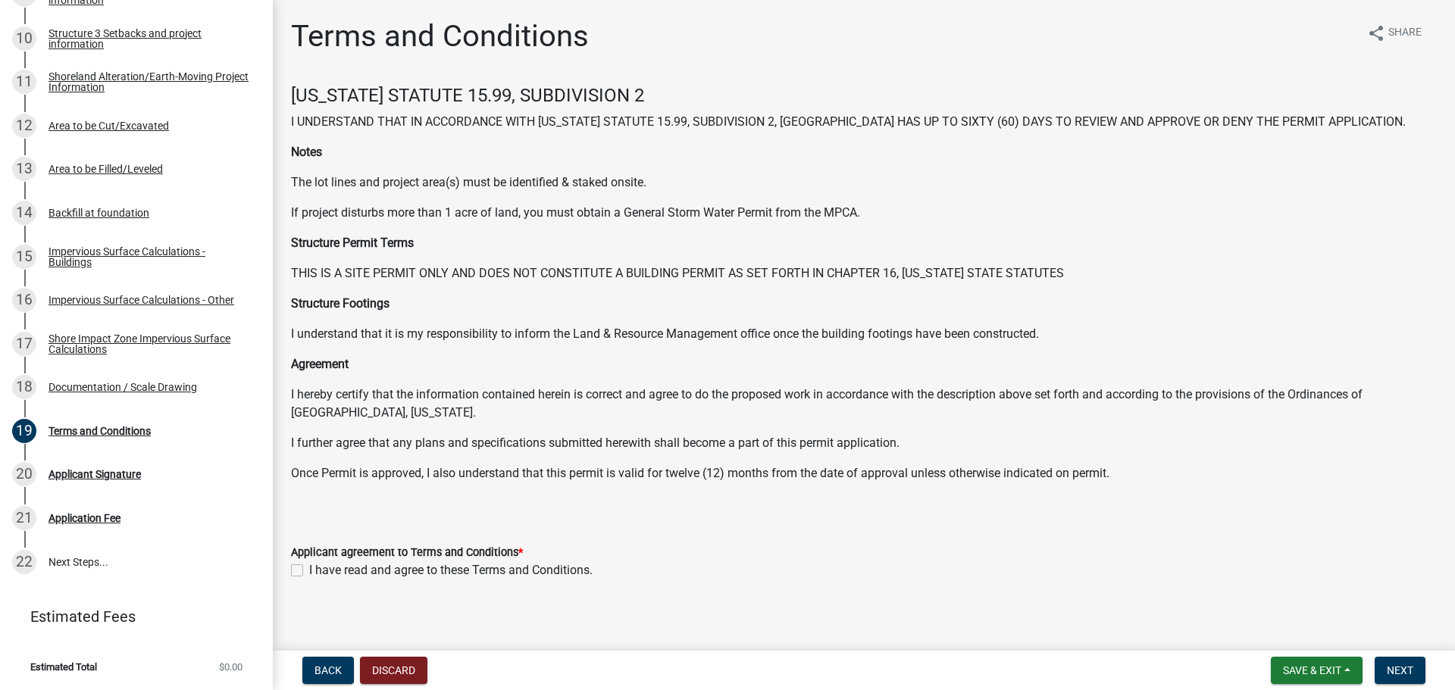
click at [309, 565] on label "I have read and agree to these Terms and Conditions." at bounding box center [450, 571] width 283 height 18
click at [309, 565] on input "I have read and agree to these Terms and Conditions." at bounding box center [314, 567] width 10 height 10
checkbox input "true"
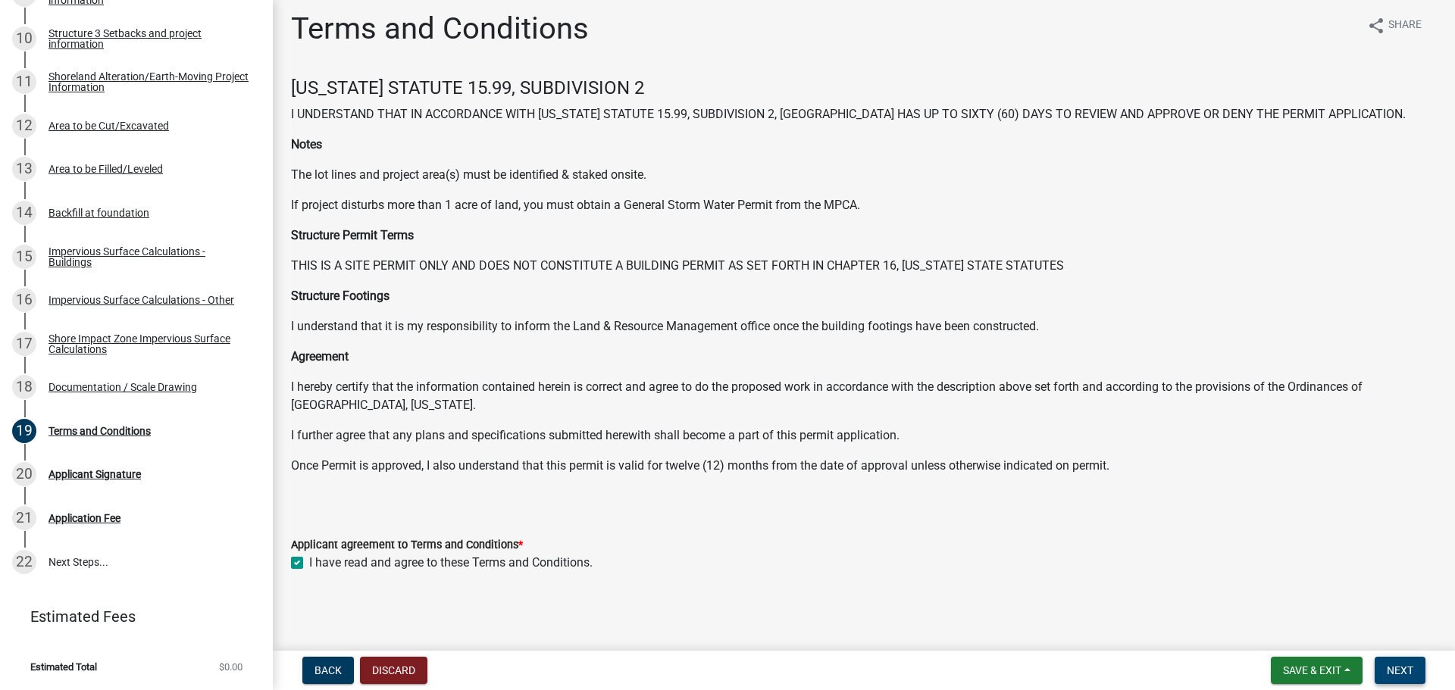
click at [1414, 659] on button "Next" at bounding box center [1400, 670] width 51 height 27
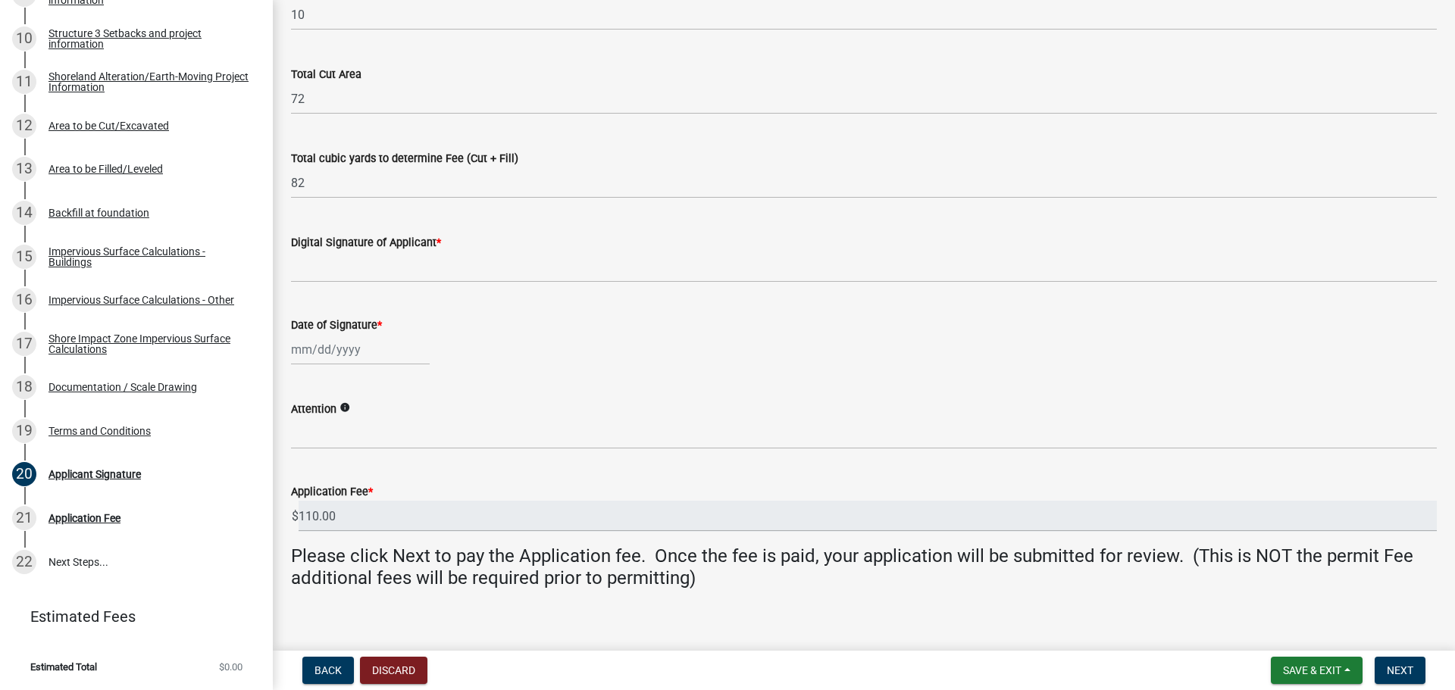
scroll to position [249, 0]
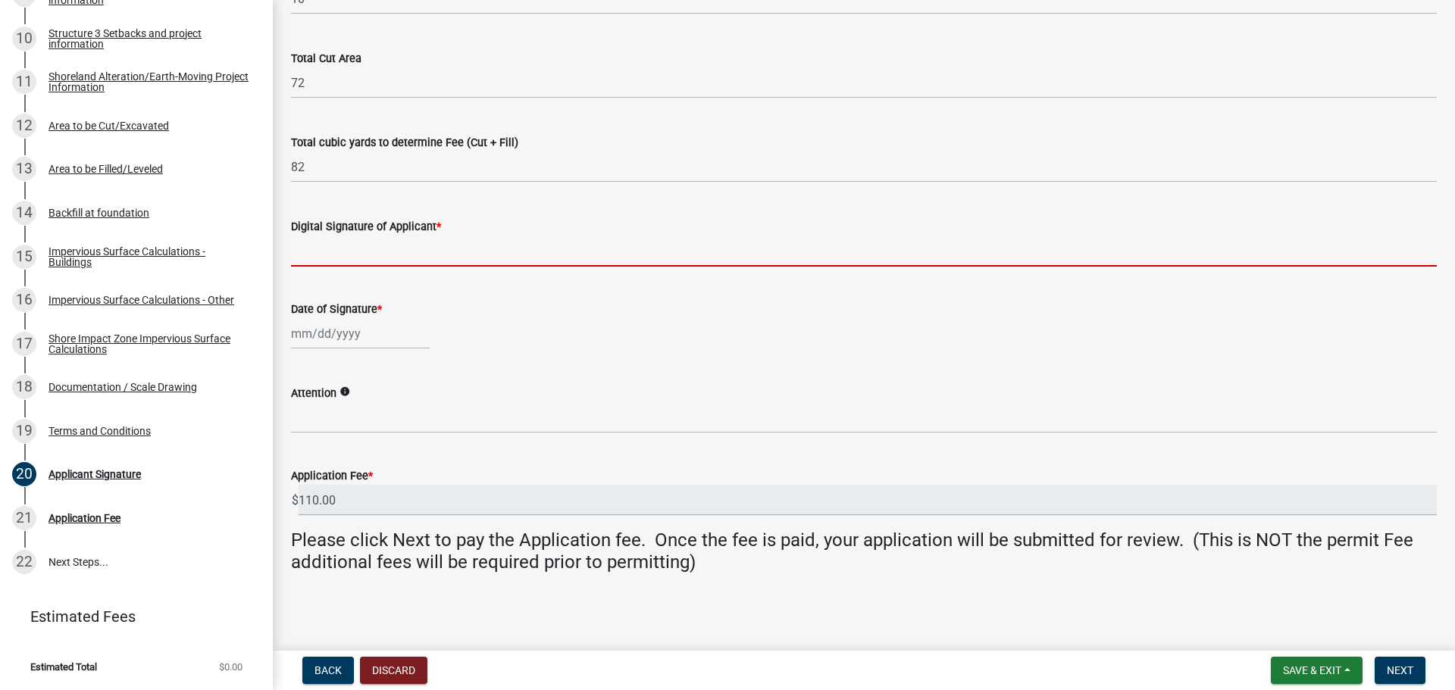
click at [456, 257] on input "Digital Signature of Applicant *" at bounding box center [864, 251] width 1146 height 31
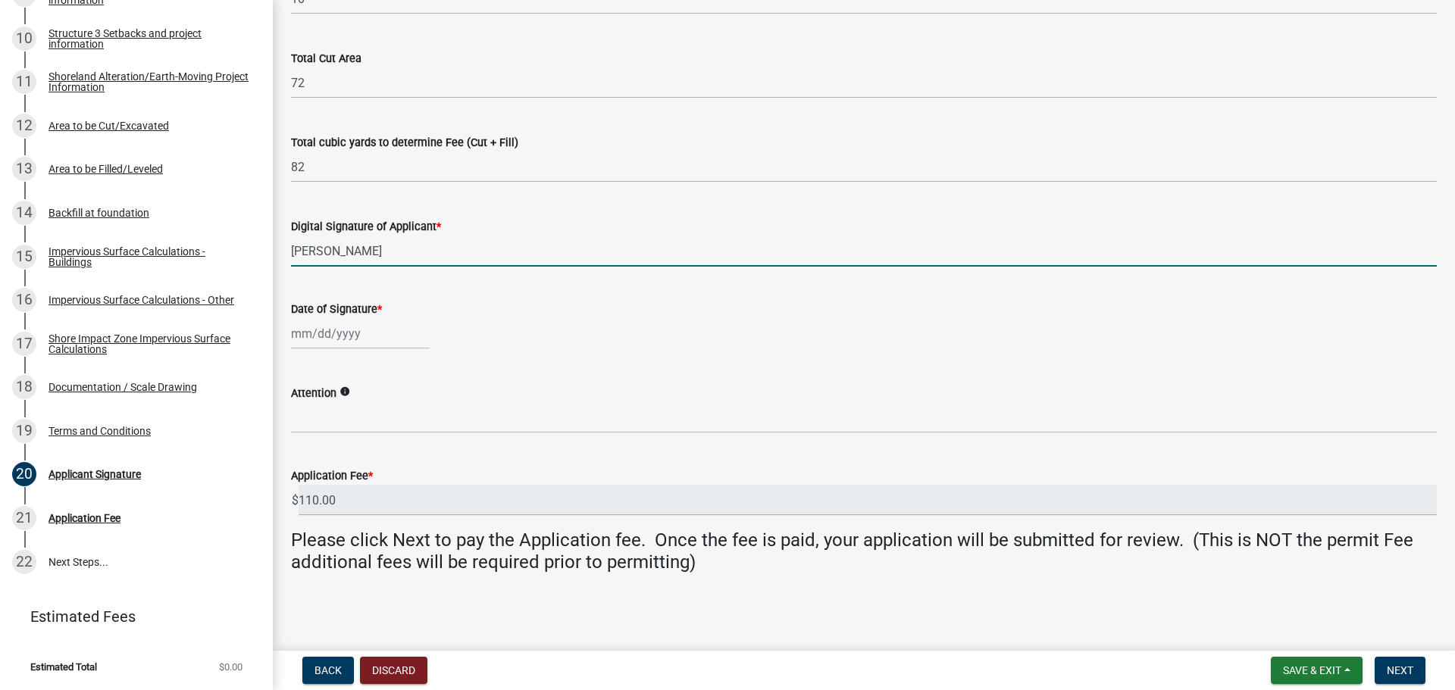
type input "Don Matz"
click at [304, 337] on div at bounding box center [360, 333] width 139 height 31
select select "9"
select select "2025"
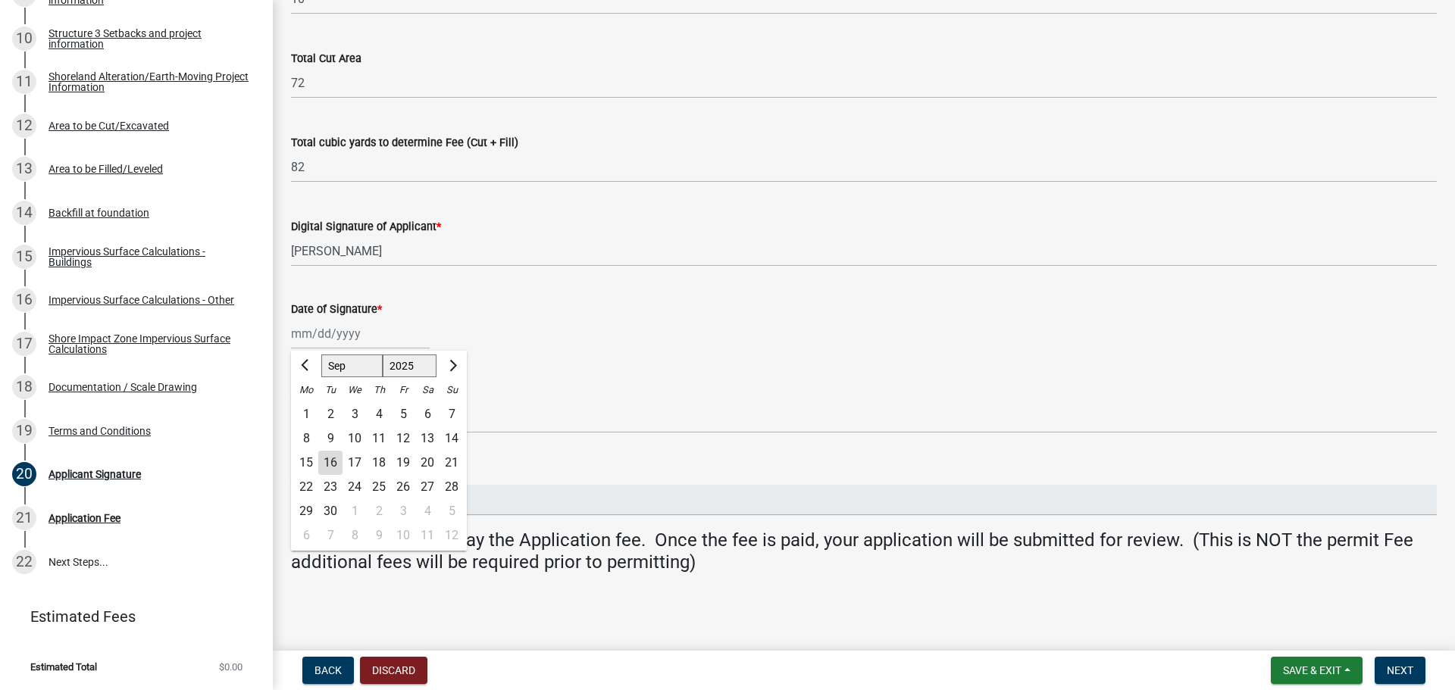
click at [328, 459] on div "16" at bounding box center [330, 463] width 24 height 24
type input "09/16/2025"
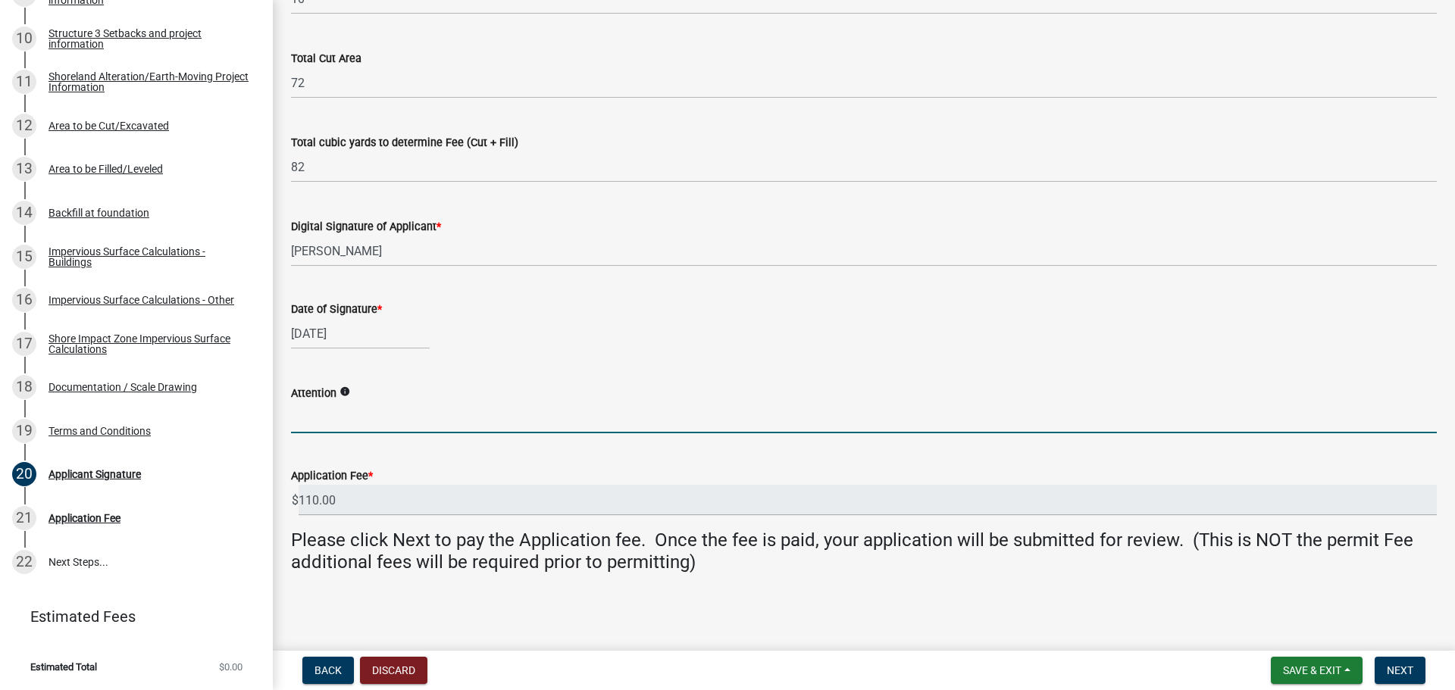
click at [355, 418] on input "Attention" at bounding box center [864, 417] width 1146 height 31
type input "Elizabeth"
click at [1410, 665] on span "Next" at bounding box center [1400, 671] width 27 height 12
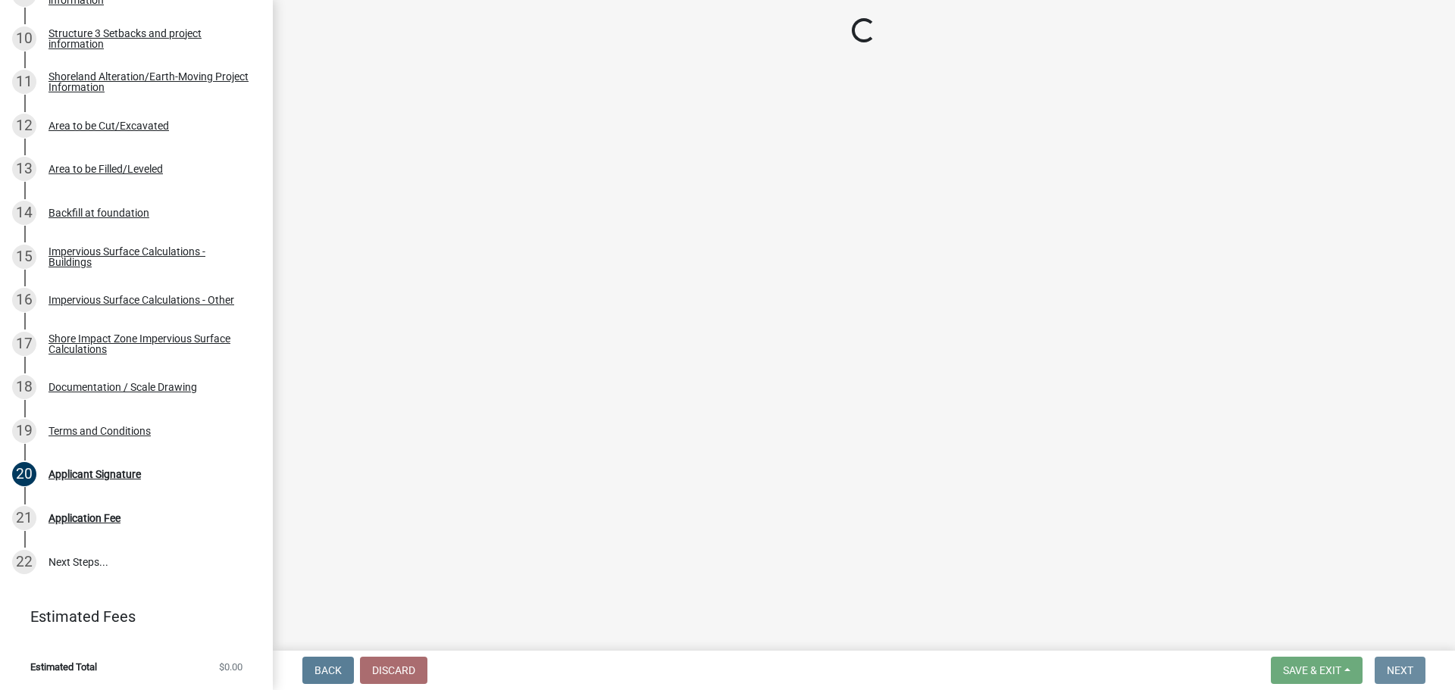
scroll to position [0, 0]
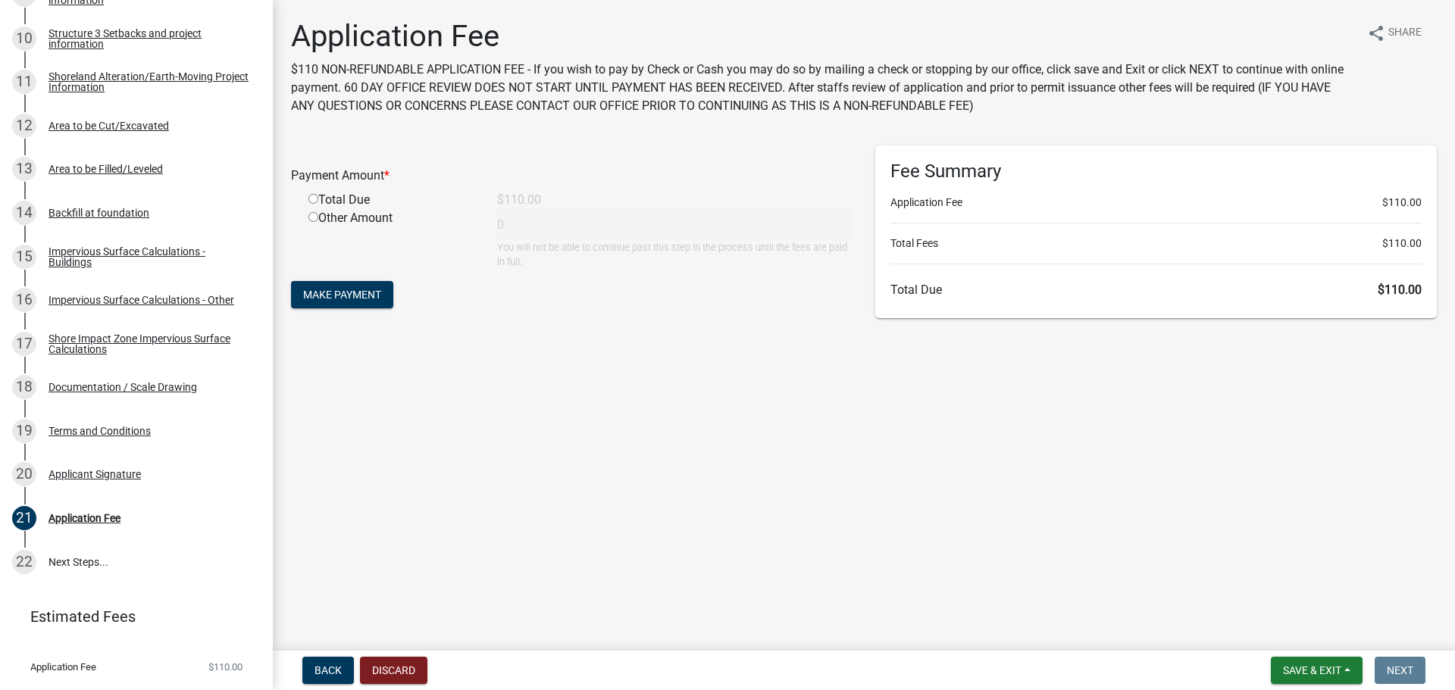
click at [312, 195] on input "radio" at bounding box center [313, 199] width 10 height 10
radio input "true"
type input "110"
click at [346, 296] on span "Make Payment" at bounding box center [342, 295] width 78 height 12
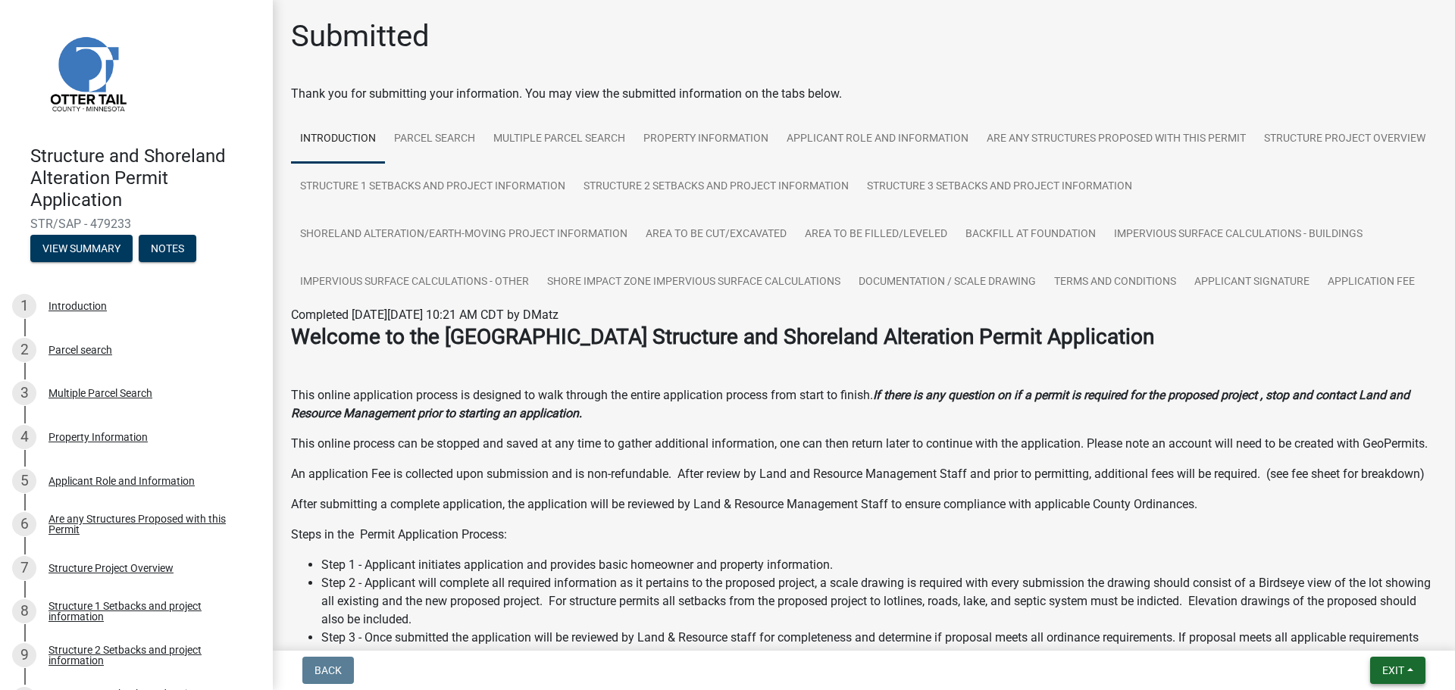
click at [1395, 675] on span "Exit" at bounding box center [1393, 671] width 22 height 12
click at [1379, 622] on button "Save & Exit" at bounding box center [1364, 631] width 121 height 36
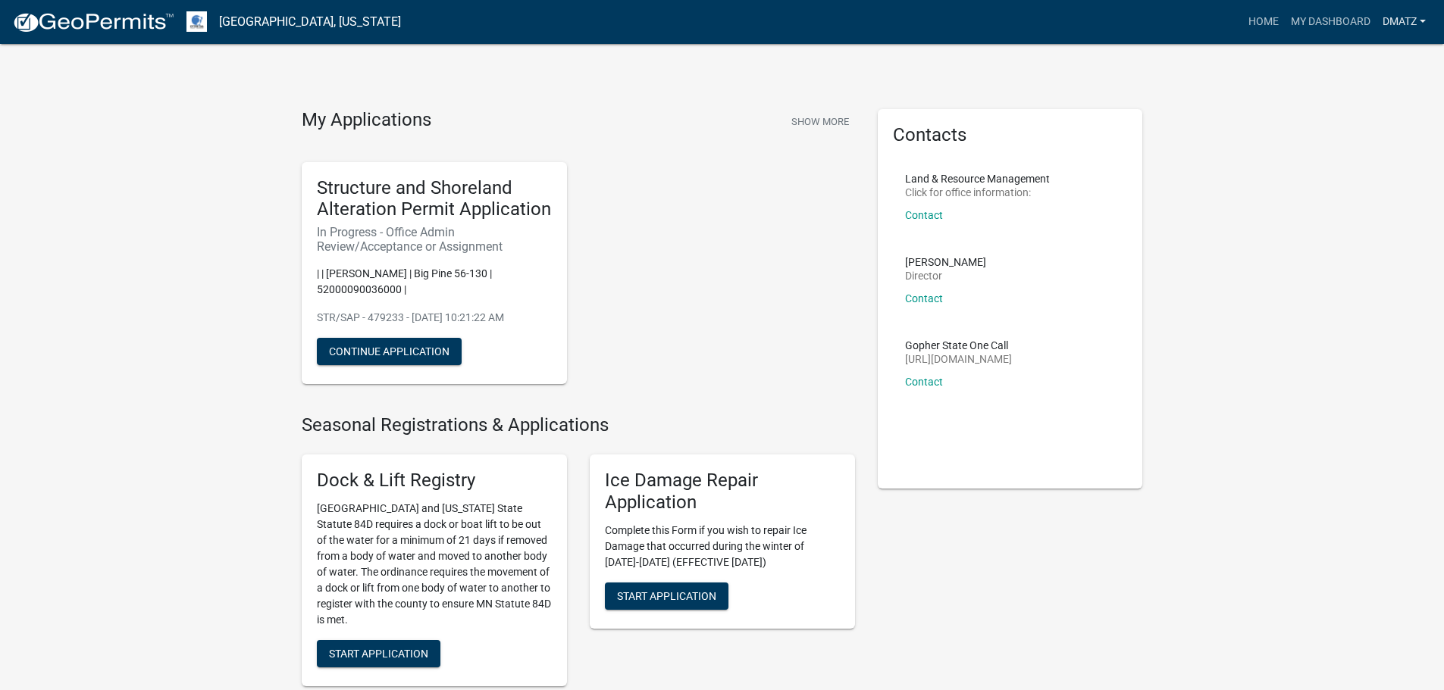
click at [1415, 22] on link "DMatz" at bounding box center [1403, 22] width 55 height 29
click at [1385, 121] on link "Logout" at bounding box center [1370, 111] width 121 height 36
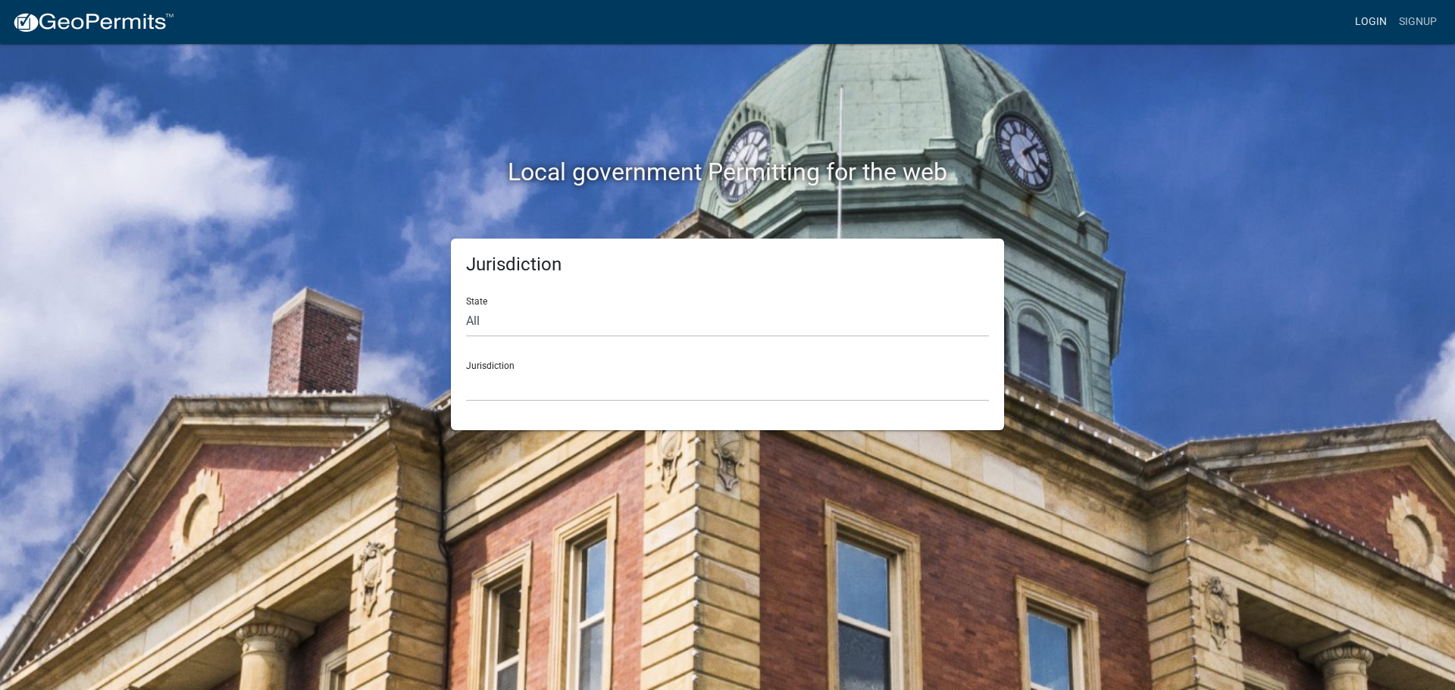
click at [1375, 10] on link "Login" at bounding box center [1371, 22] width 44 height 29
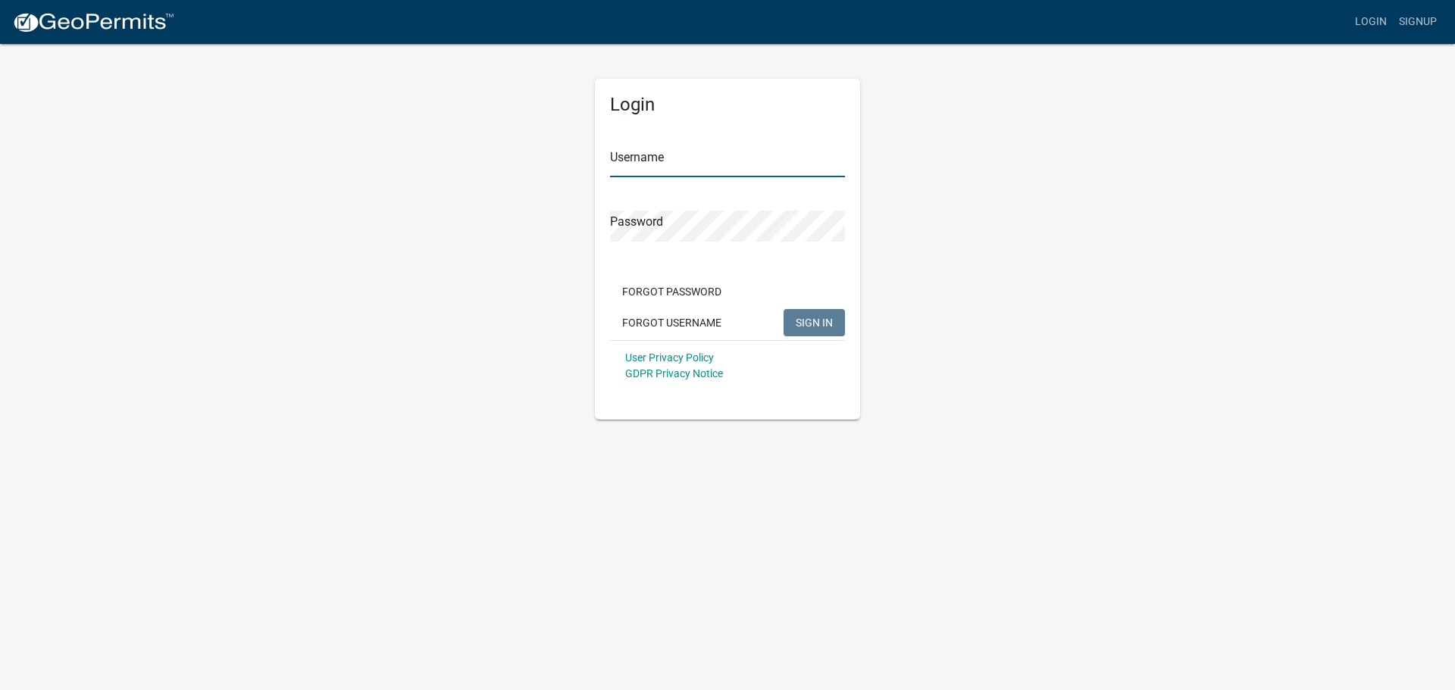
type input "Lindseyhanson"
click at [826, 325] on span "SIGN IN" at bounding box center [814, 322] width 37 height 12
